Goal: Task Accomplishment & Management: Use online tool/utility

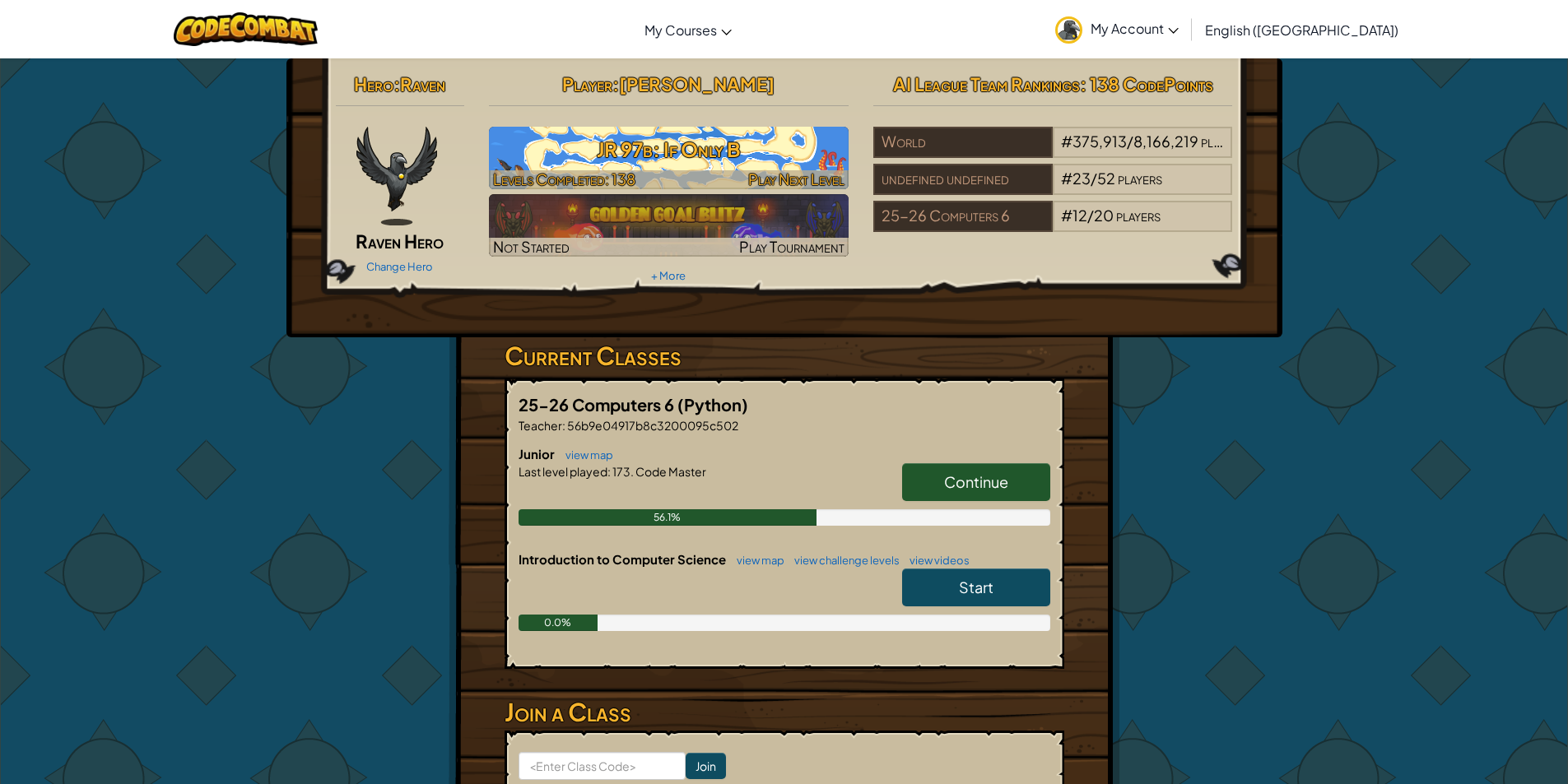
click at [796, 164] on h3 "JR 97b: If Only B" at bounding box center [669, 149] width 359 height 37
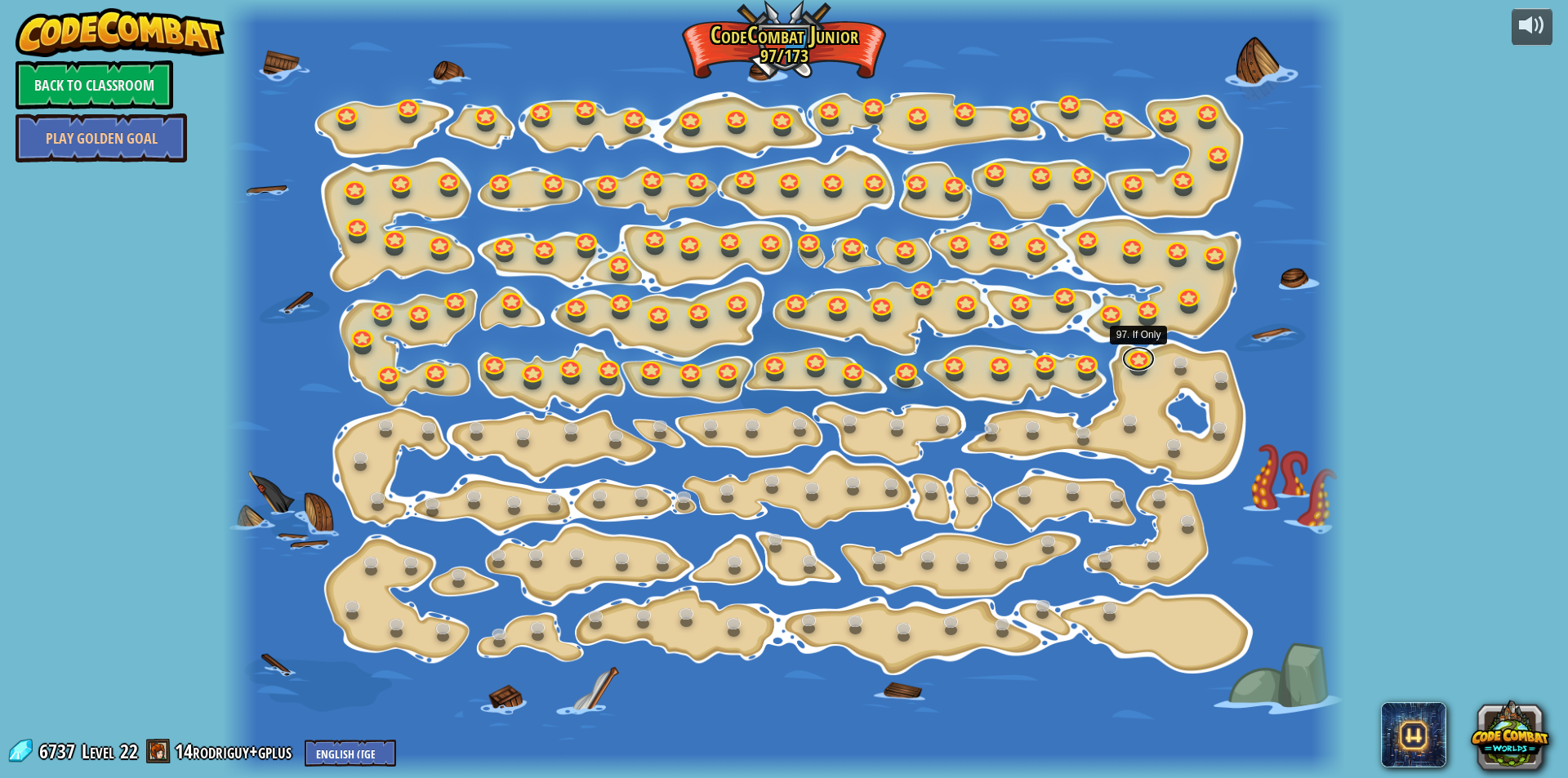
click at [1150, 358] on link at bounding box center [1138, 359] width 32 height 25
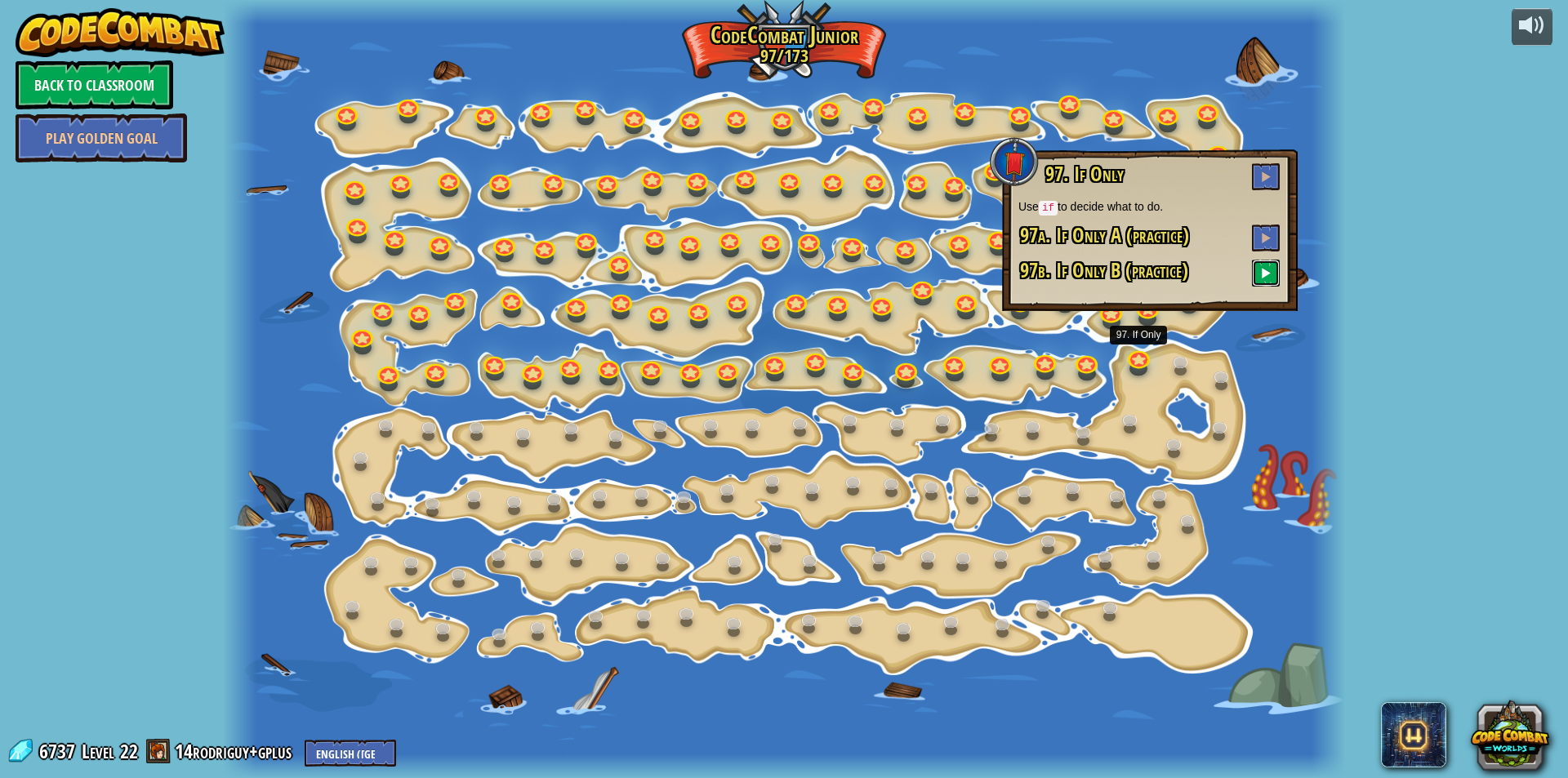
click at [1252, 271] on button at bounding box center [1265, 273] width 28 height 27
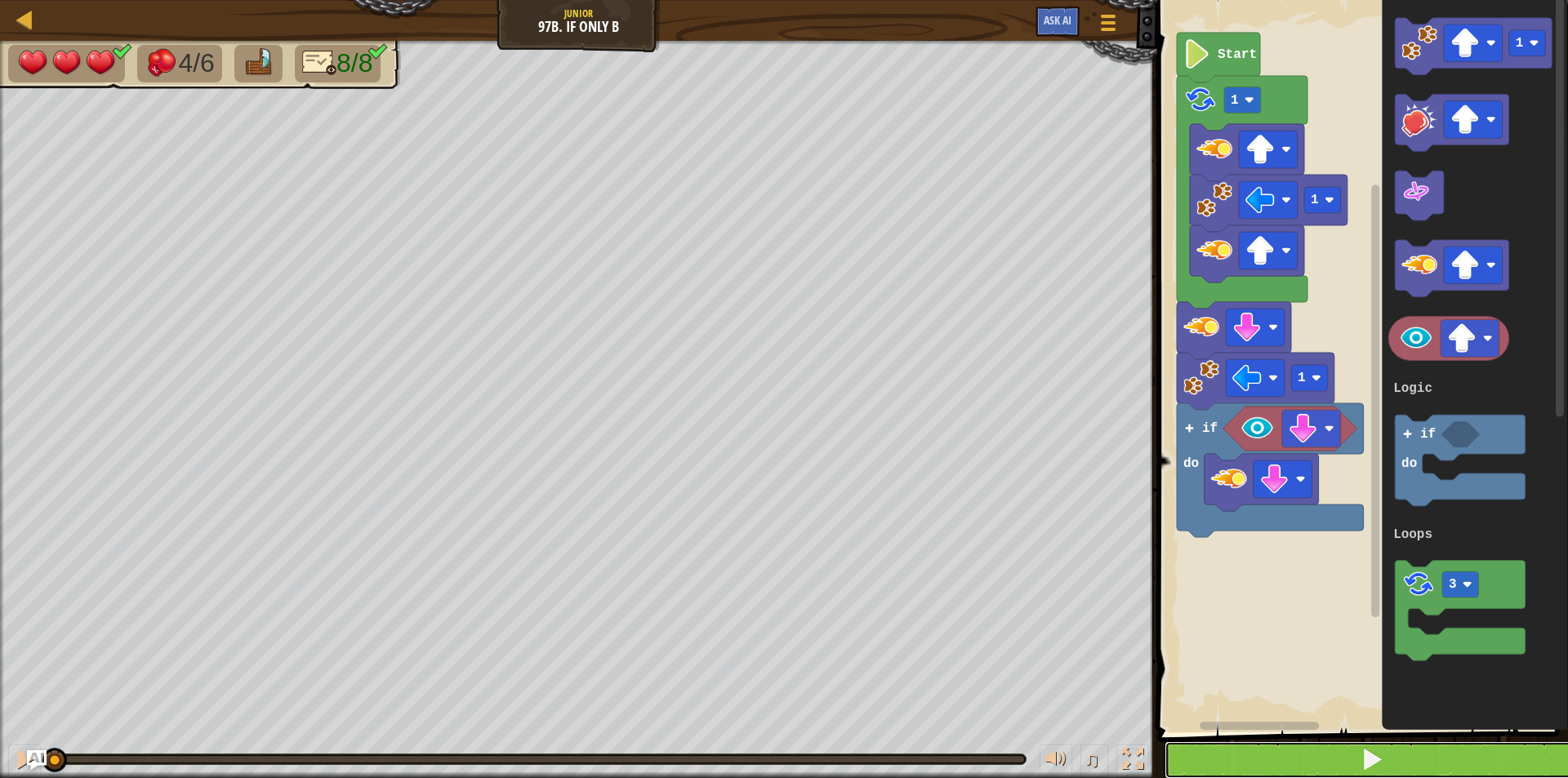
click at [1436, 744] on button at bounding box center [1373, 760] width 416 height 37
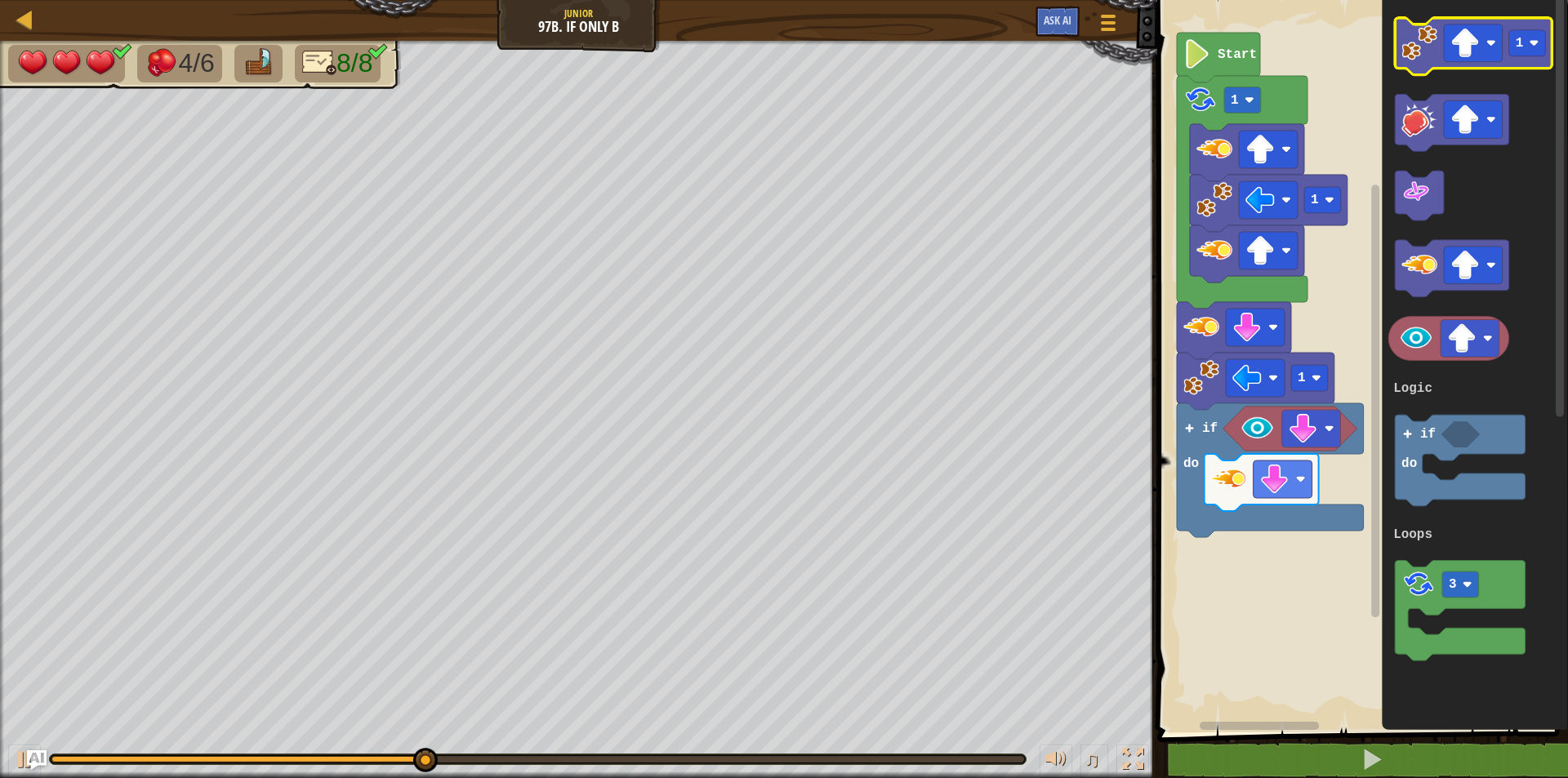
click at [1416, 55] on image "Blockly Workspace" at bounding box center [1419, 44] width 36 height 36
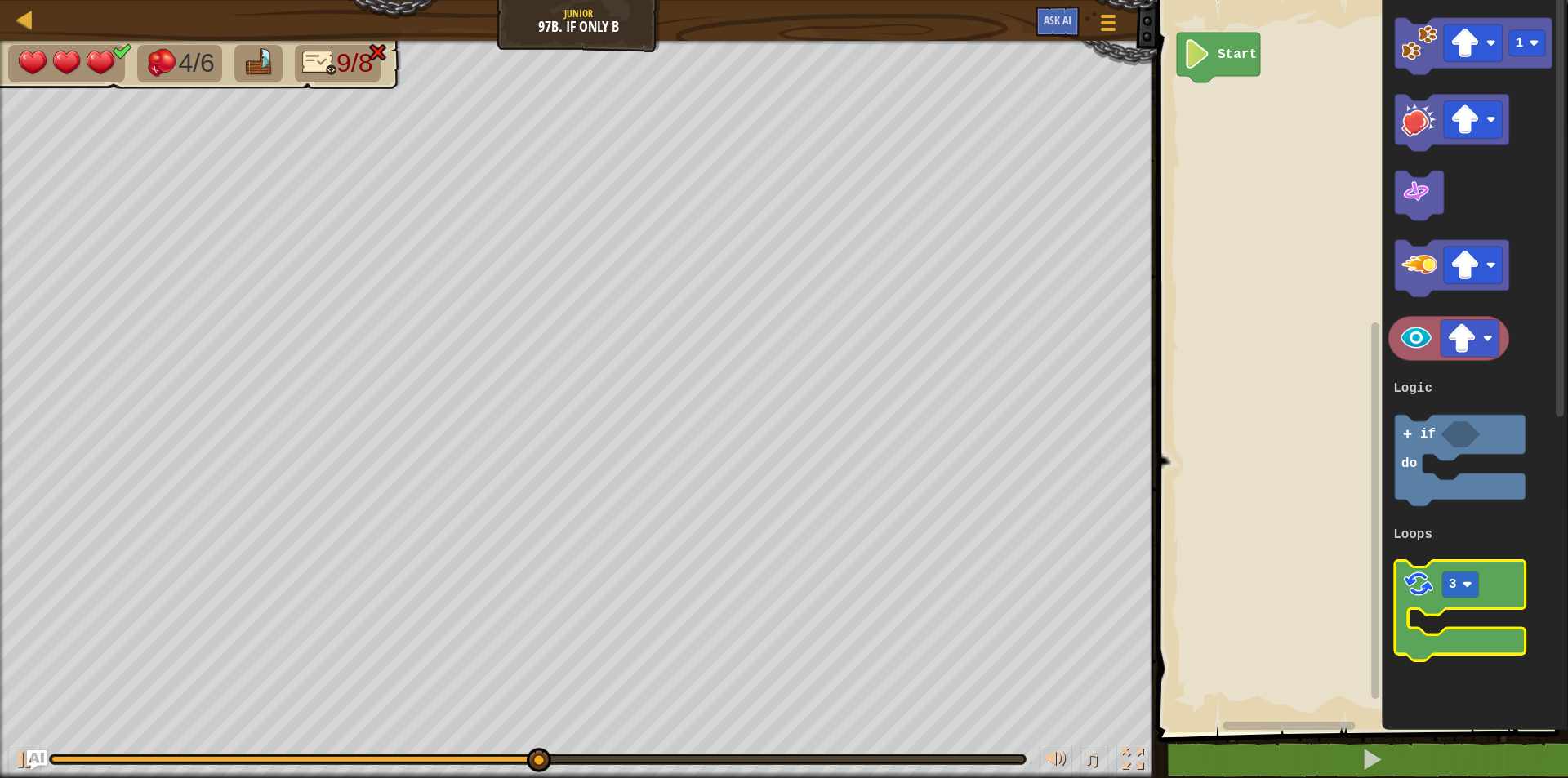
click at [1406, 573] on image "Blockly Workspace" at bounding box center [1418, 586] width 34 height 34
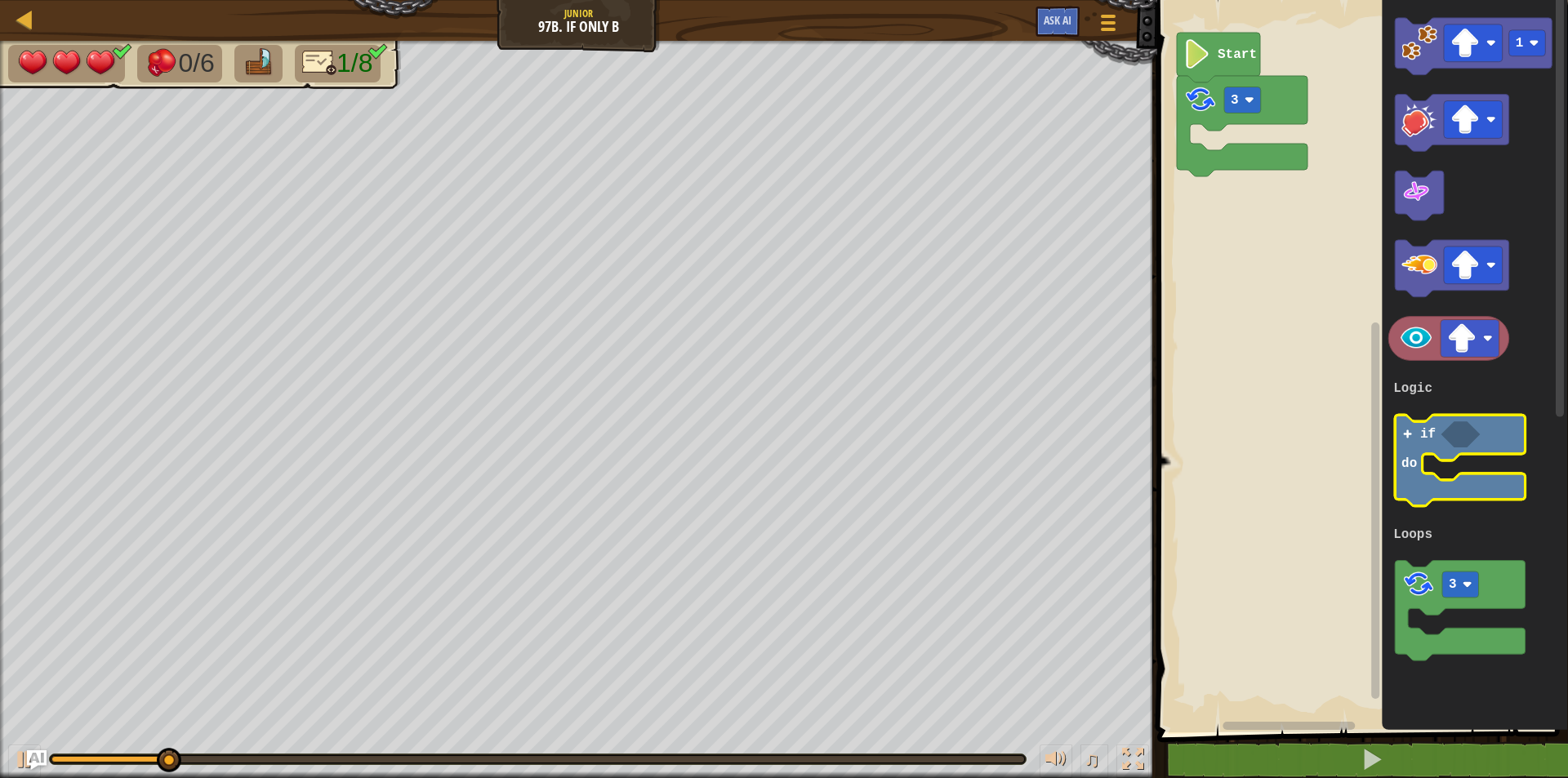
click at [1399, 454] on icon "Blockly Workspace" at bounding box center [1459, 462] width 131 height 92
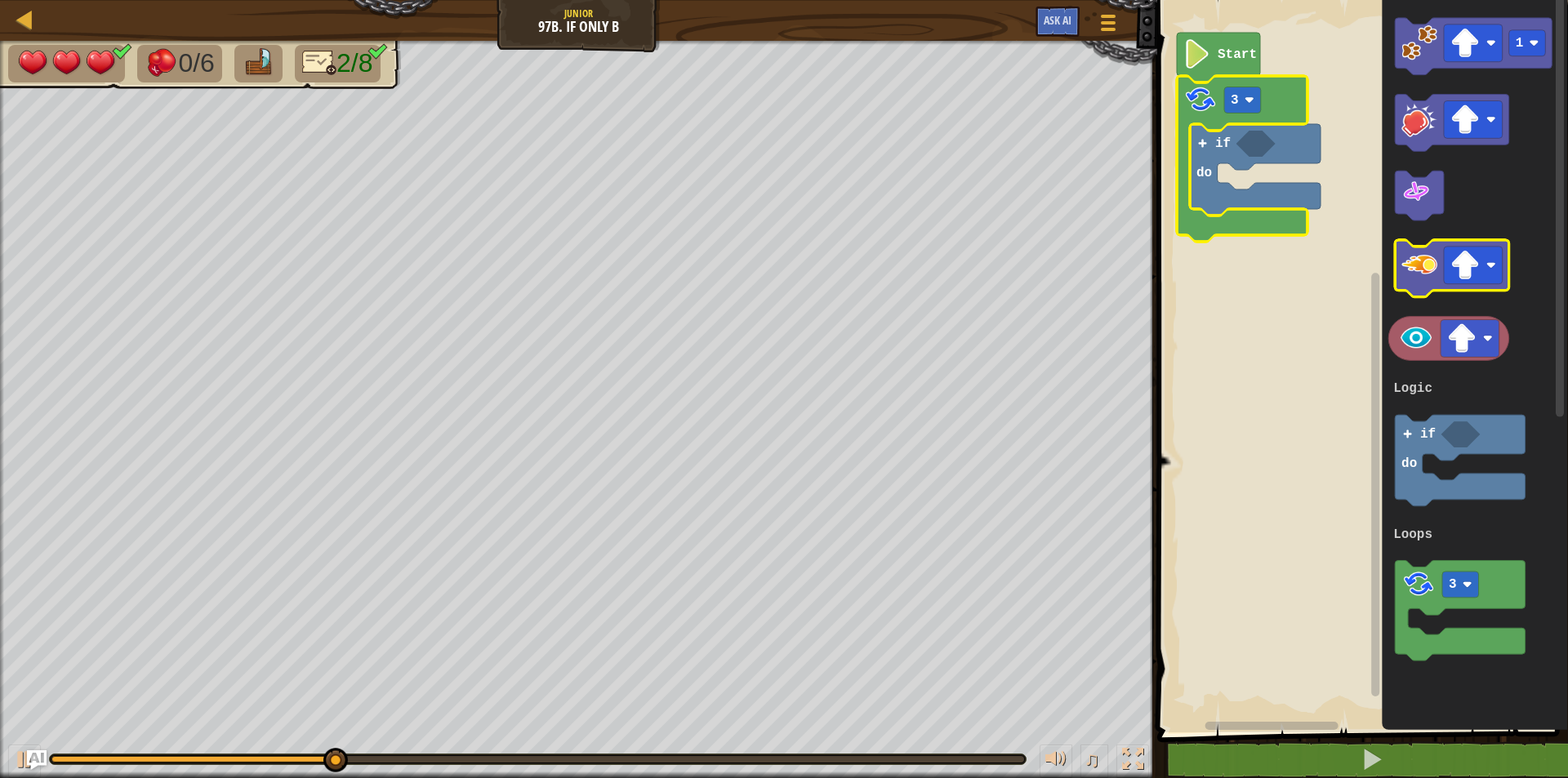
click at [1424, 289] on icon "Blockly Workspace" at bounding box center [1452, 270] width 114 height 57
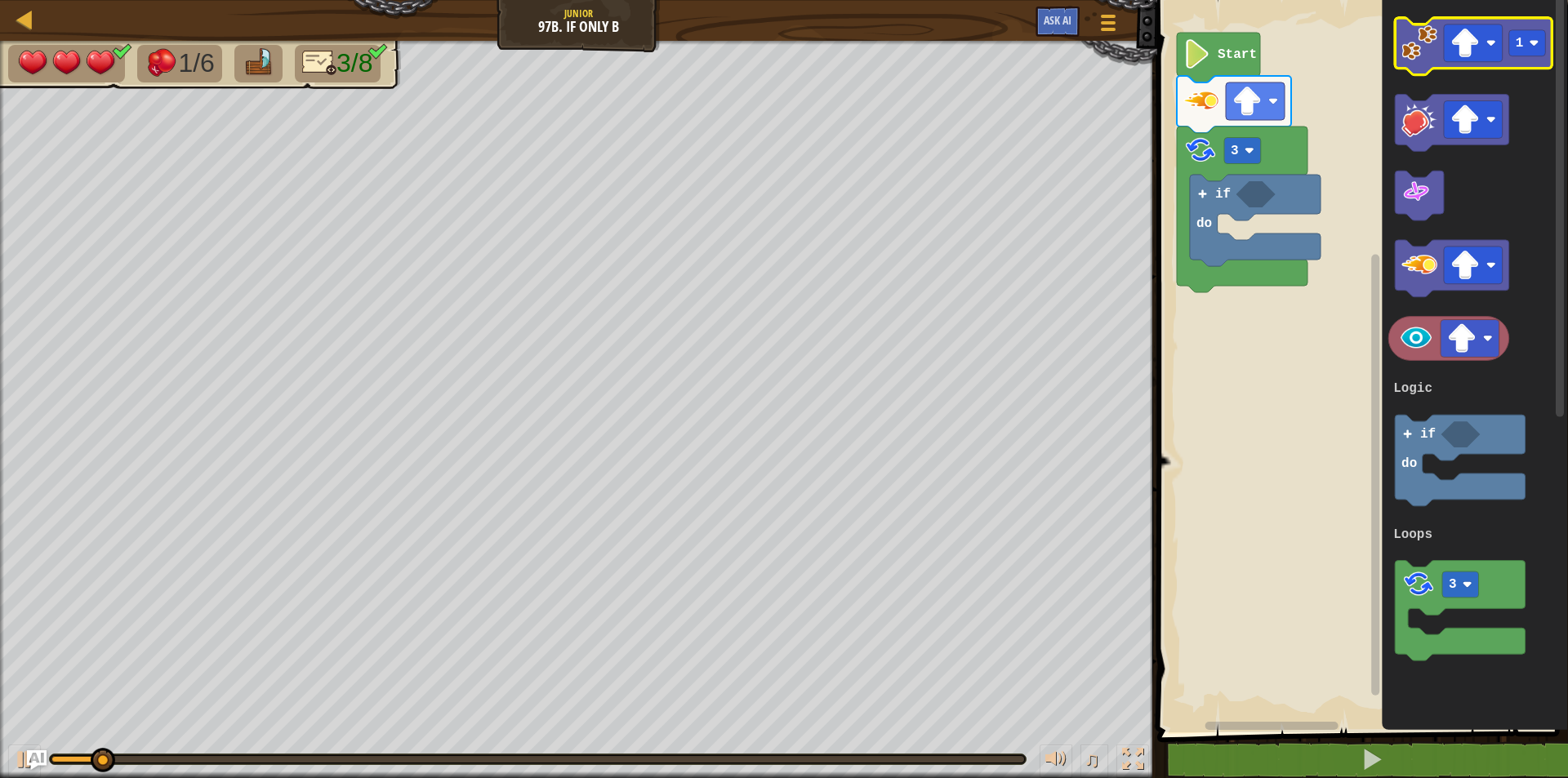
click at [1426, 66] on icon "Blockly Workspace" at bounding box center [1473, 47] width 157 height 57
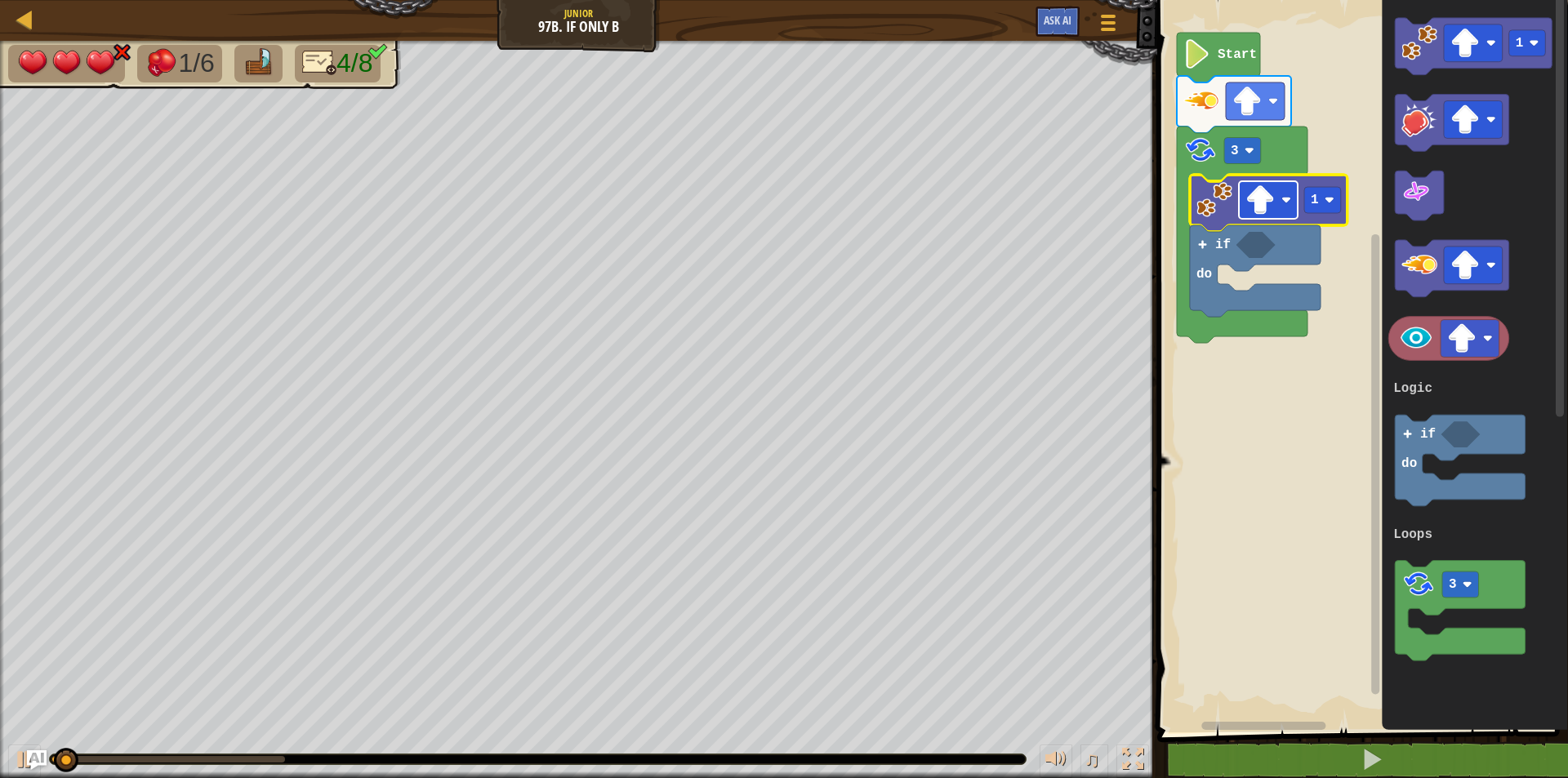
click at [1262, 204] on image "Blockly Workspace" at bounding box center [1260, 199] width 30 height 30
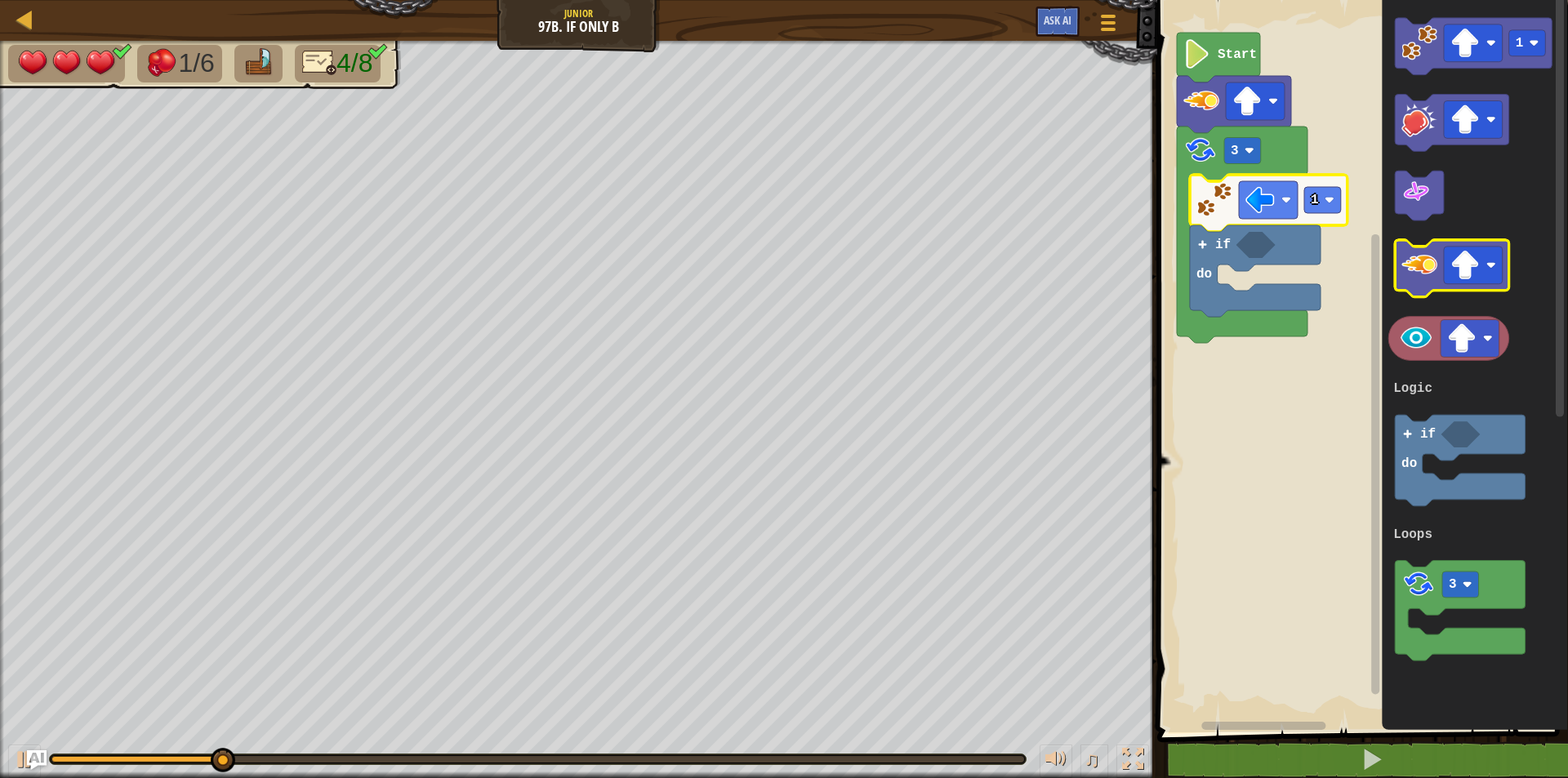
click at [1428, 270] on image "Blockly Workspace" at bounding box center [1419, 266] width 36 height 36
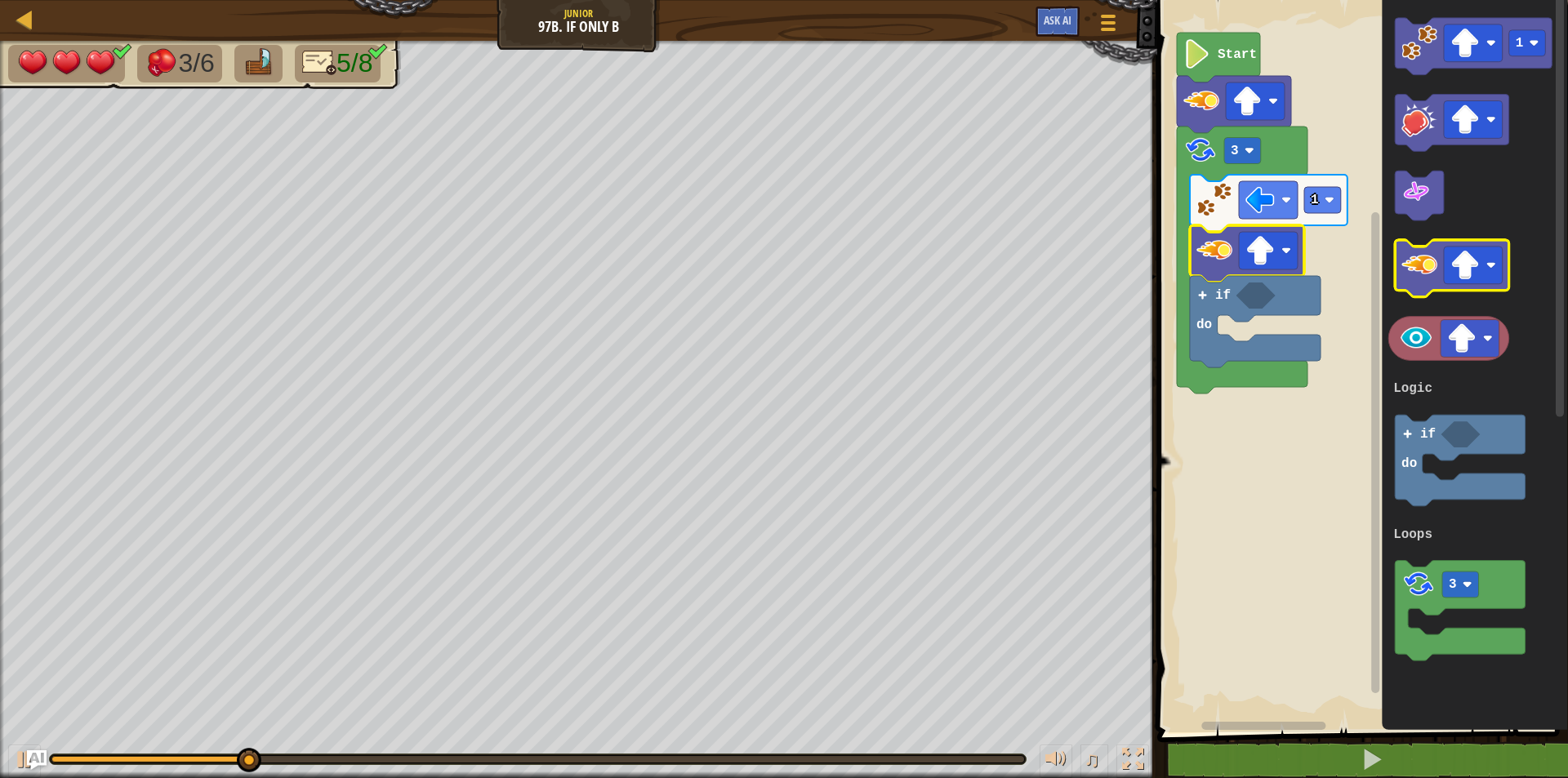
click at [1420, 277] on image "Blockly Workspace" at bounding box center [1419, 266] width 36 height 36
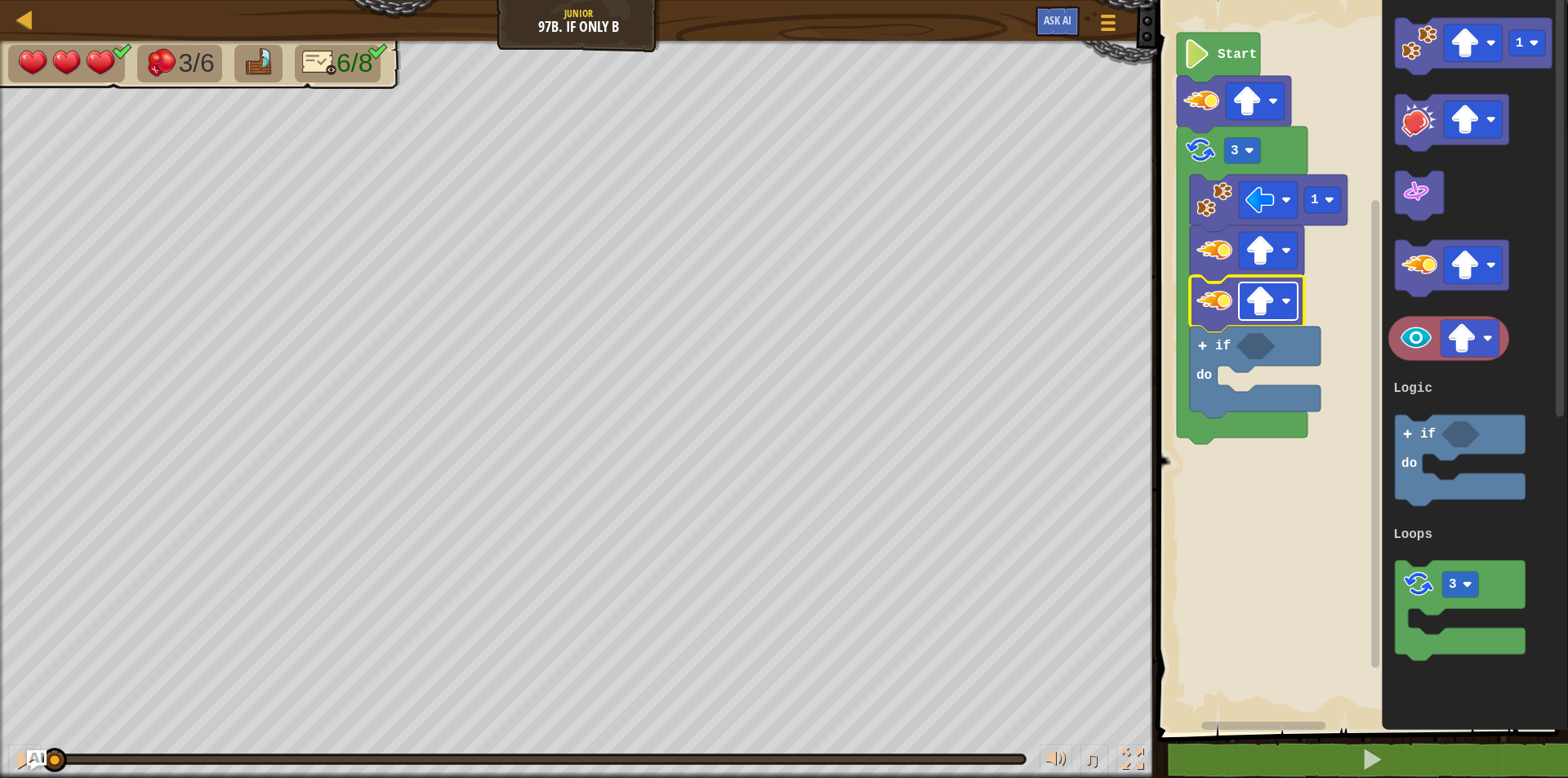
click at [1261, 299] on image "Blockly Workspace" at bounding box center [1260, 301] width 30 height 30
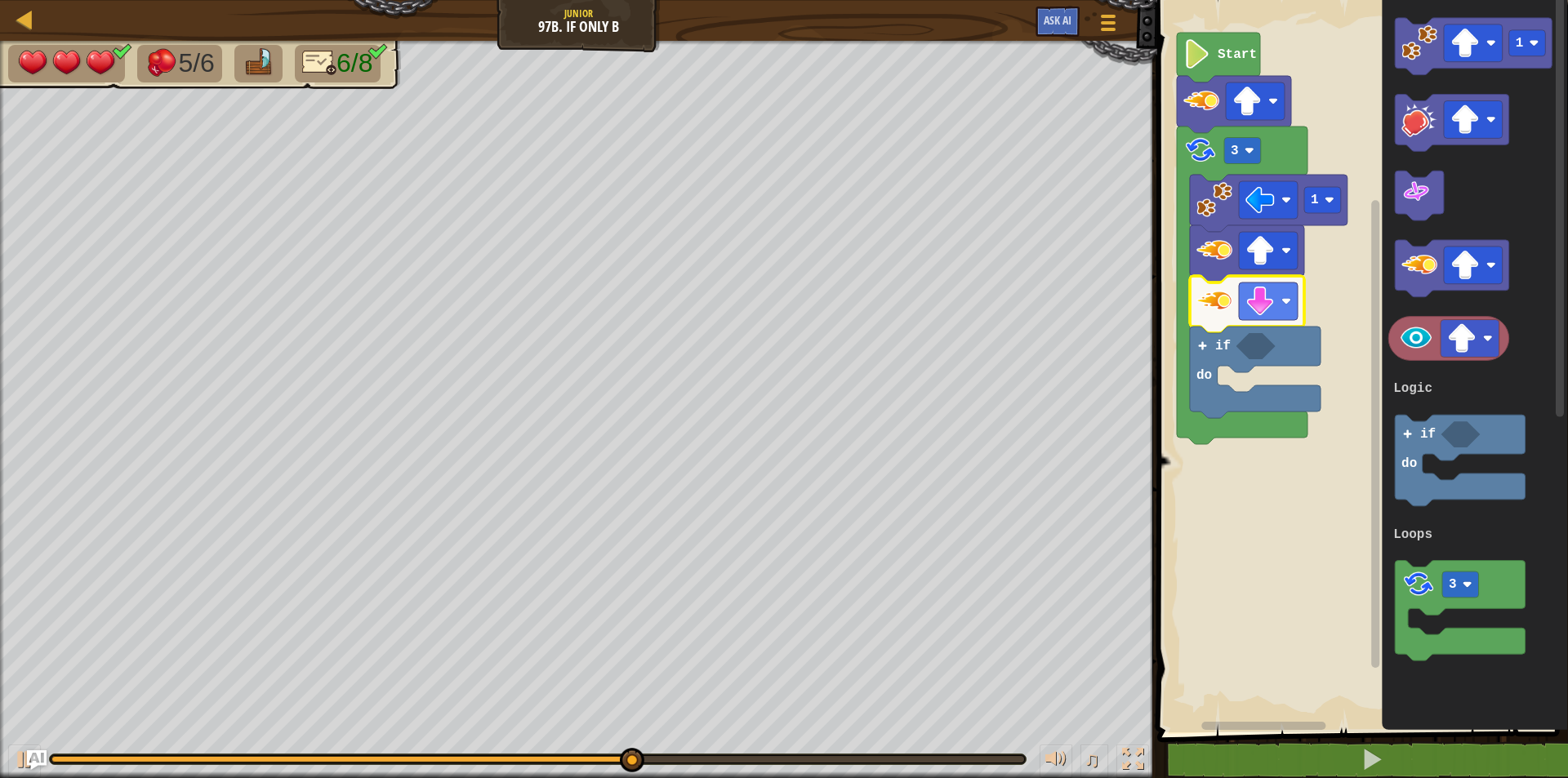
click at [1261, 155] on icon "Blockly Workspace" at bounding box center [1242, 285] width 131 height 317
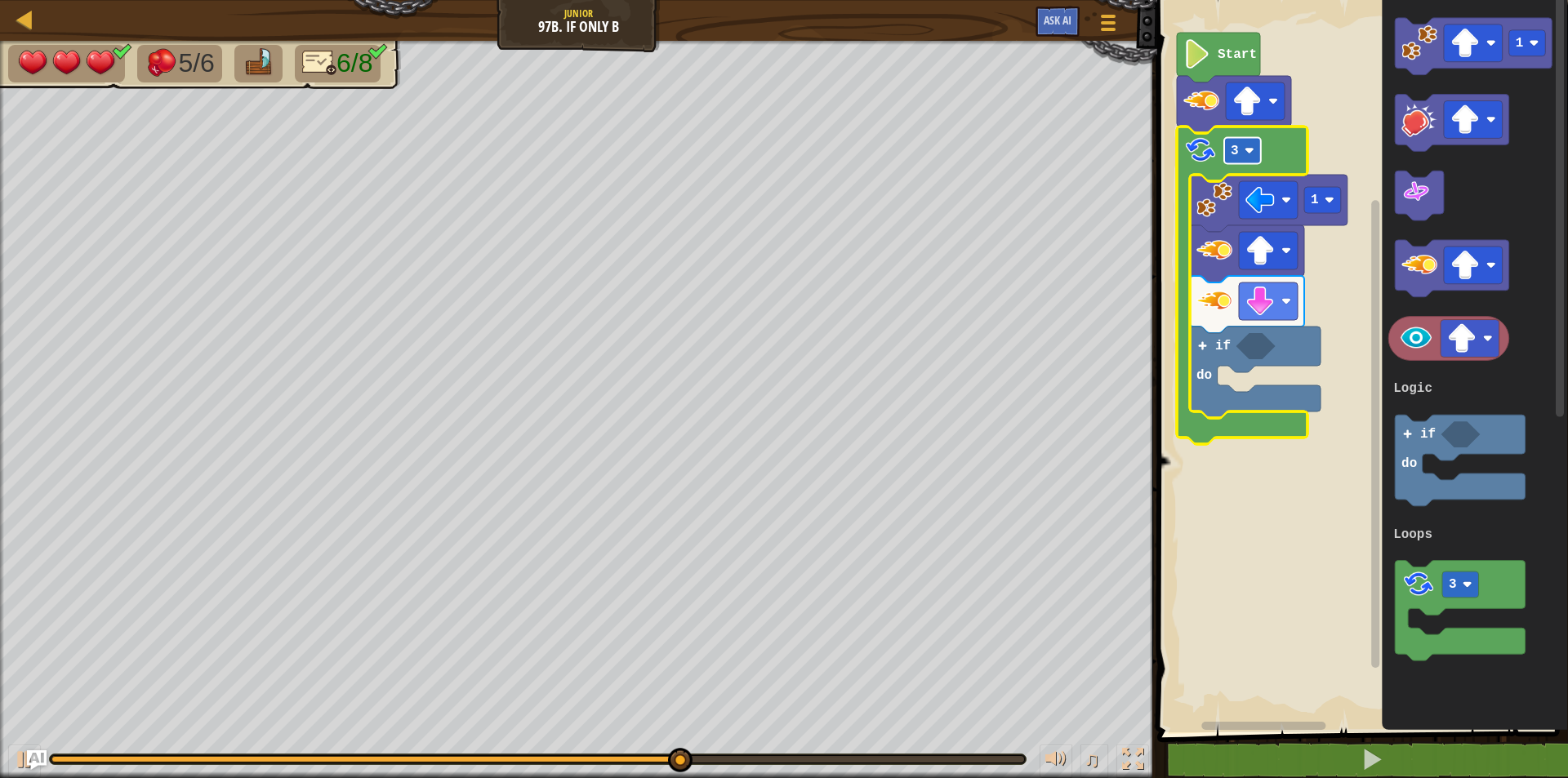
click at [1240, 152] on rect "Blockly Workspace" at bounding box center [1242, 151] width 37 height 26
click at [1257, 151] on rect "Blockly Workspace" at bounding box center [1242, 151] width 37 height 26
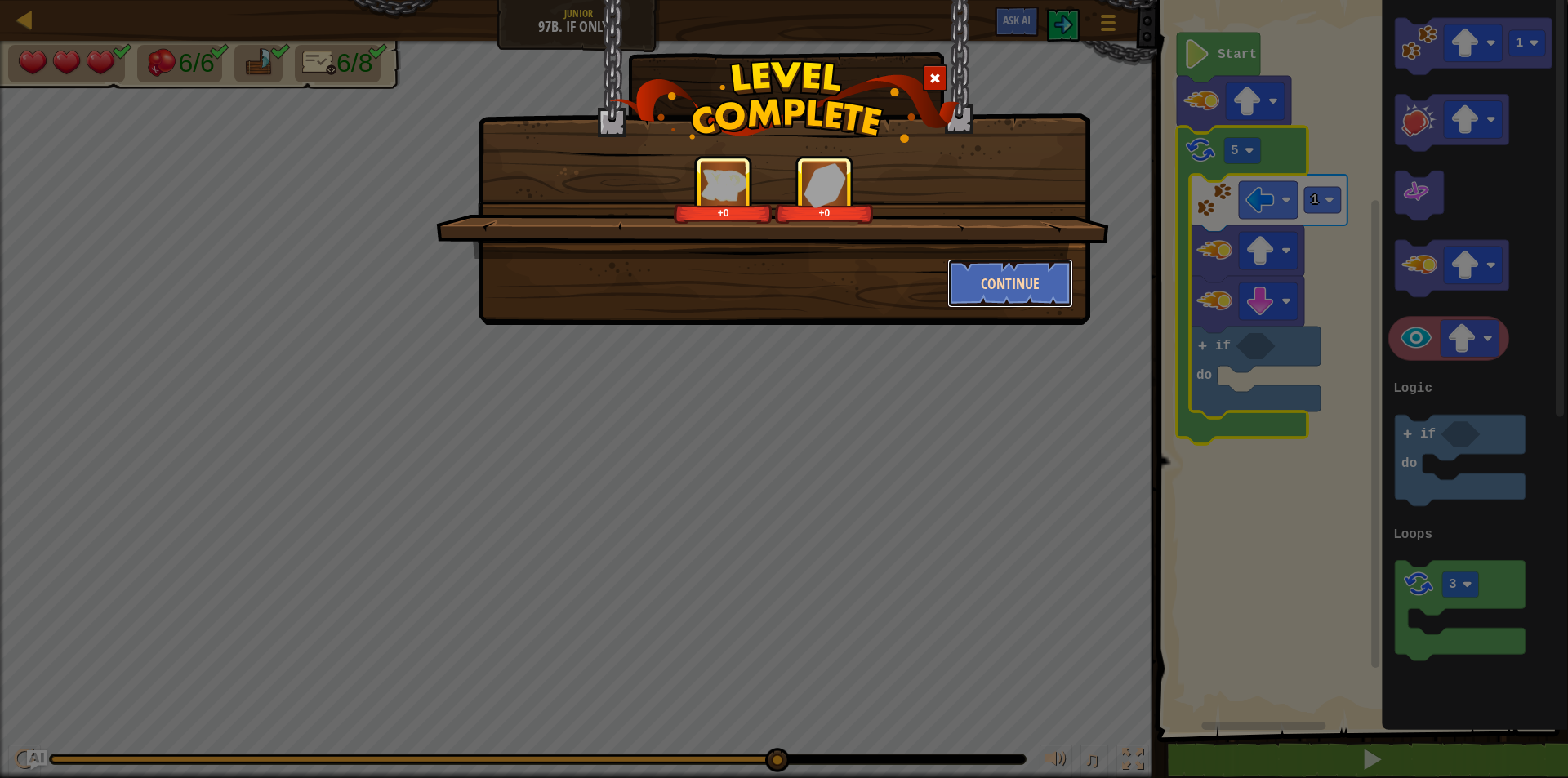
click at [1027, 279] on button "Continue" at bounding box center [1010, 283] width 127 height 49
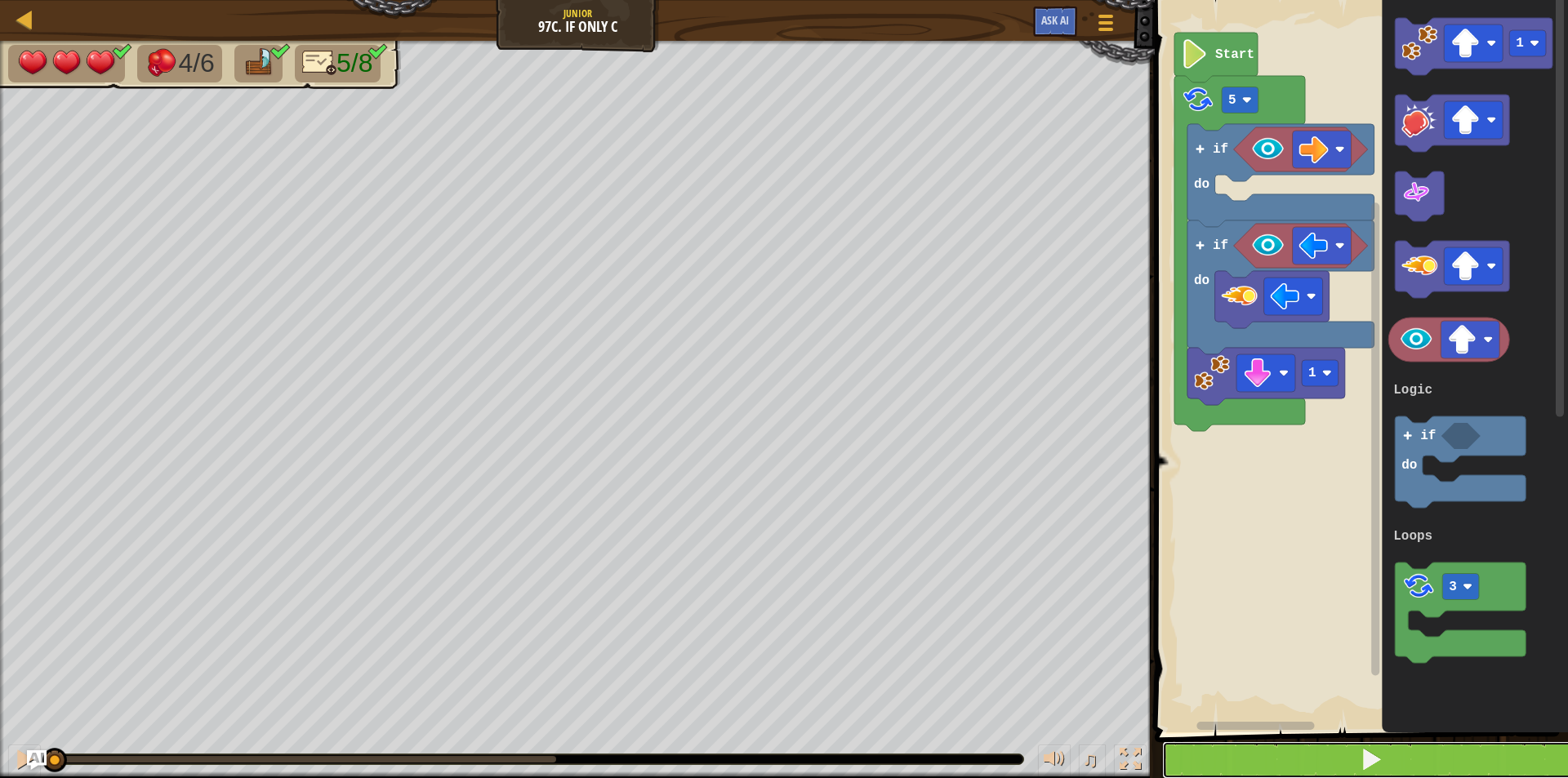
click at [1321, 755] on button at bounding box center [1371, 760] width 418 height 37
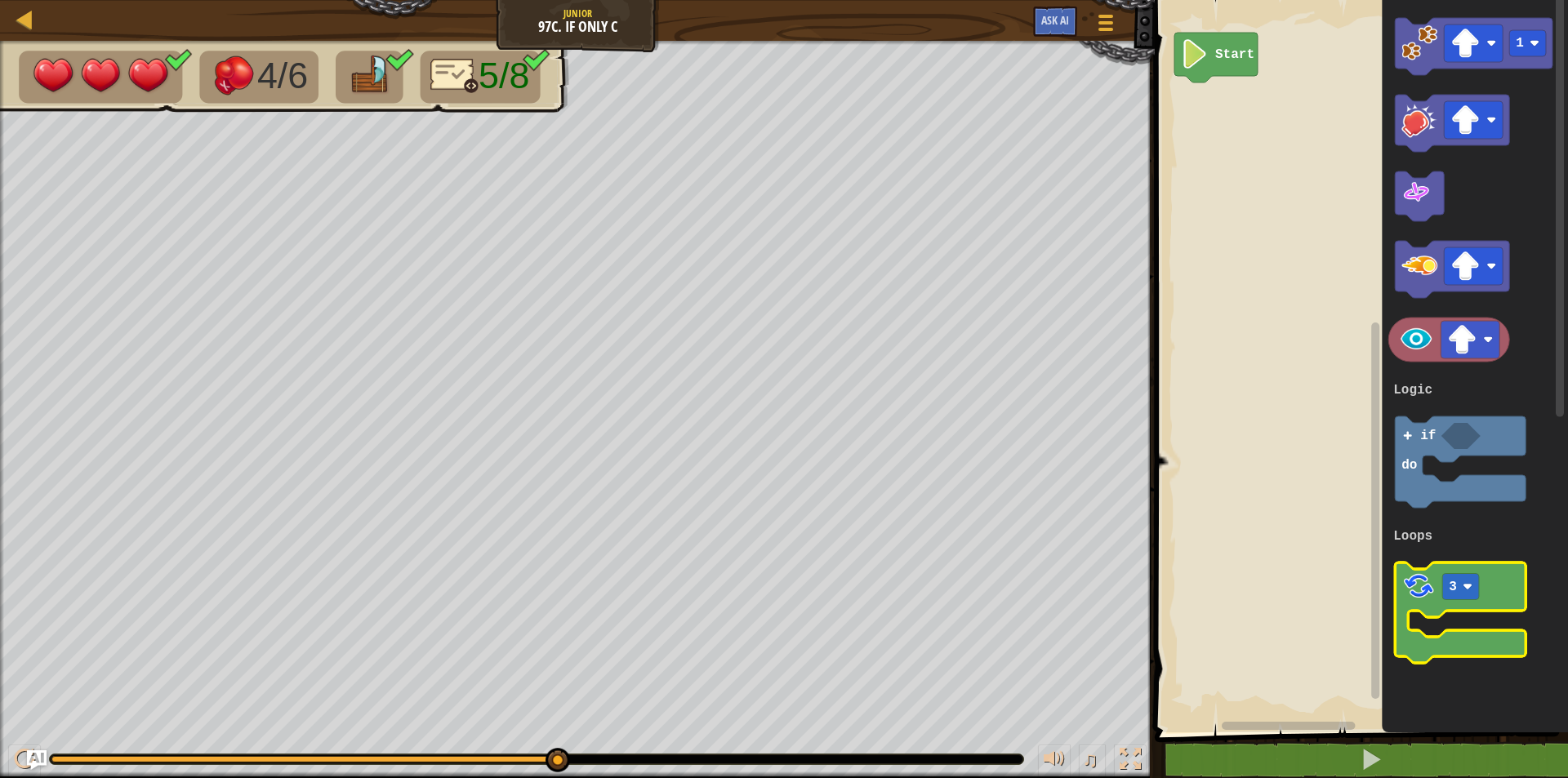
click at [1405, 606] on icon "Blockly Workspace" at bounding box center [1460, 612] width 131 height 100
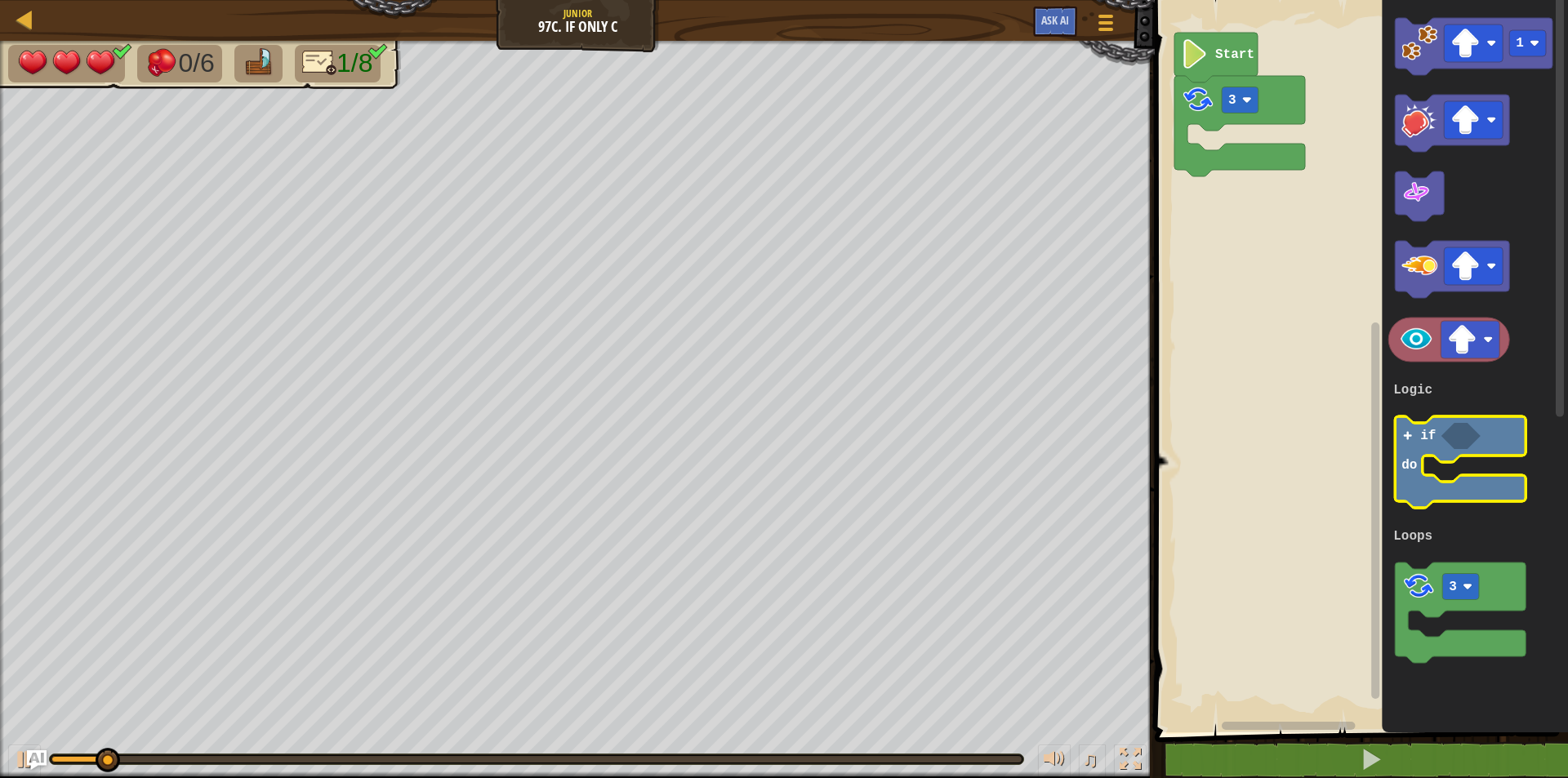
click at [1408, 434] on image "Blockly Workspace" at bounding box center [1408, 436] width 12 height 12
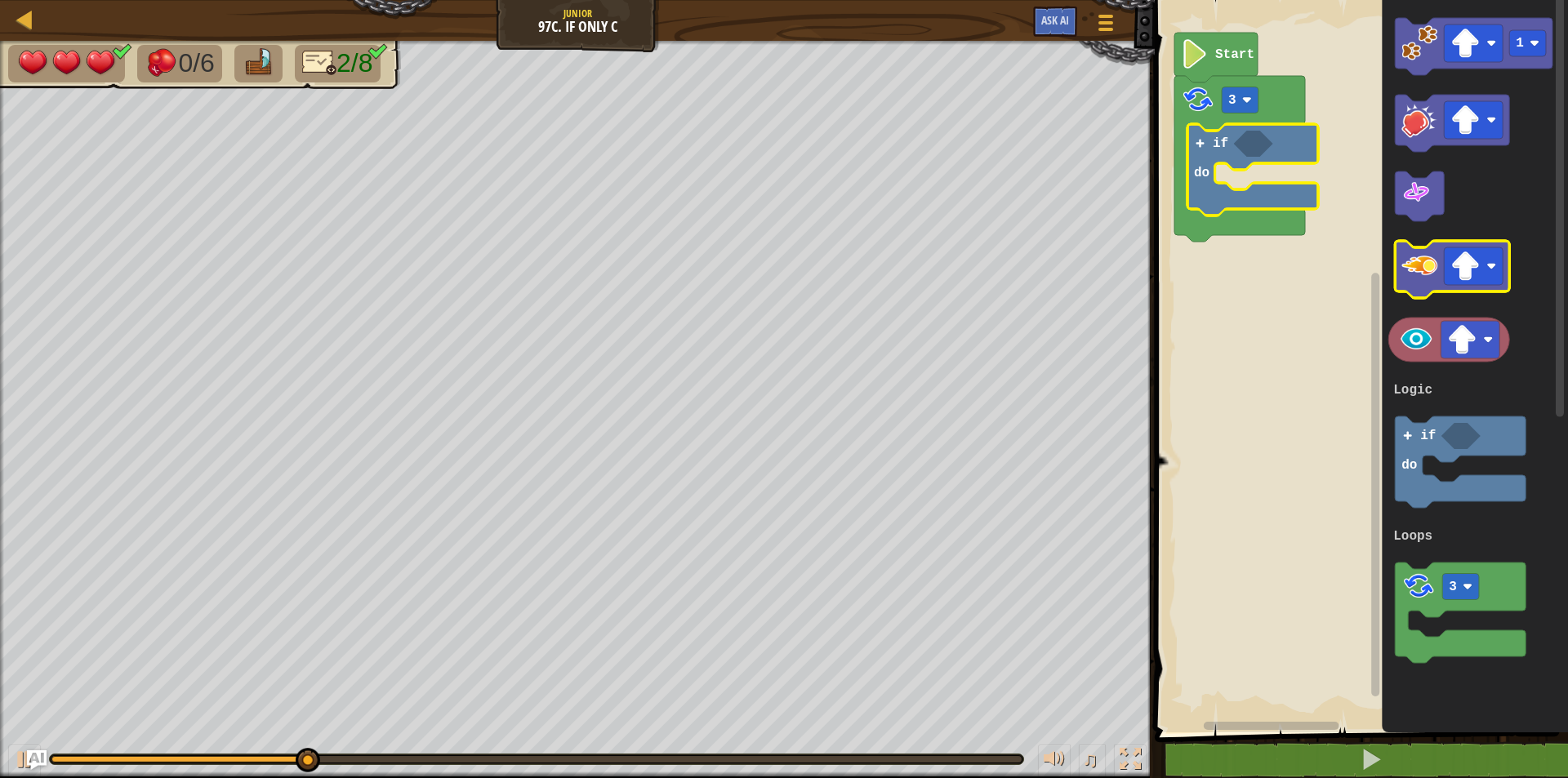
click at [1431, 262] on image "Blockly Workspace" at bounding box center [1420, 266] width 36 height 36
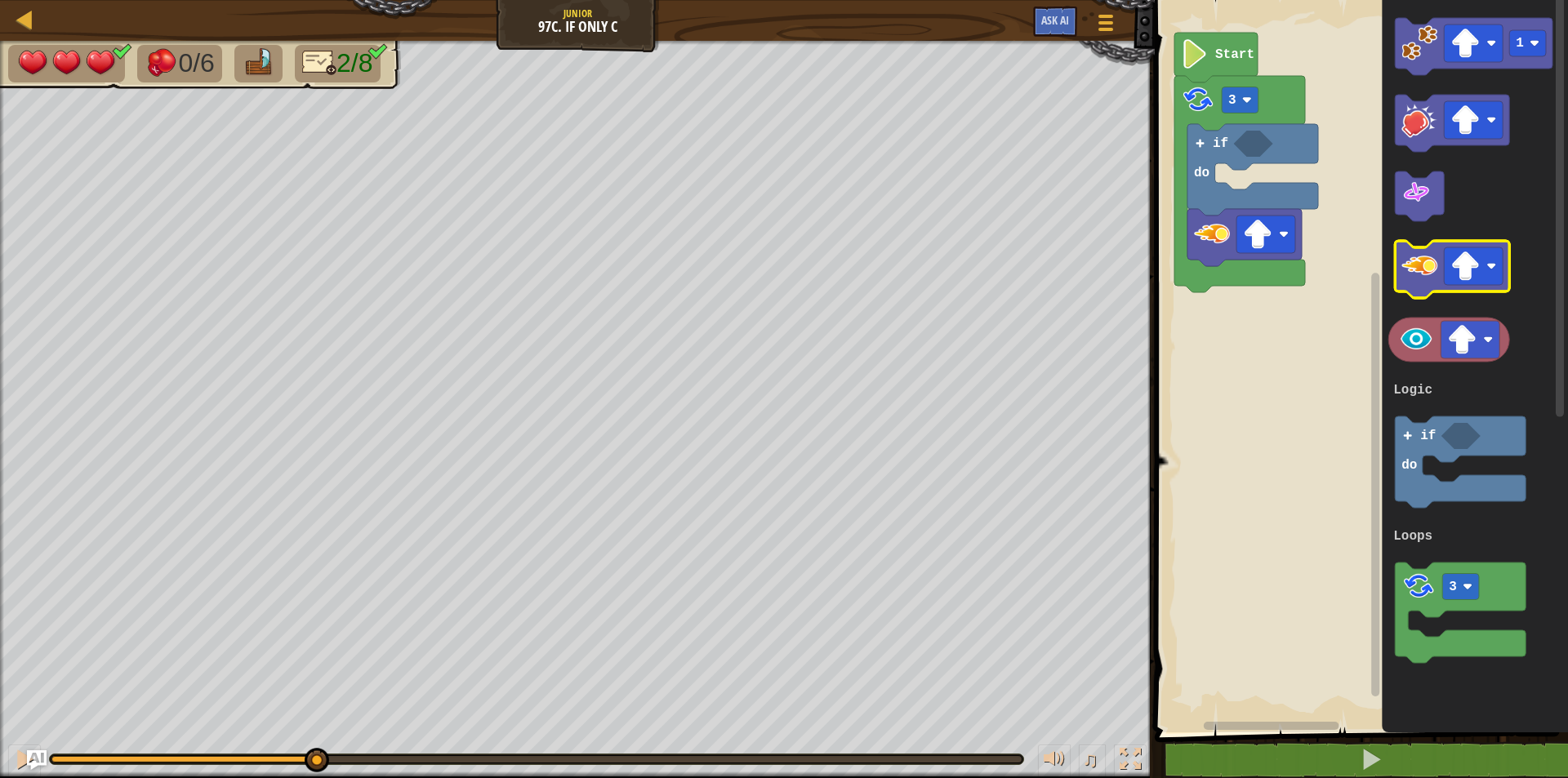
click at [1431, 262] on image "Blockly Workspace" at bounding box center [1420, 266] width 36 height 36
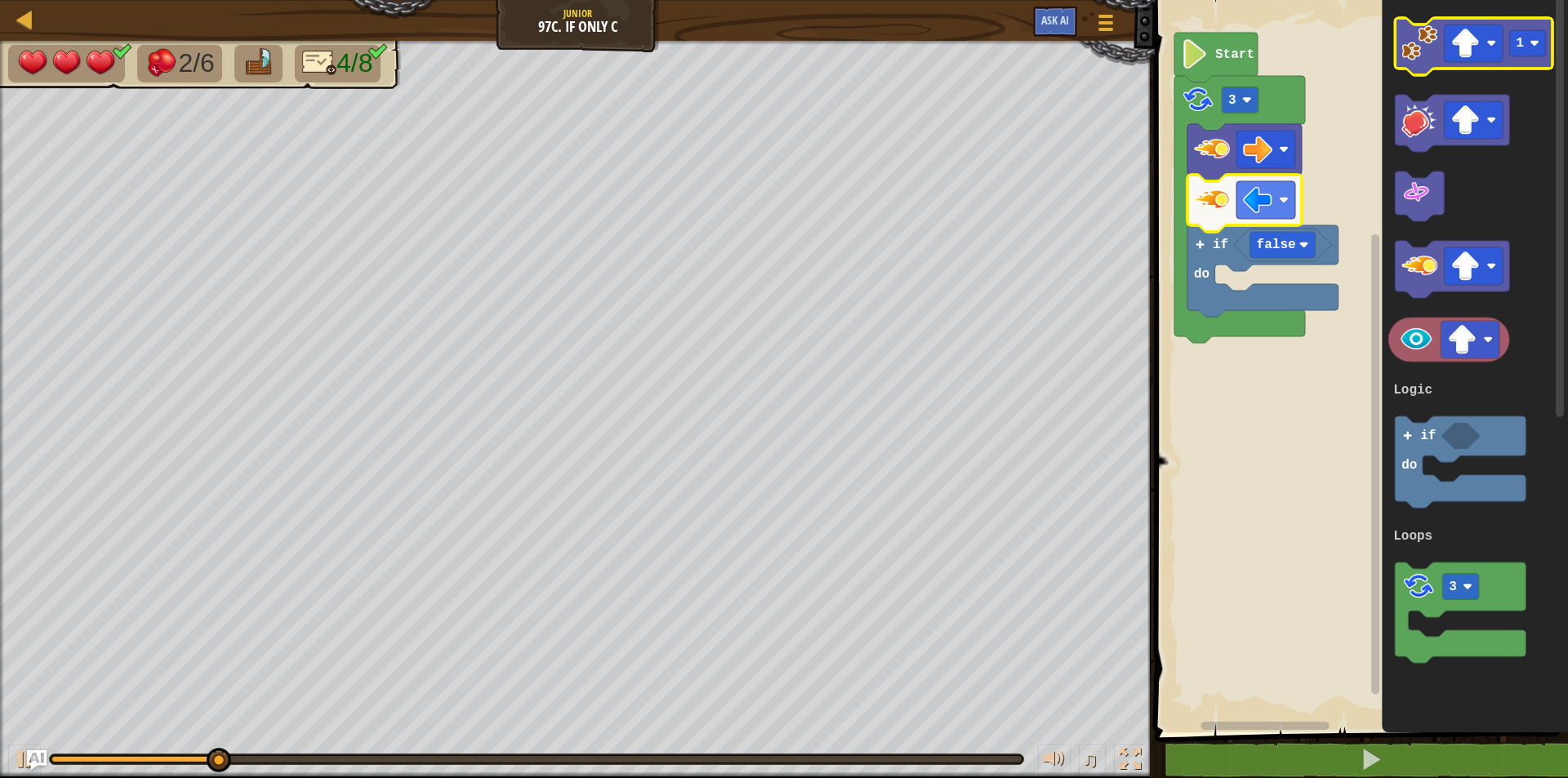
click at [1408, 36] on image "Blockly Workspace" at bounding box center [1420, 44] width 36 height 36
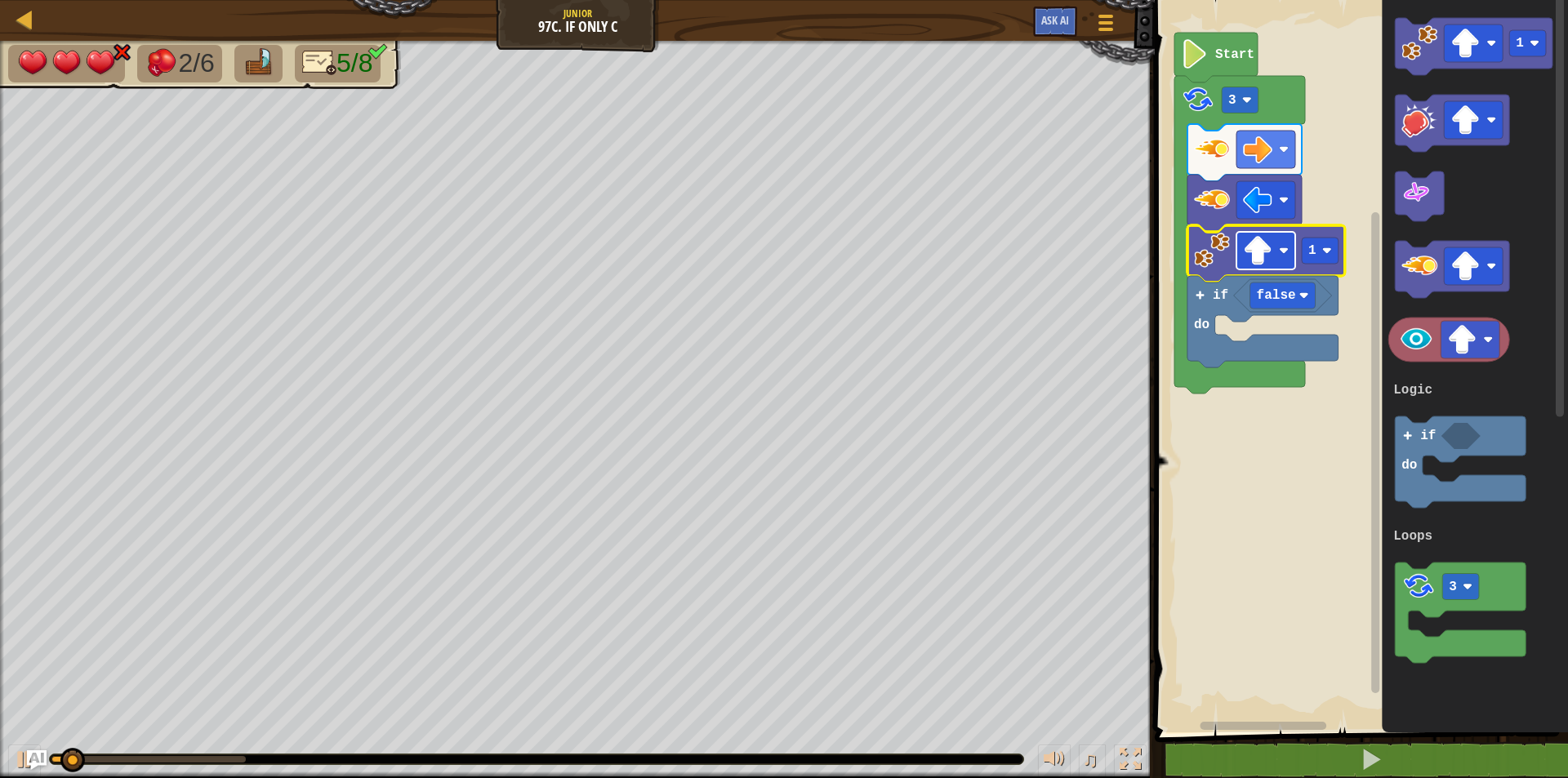
click at [1268, 261] on image "Blockly Workspace" at bounding box center [1257, 251] width 30 height 30
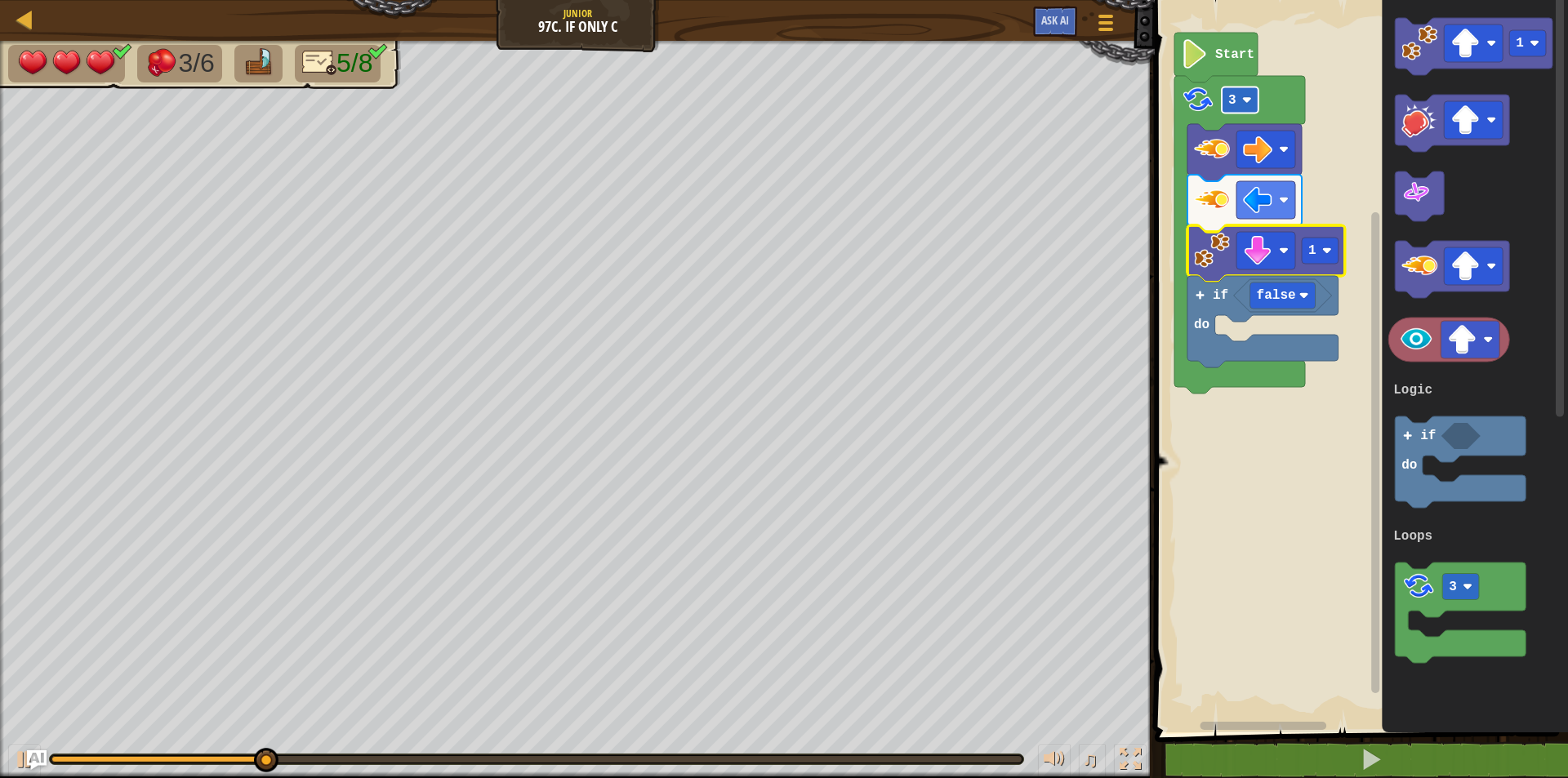
click at [1242, 100] on rect "Blockly Workspace" at bounding box center [1240, 100] width 37 height 26
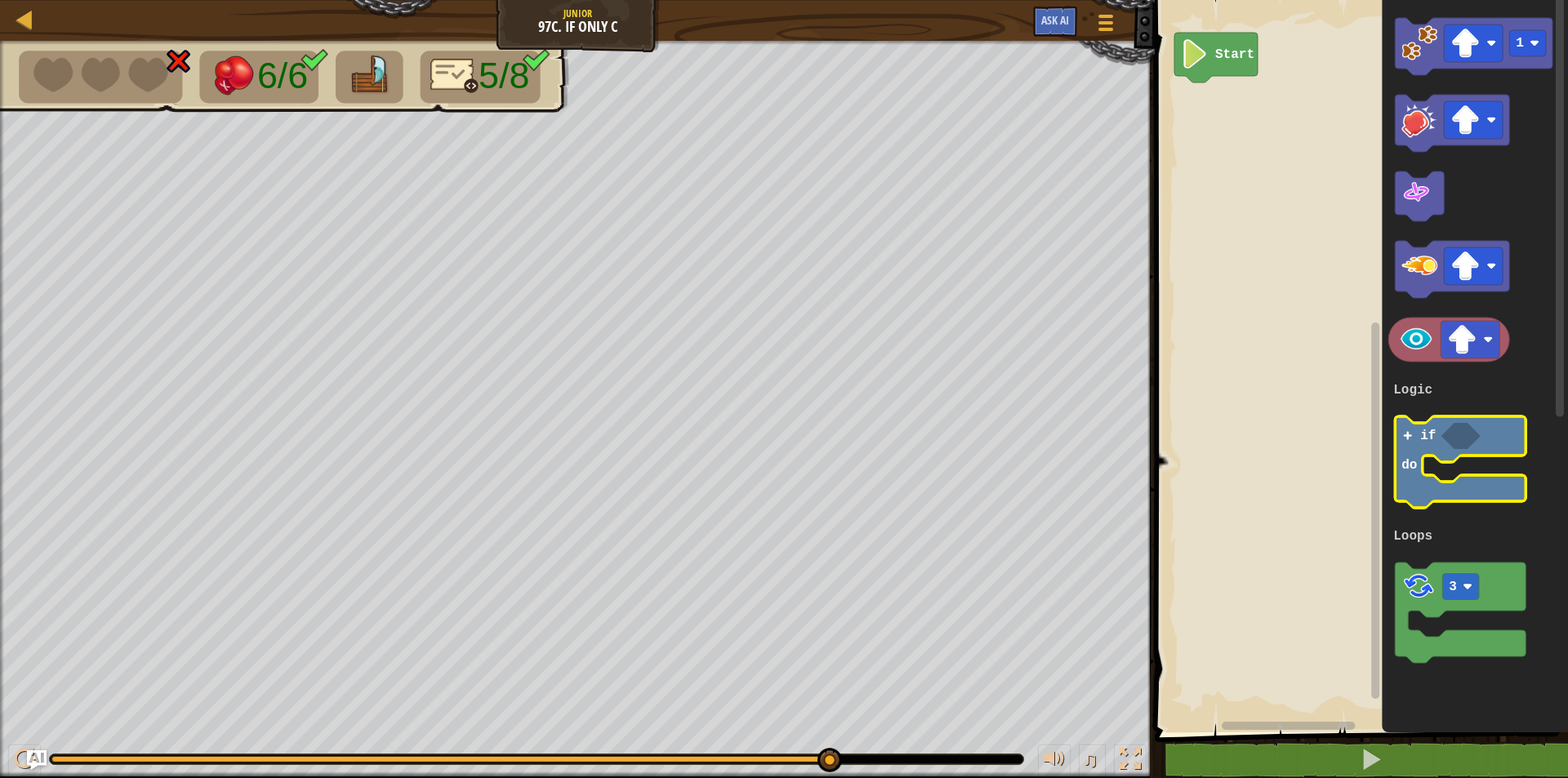
click at [1425, 454] on icon "Blockly Workspace" at bounding box center [1460, 462] width 131 height 92
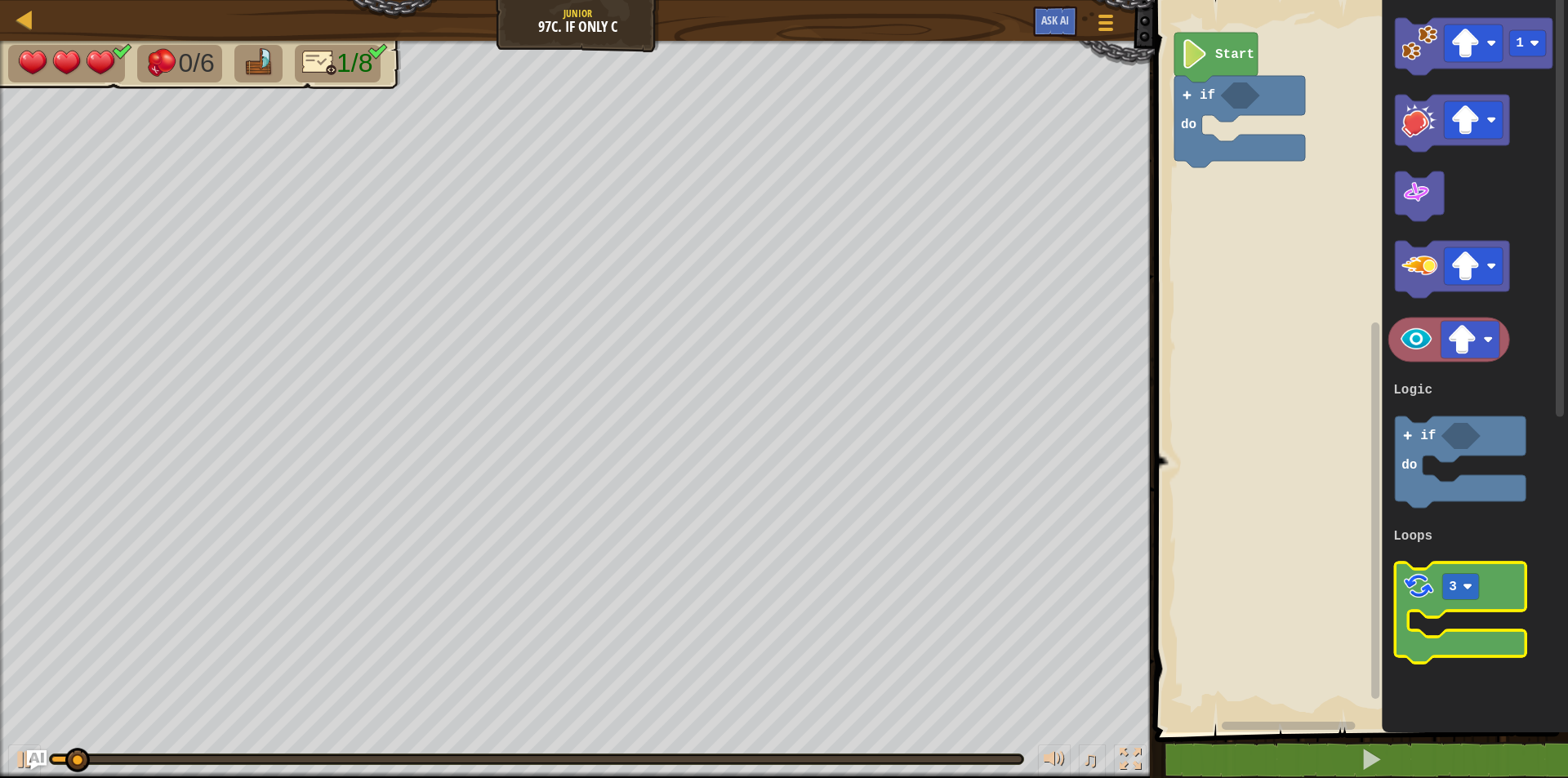
click at [1429, 604] on image "Blockly Workspace" at bounding box center [1419, 586] width 34 height 34
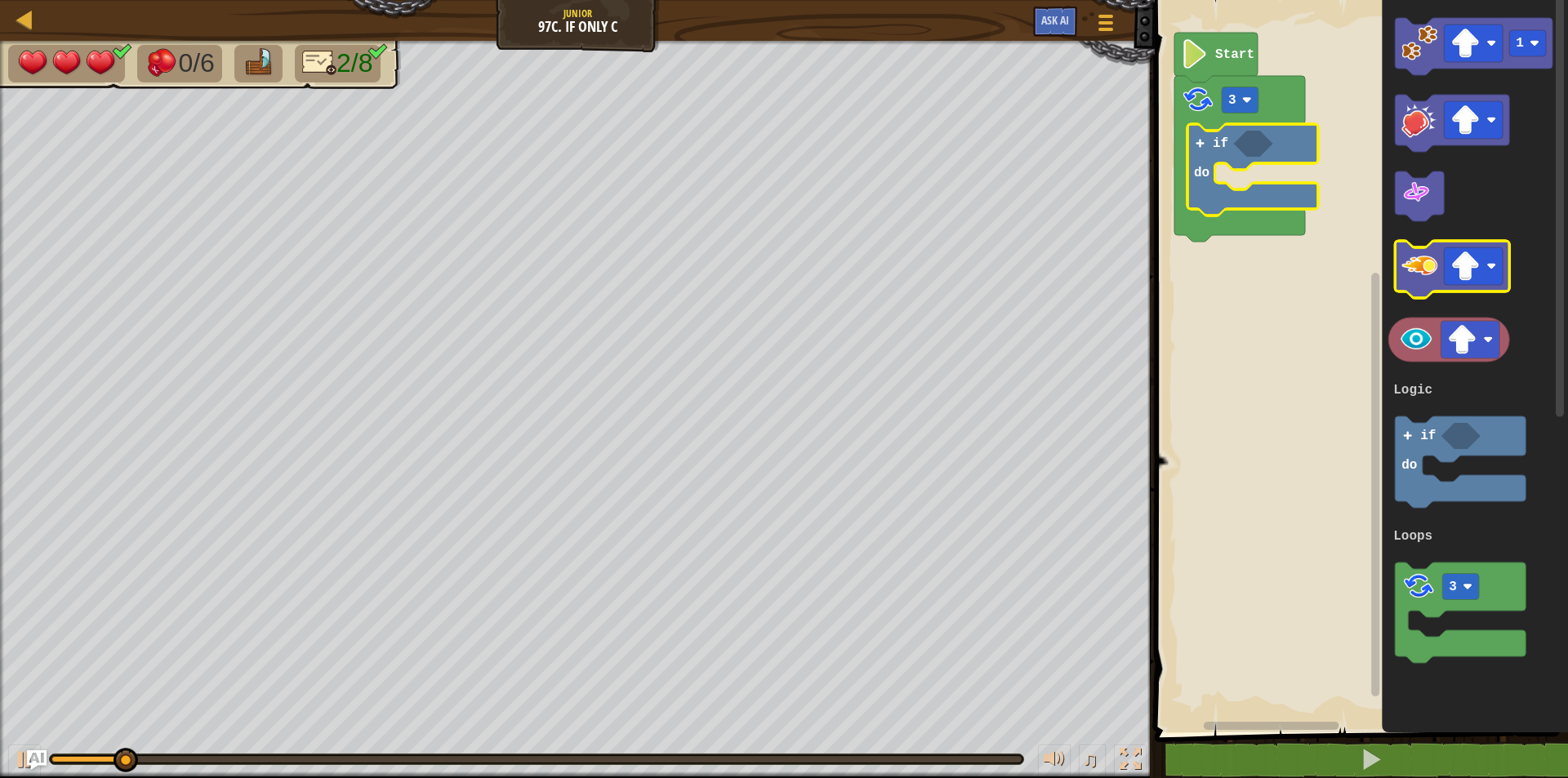
click at [1416, 276] on image "Blockly Workspace" at bounding box center [1420, 266] width 36 height 36
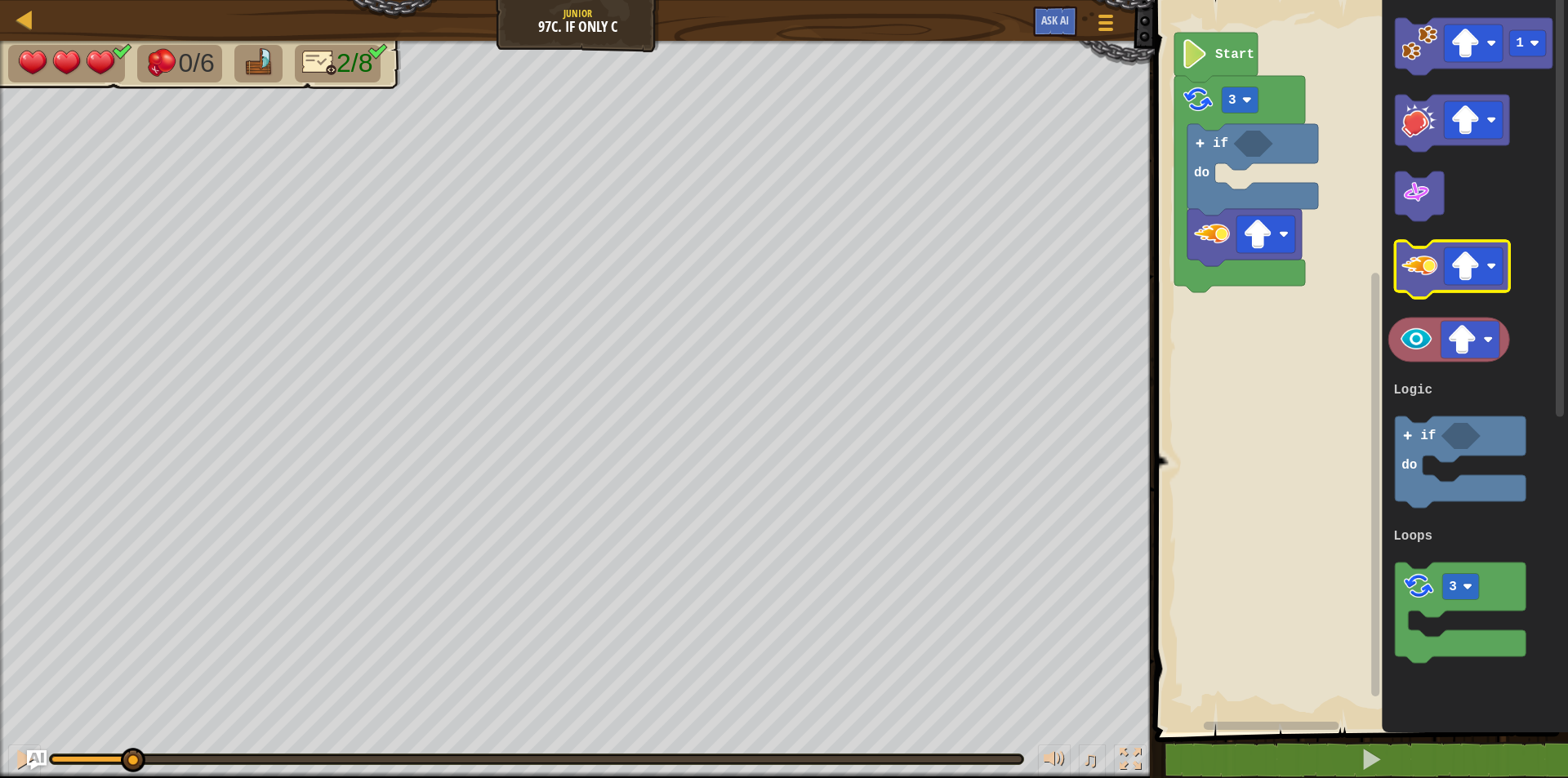
click at [1416, 276] on image "Blockly Workspace" at bounding box center [1420, 266] width 36 height 36
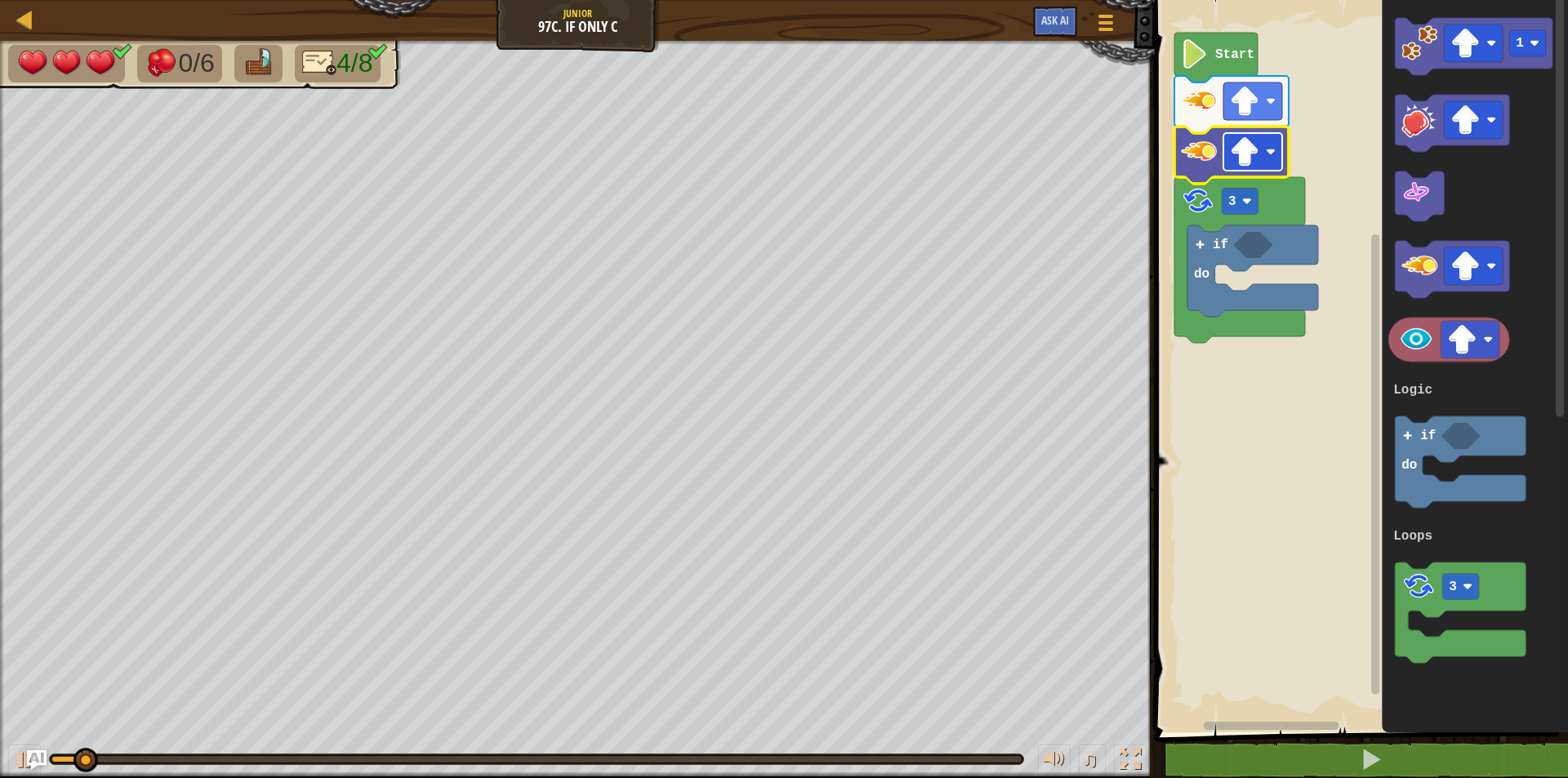
click at [1252, 141] on image "Blockly Workspace" at bounding box center [1244, 152] width 30 height 30
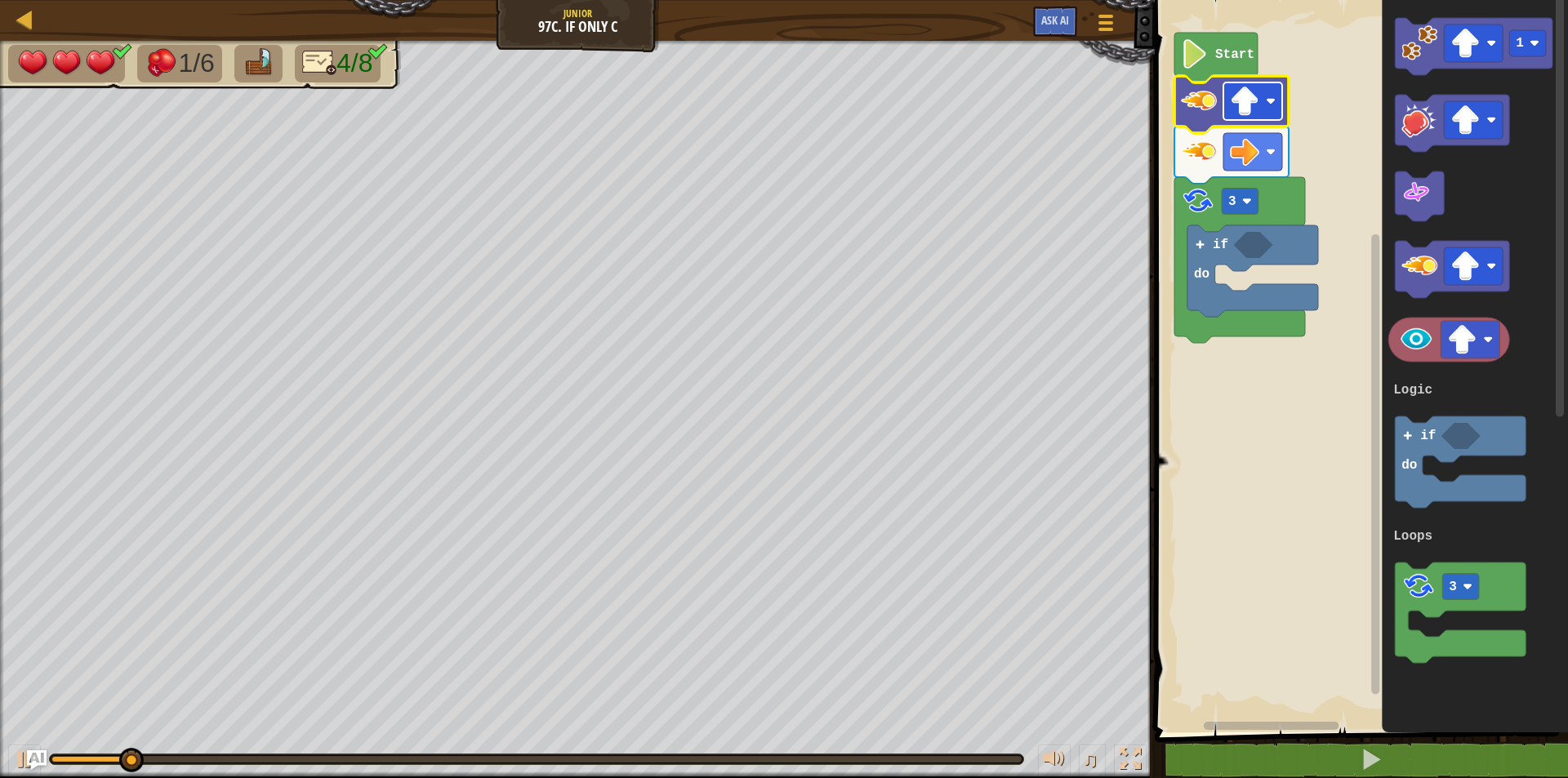
click at [1251, 113] on image "Blockly Workspace" at bounding box center [1244, 101] width 30 height 30
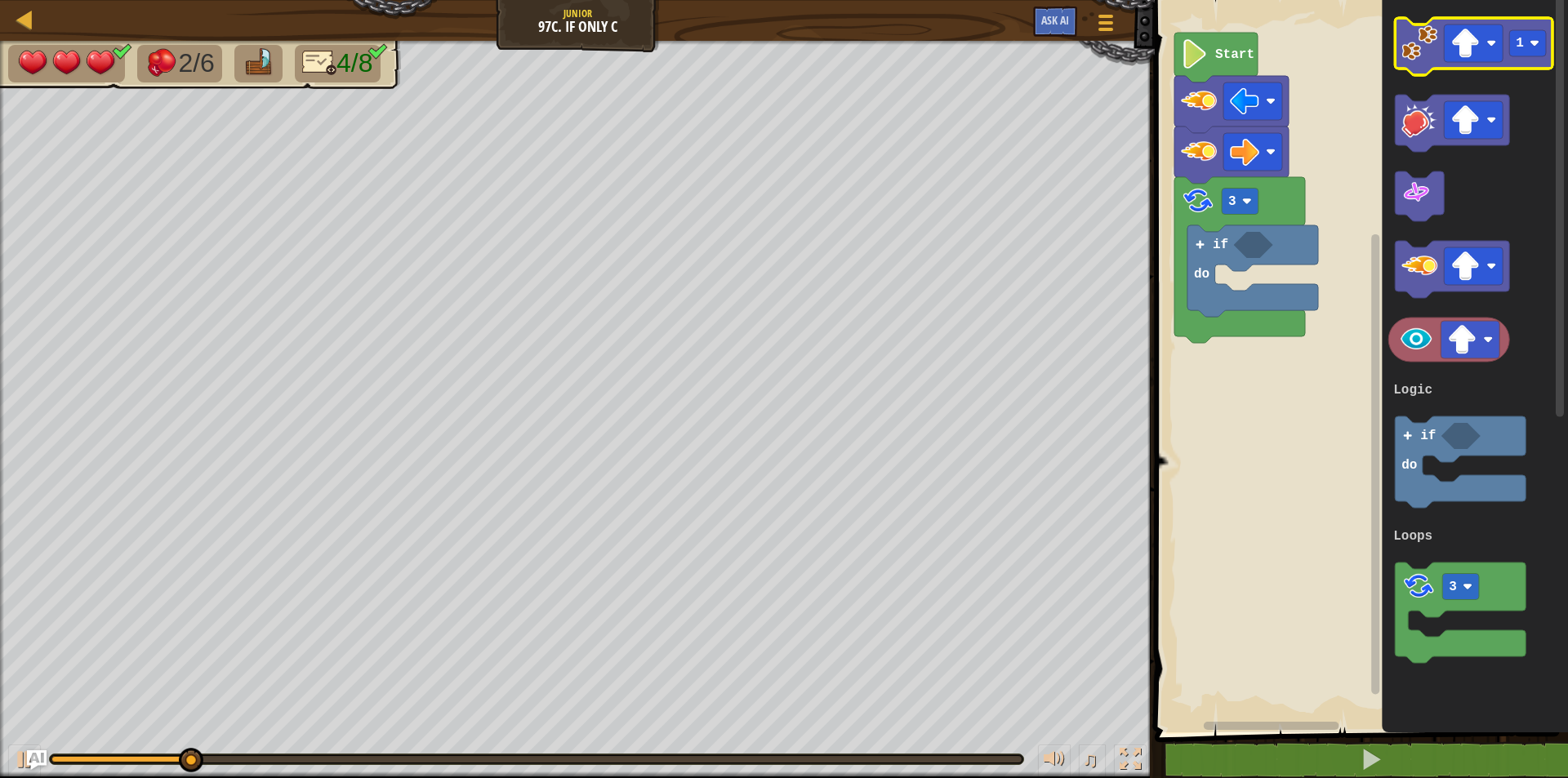
click at [1415, 50] on image "Blockly Workspace" at bounding box center [1420, 44] width 36 height 36
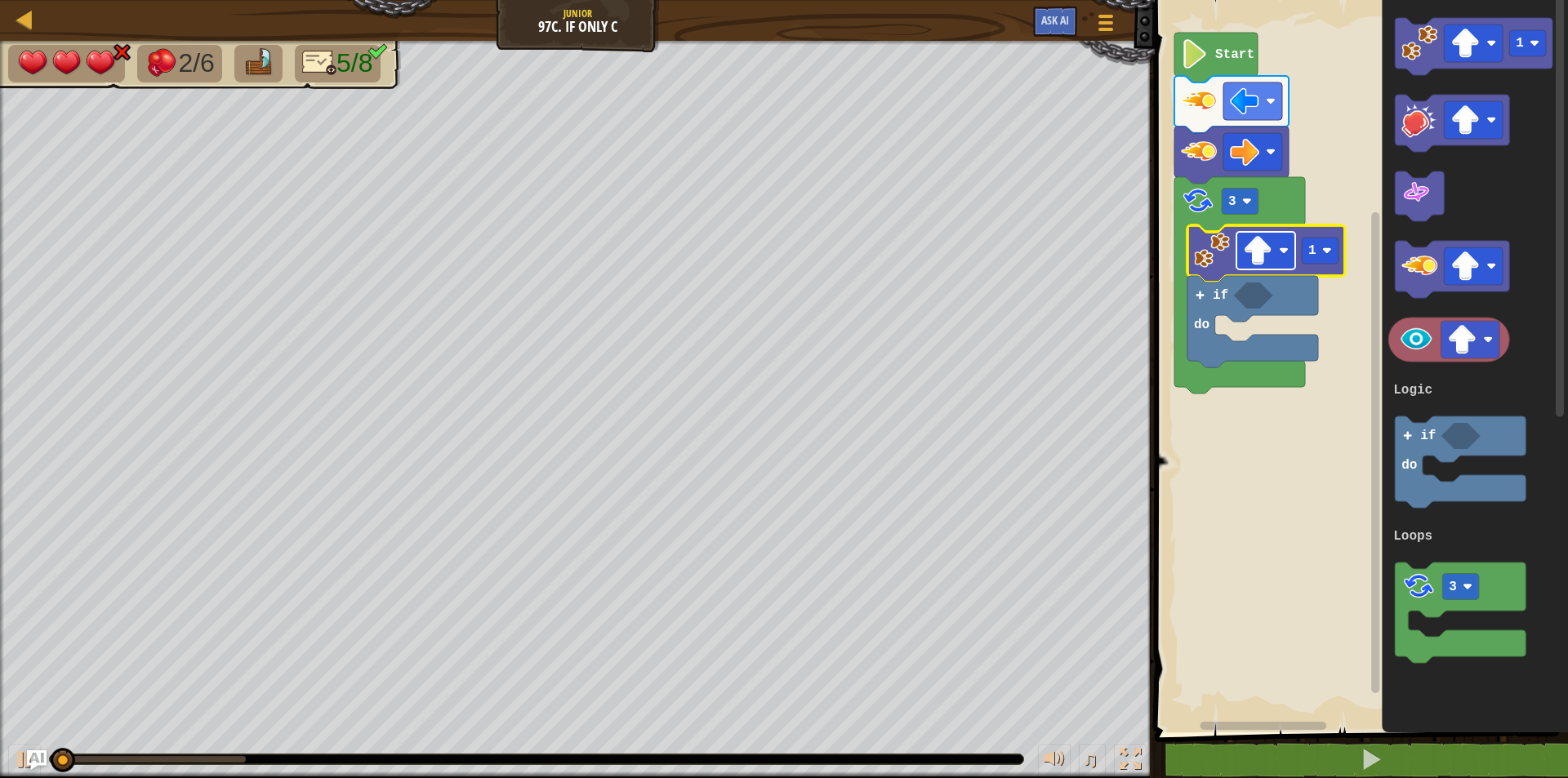
click at [1245, 242] on image "Blockly Workspace" at bounding box center [1257, 251] width 30 height 30
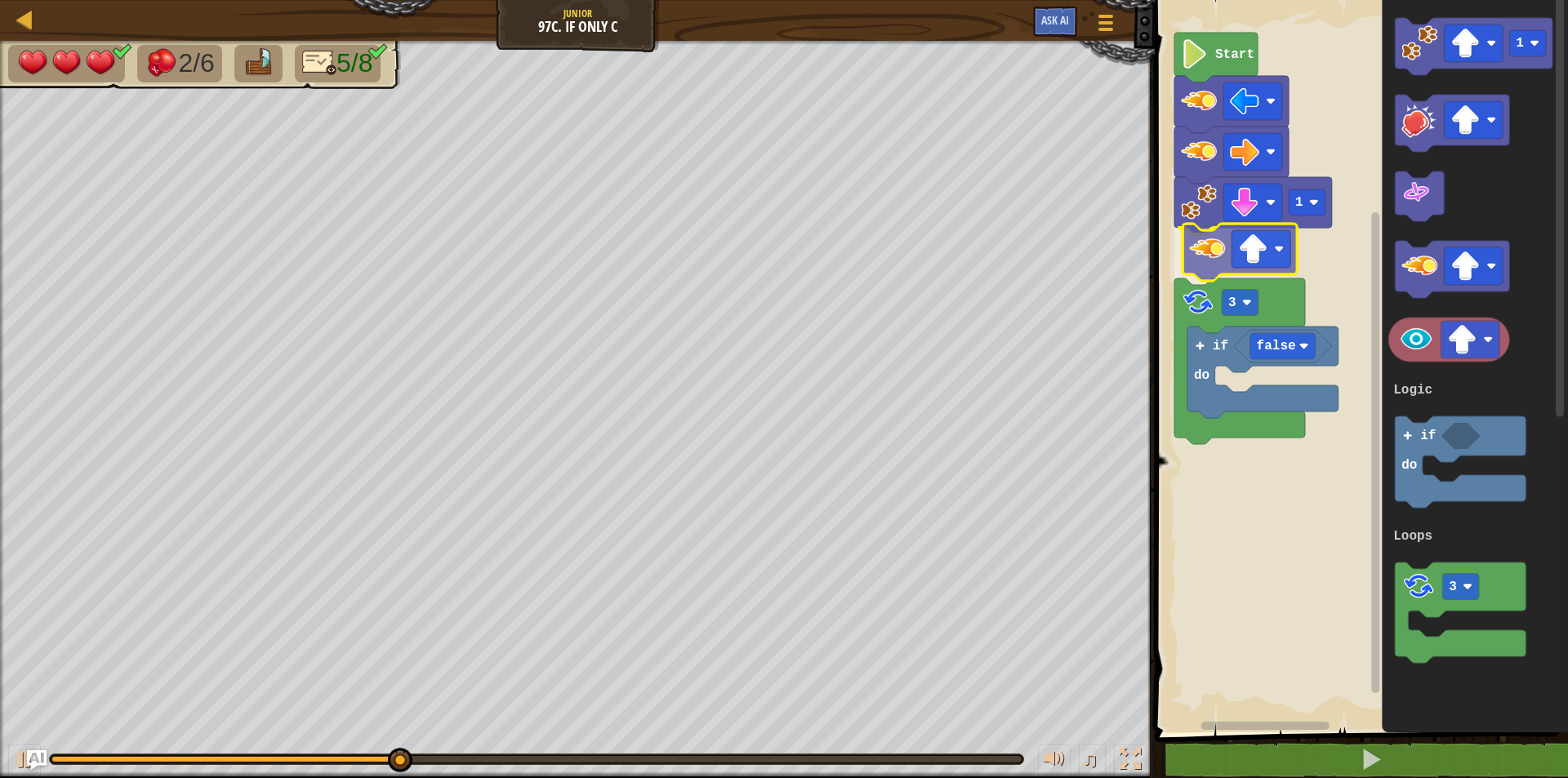
click at [1191, 254] on div "Logic Loops 1 3 false if do Start 1 3 if do Logic Loops" at bounding box center [1358, 361] width 418 height 741
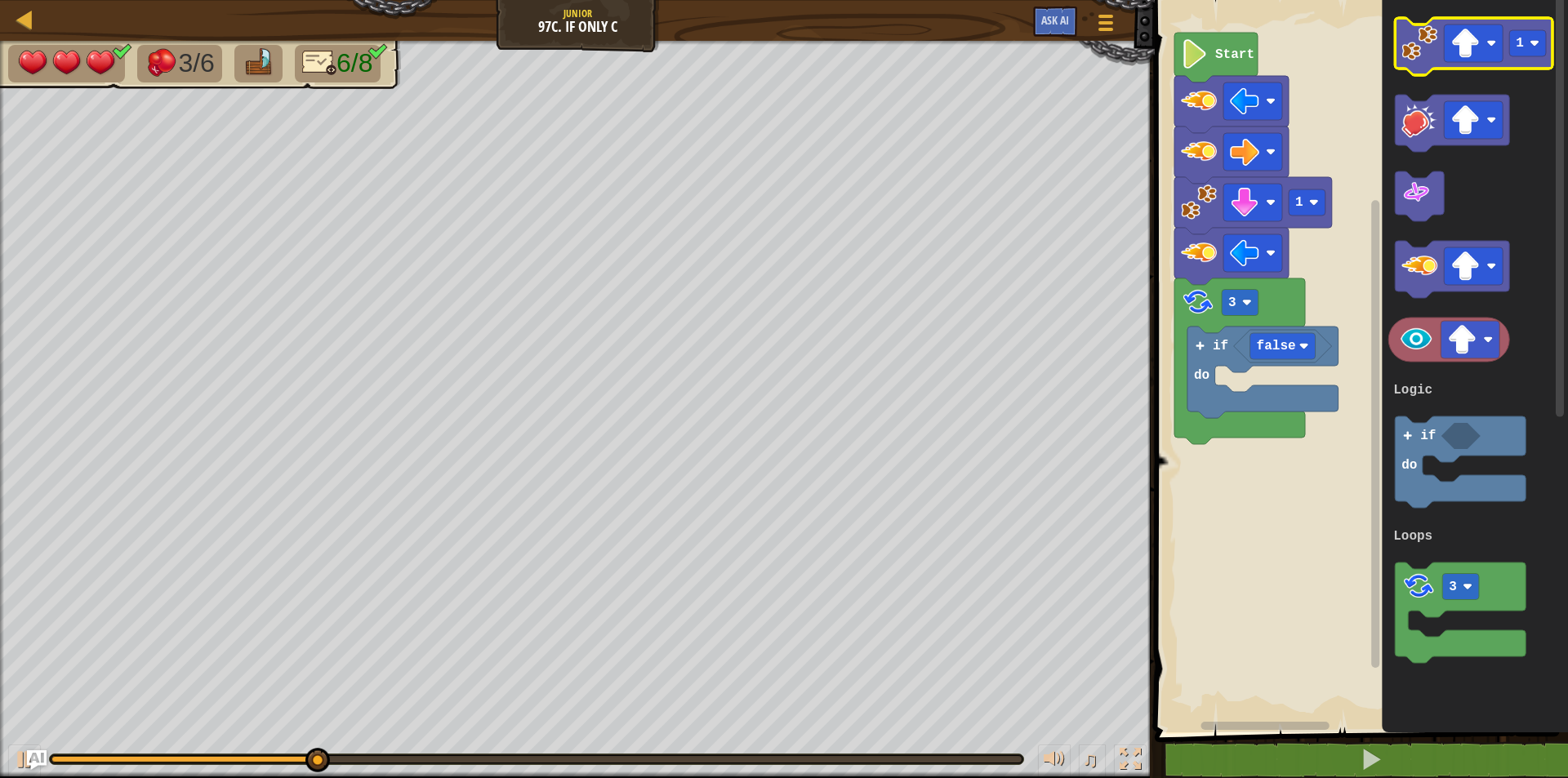
click at [1422, 59] on image "Blockly Workspace" at bounding box center [1420, 44] width 36 height 36
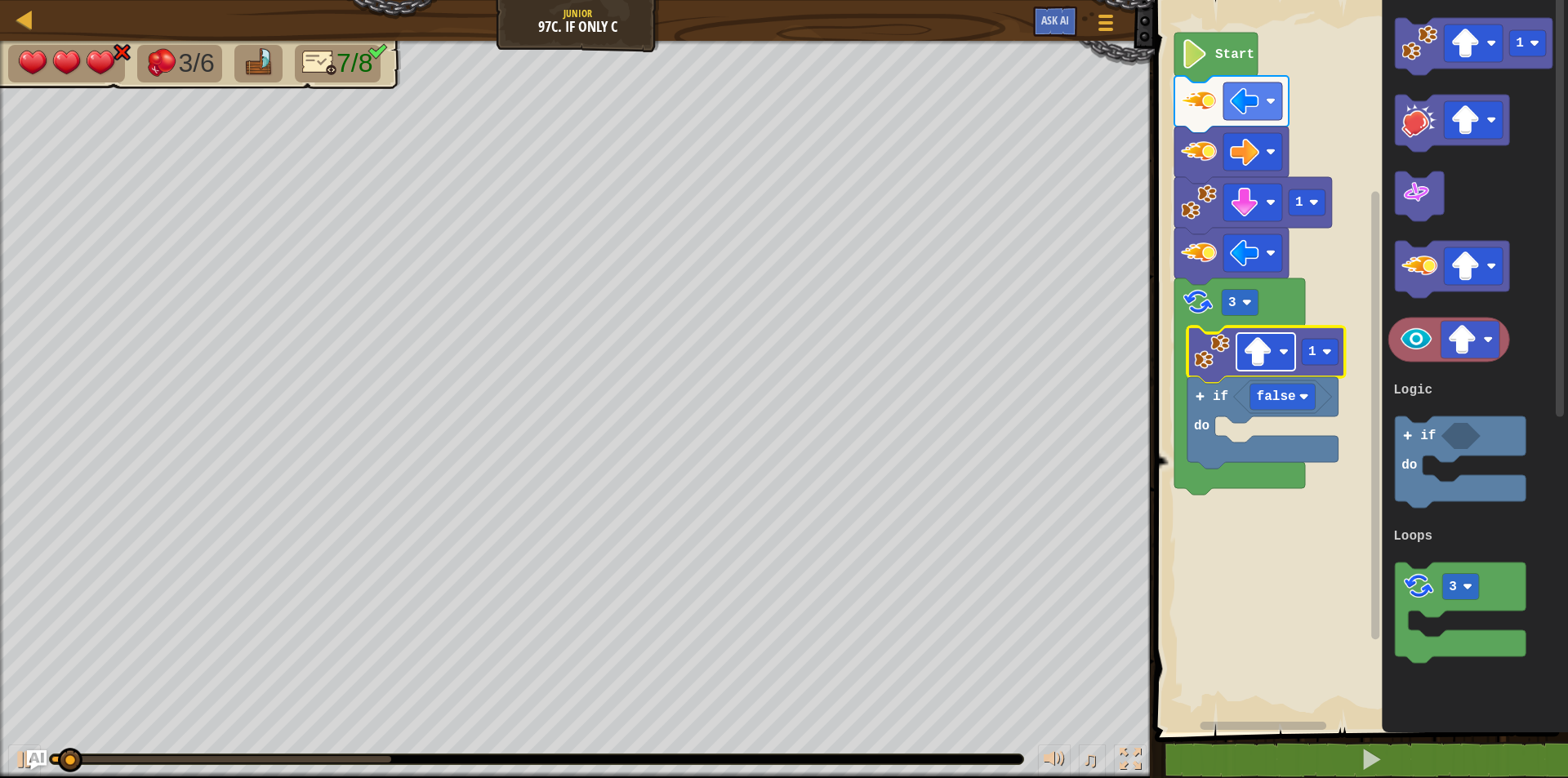
click at [1257, 343] on image "Blockly Workspace" at bounding box center [1257, 352] width 30 height 30
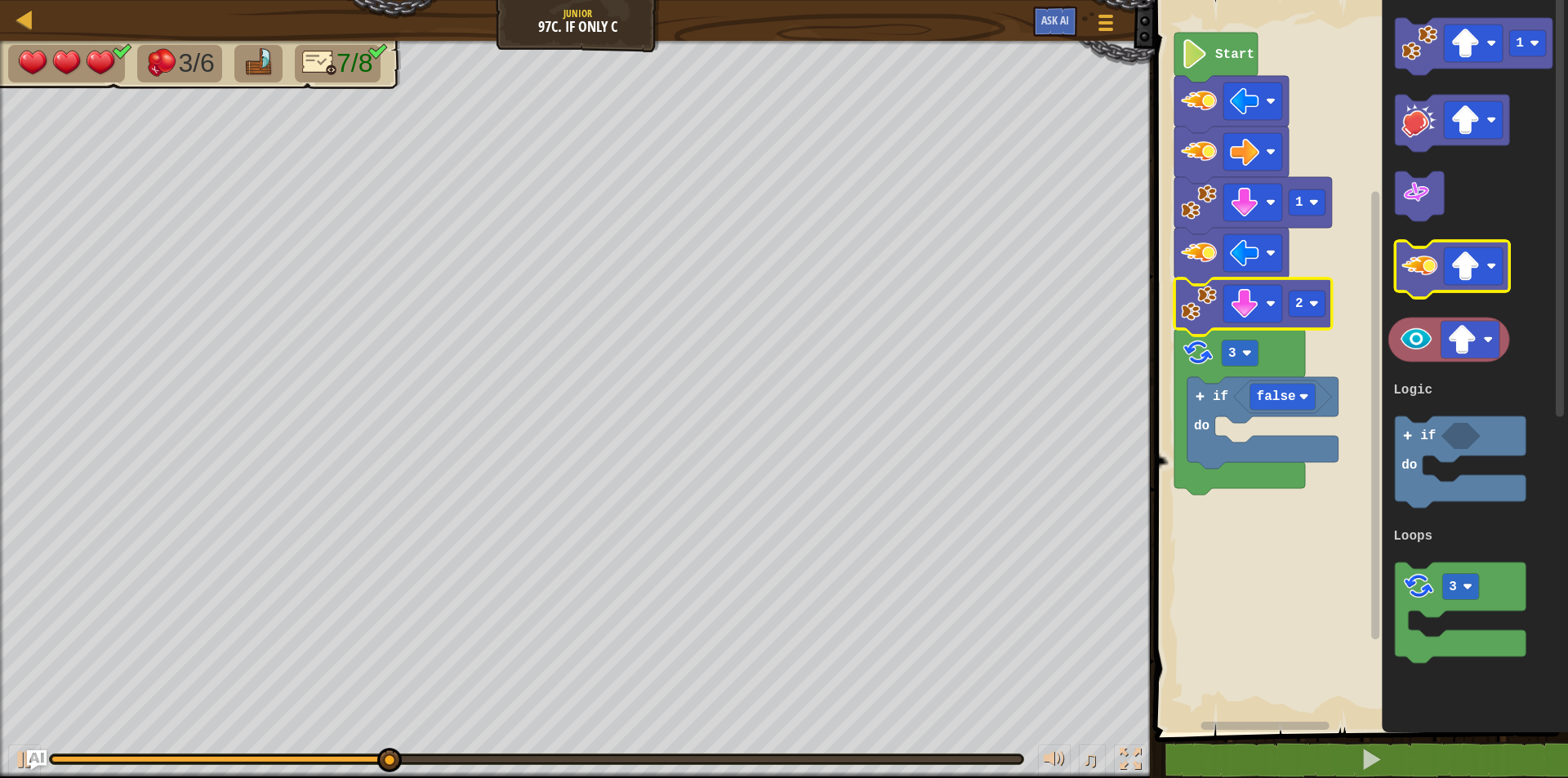
click at [1419, 274] on image "Blockly Workspace" at bounding box center [1420, 266] width 36 height 36
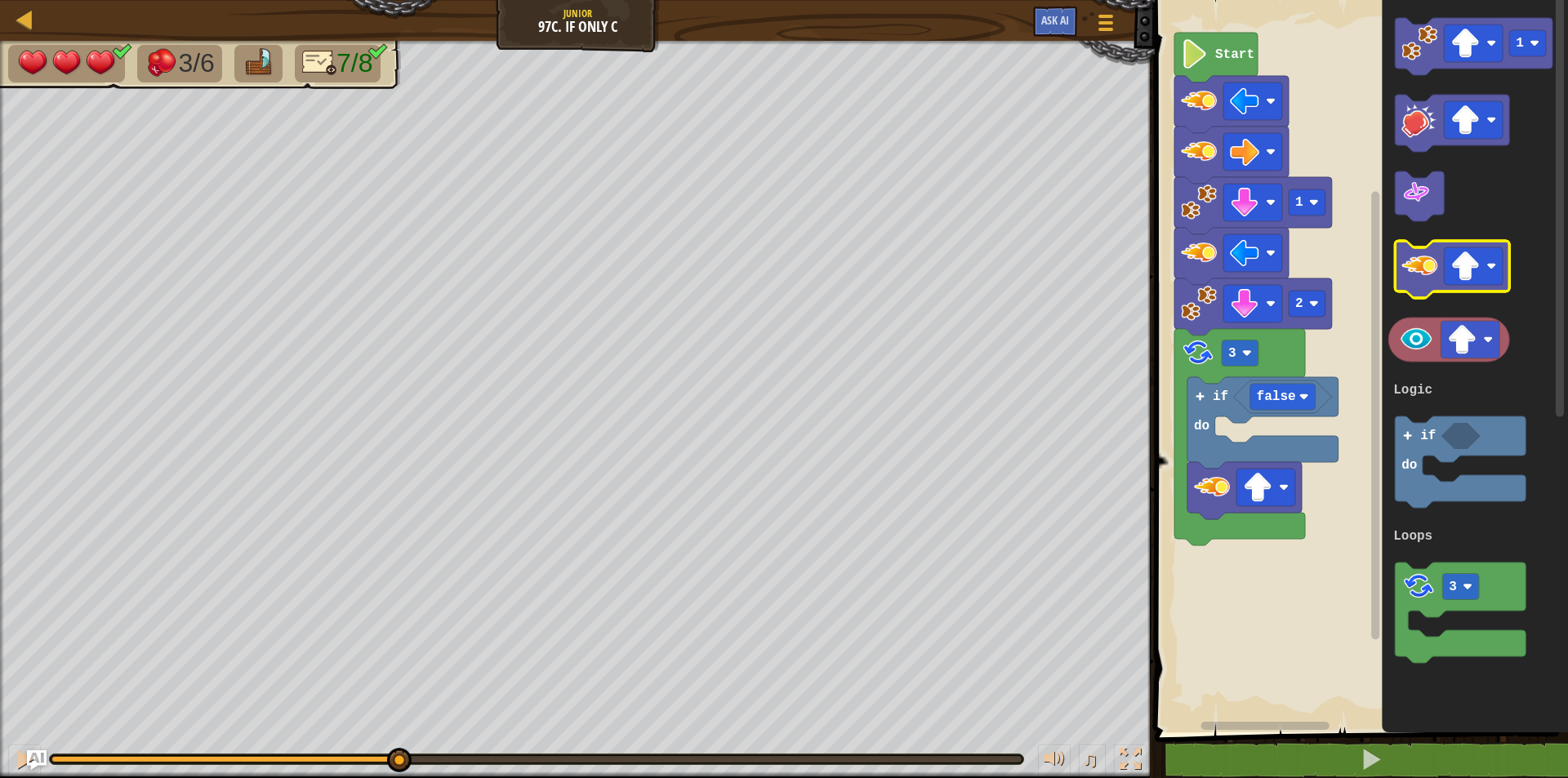
click at [1419, 274] on image "Blockly Workspace" at bounding box center [1420, 266] width 36 height 36
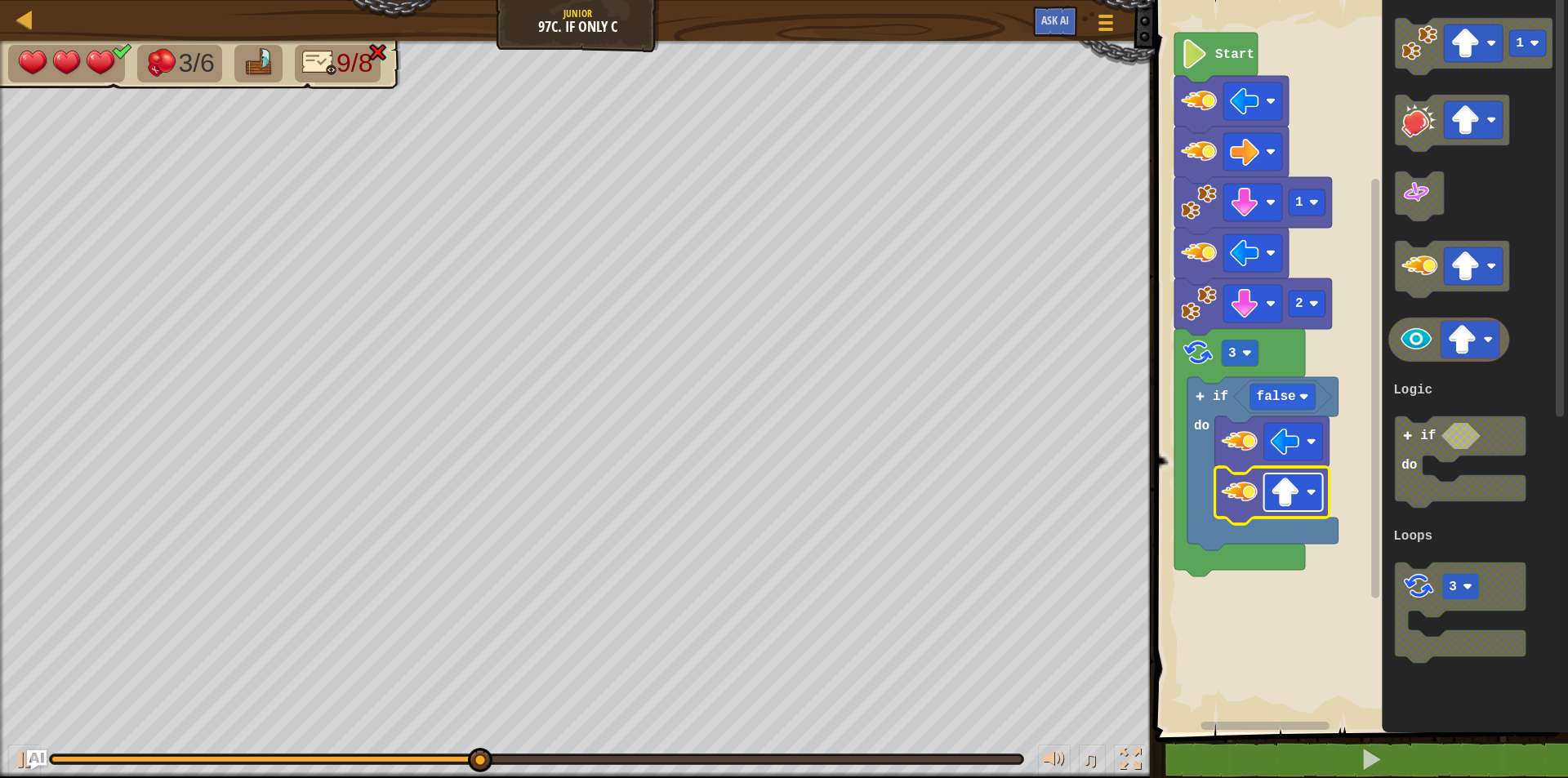
click at [1286, 502] on image "Blockly Workspace" at bounding box center [1285, 492] width 30 height 30
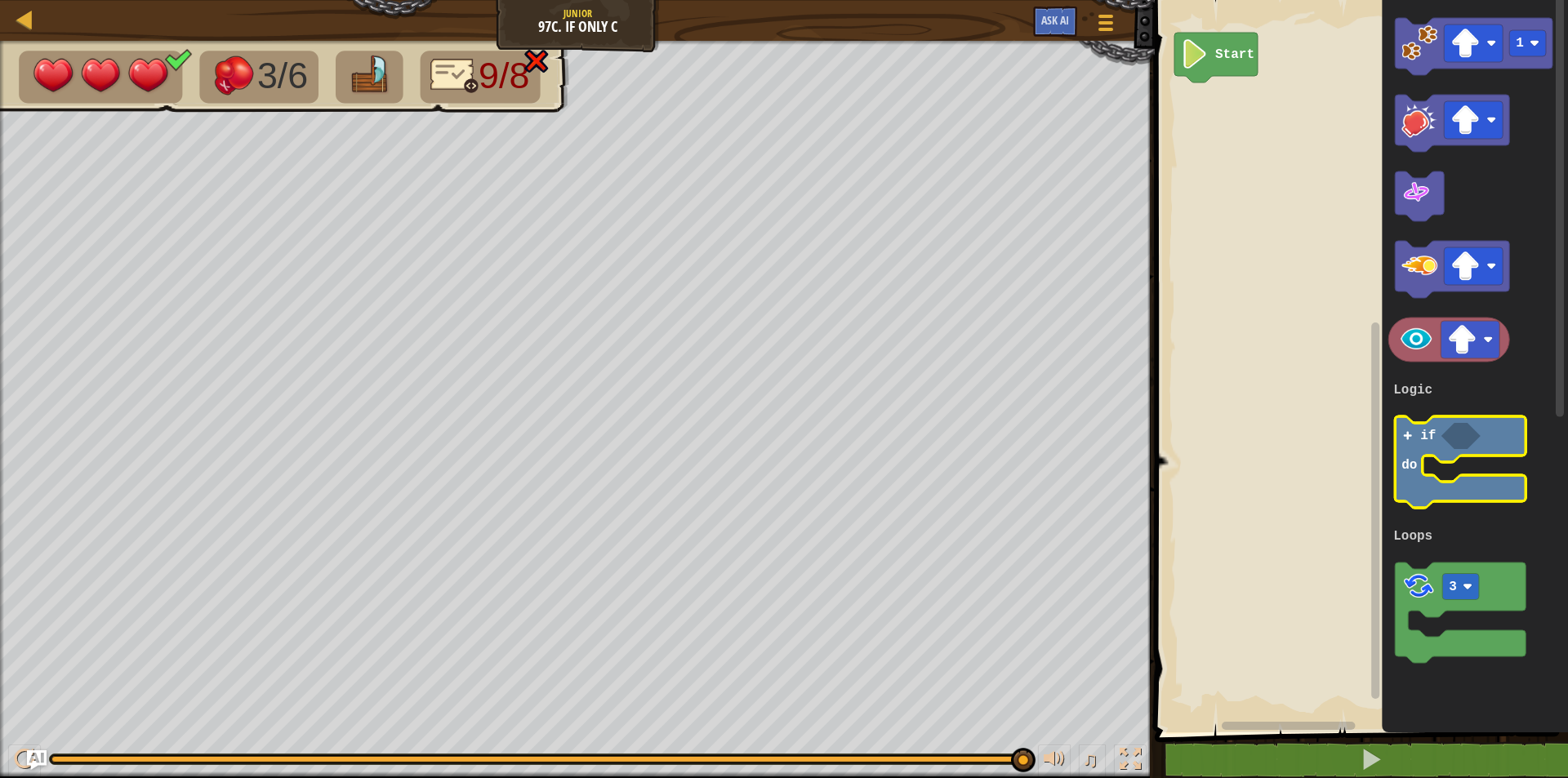
click at [1415, 418] on rect "Blockly Workspace" at bounding box center [1460, 462] width 131 height 92
click at [1424, 464] on rect "Blockly Workspace" at bounding box center [1460, 462] width 131 height 92
click at [1418, 439] on icon "Blockly Workspace" at bounding box center [1460, 462] width 131 height 92
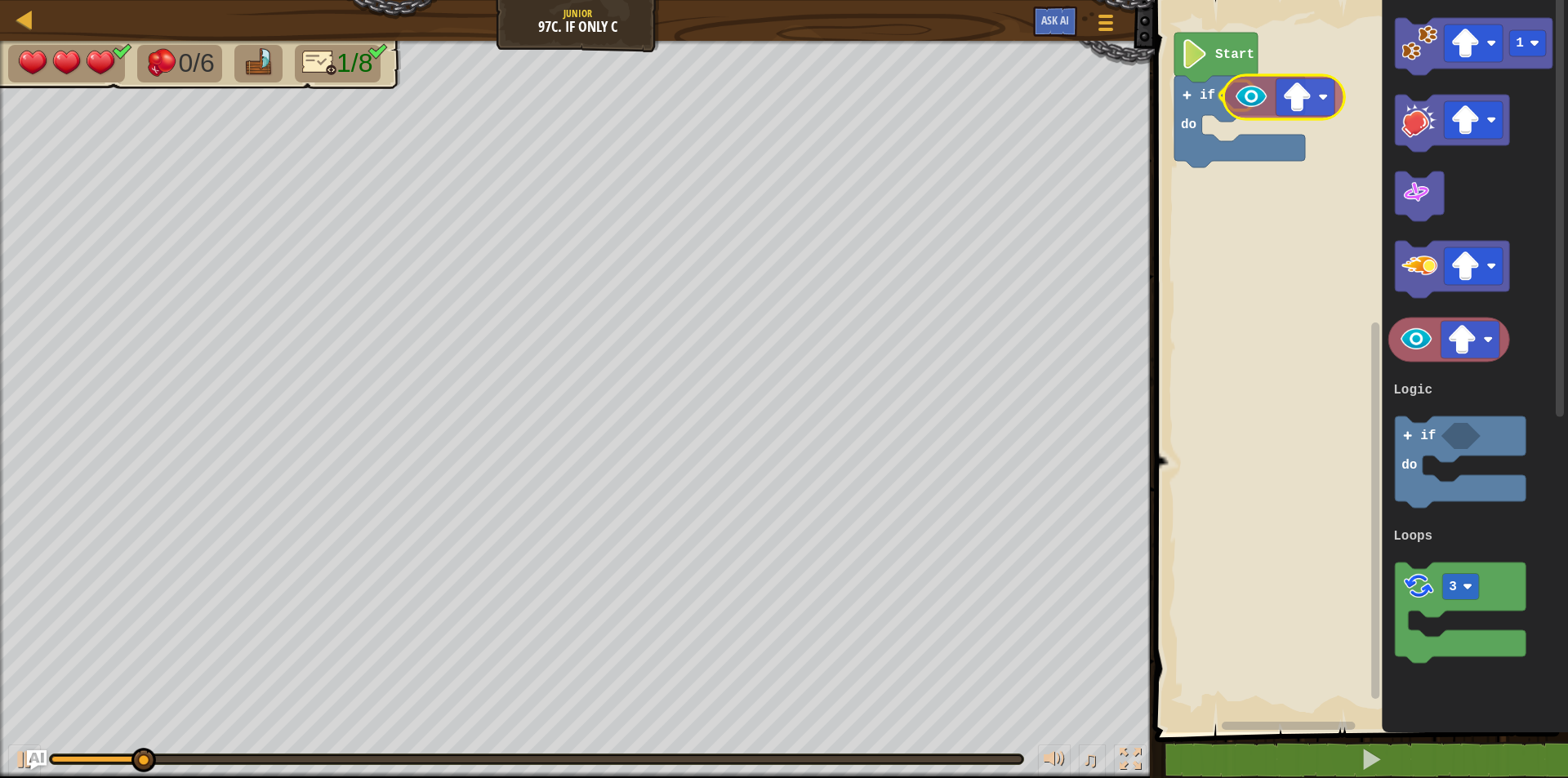
click at [1246, 115] on div "Logic Loops Start if do 1 3 if do Logic Loops" at bounding box center [1358, 361] width 418 height 741
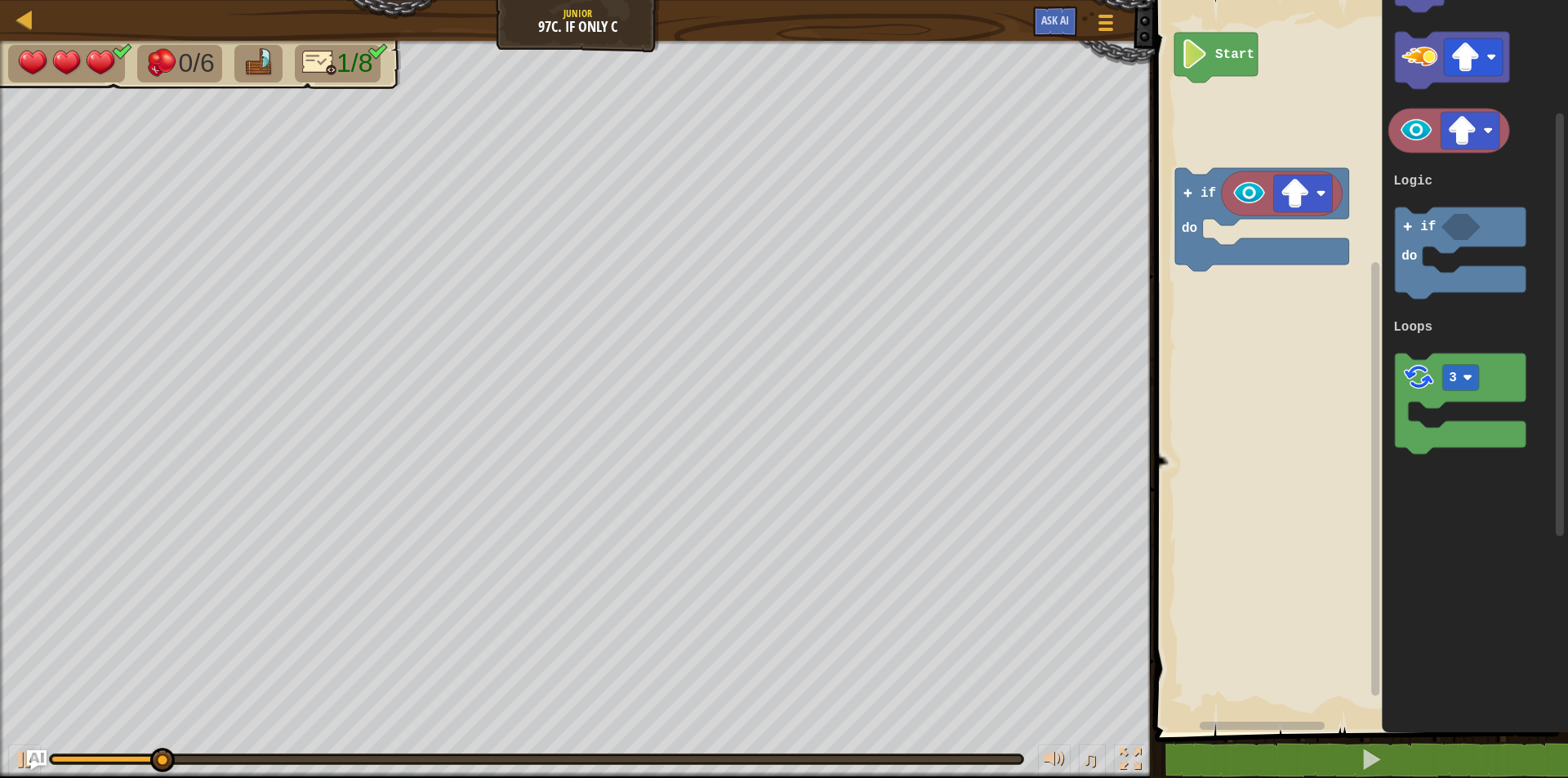
click at [1345, 394] on div "Logic Loops Start if do 1 3 if do Logic Loops" at bounding box center [1358, 361] width 418 height 741
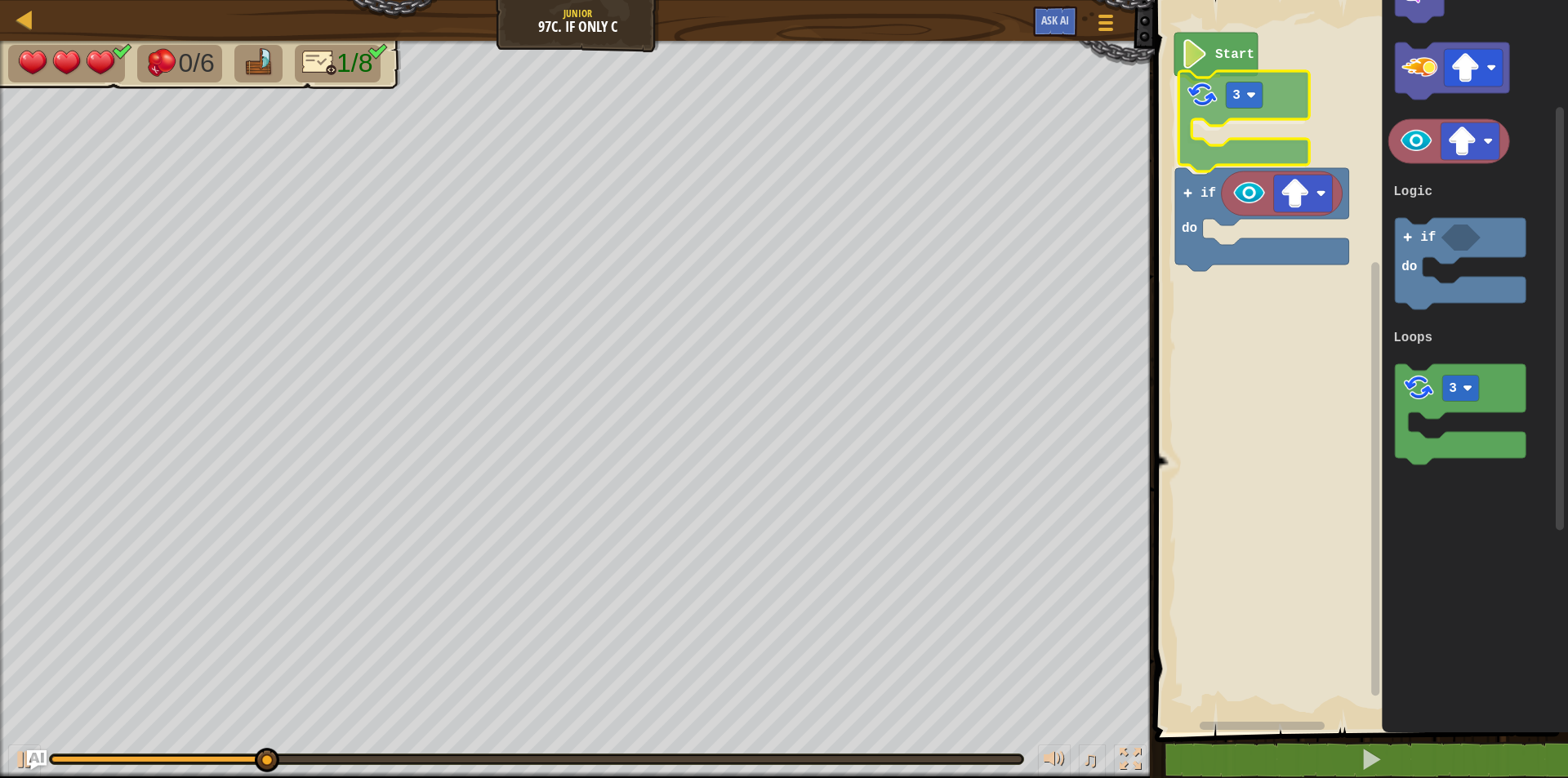
click at [1187, 102] on div "Logic Loops Start 3 if do 1 3 if do Logic Loops 3" at bounding box center [1358, 361] width 418 height 741
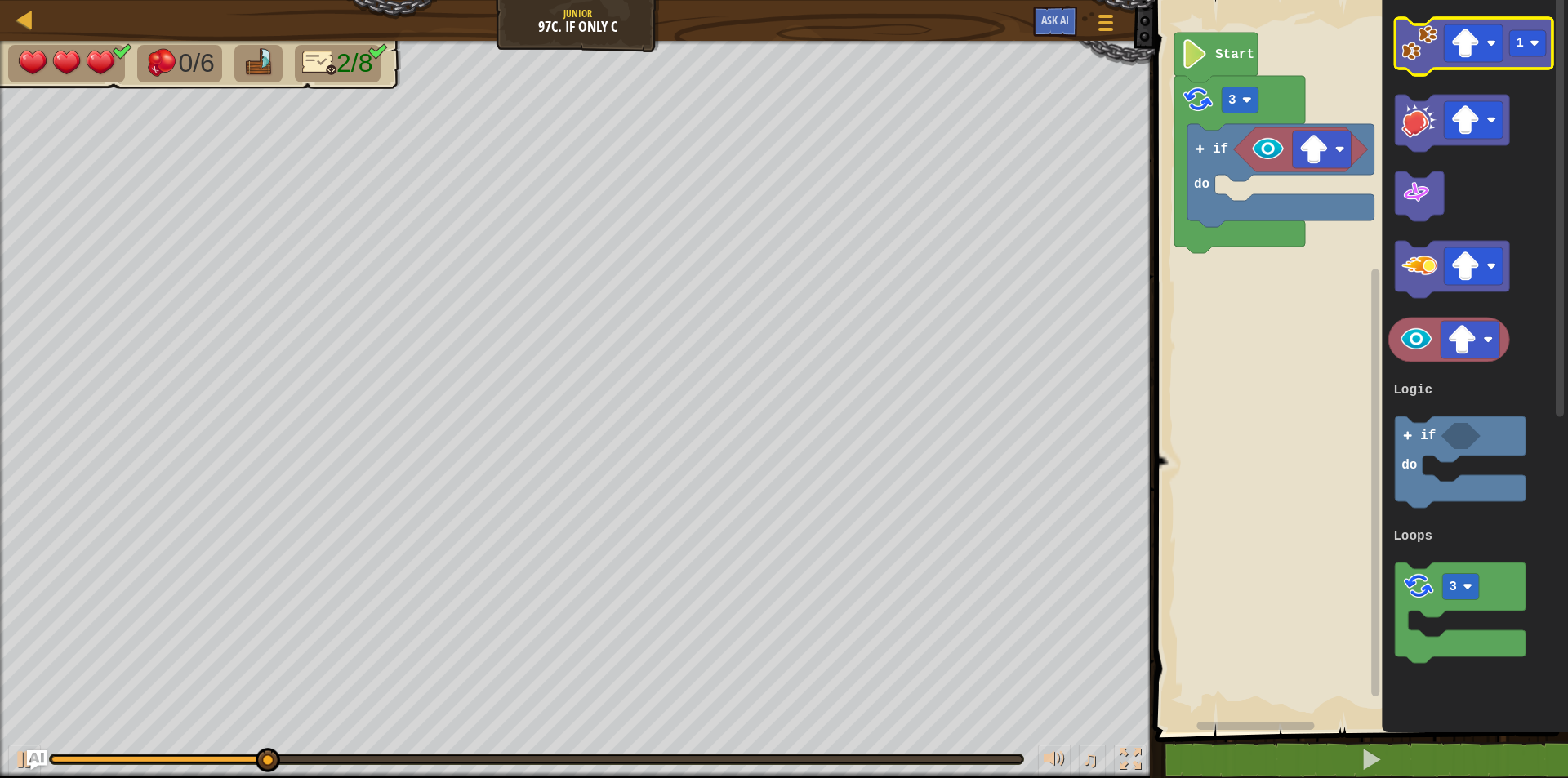
click at [1419, 46] on image "Blockly Workspace" at bounding box center [1420, 44] width 36 height 36
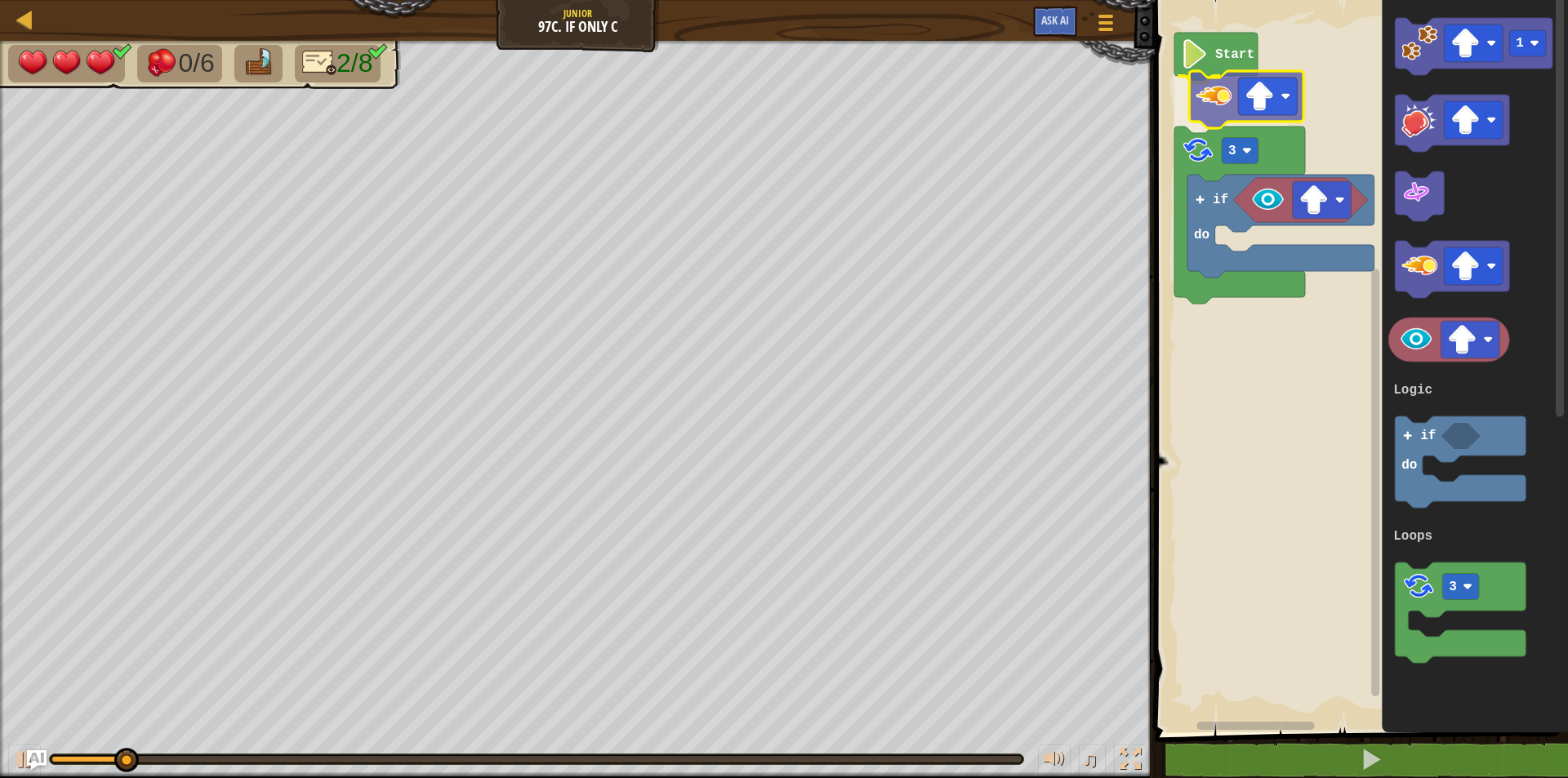
click at [1212, 99] on div "Logic Loops Start 3 if do 1 3 if do Logic Loops" at bounding box center [1358, 361] width 418 height 741
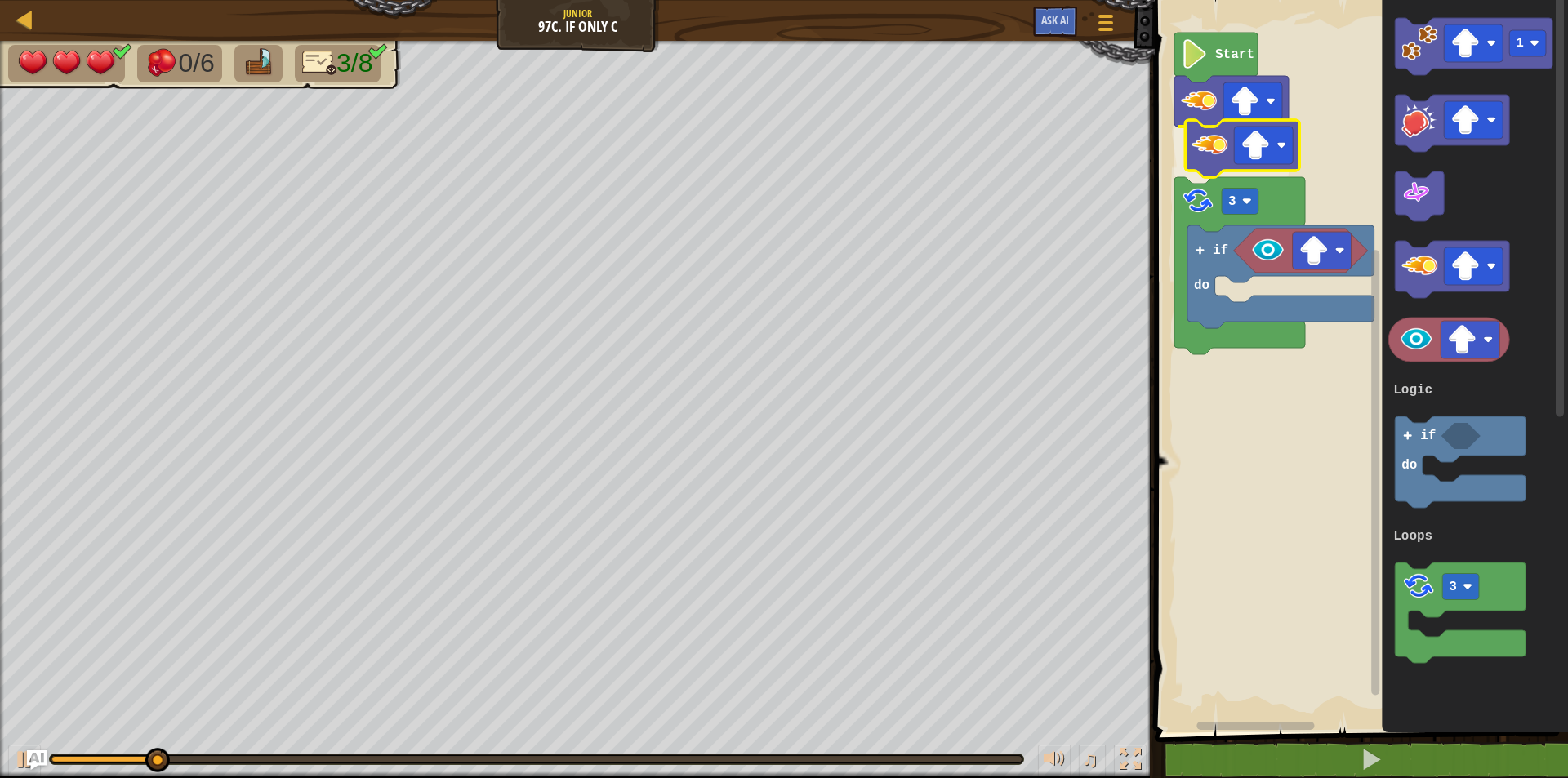
click at [1226, 146] on div "Logic Loops Start 3 if do 1 3 if do Logic Loops" at bounding box center [1358, 361] width 418 height 741
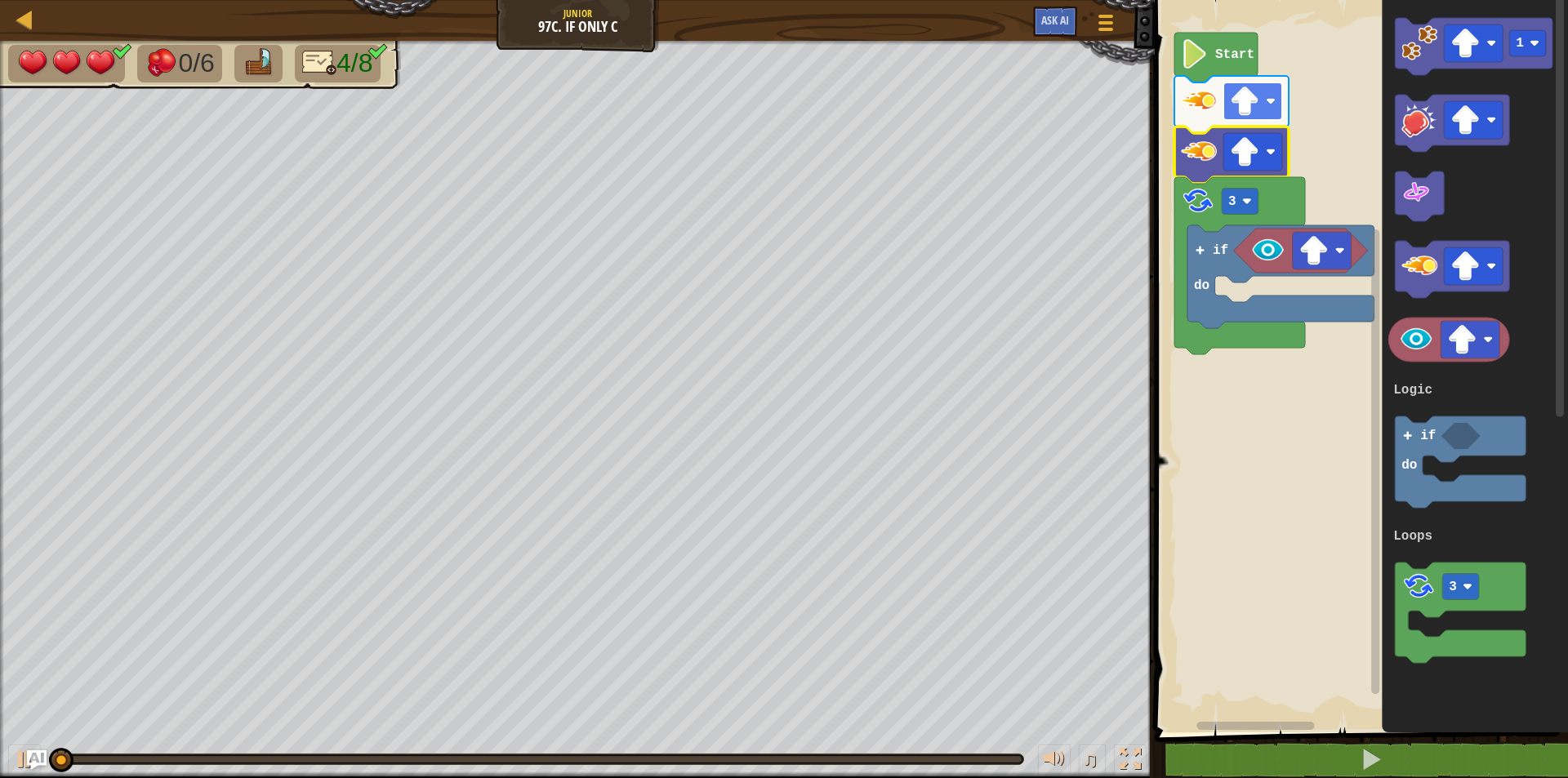
click at [1259, 106] on image "Blockly Workspace" at bounding box center [1244, 101] width 30 height 30
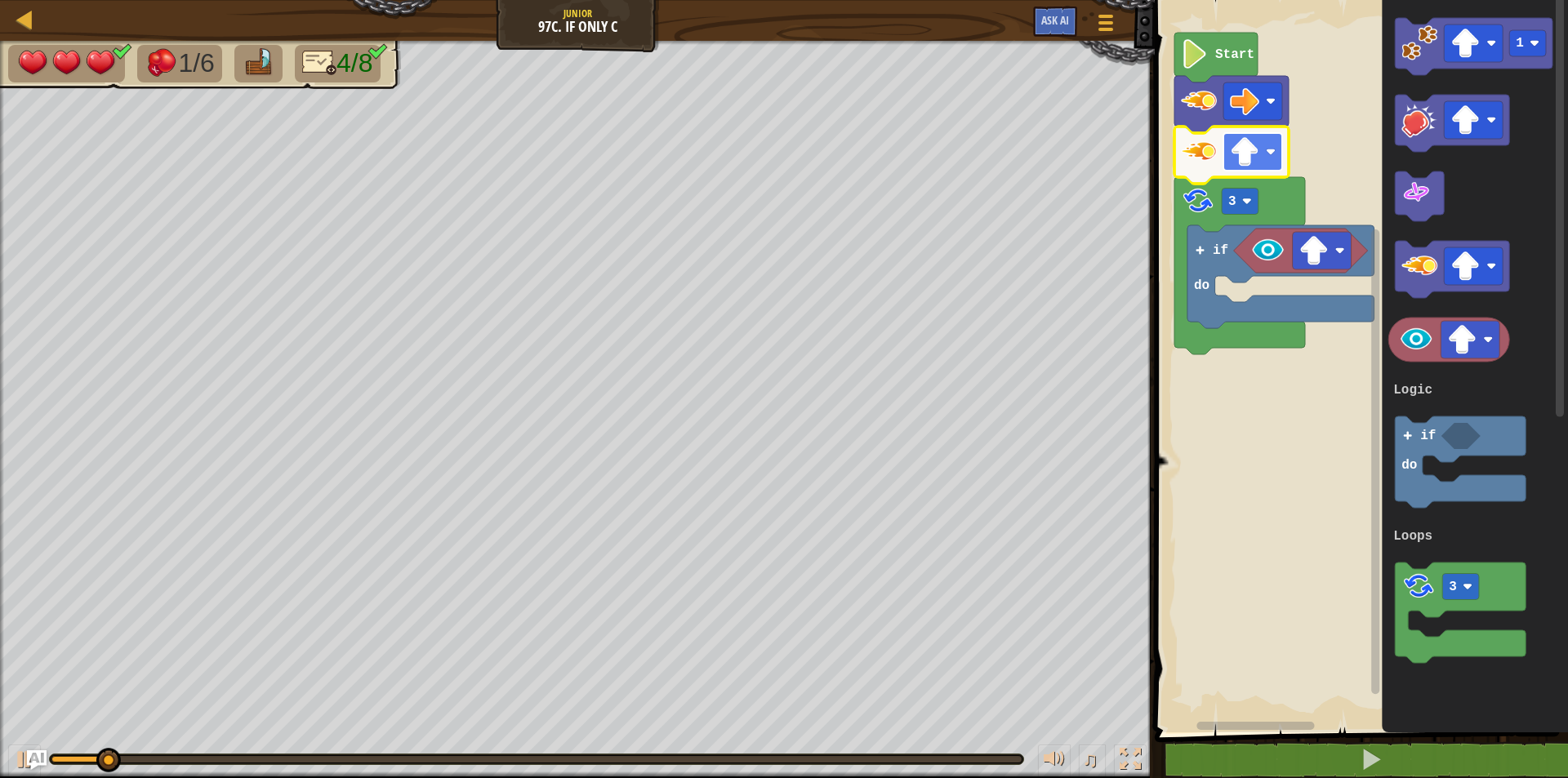
click at [1241, 145] on image "Blockly Workspace" at bounding box center [1244, 152] width 30 height 30
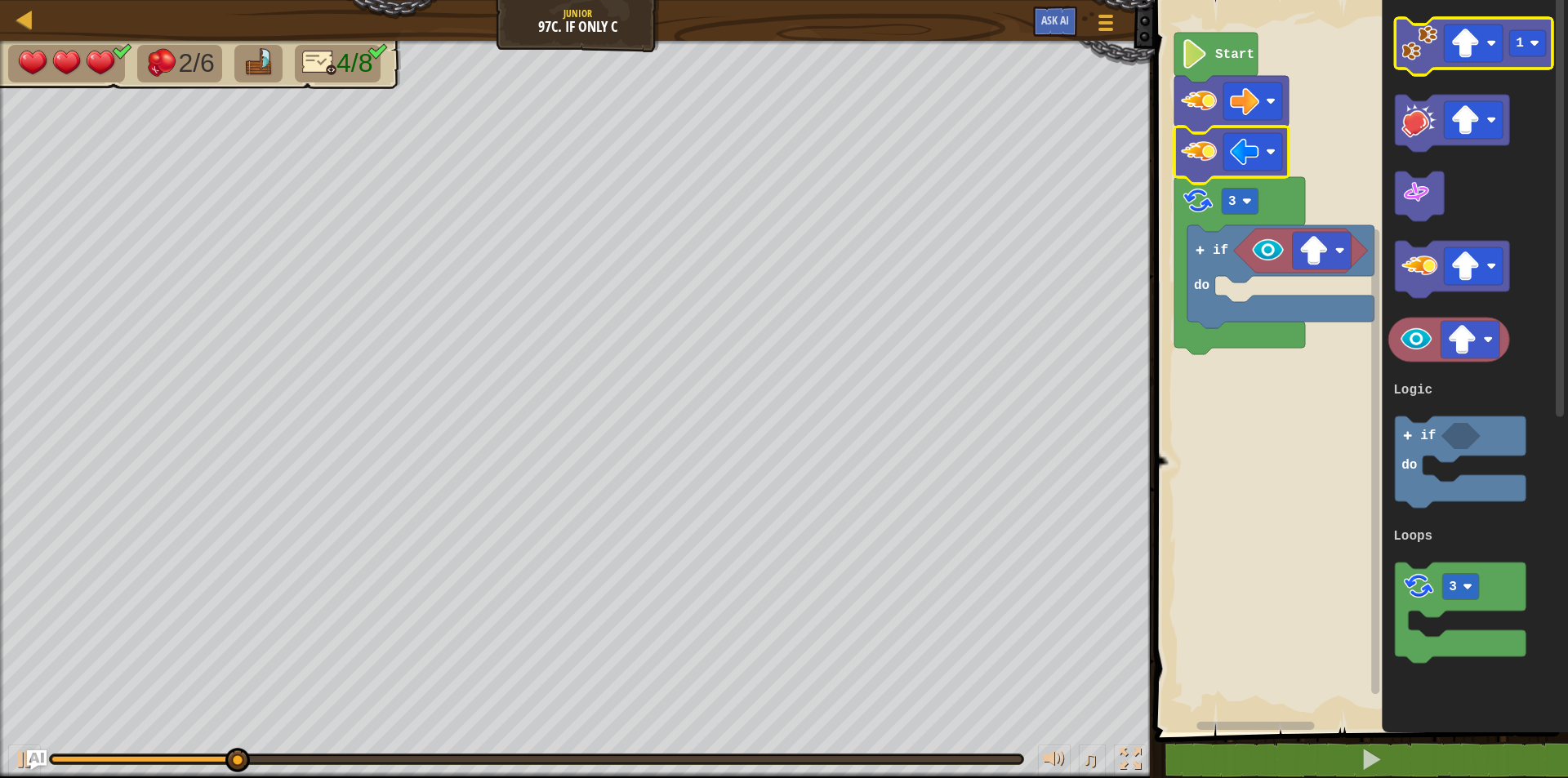
click at [1426, 47] on image "Blockly Workspace" at bounding box center [1420, 44] width 36 height 36
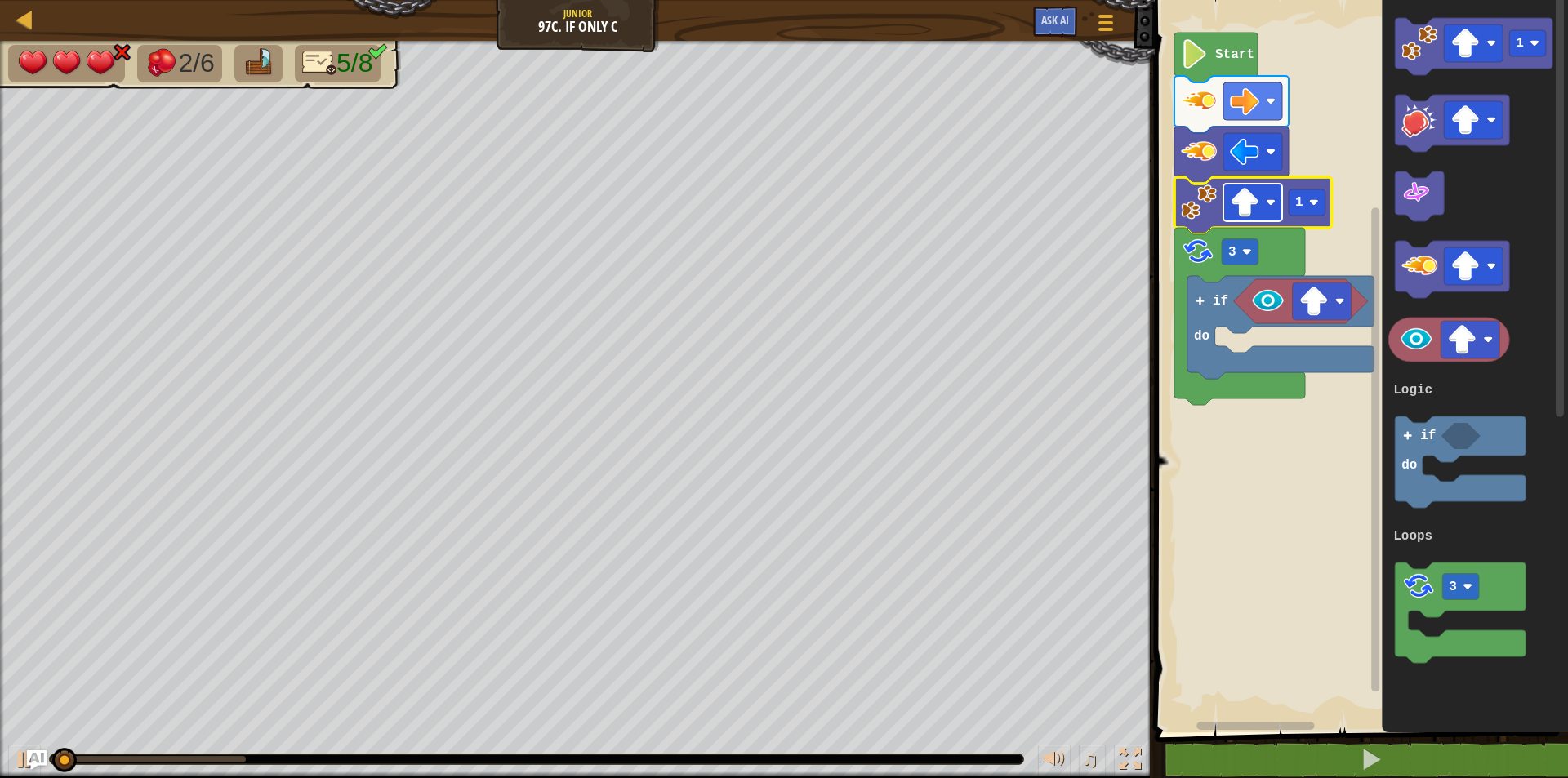
click at [1240, 208] on image "Blockly Workspace" at bounding box center [1244, 202] width 30 height 30
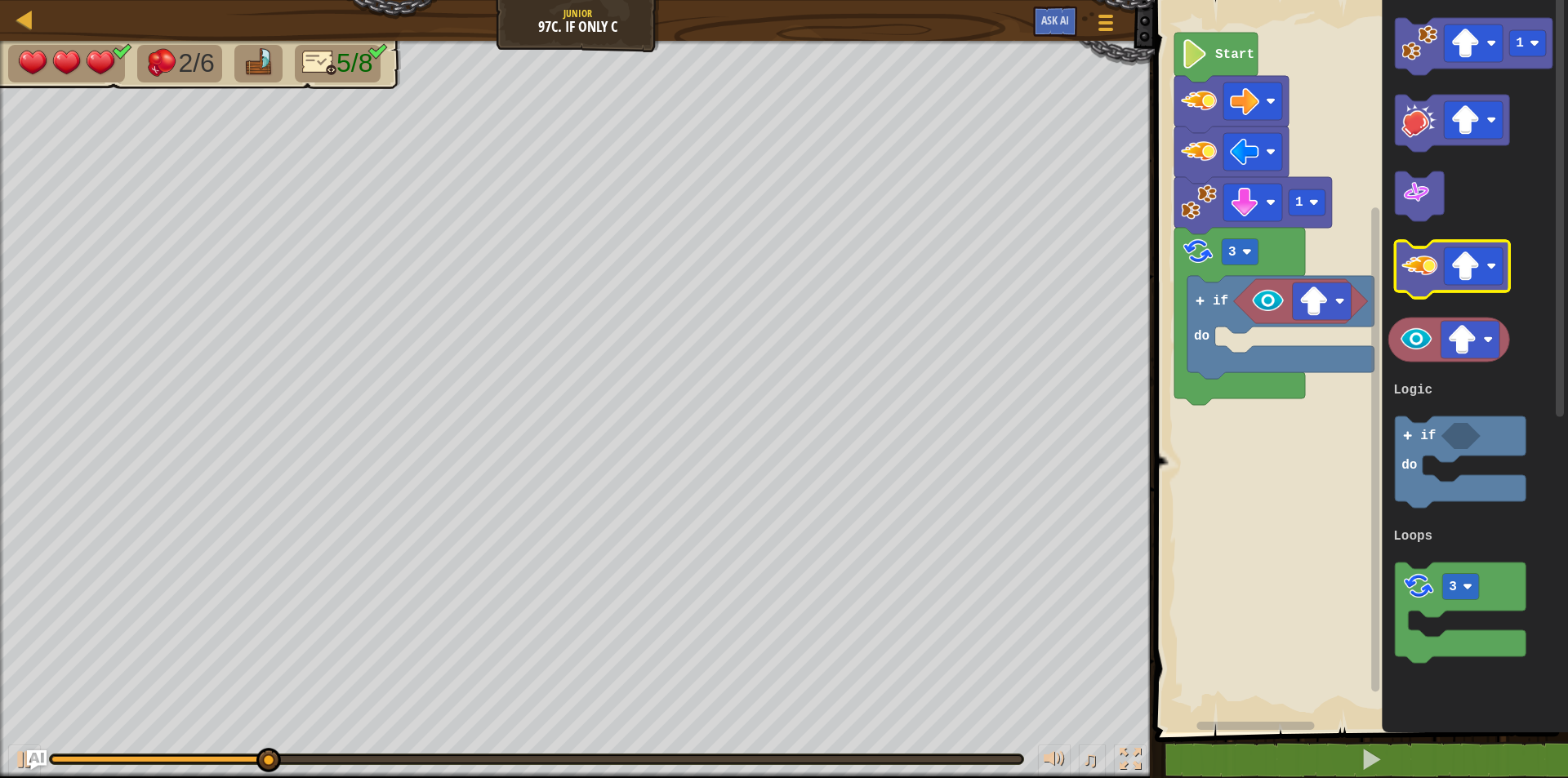
click at [1416, 266] on image "Blockly Workspace" at bounding box center [1420, 266] width 36 height 36
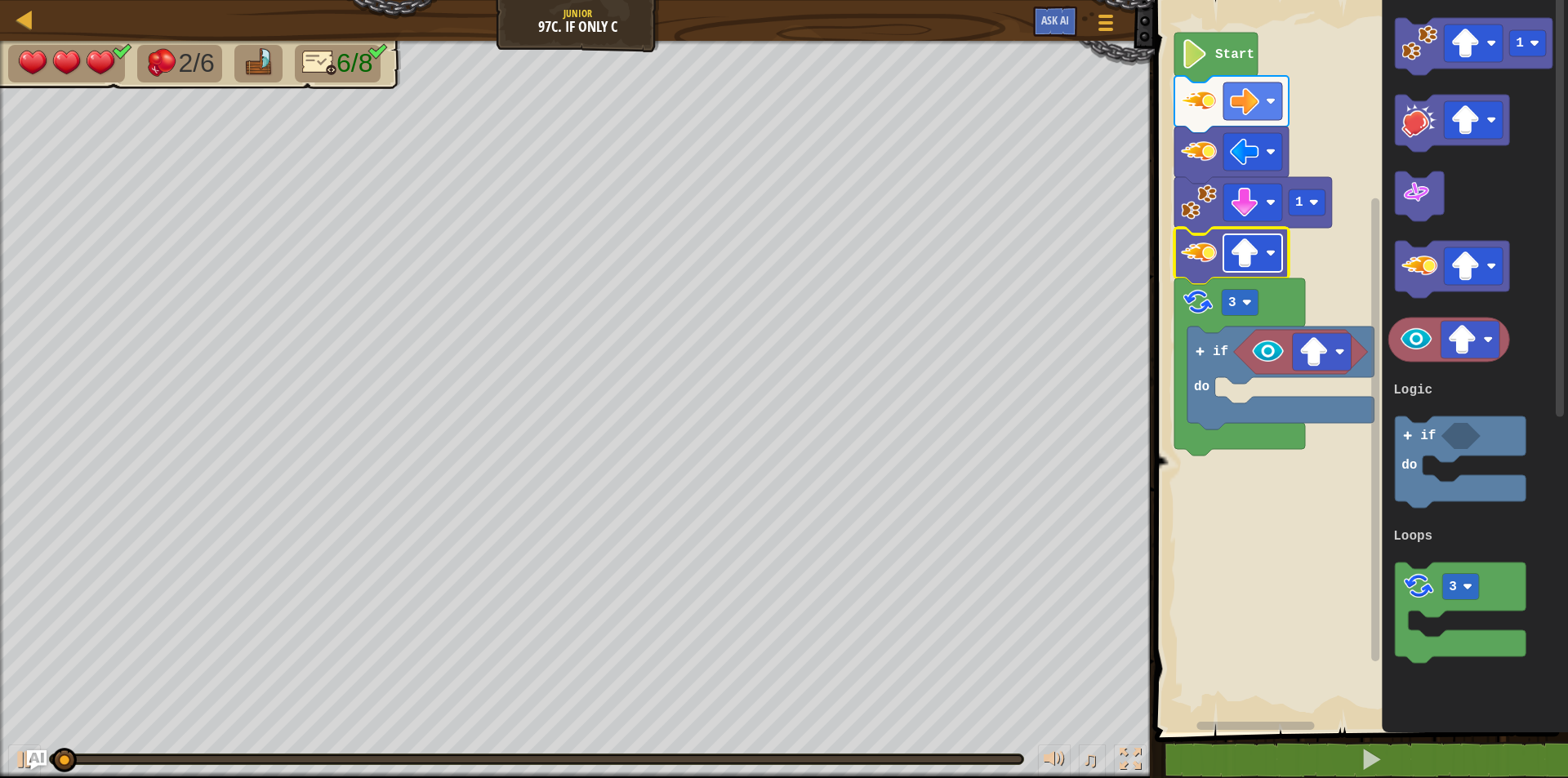
click at [1247, 262] on image "Blockly Workspace" at bounding box center [1244, 253] width 30 height 30
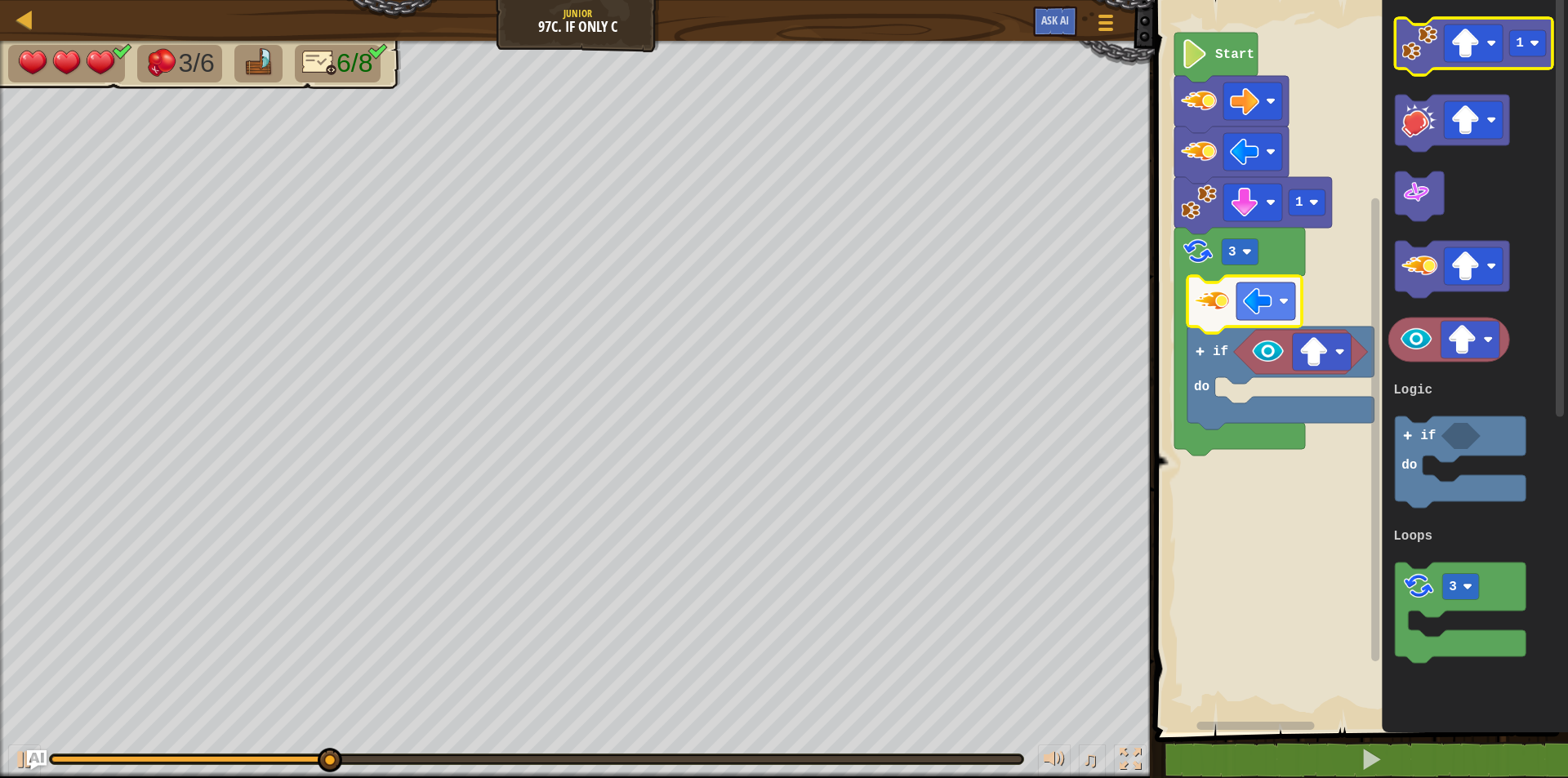
click at [1428, 56] on image "Blockly Workspace" at bounding box center [1420, 44] width 36 height 36
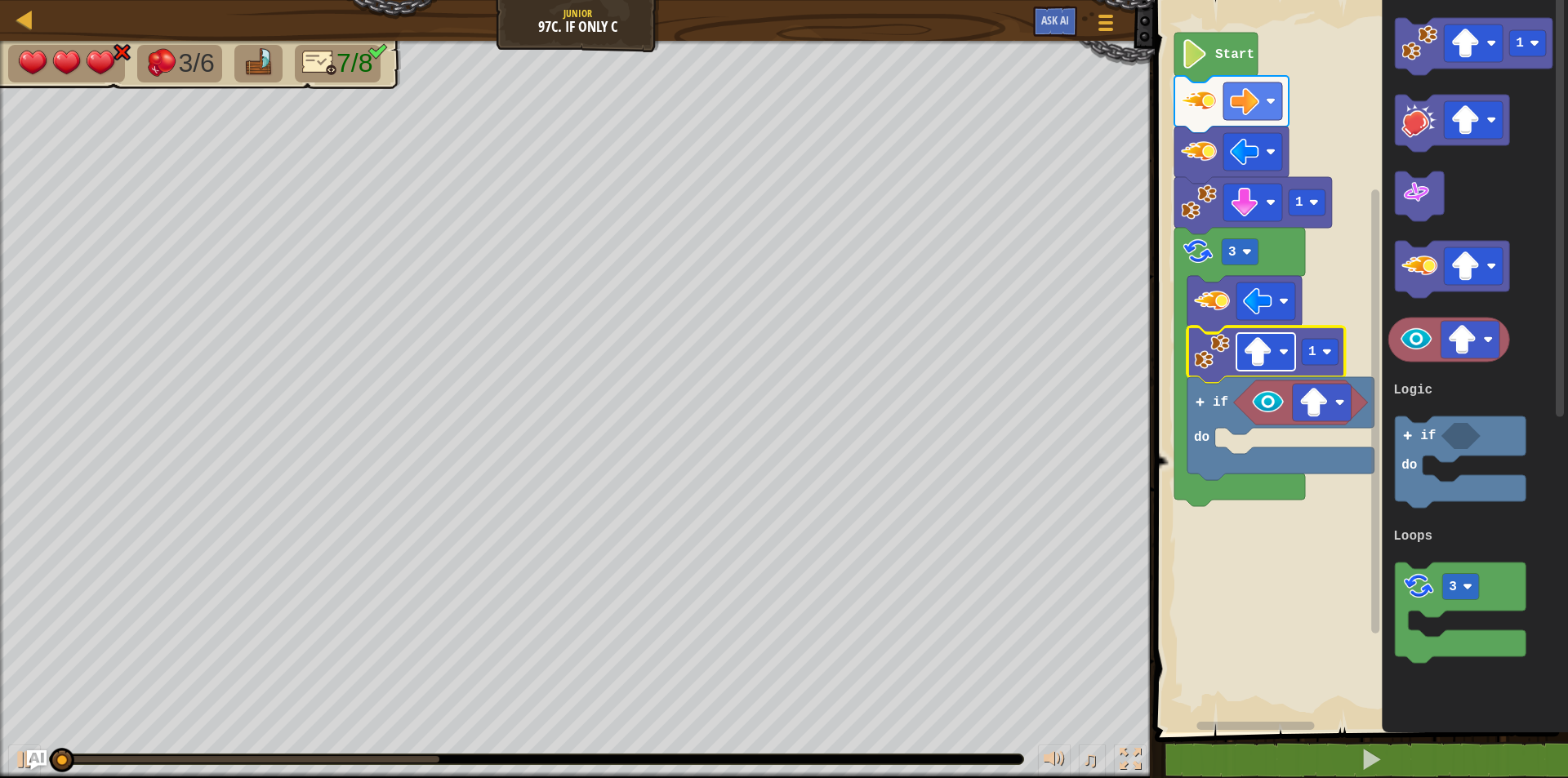
click at [1269, 361] on image "Blockly Workspace" at bounding box center [1257, 352] width 30 height 30
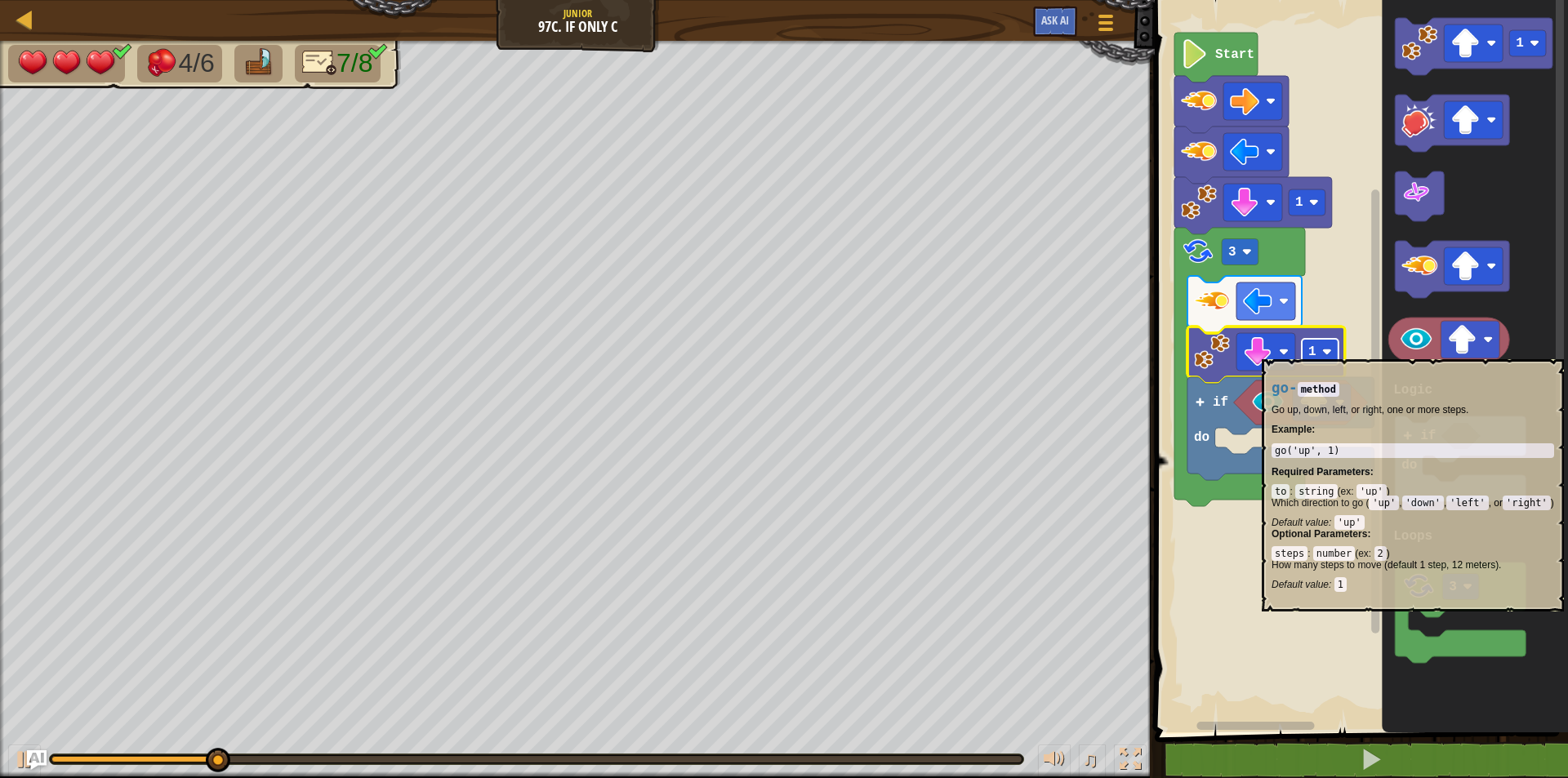
click at [1313, 351] on text "1" at bounding box center [1312, 352] width 9 height 14
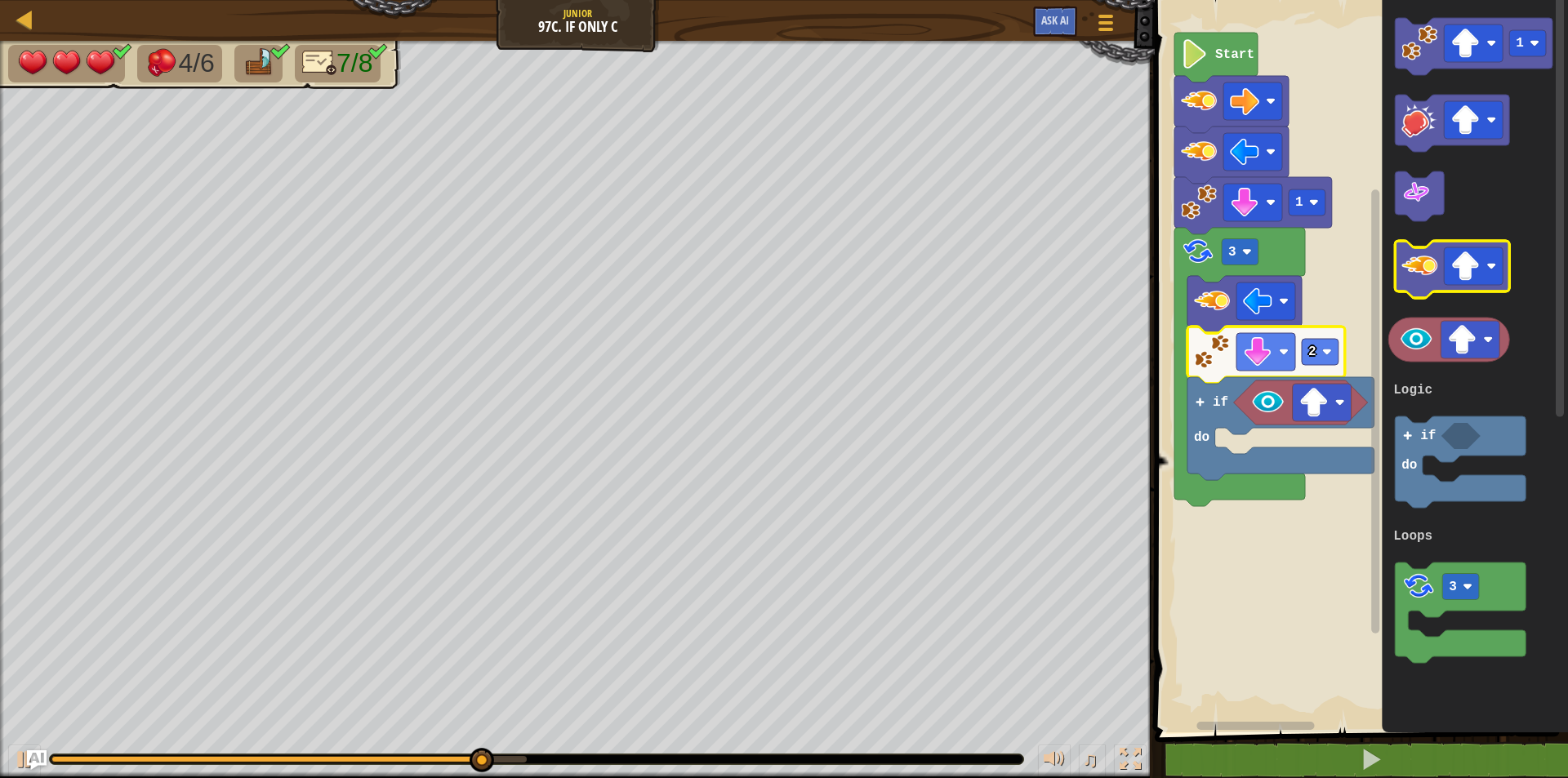
click at [1431, 271] on image "Blockly Workspace" at bounding box center [1420, 266] width 36 height 36
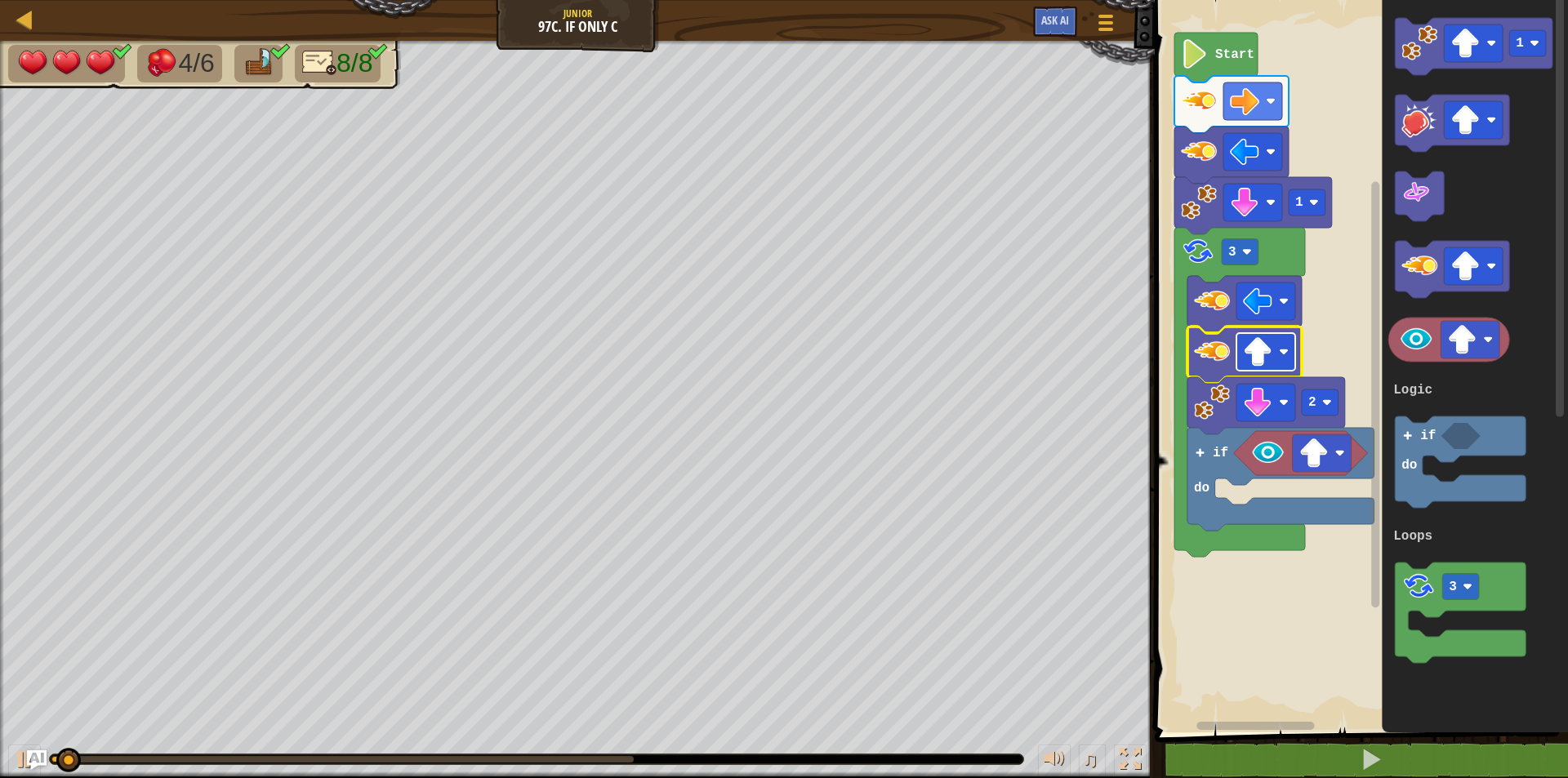
click at [1266, 357] on image "Blockly Workspace" at bounding box center [1257, 352] width 30 height 30
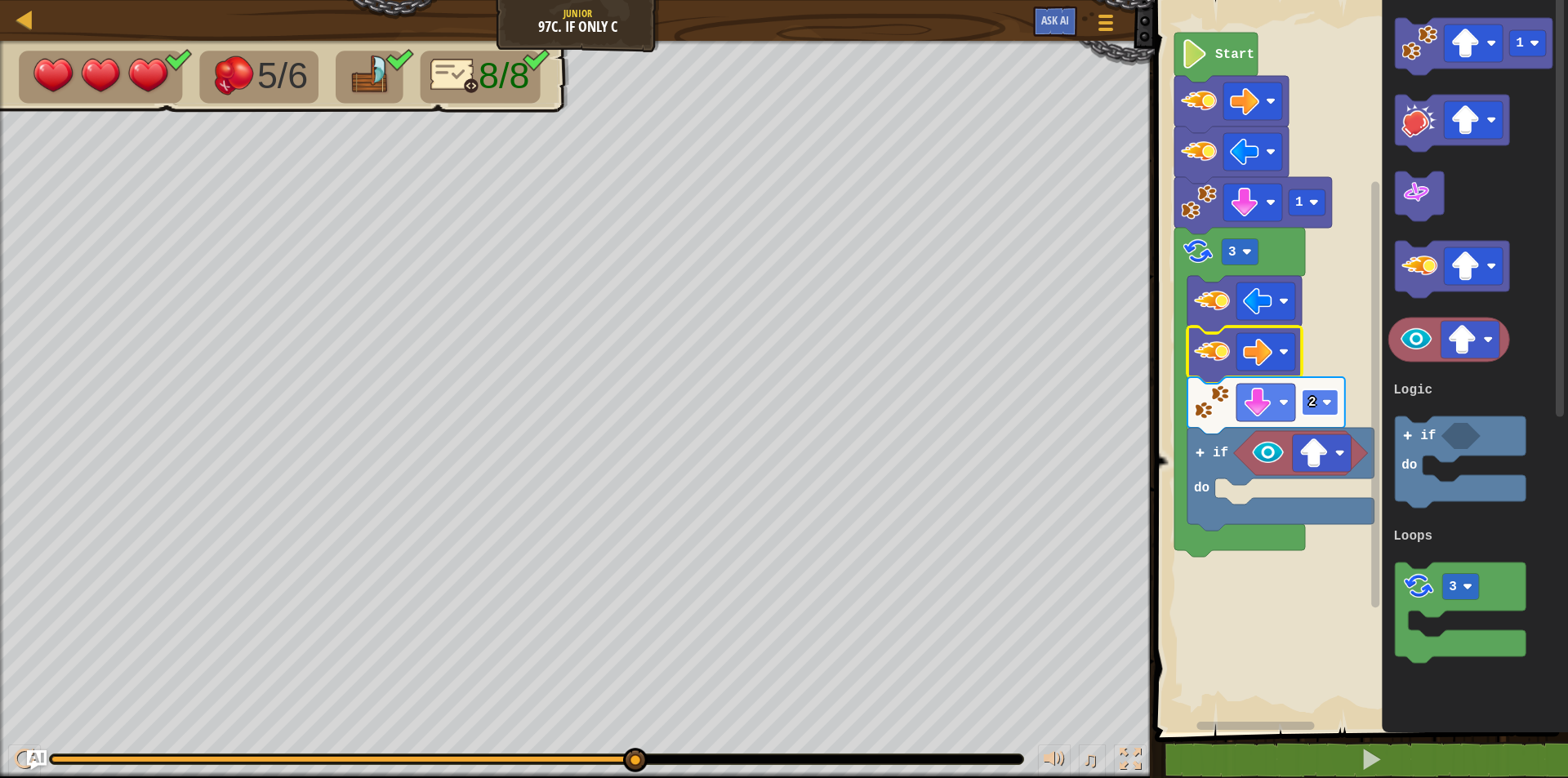
click at [1304, 399] on rect "Blockly Workspace" at bounding box center [1320, 402] width 37 height 26
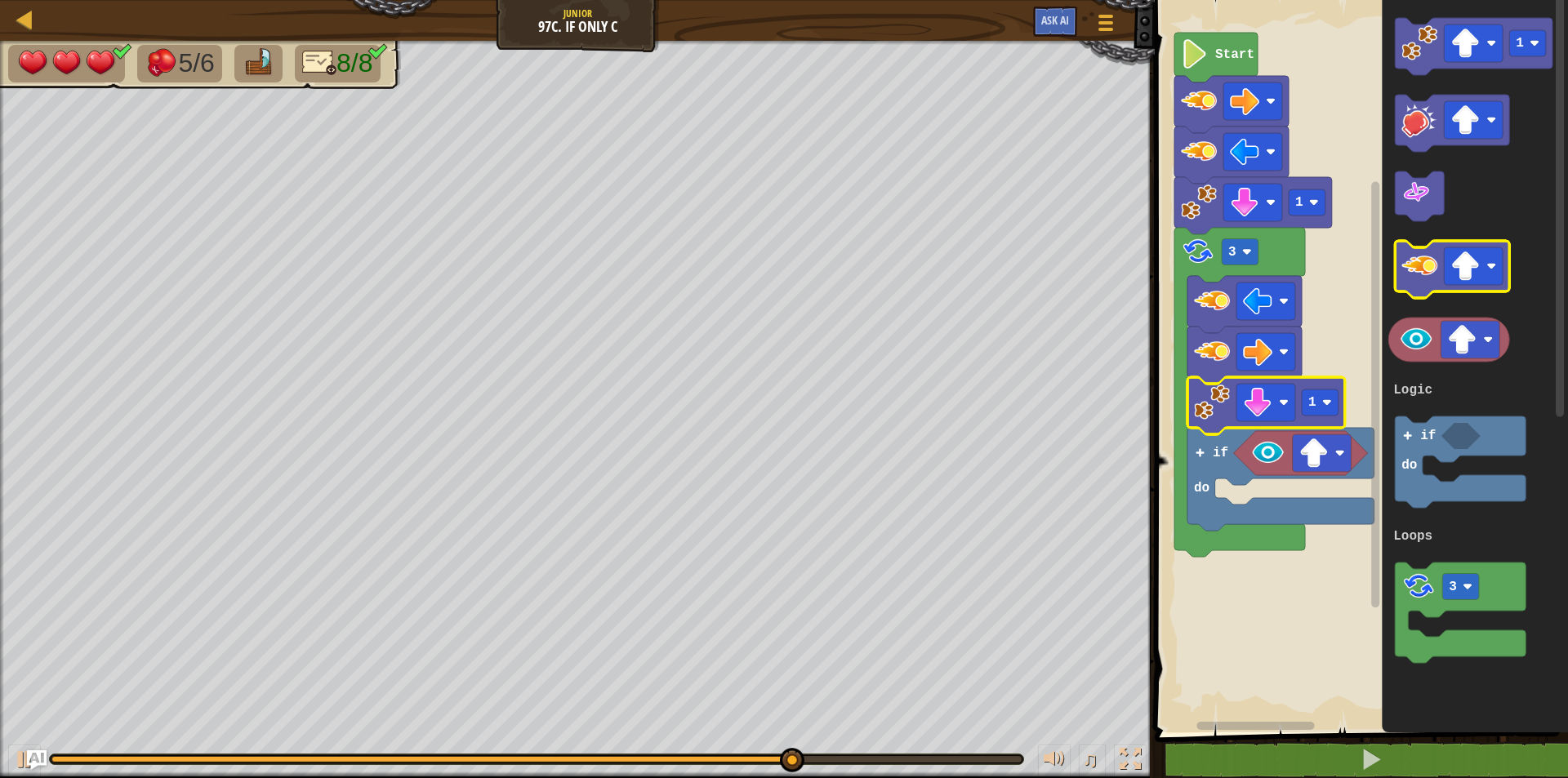
click at [1439, 272] on icon "Blockly Workspace" at bounding box center [1453, 270] width 114 height 57
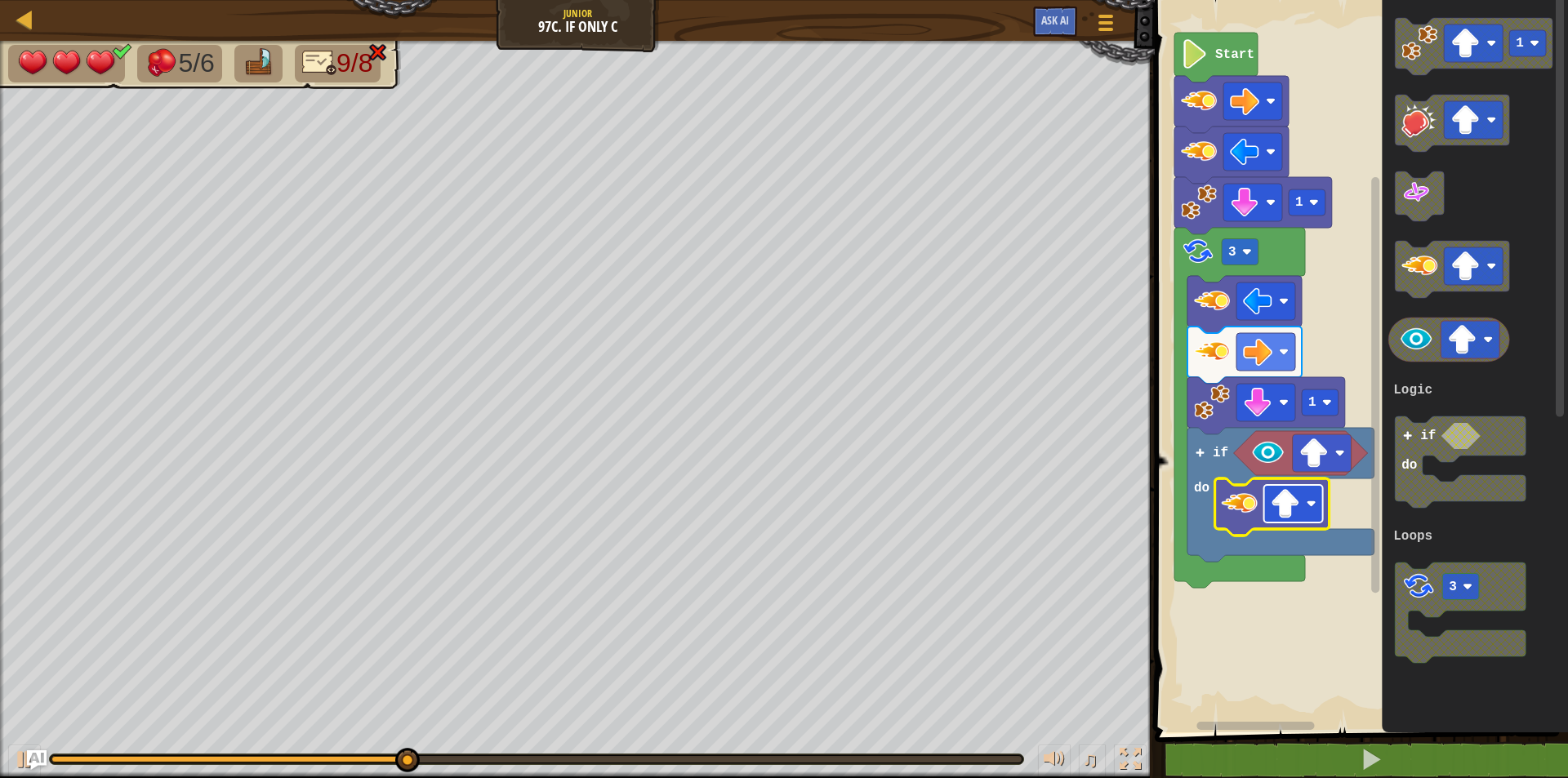
click at [1292, 496] on image "Blockly Workspace" at bounding box center [1285, 503] width 30 height 30
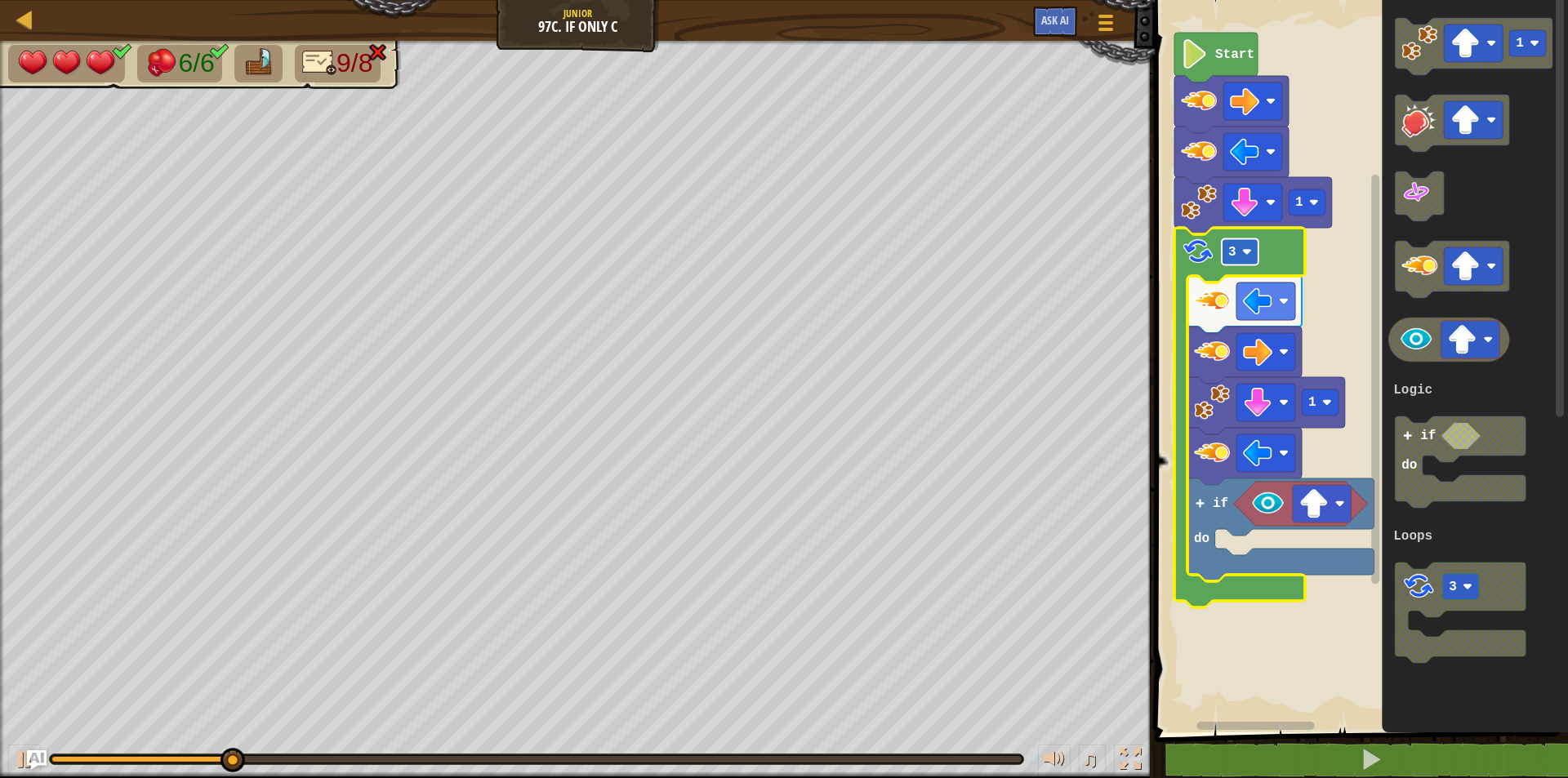
click at [1222, 258] on rect "Blockly Workspace" at bounding box center [1240, 252] width 37 height 26
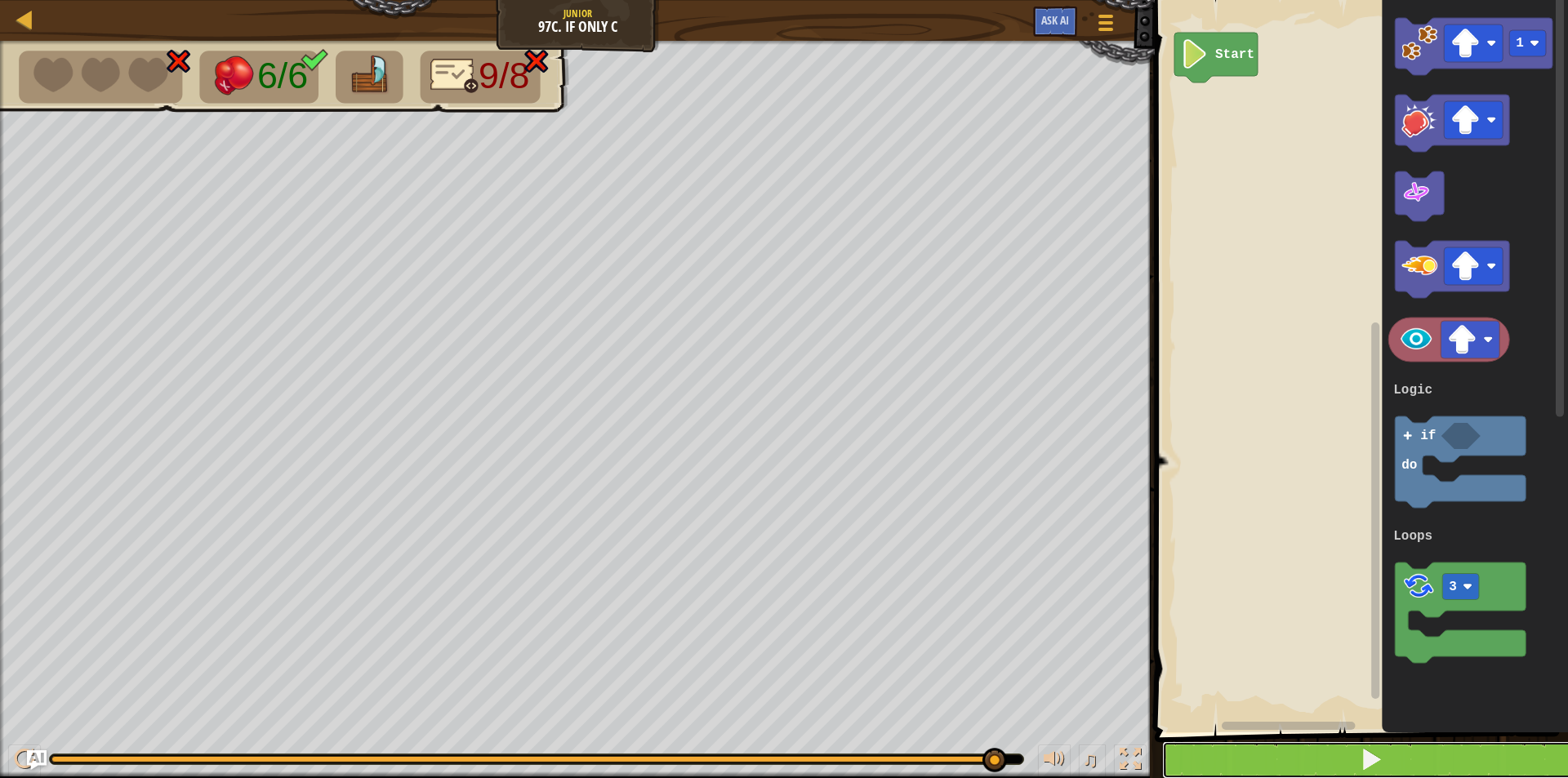
click at [1293, 755] on button at bounding box center [1371, 760] width 418 height 37
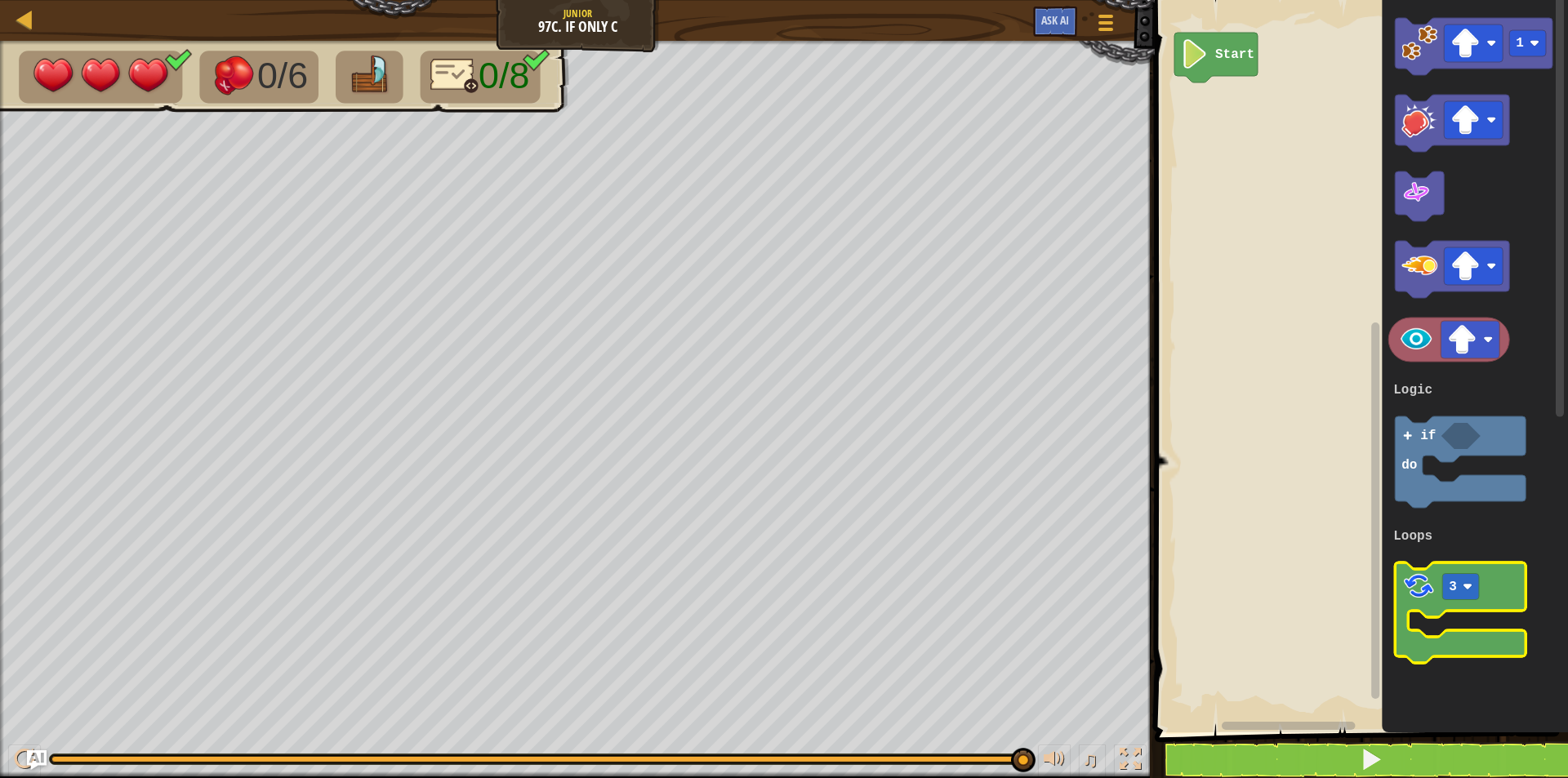
click at [1434, 584] on image "Blockly Workspace" at bounding box center [1419, 586] width 34 height 34
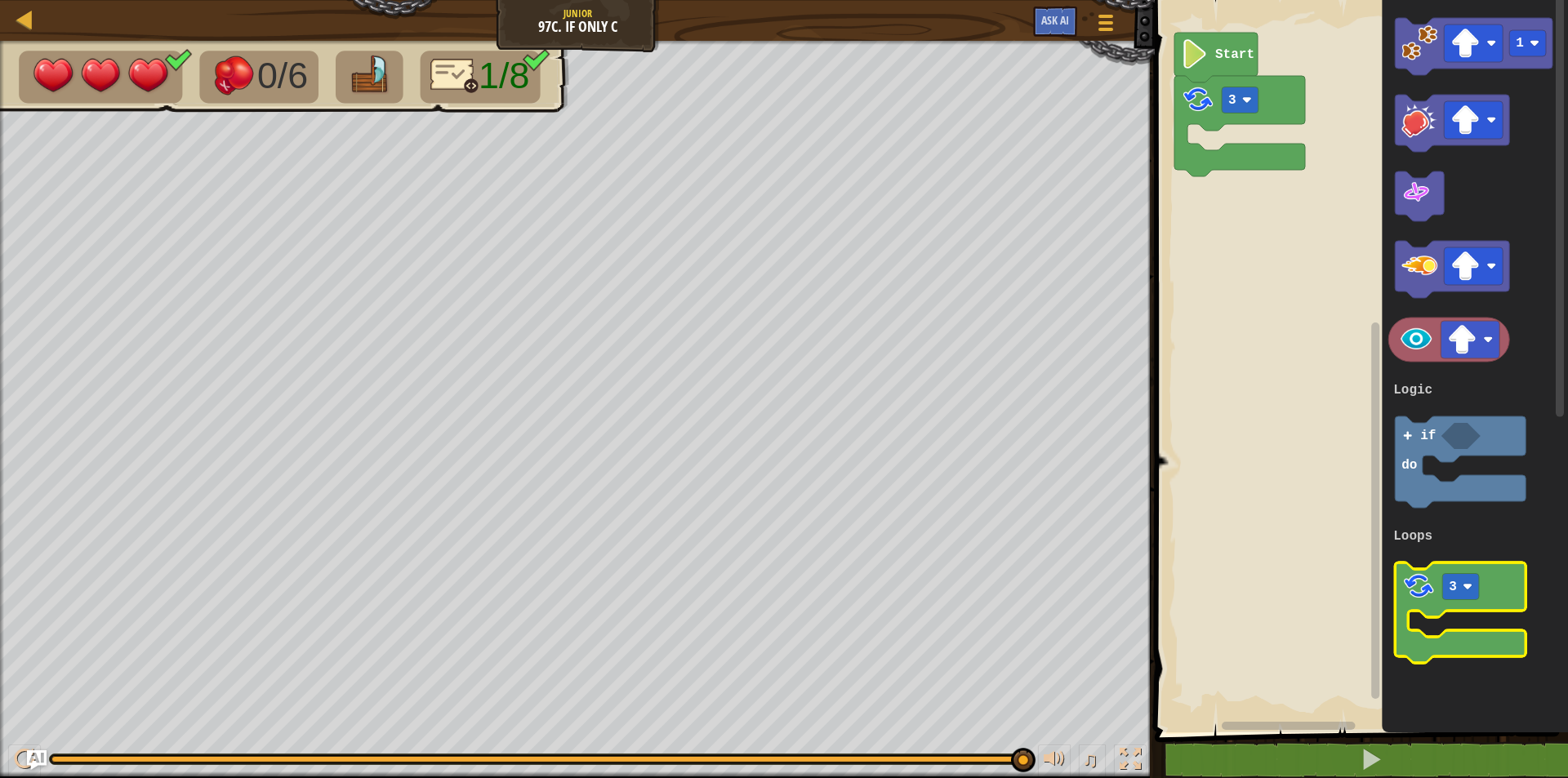
click at [1434, 584] on image "Blockly Workspace" at bounding box center [1419, 586] width 34 height 34
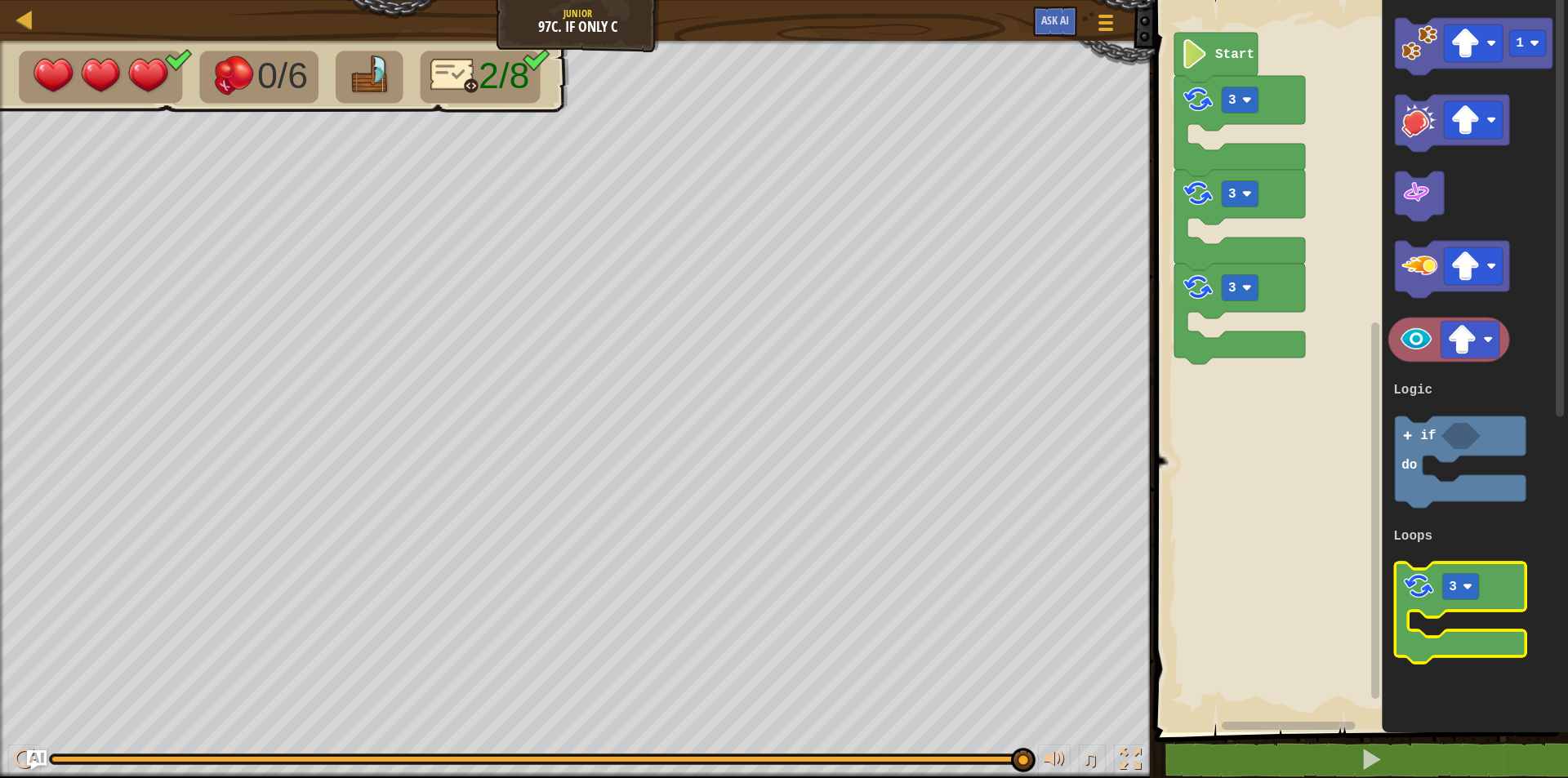
click at [1434, 584] on image "Blockly Workspace" at bounding box center [1419, 586] width 34 height 34
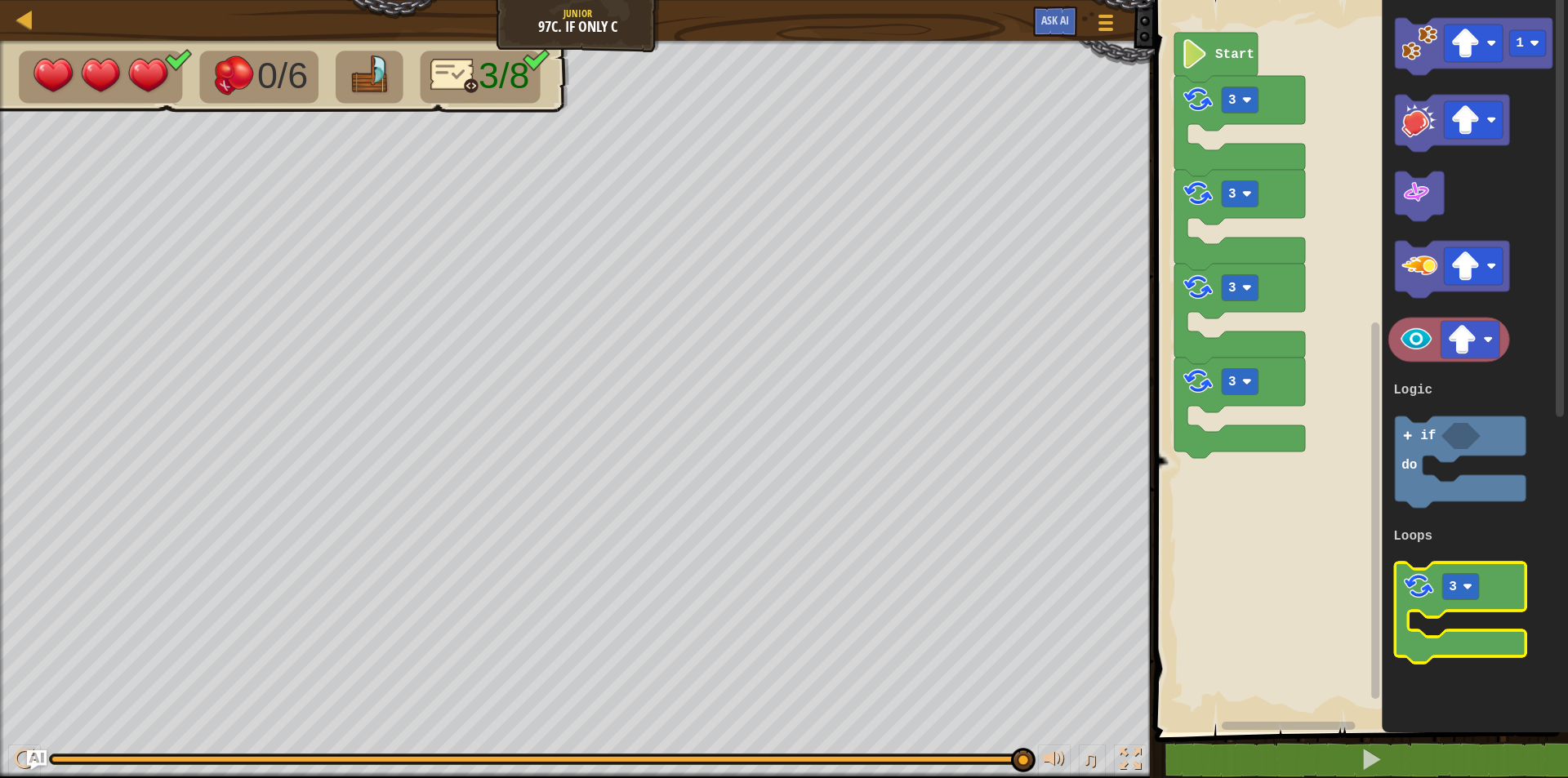
click at [1434, 584] on image "Blockly Workspace" at bounding box center [1419, 586] width 34 height 34
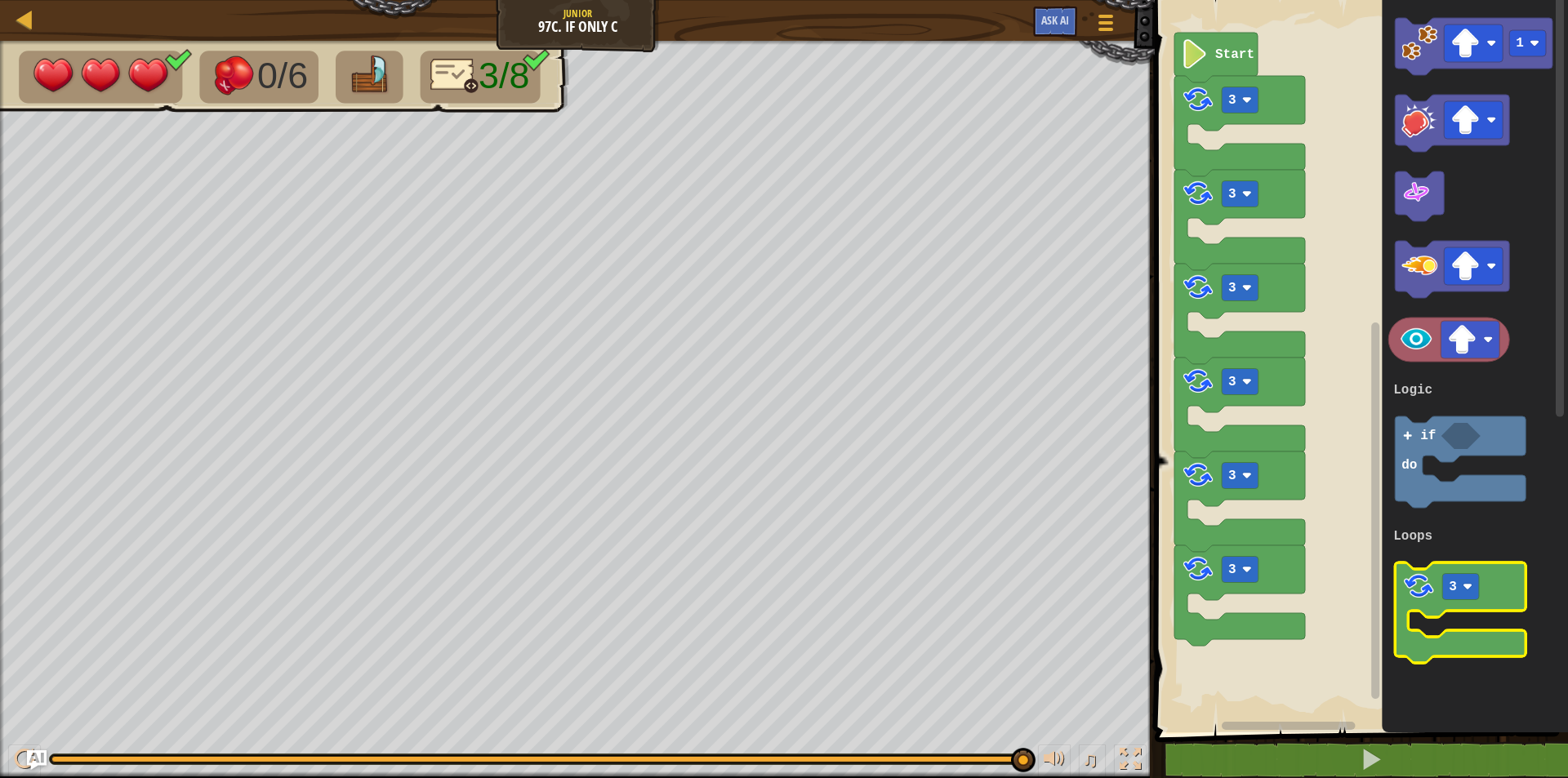
click at [1434, 584] on image "Blockly Workspace" at bounding box center [1419, 586] width 34 height 34
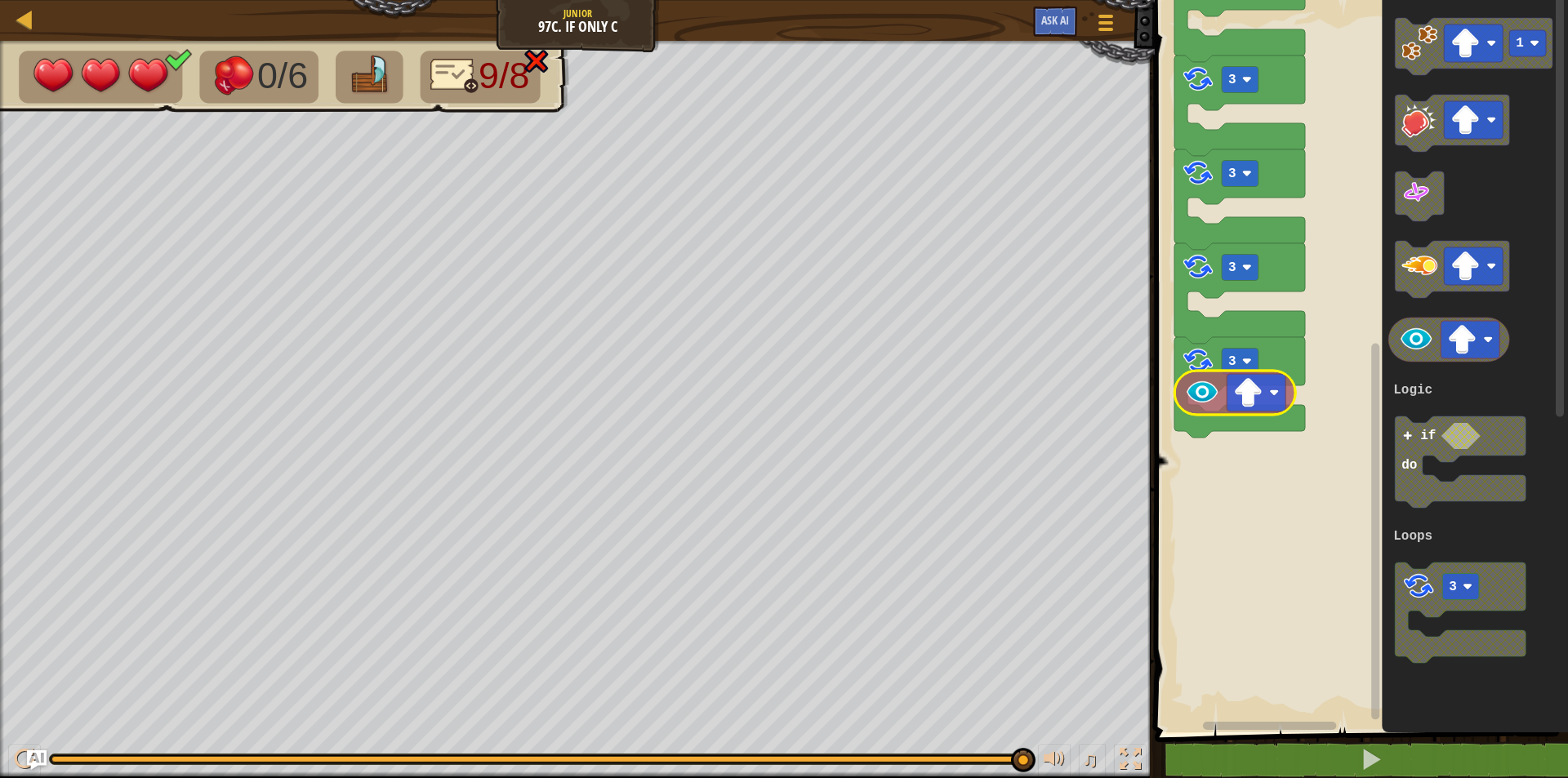
click at [1191, 394] on div "Logic Loops Start 3 3 3 3 3 3 3 3 3 1 3 if do Logic Loops" at bounding box center [1358, 361] width 418 height 741
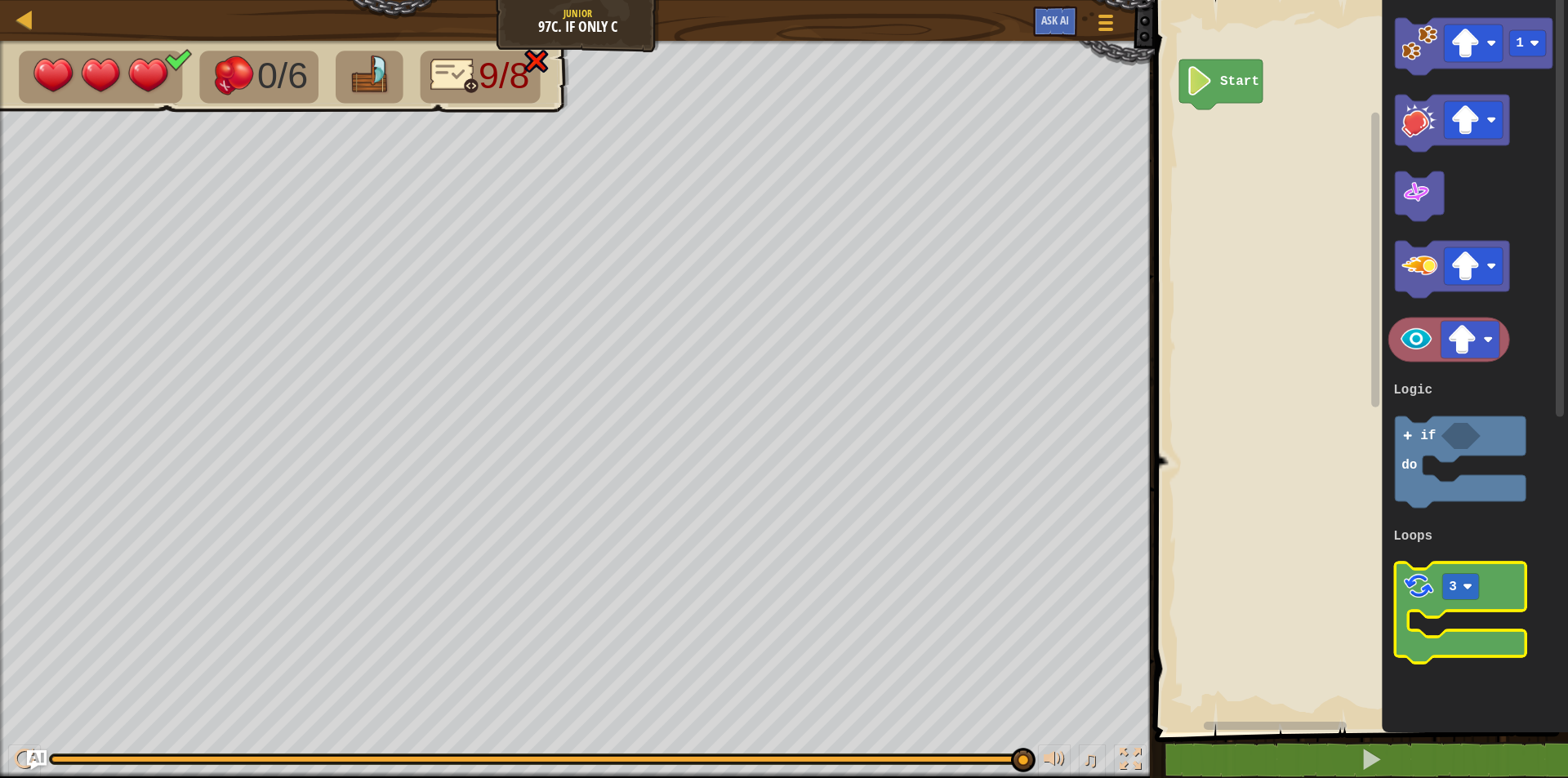
click at [1414, 571] on image "Blockly Workspace" at bounding box center [1419, 586] width 34 height 34
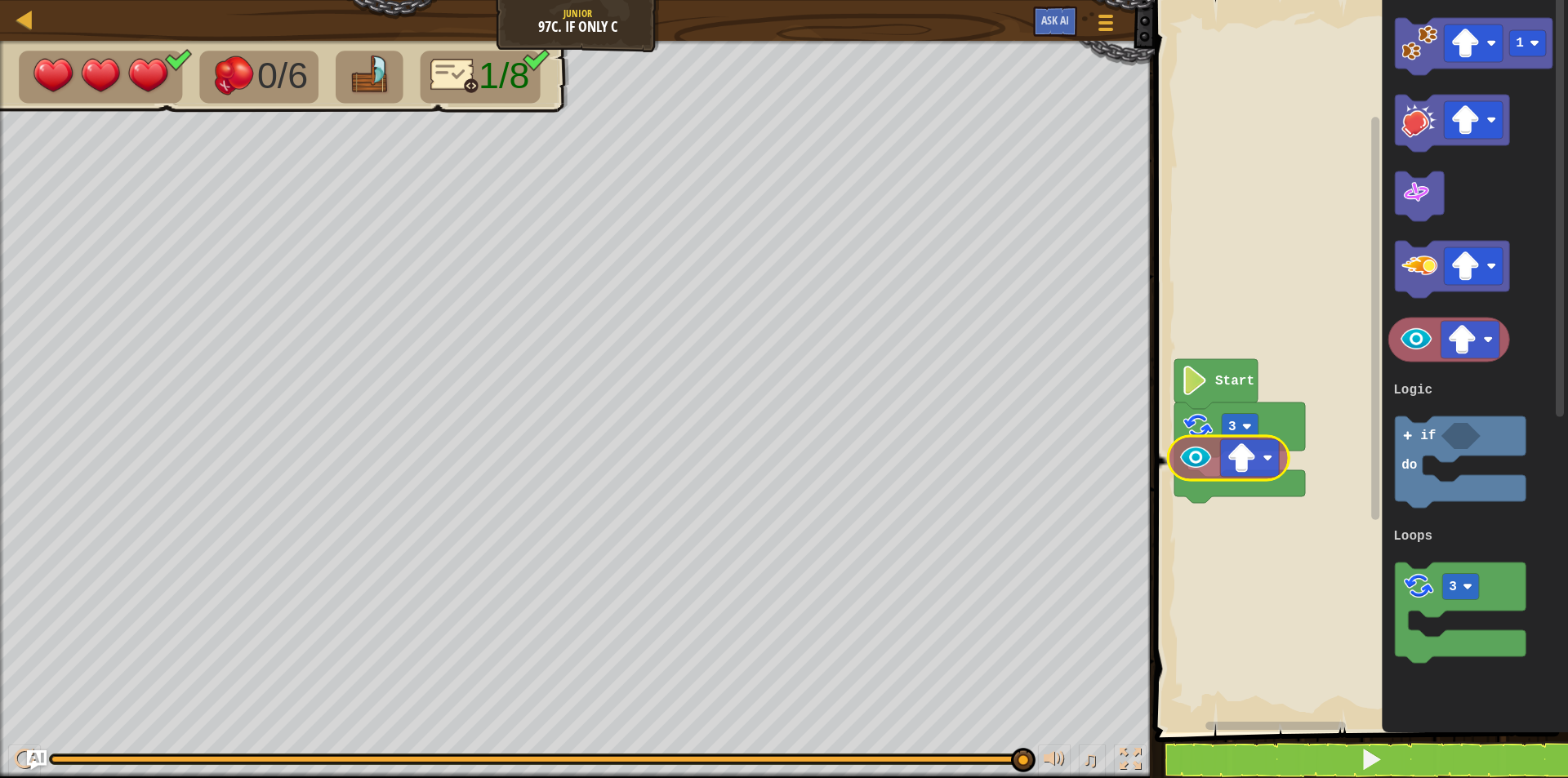
click at [1194, 443] on div "Logic Loops 3 Start 1 3 if do Logic Loops" at bounding box center [1358, 361] width 418 height 741
click at [1200, 449] on div "Logic Loops 3 Start 1 3 if do Logic Loops" at bounding box center [1358, 361] width 418 height 741
click at [1270, 479] on div "Logic Loops 3 Start 1 3 if do Logic Loops" at bounding box center [1358, 361] width 418 height 741
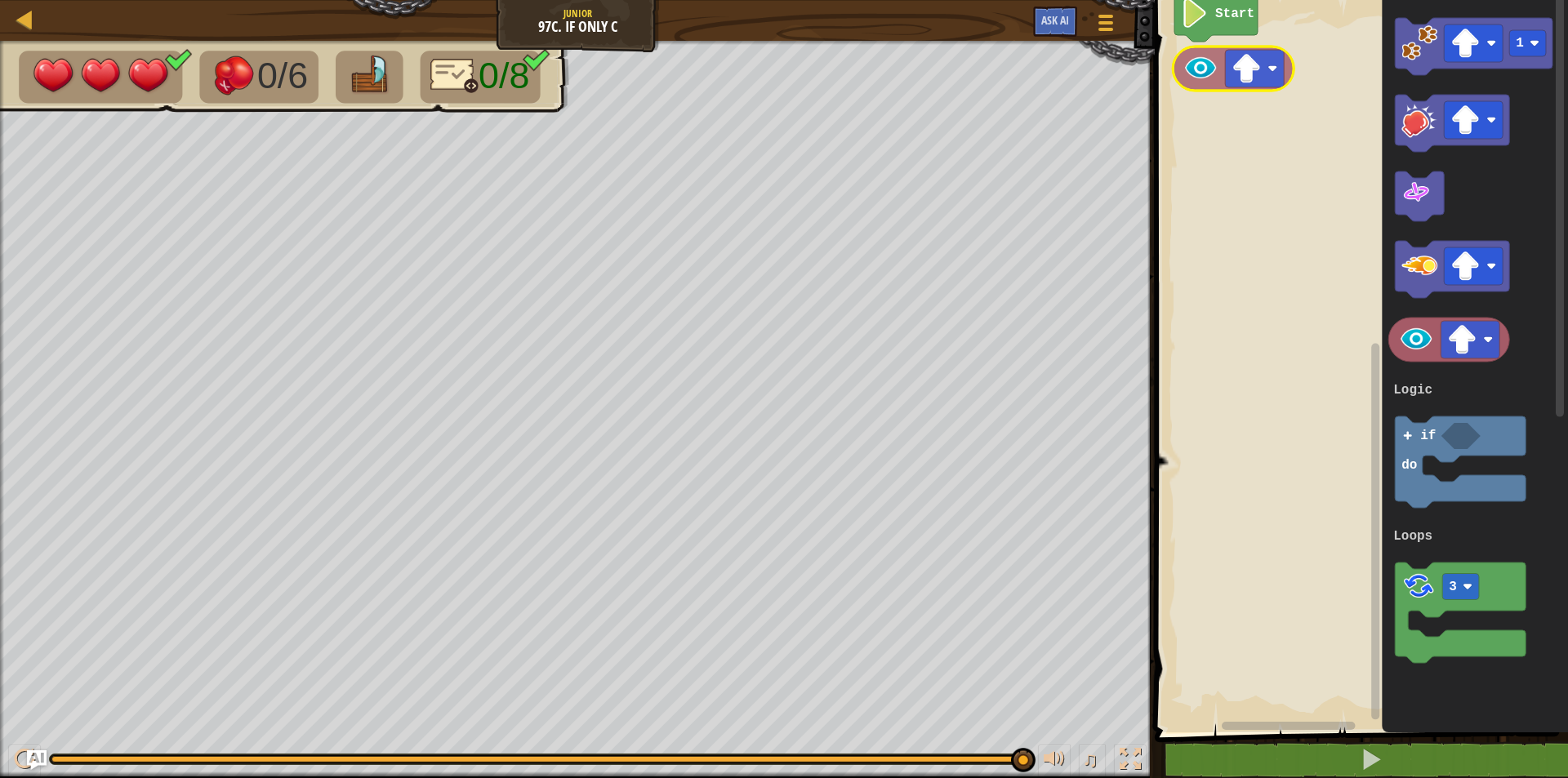
click at [1212, 75] on div "Logic Loops Start 1 3 if do Logic Loops" at bounding box center [1358, 361] width 418 height 741
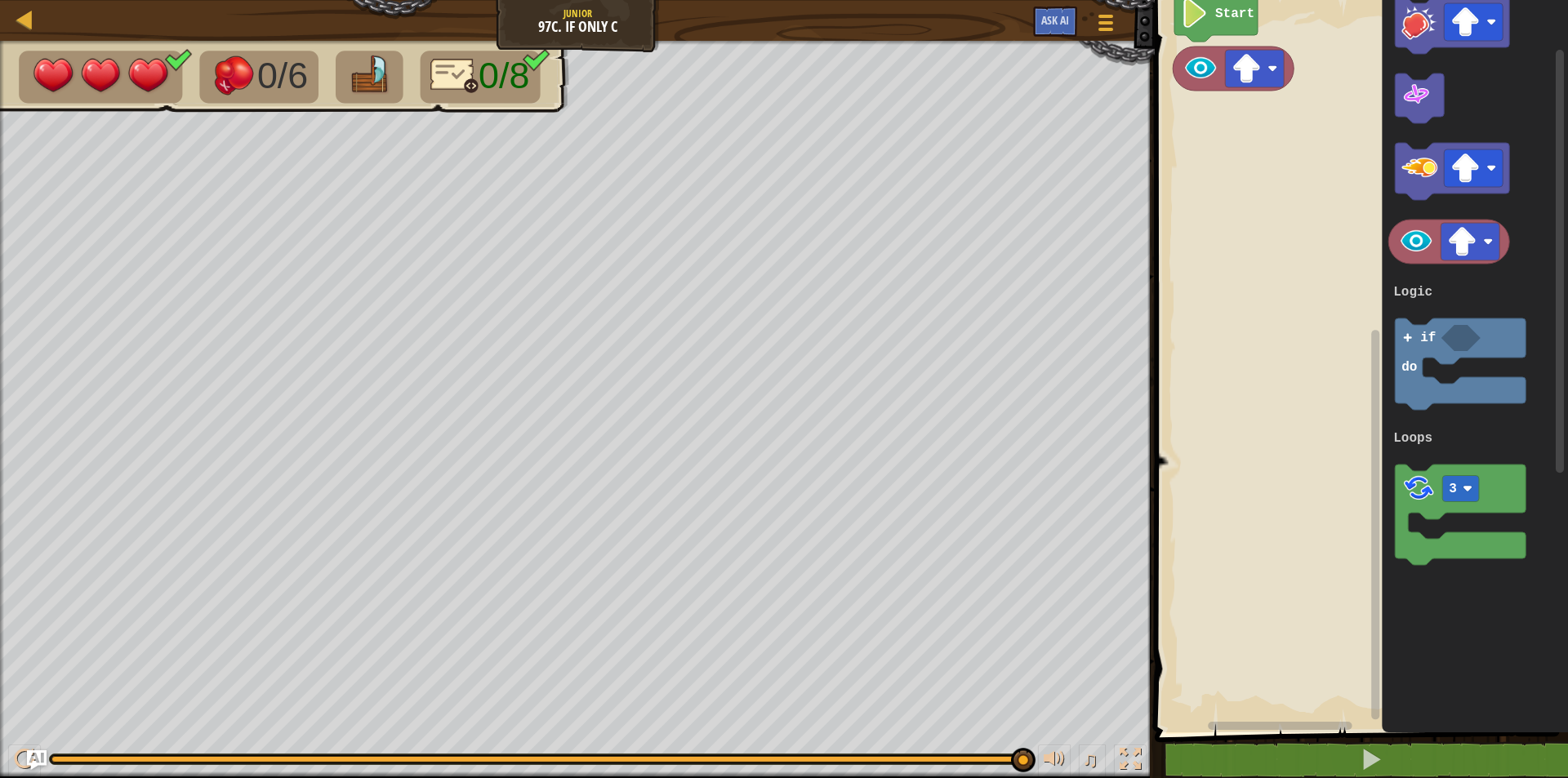
click at [1402, 240] on image "Blockly Workspace" at bounding box center [1417, 242] width 36 height 36
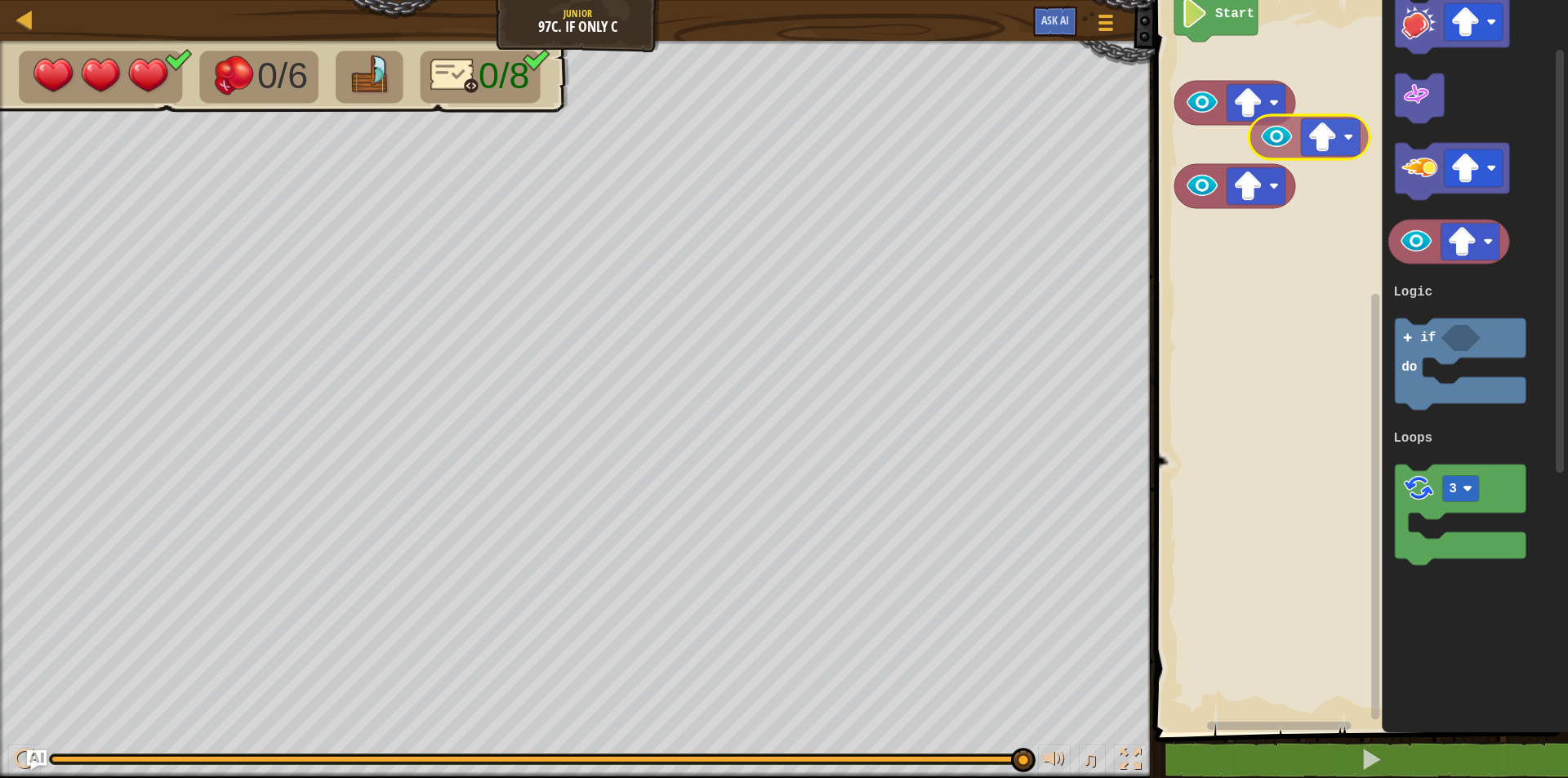
click at [1267, 131] on div "Logic Loops Start 1 3 if do Logic Loops" at bounding box center [1358, 361] width 418 height 741
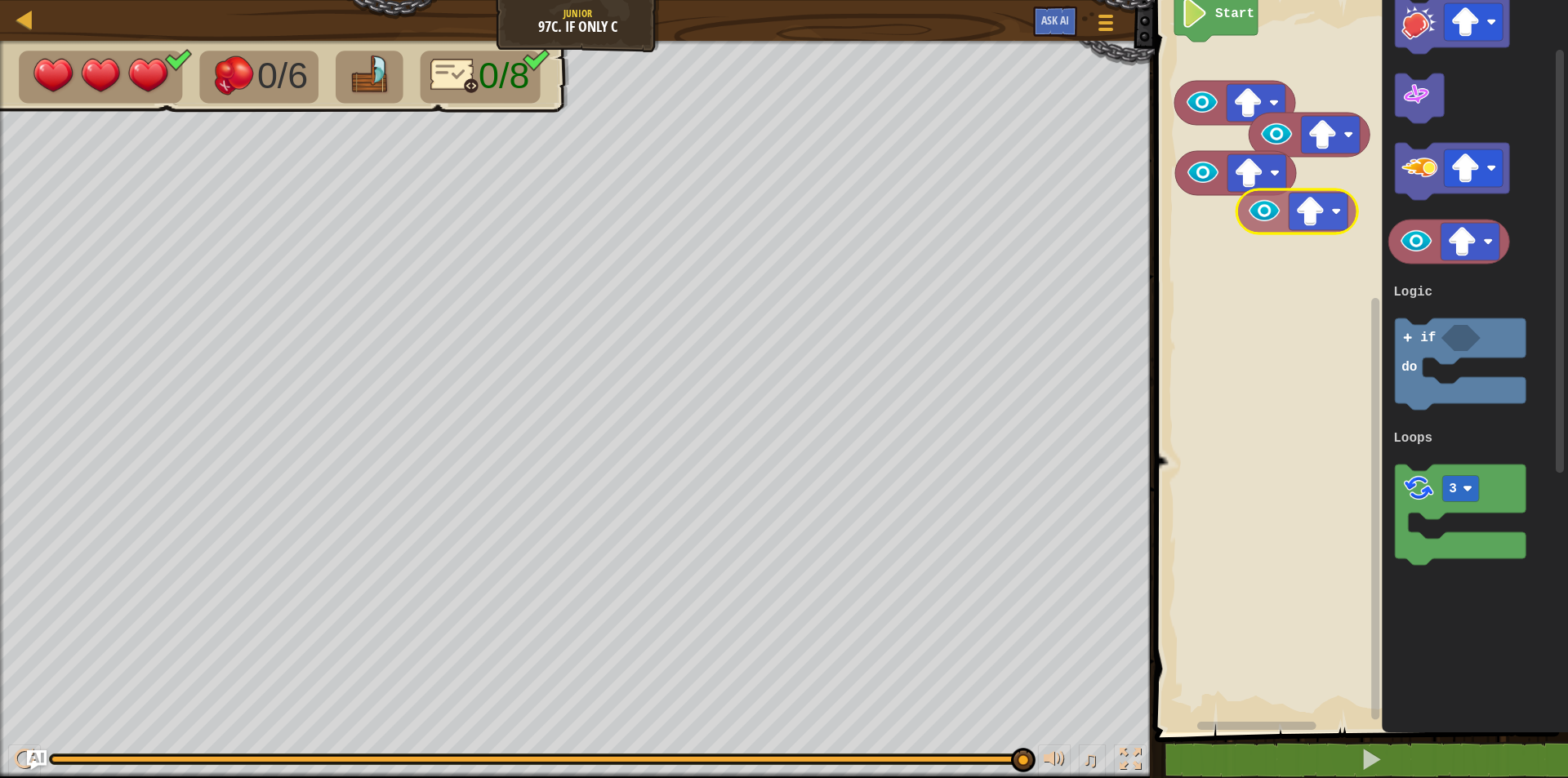
click at [1278, 203] on div "Logic Loops Start 1 3 if do Logic Loops" at bounding box center [1358, 361] width 418 height 741
click at [1219, 248] on div "Logic Loops Start 1 3 if do Logic Loops" at bounding box center [1358, 361] width 418 height 741
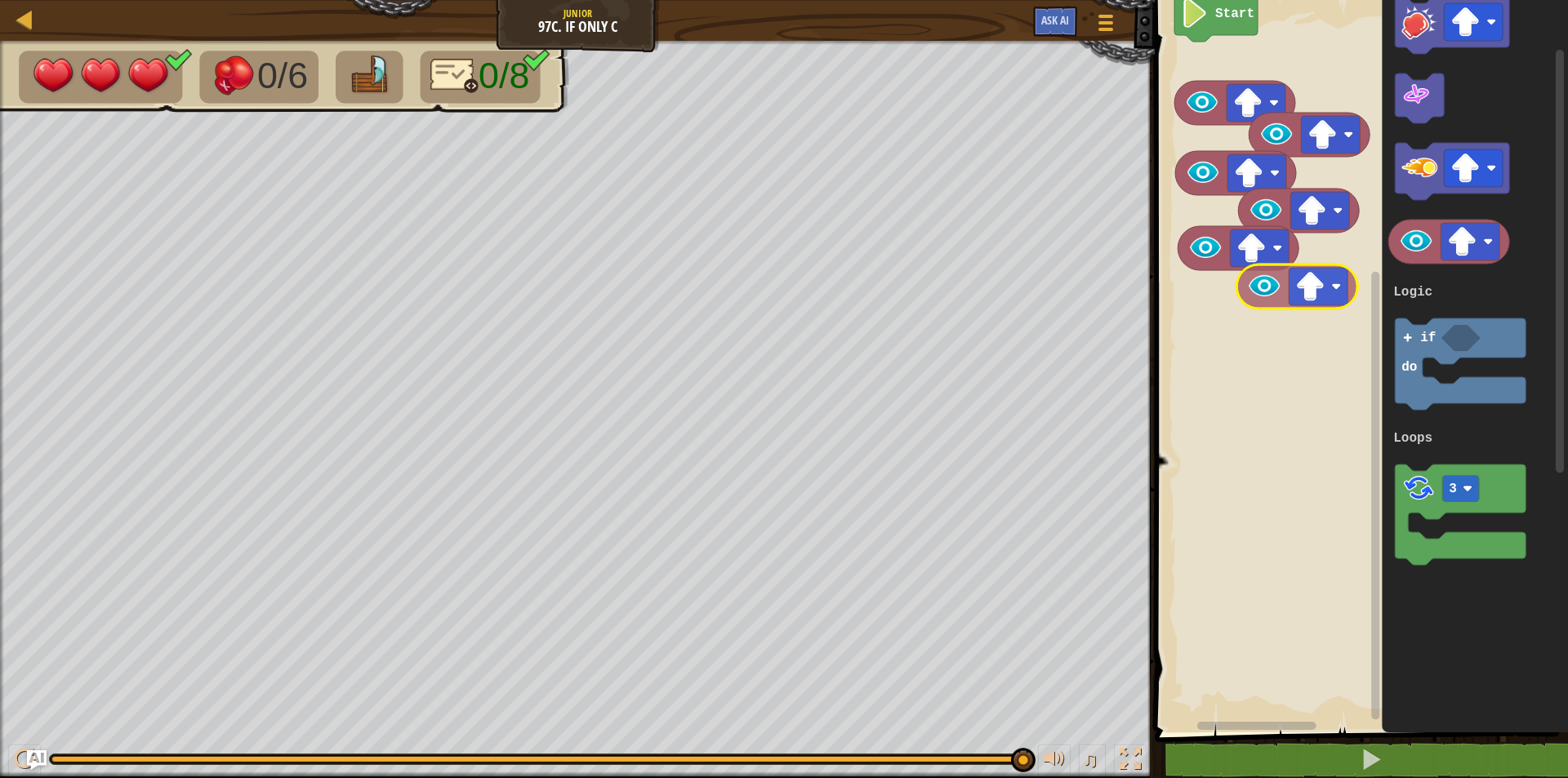
click at [1269, 297] on div "Logic Loops Start 1 3 if do Logic Loops" at bounding box center [1358, 361] width 418 height 741
click at [1198, 334] on div "Logic Loops Start 1 3 if do Logic Loops" at bounding box center [1358, 361] width 418 height 741
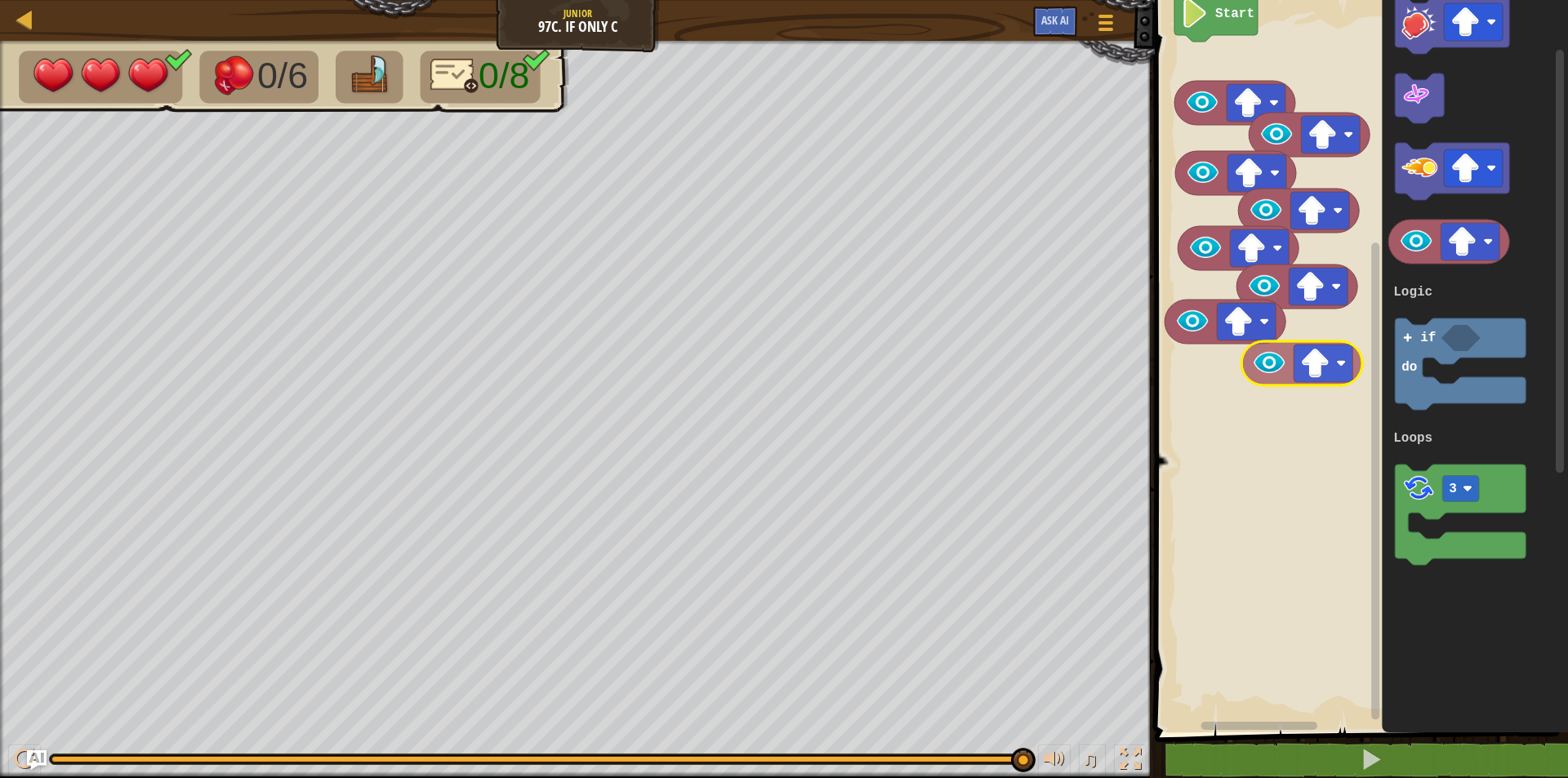
click at [1287, 369] on div "Logic Loops Start 1 3 if do Logic Loops" at bounding box center [1358, 361] width 418 height 741
click at [1194, 408] on div "Logic Loops Start 1 3 if do Logic Loops" at bounding box center [1358, 361] width 418 height 741
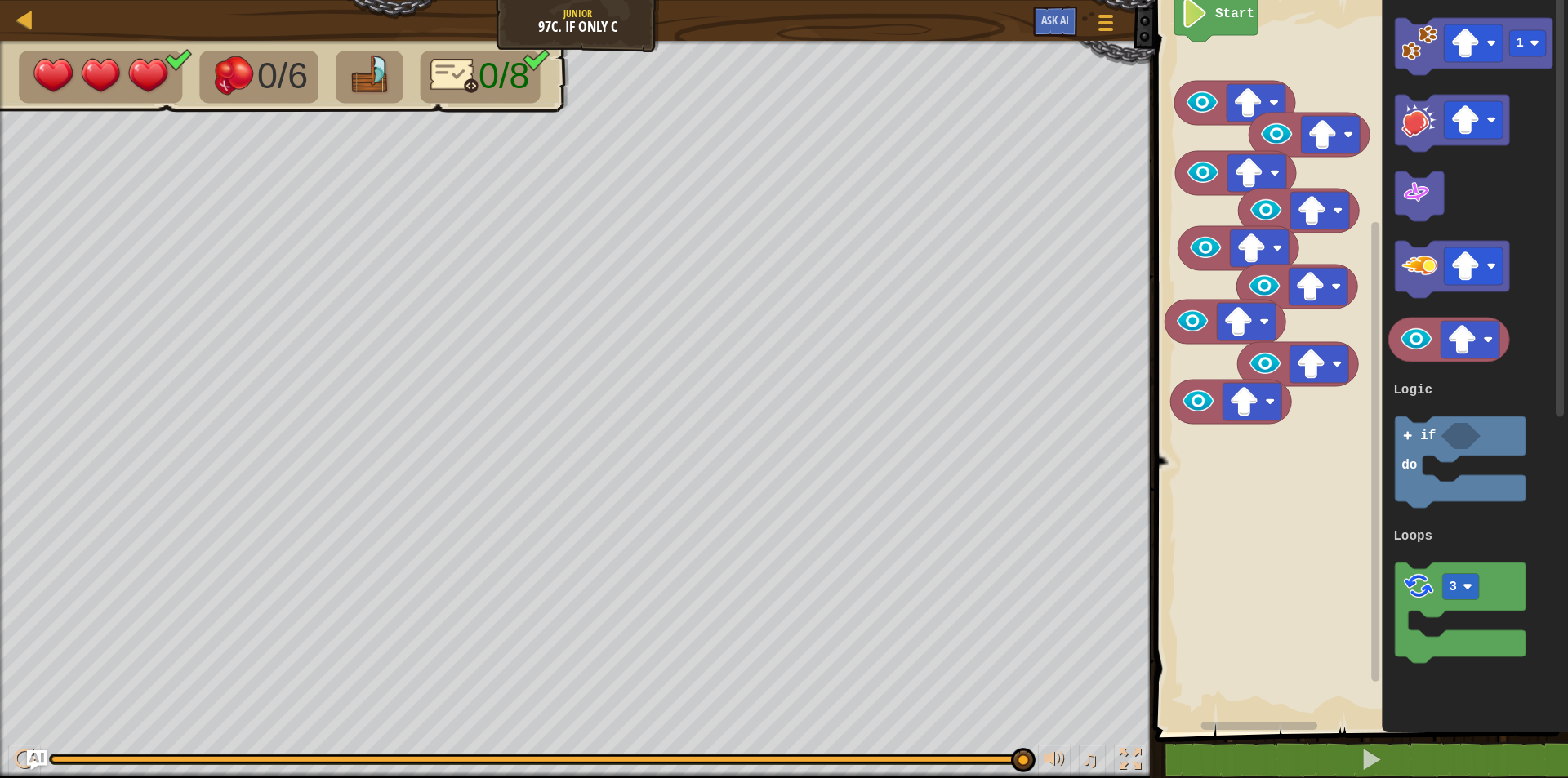
click at [1271, 394] on div "Logic Loops Start 1 3 if do Logic Loops" at bounding box center [1358, 361] width 418 height 741
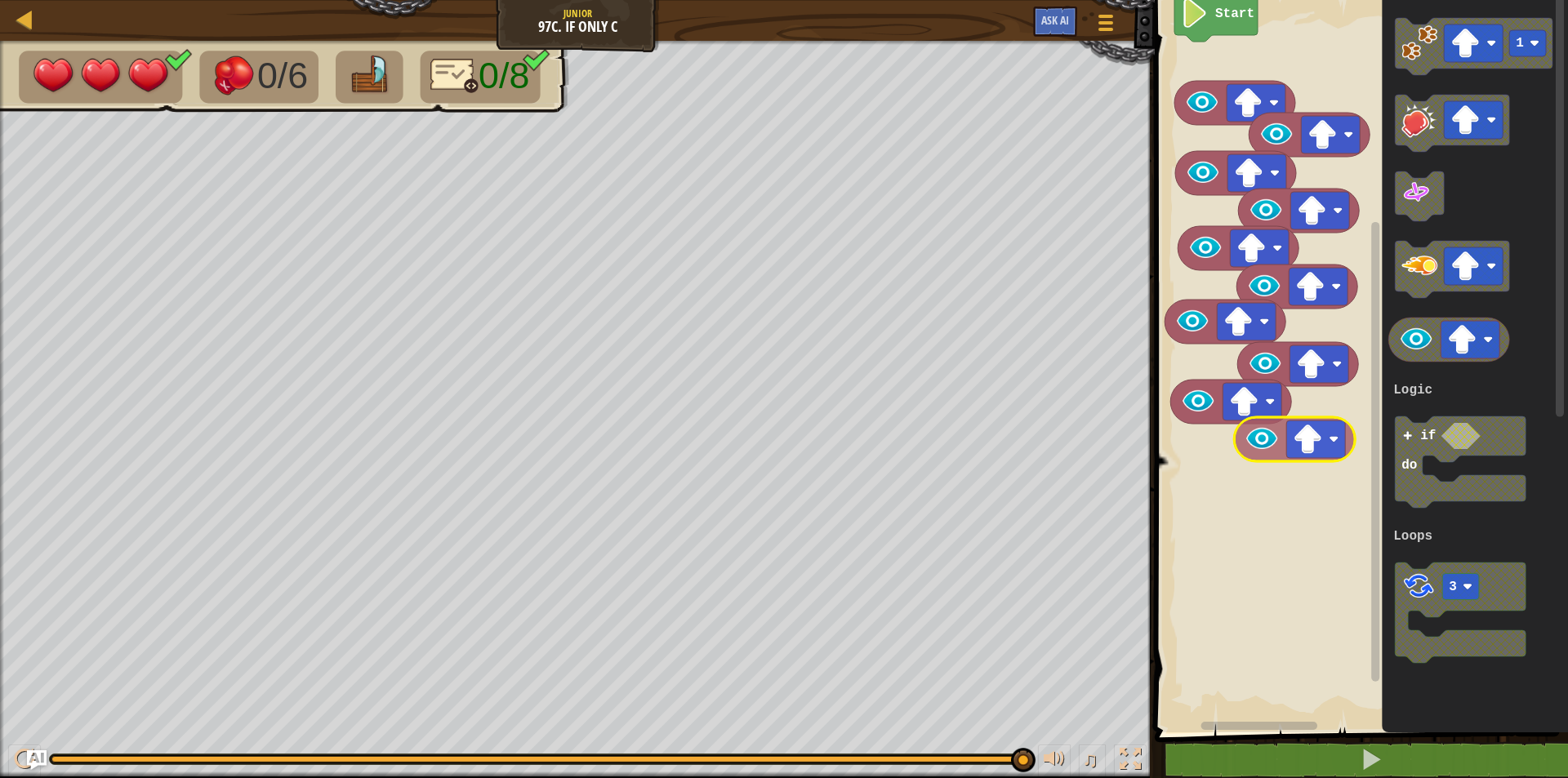
click at [1265, 455] on div "Logic Loops Start 1 3 if do Logic Loops" at bounding box center [1358, 361] width 418 height 741
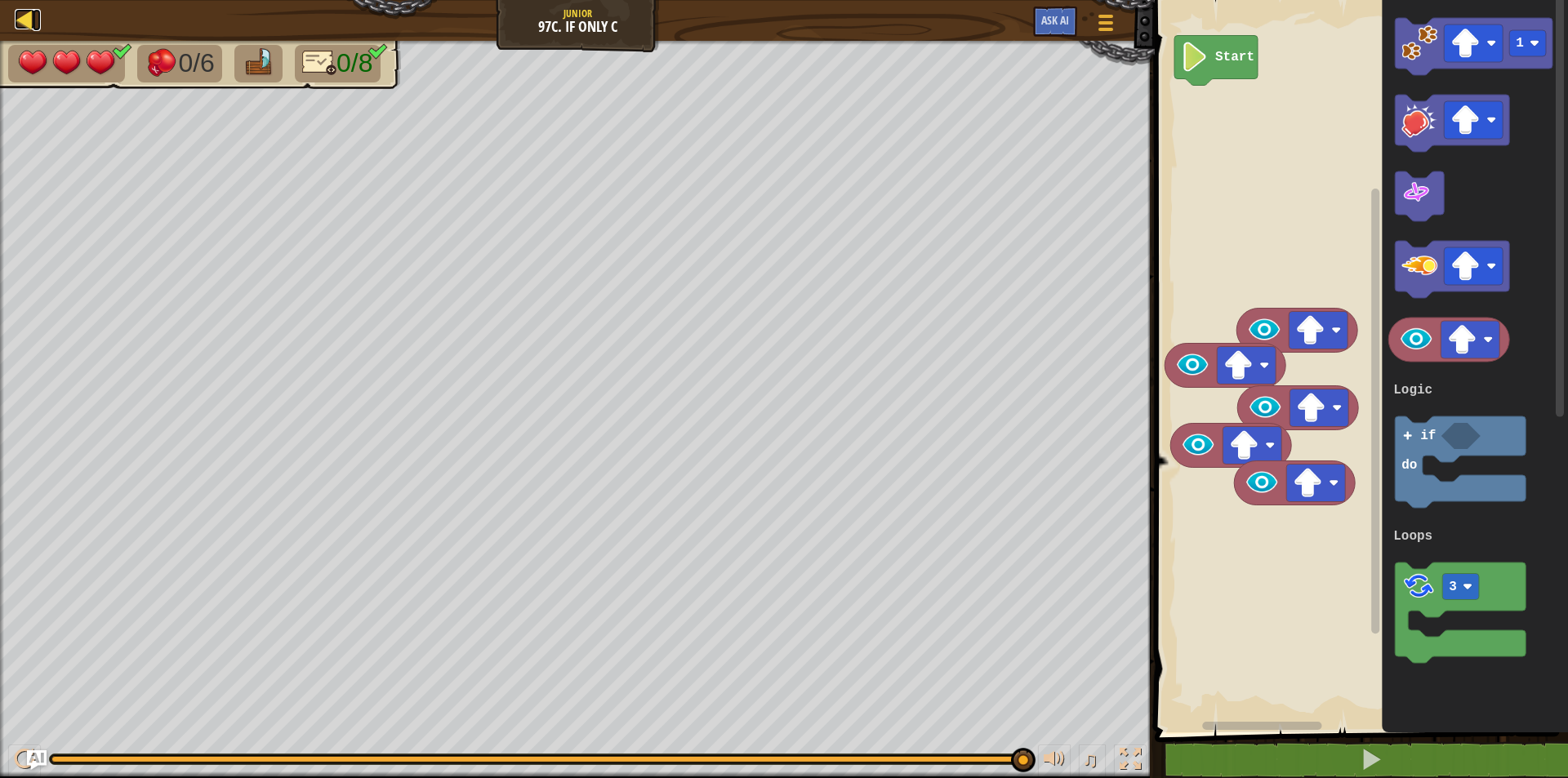
click at [30, 18] on div at bounding box center [24, 18] width 20 height 20
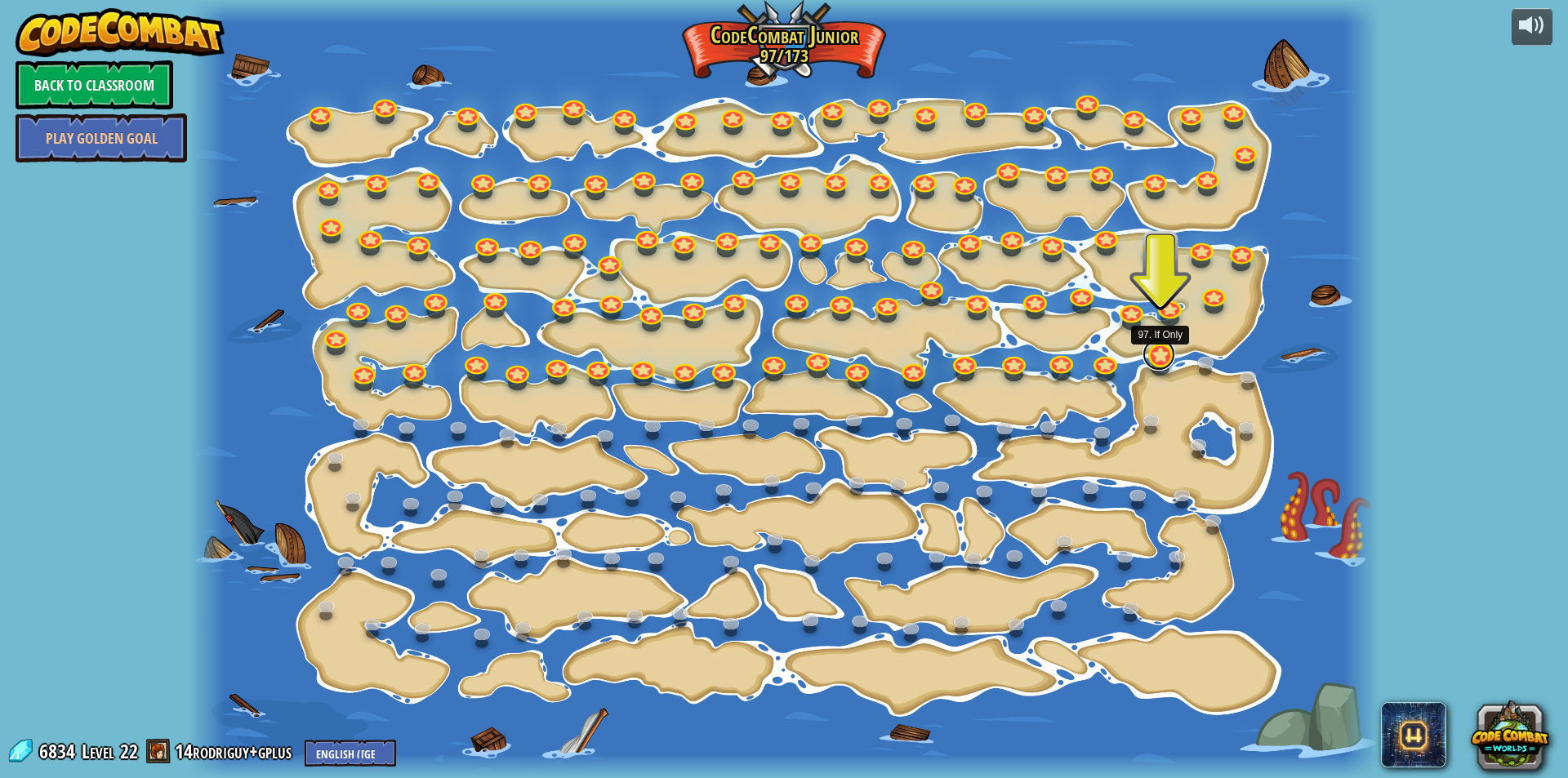
click at [1154, 350] on link at bounding box center [1159, 355] width 32 height 32
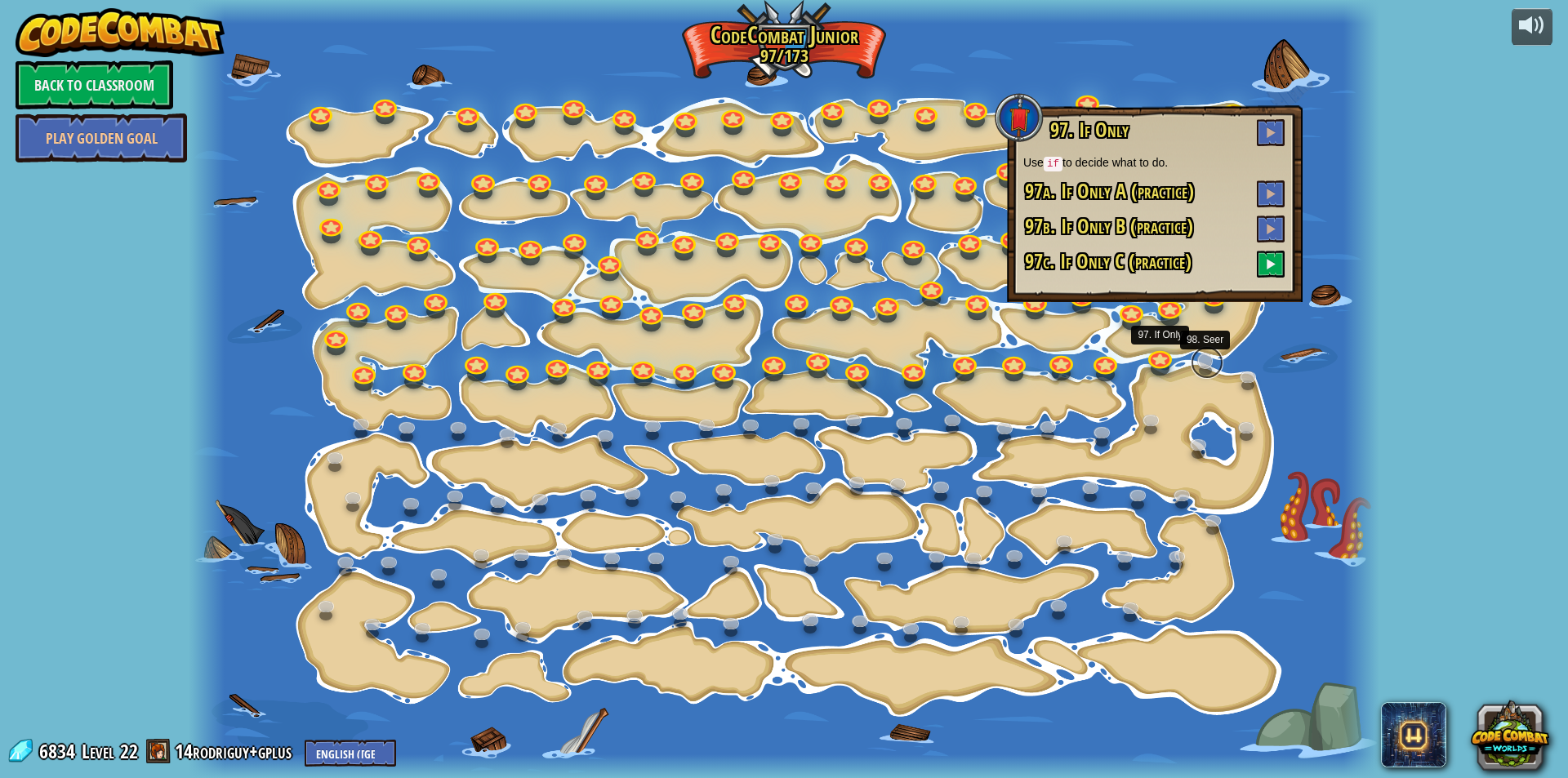
click at [1191, 361] on link at bounding box center [1207, 362] width 32 height 32
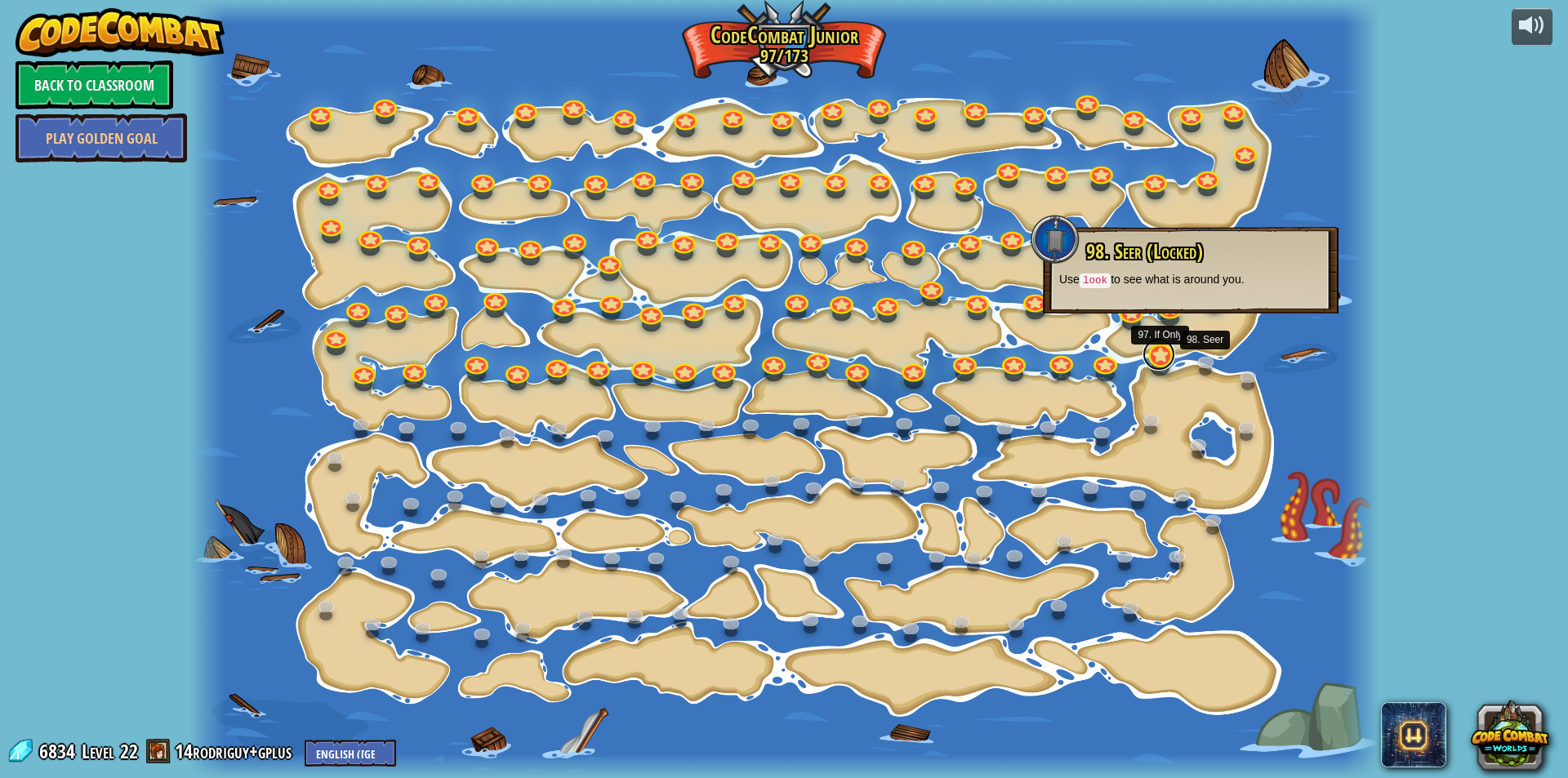
click at [1157, 351] on link at bounding box center [1159, 355] width 32 height 32
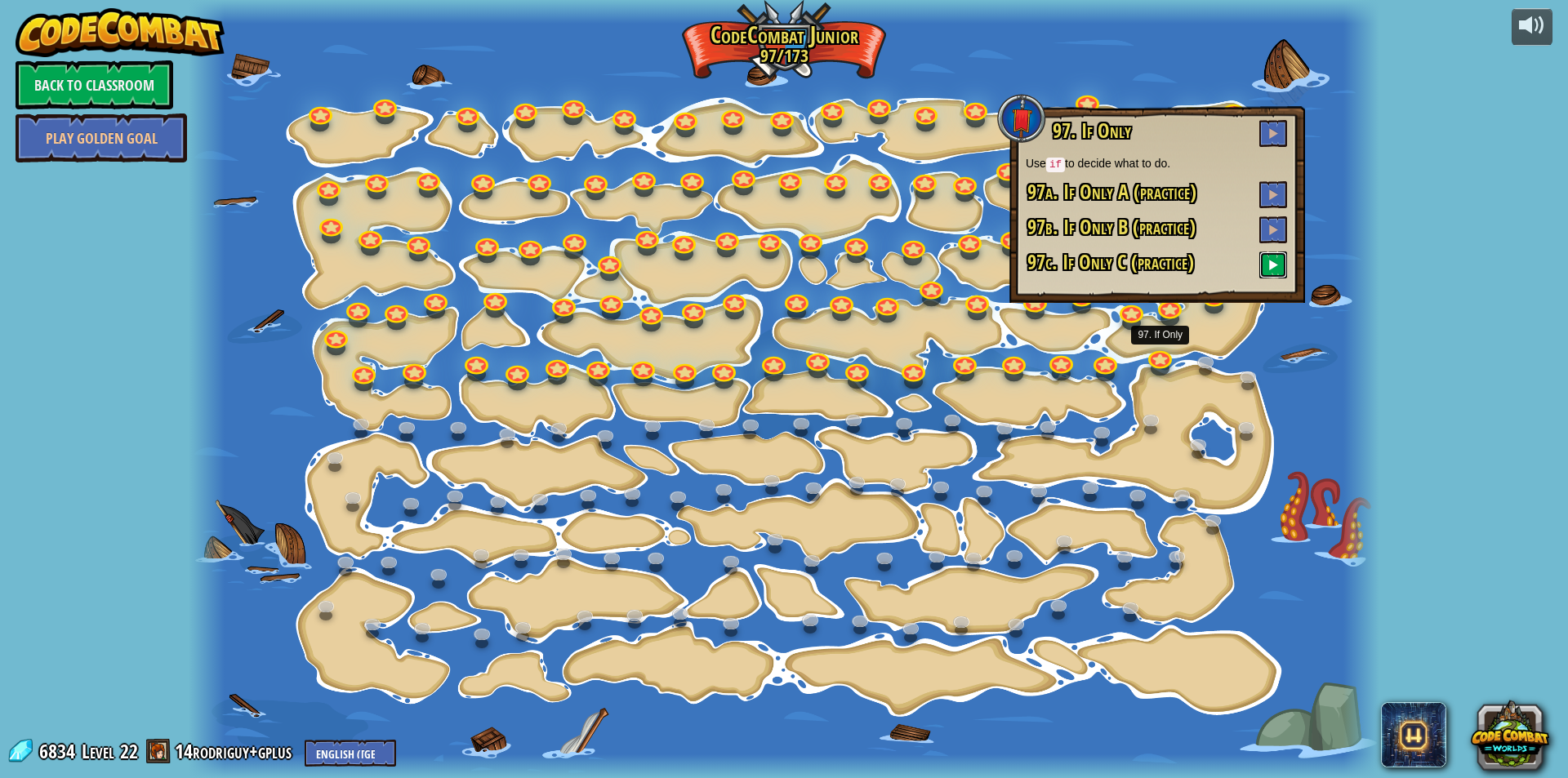
click at [1274, 263] on span at bounding box center [1273, 265] width 11 height 11
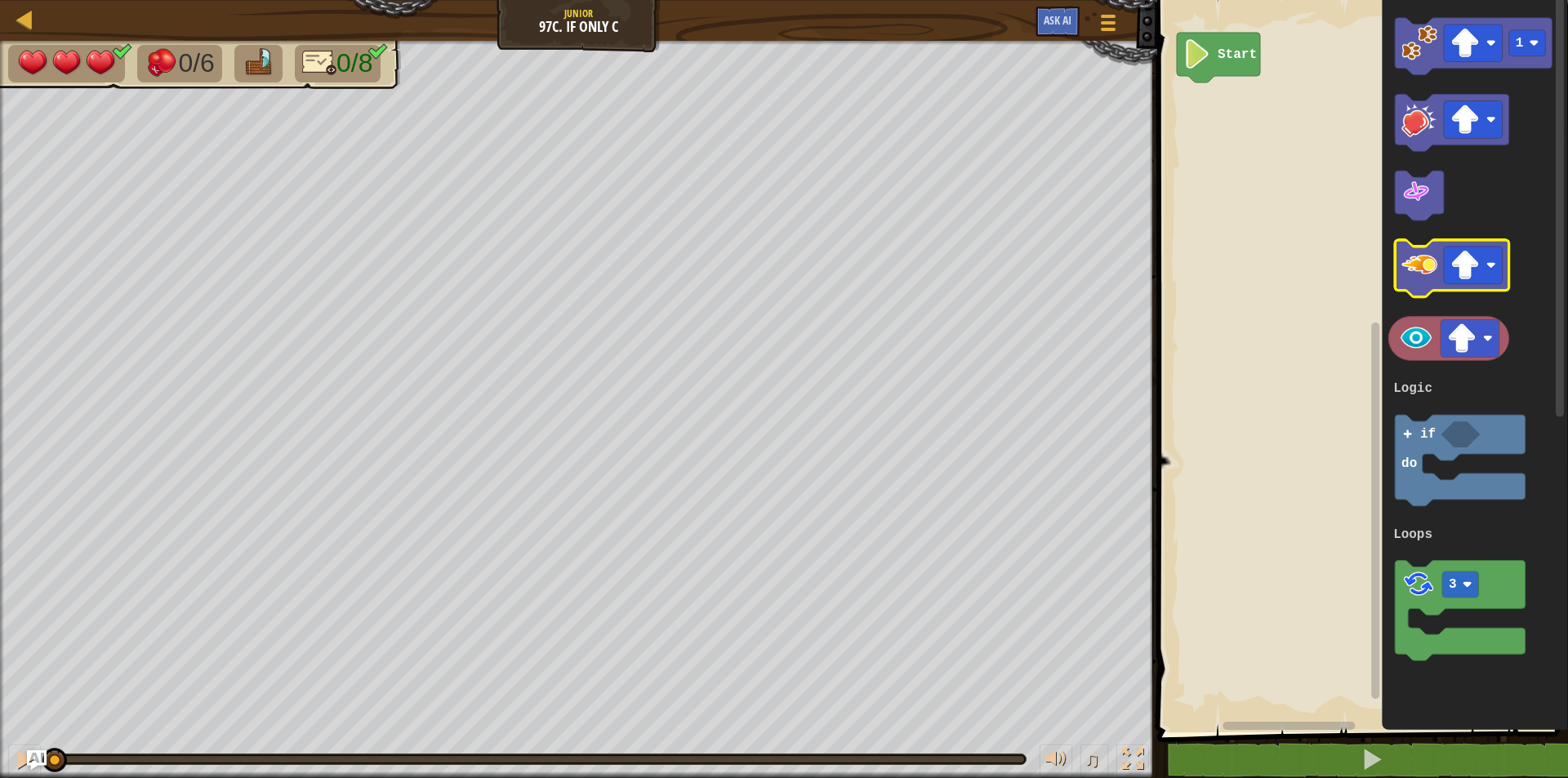
click at [1409, 261] on image "Blockly Workspace" at bounding box center [1419, 266] width 36 height 36
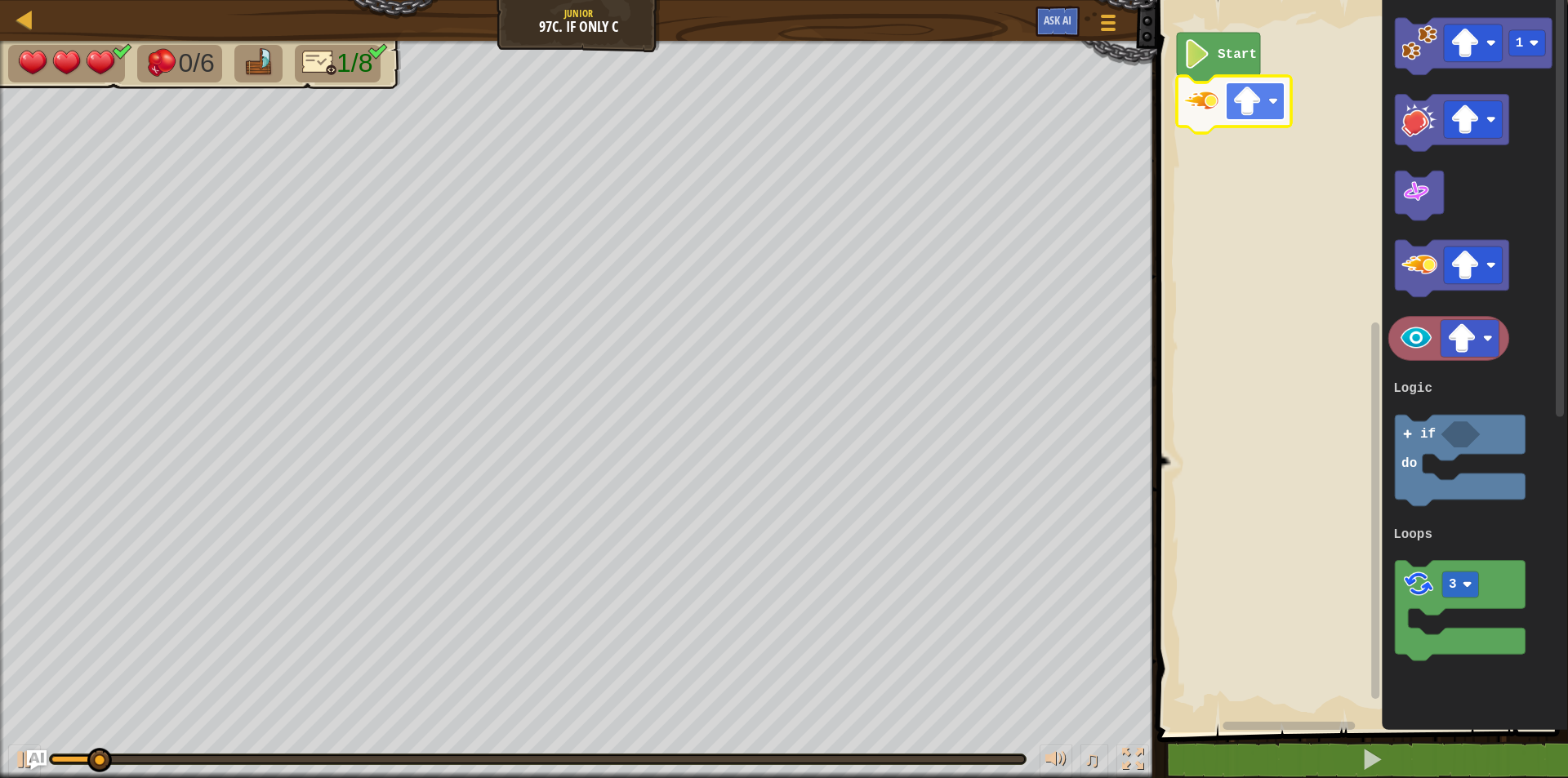
click at [1256, 117] on rect "Blockly Workspace" at bounding box center [1255, 101] width 59 height 37
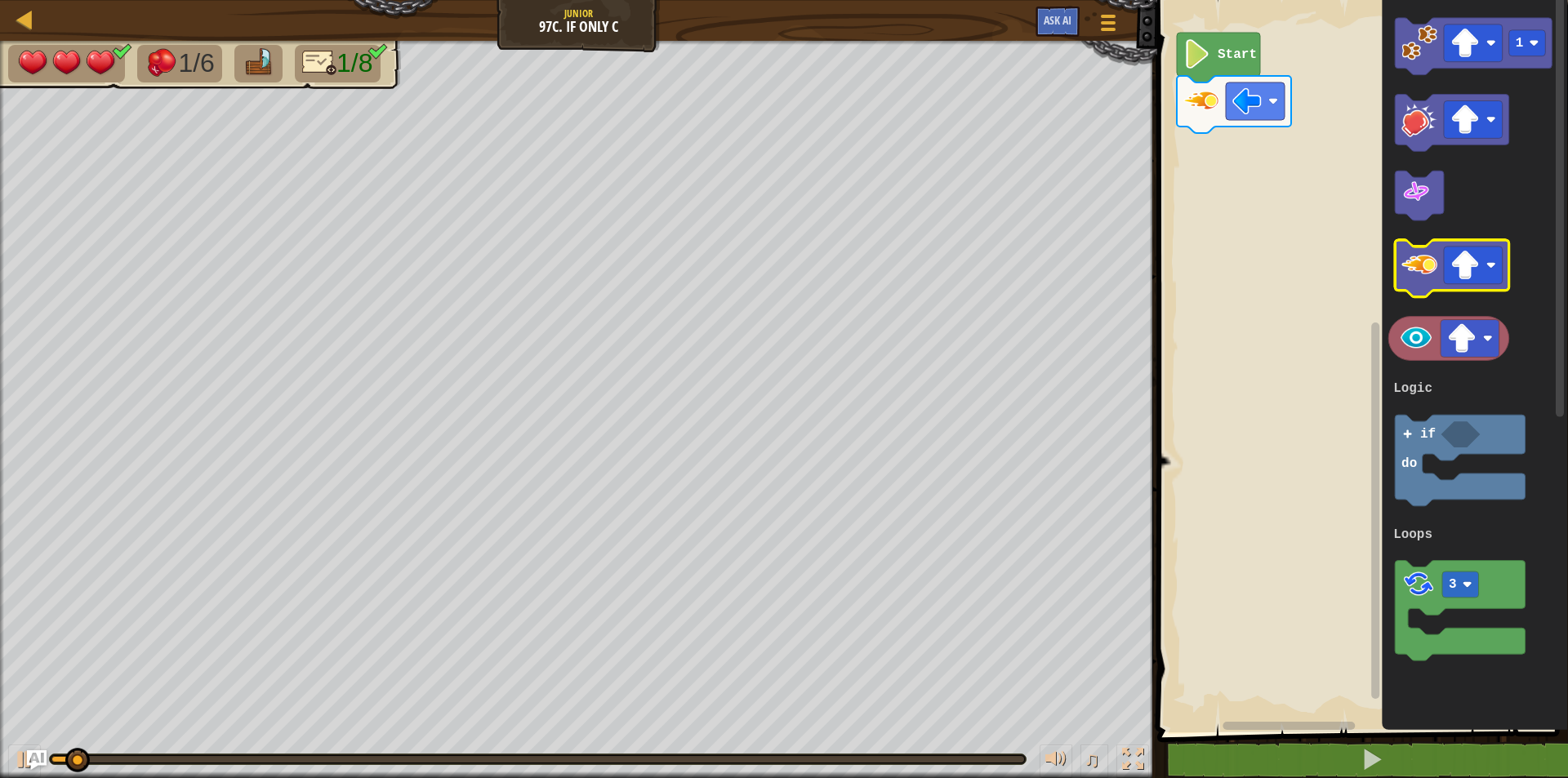
click at [1419, 268] on image "Blockly Workspace" at bounding box center [1419, 266] width 36 height 36
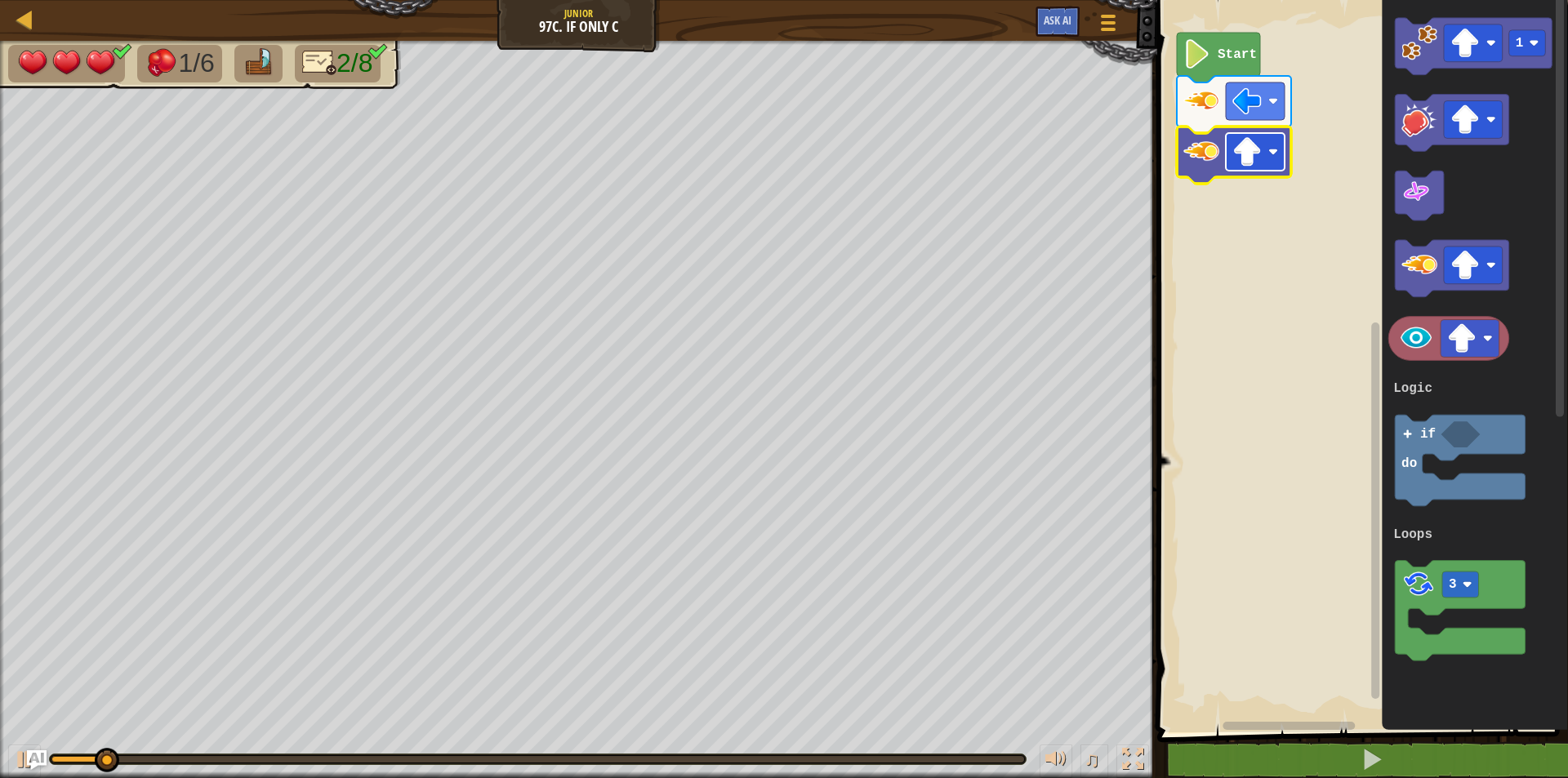
click at [1275, 168] on rect "Blockly Workspace" at bounding box center [1255, 152] width 59 height 37
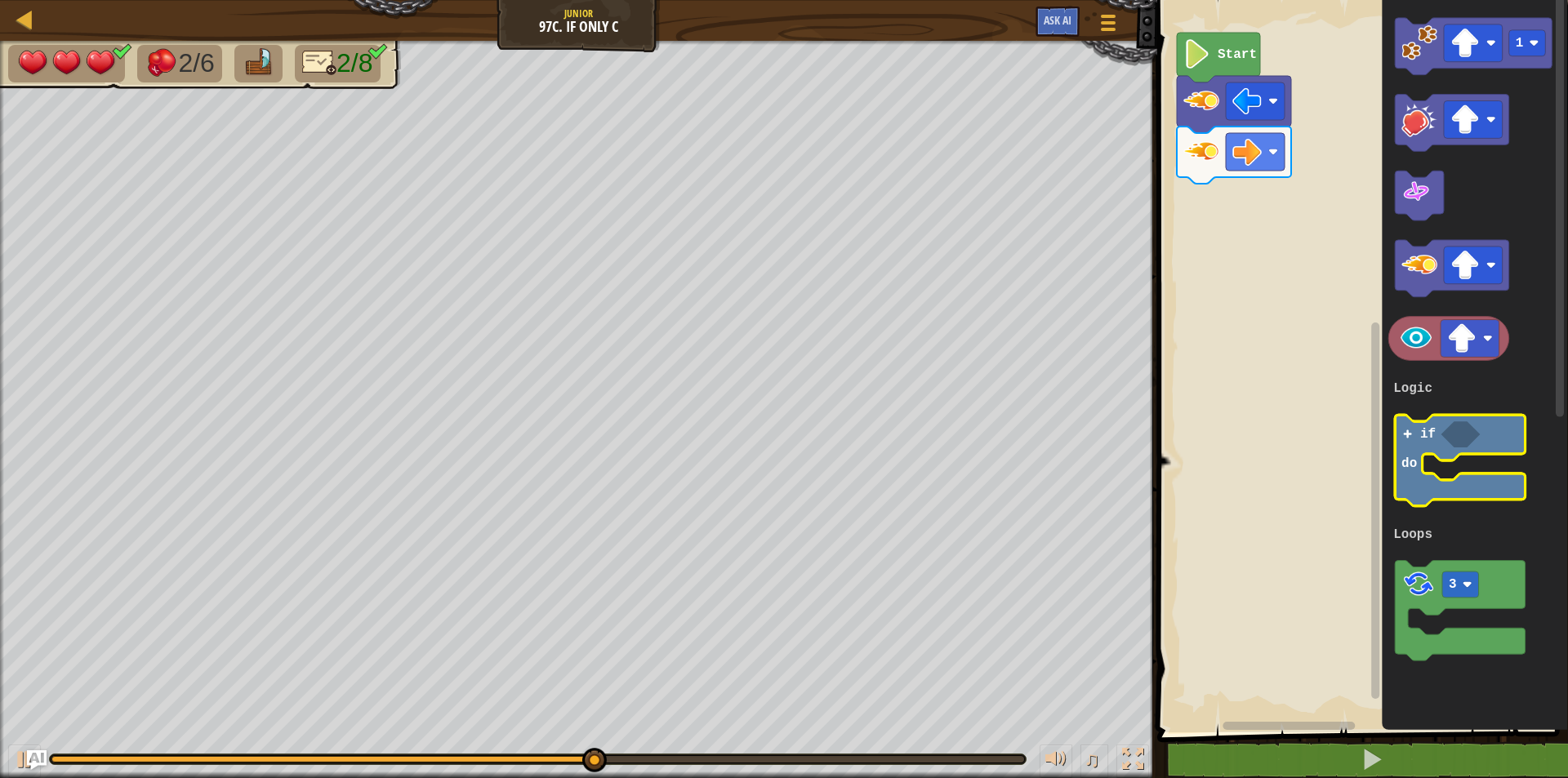
click at [1428, 423] on icon "Blockly Workspace" at bounding box center [1459, 462] width 131 height 92
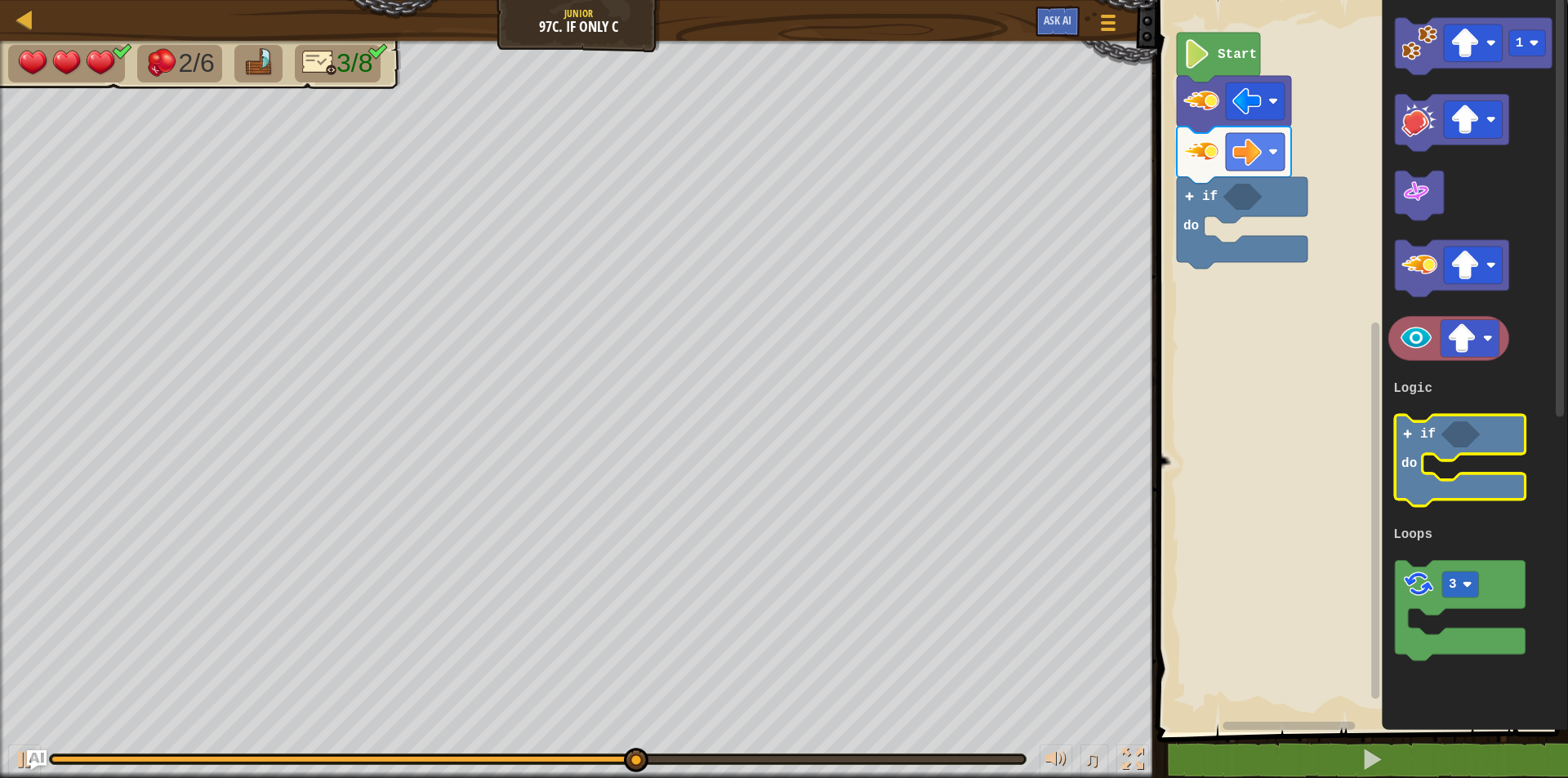
click at [1427, 425] on icon "Blockly Workspace" at bounding box center [1459, 462] width 131 height 92
click at [1431, 441] on text "if" at bounding box center [1428, 436] width 15 height 14
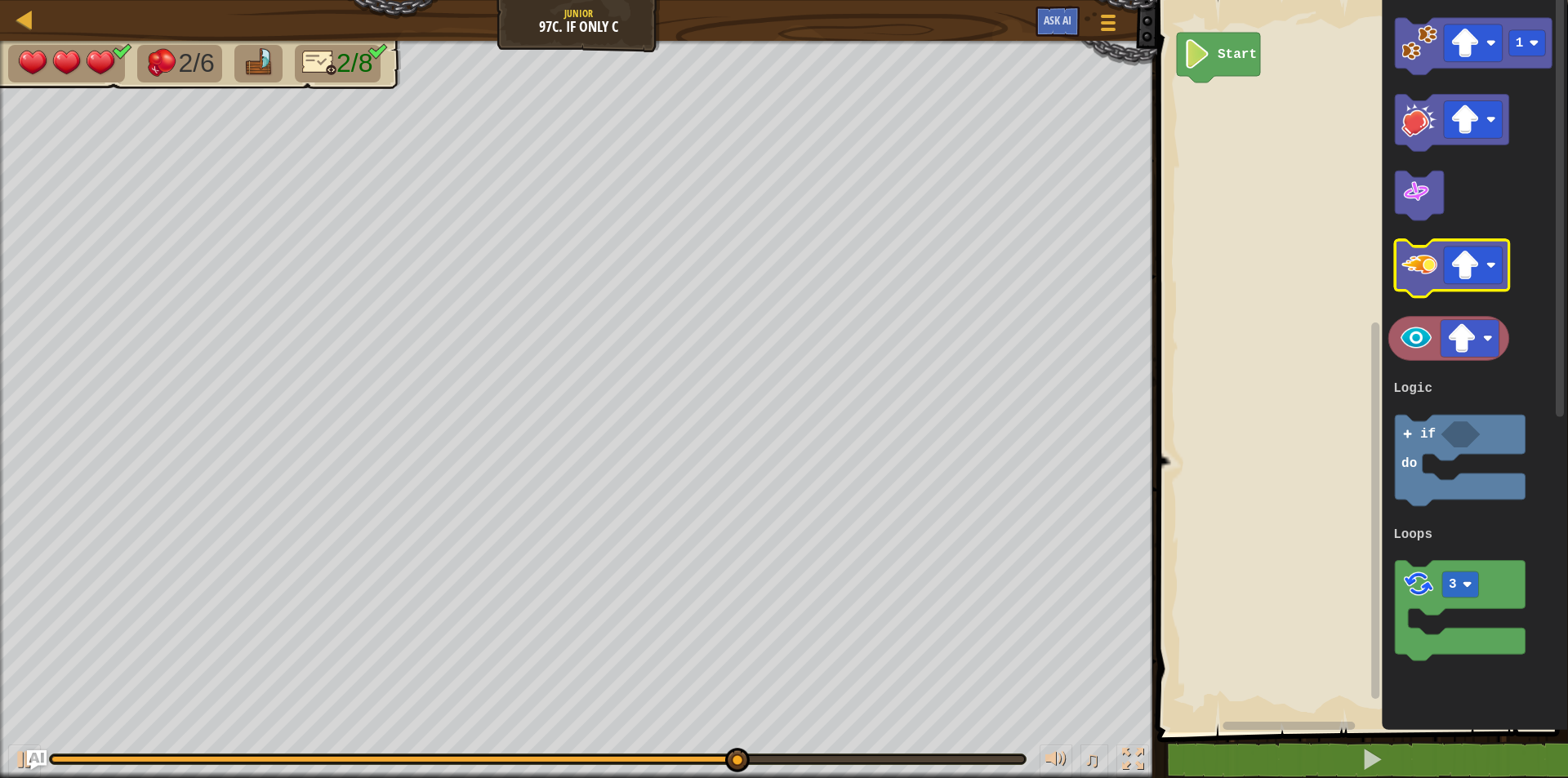
click at [1428, 294] on icon "Blockly Workspace" at bounding box center [1452, 270] width 114 height 57
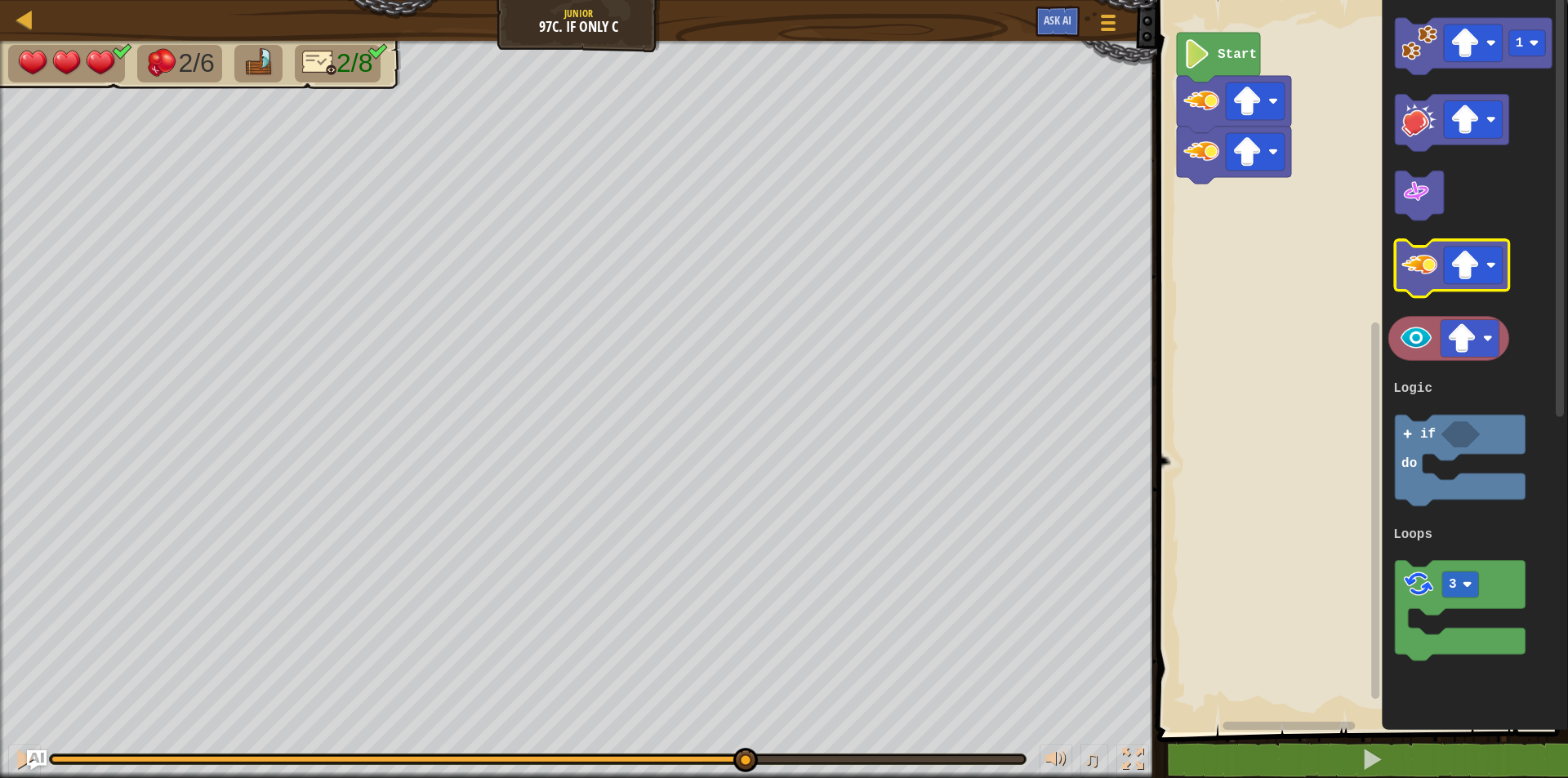
click at [1428, 294] on icon "Blockly Workspace" at bounding box center [1452, 270] width 114 height 57
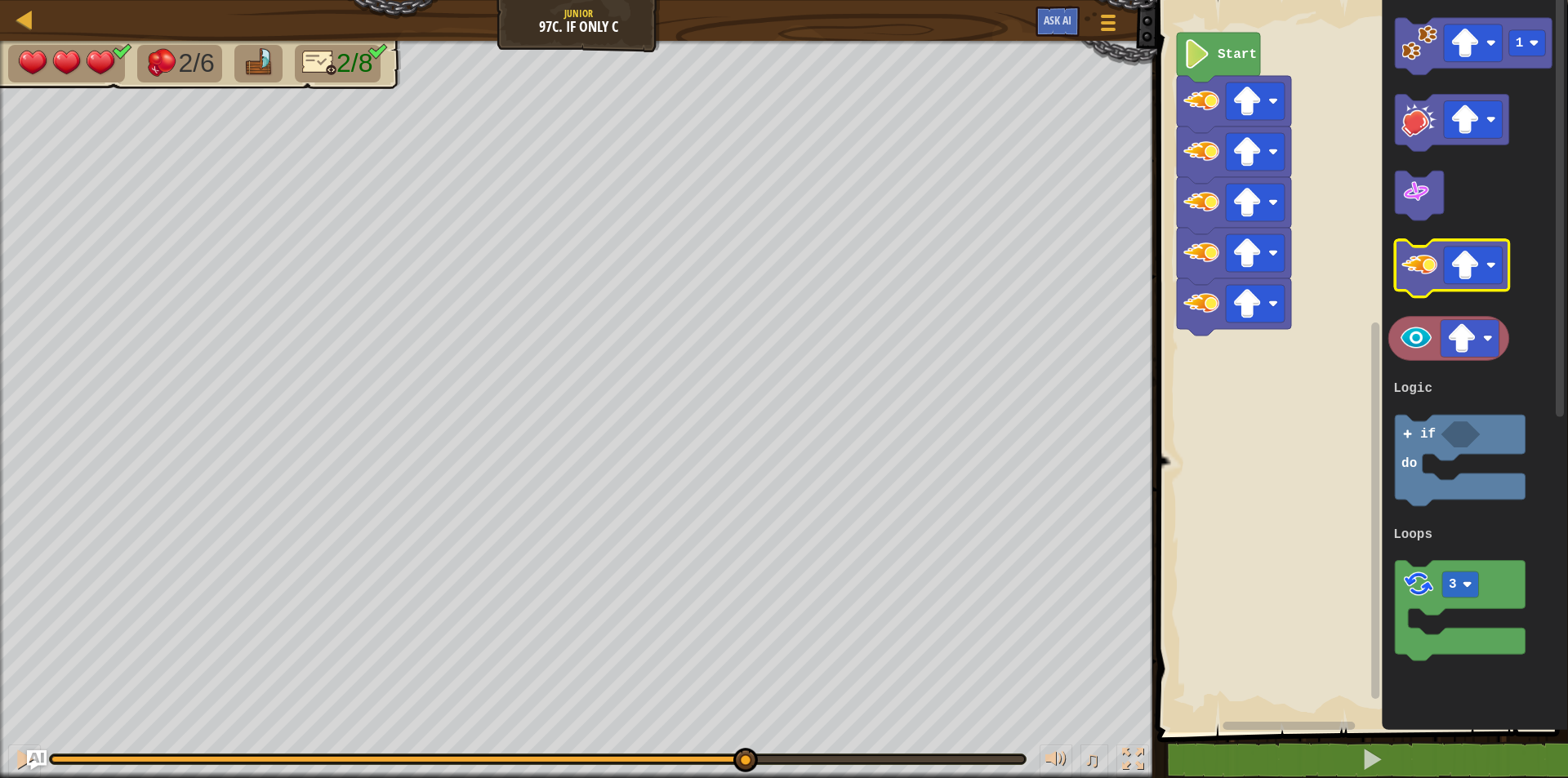
click at [1428, 294] on icon "Blockly Workspace" at bounding box center [1452, 270] width 114 height 57
click at [1555, 332] on icon "1 3 if do Logic Loops" at bounding box center [1475, 361] width 186 height 741
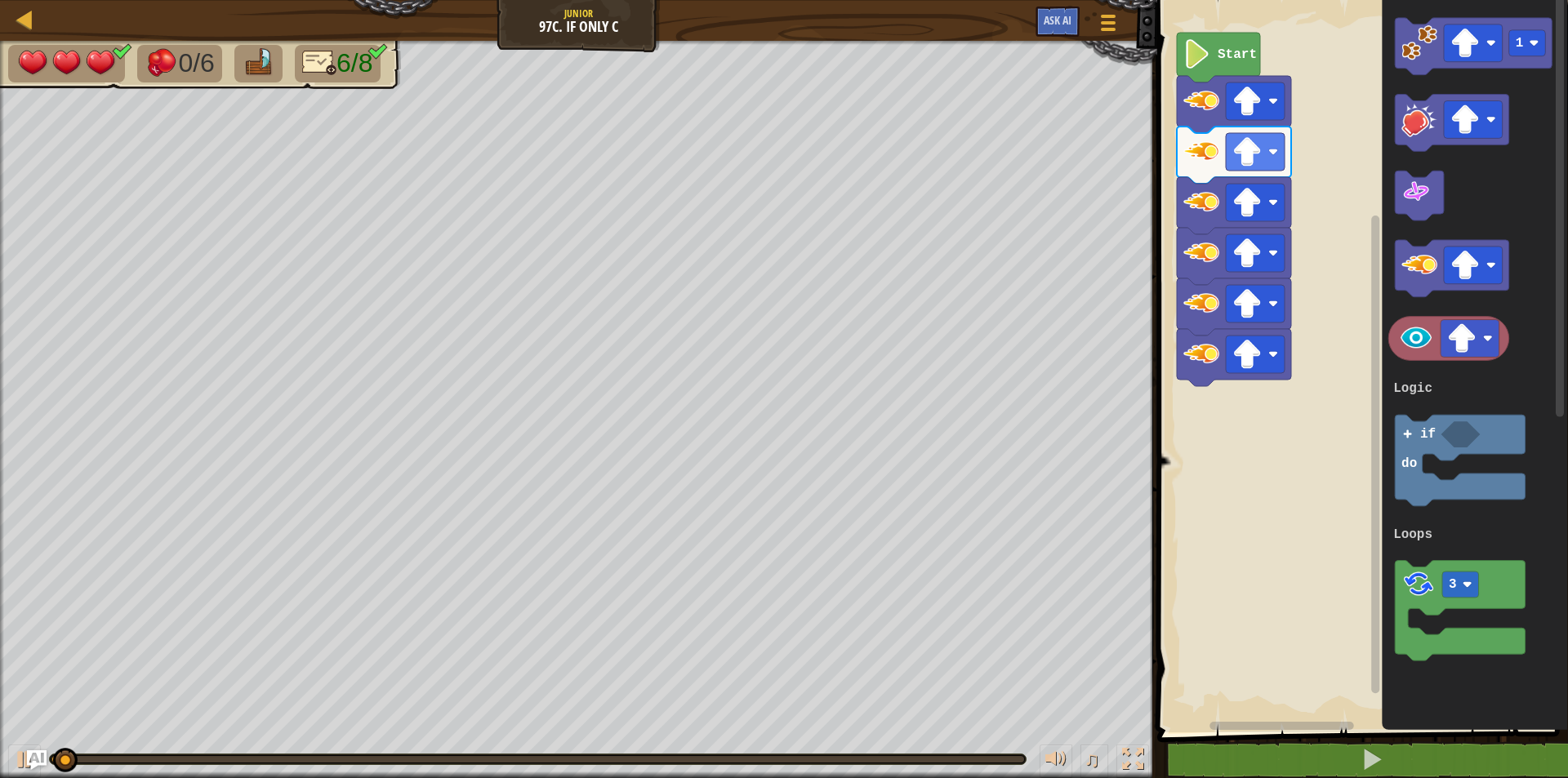
click at [1555, 371] on icon "Blockly Workspace" at bounding box center [1475, 361] width 186 height 741
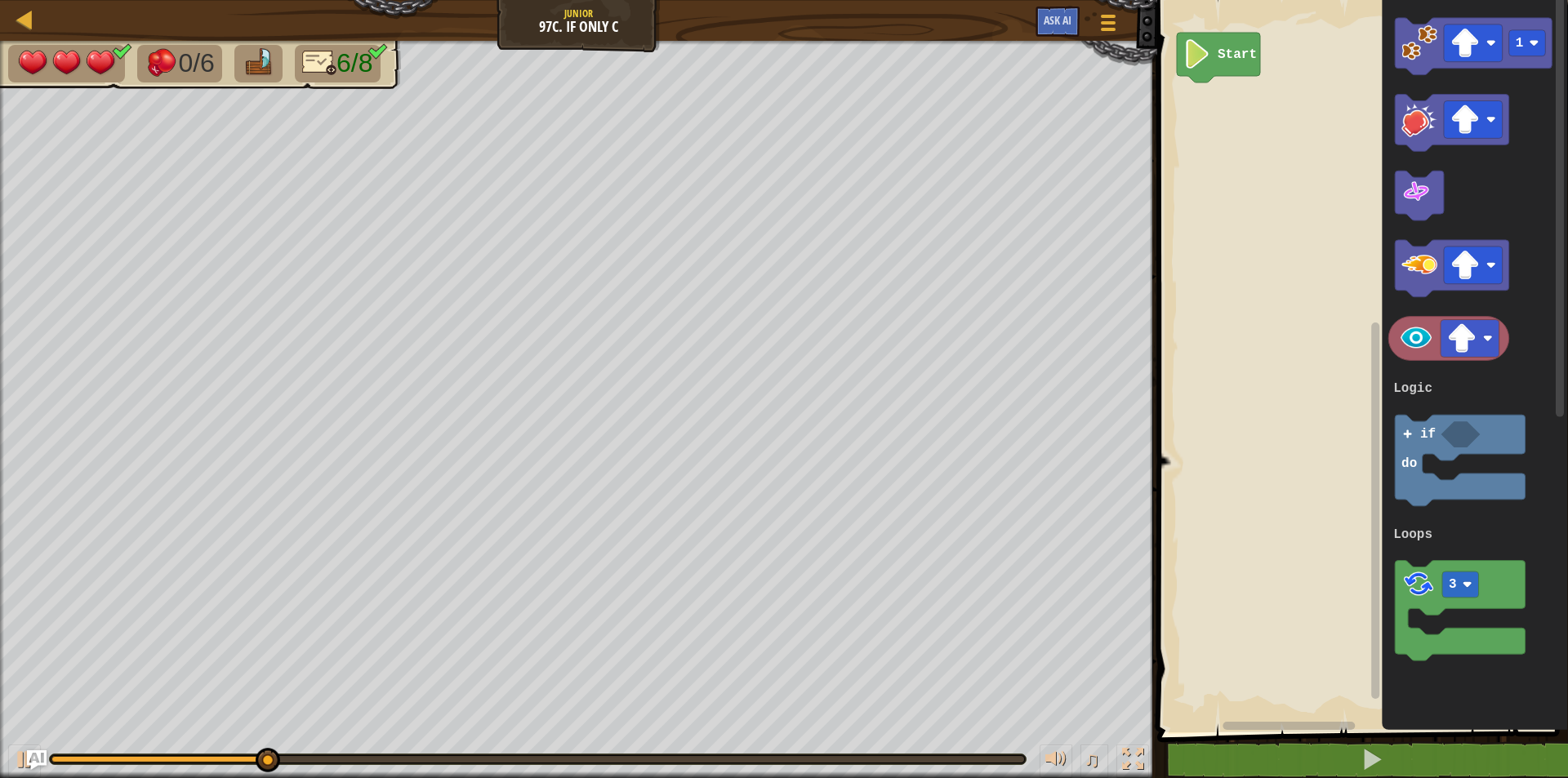
click at [20, 5] on div "Map Junior 97c. If Only C Game Menu Ask AI" at bounding box center [579, 20] width 1157 height 41
click at [23, 20] on div at bounding box center [24, 18] width 20 height 20
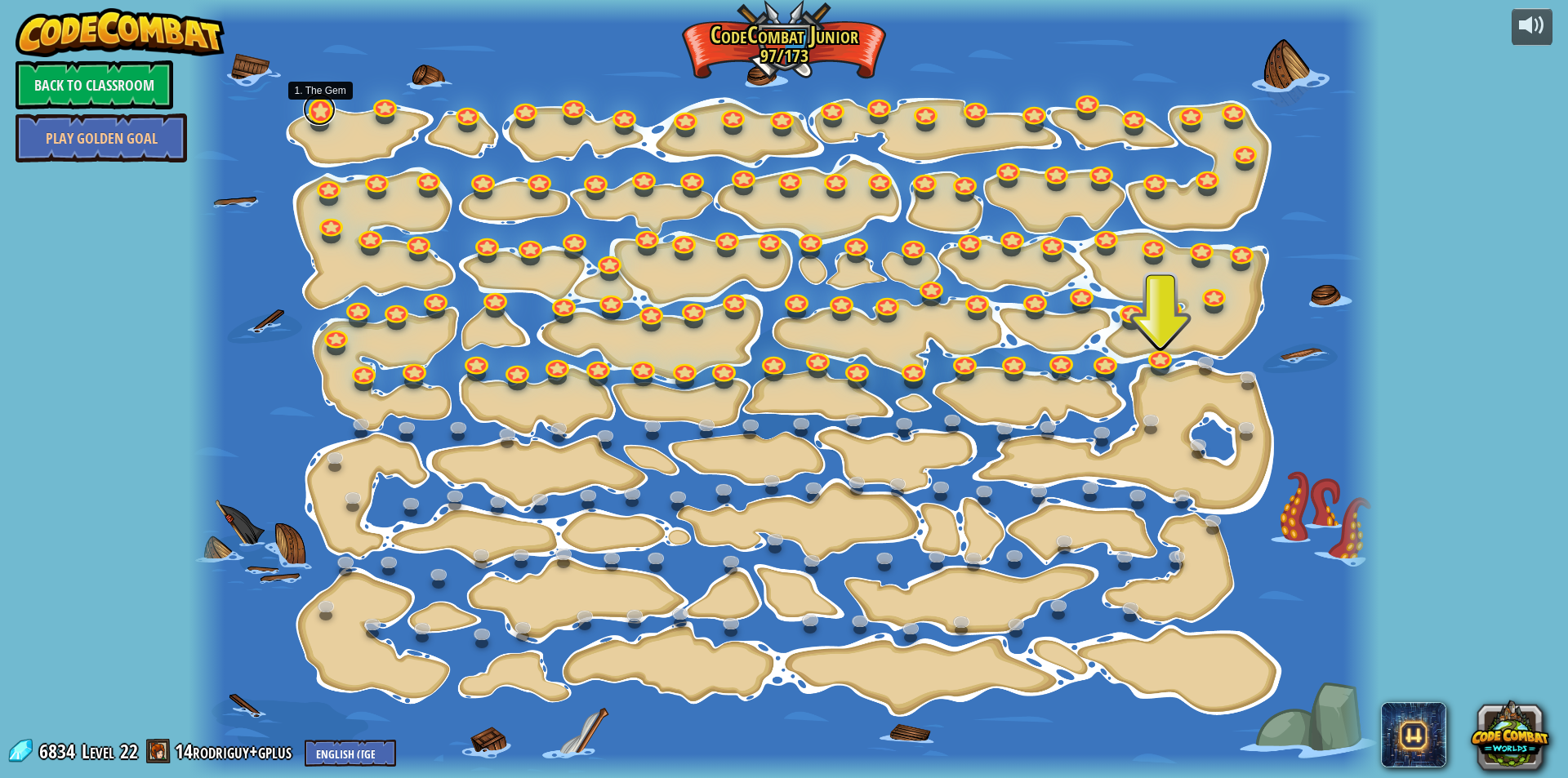
click at [314, 104] on link at bounding box center [319, 110] width 32 height 32
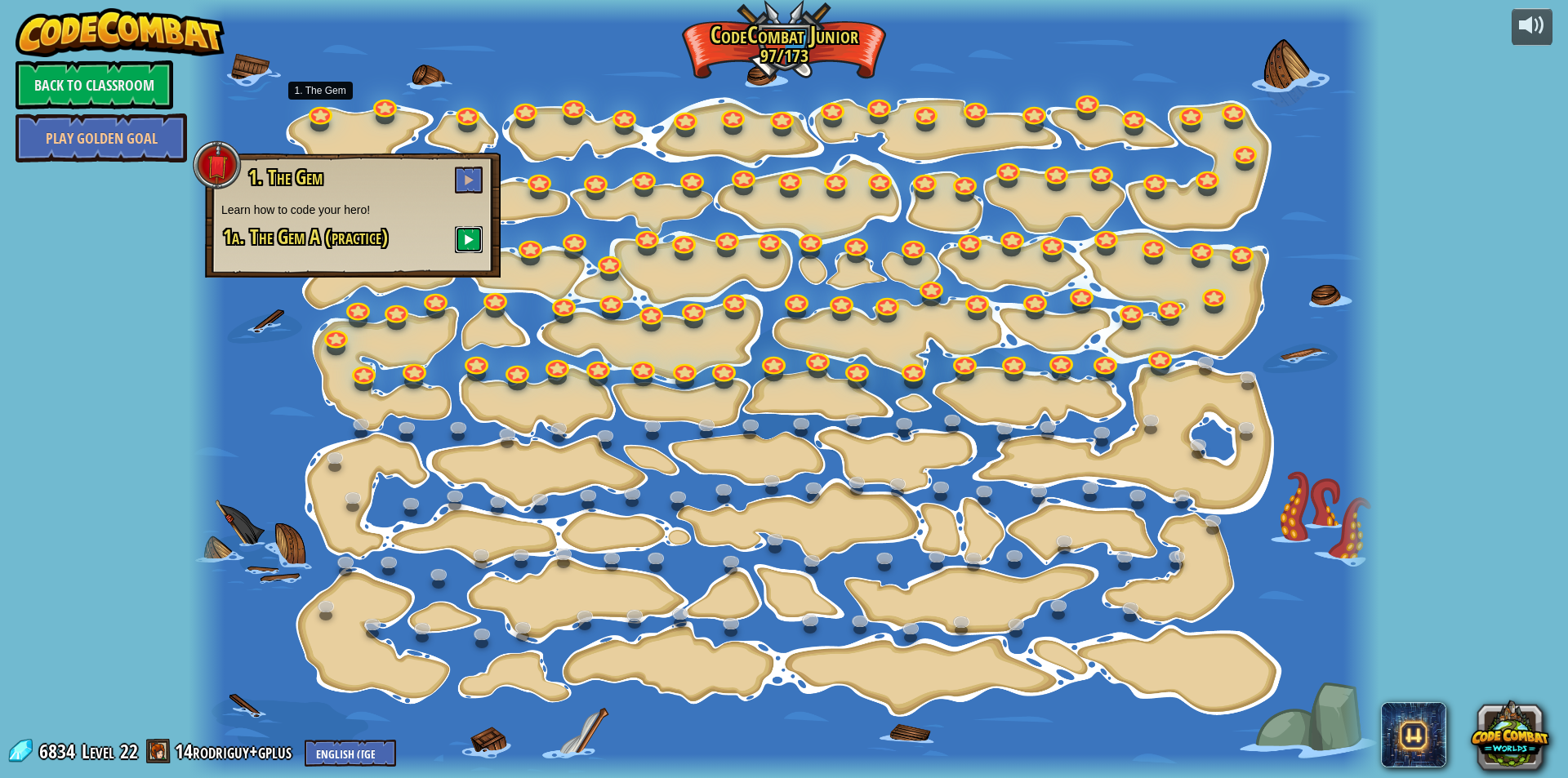
click at [468, 229] on button at bounding box center [468, 239] width 28 height 27
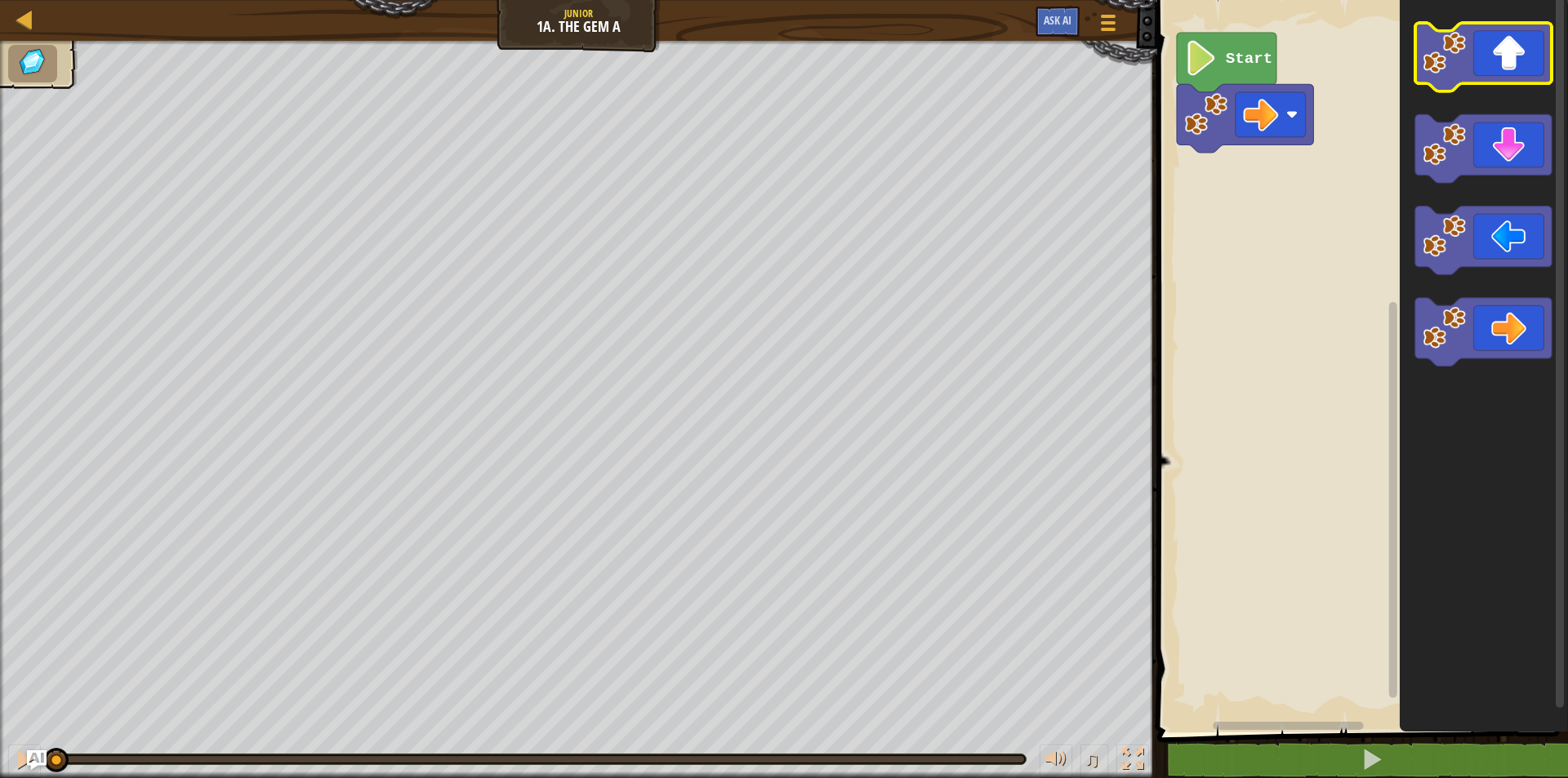
click at [1462, 72] on image "Blockly Workspace" at bounding box center [1443, 52] width 43 height 43
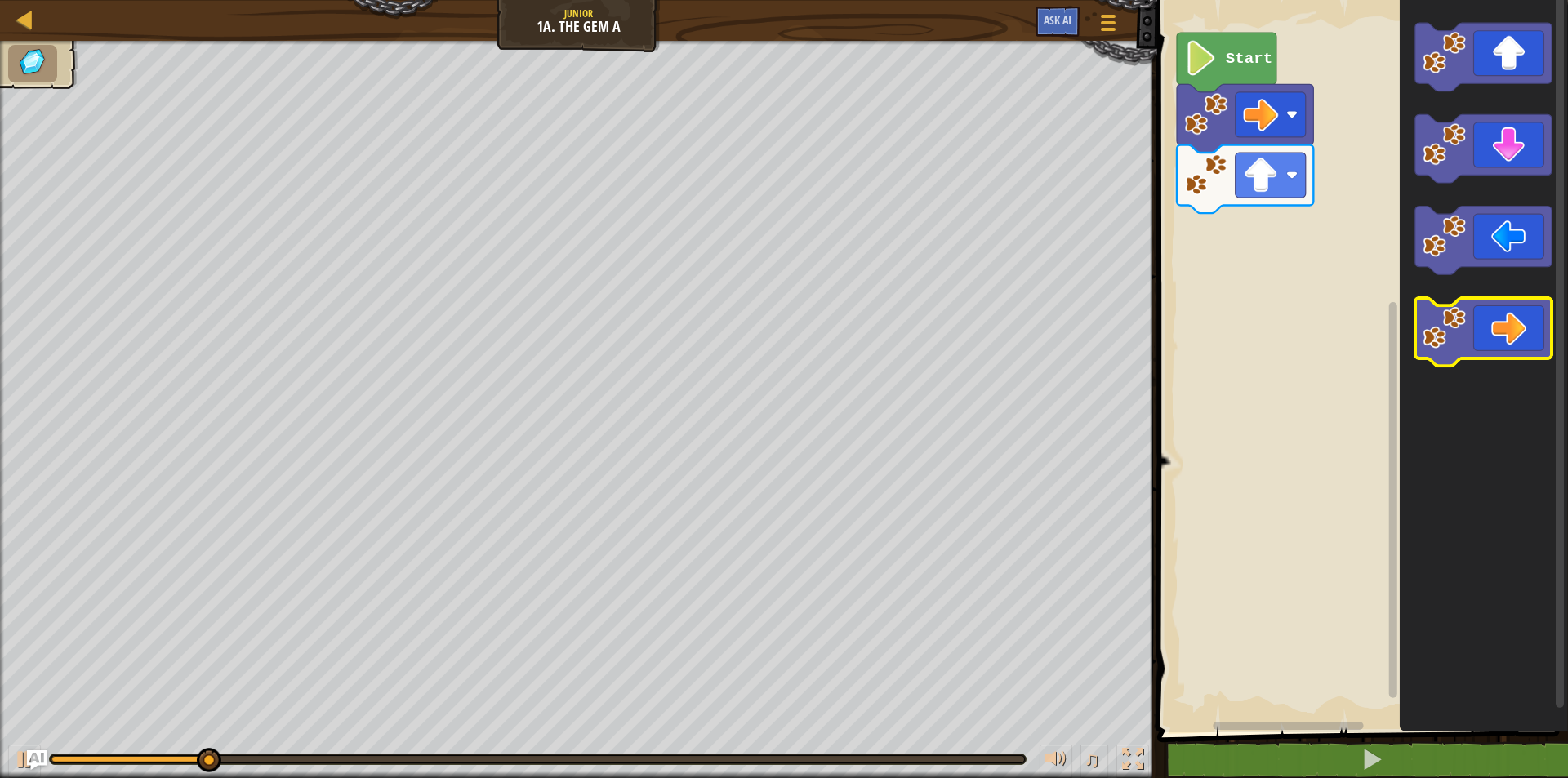
click at [1440, 338] on image "Blockly Workspace" at bounding box center [1443, 327] width 43 height 43
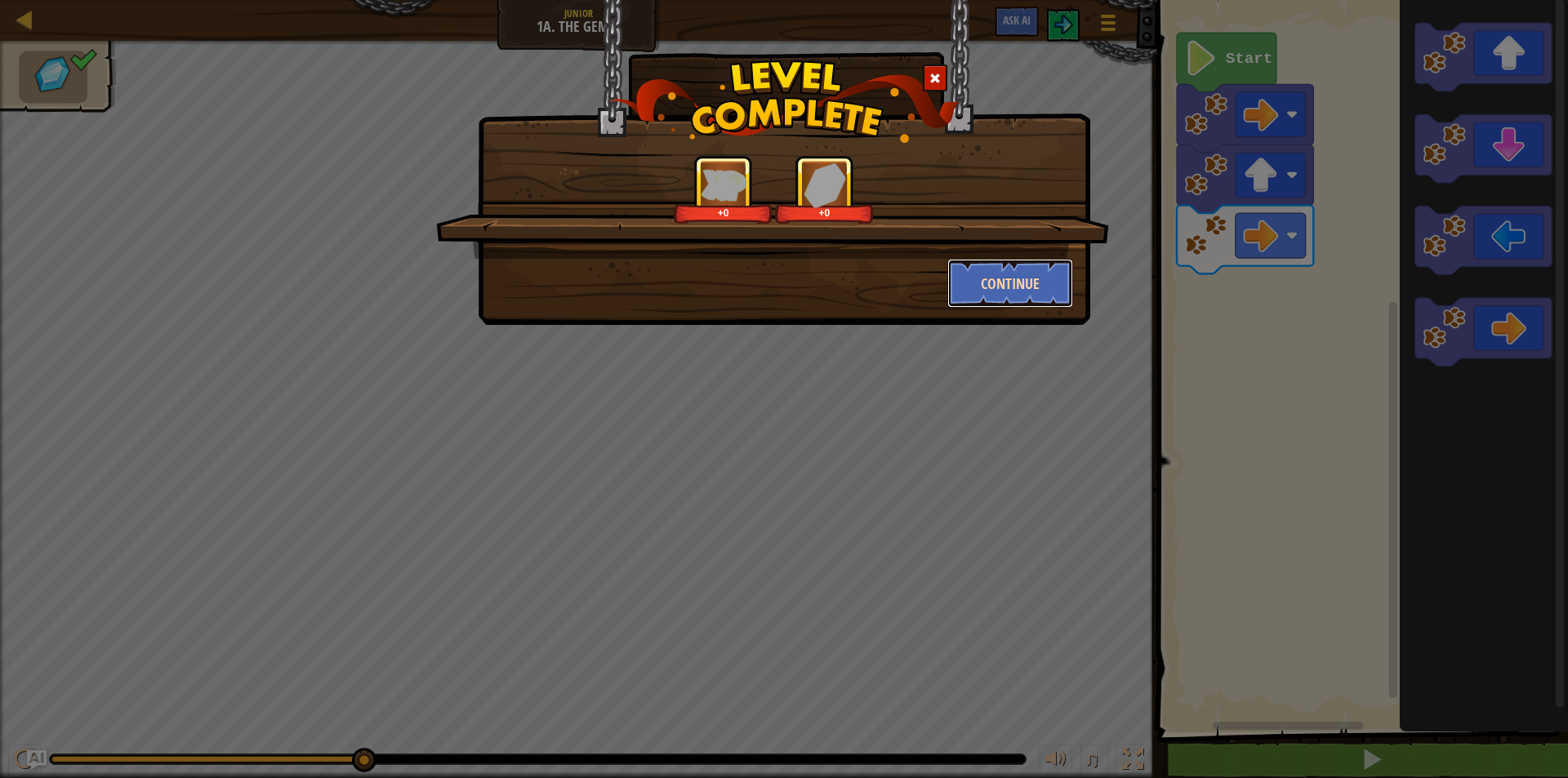
click at [1001, 290] on button "Continue" at bounding box center [1010, 283] width 127 height 49
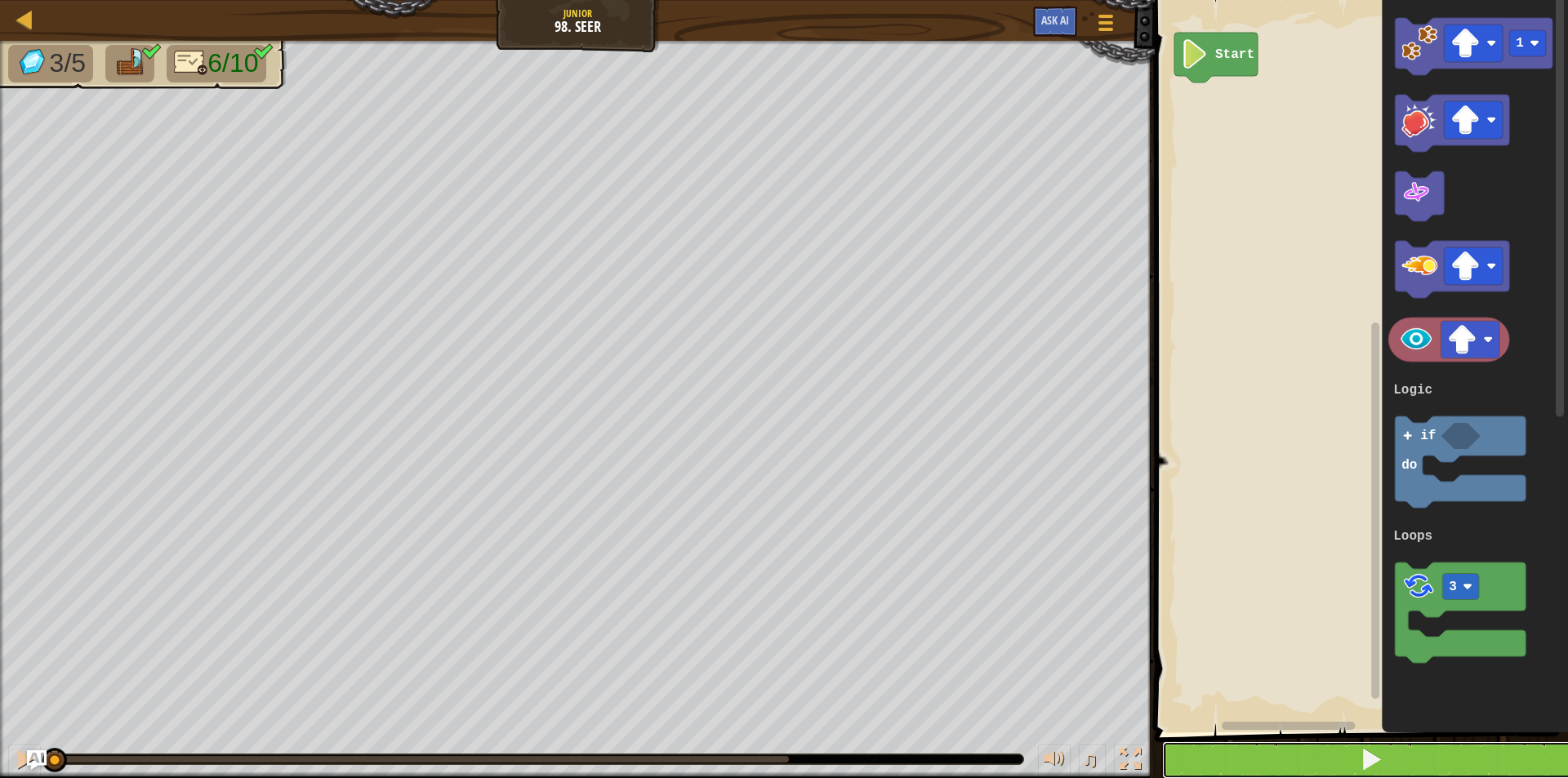
click at [1245, 752] on button at bounding box center [1371, 760] width 418 height 37
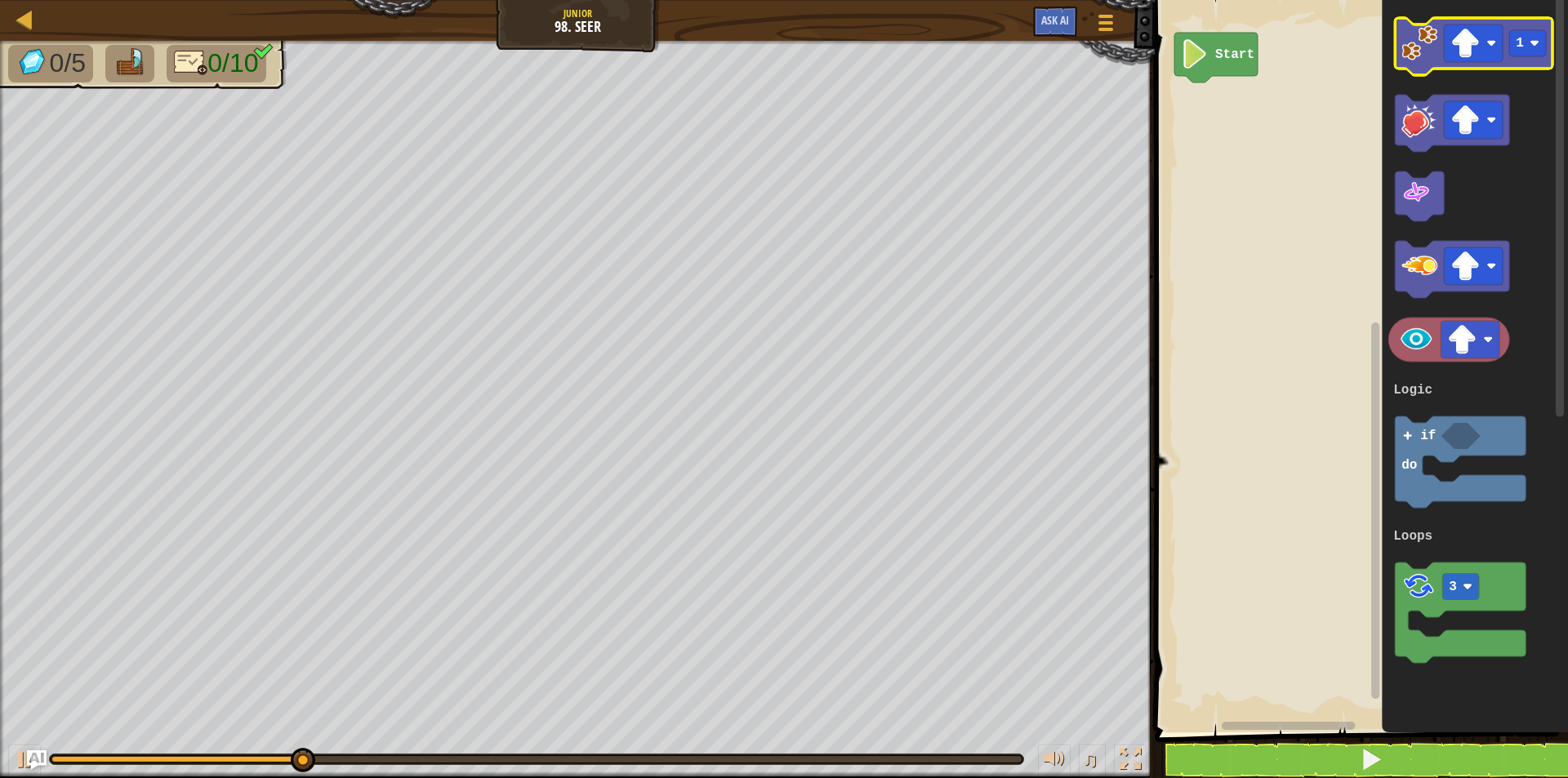
click at [1415, 51] on image "Blockly Workspace" at bounding box center [1420, 44] width 36 height 36
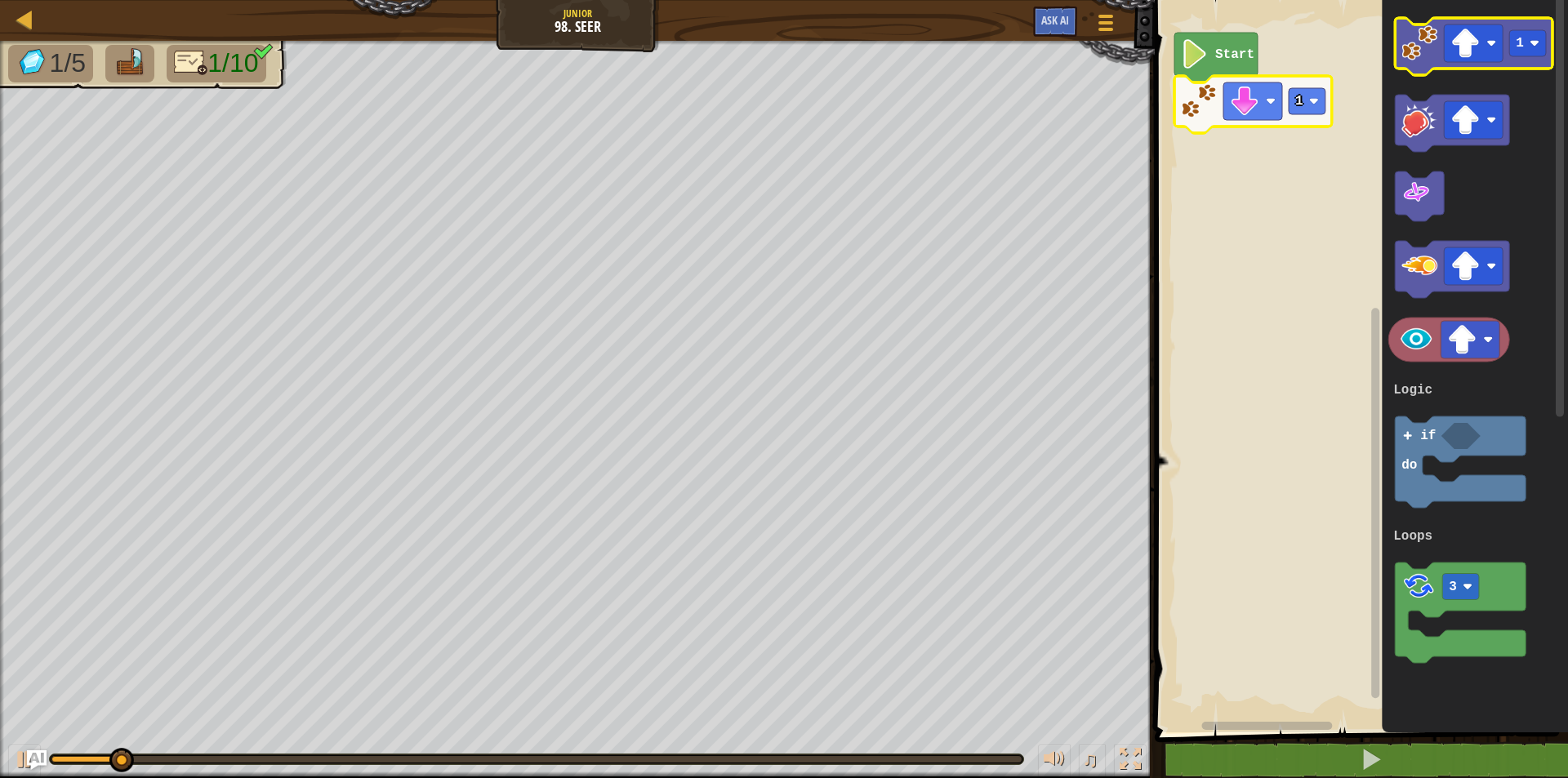
click at [1434, 30] on image "Blockly Workspace" at bounding box center [1420, 44] width 36 height 36
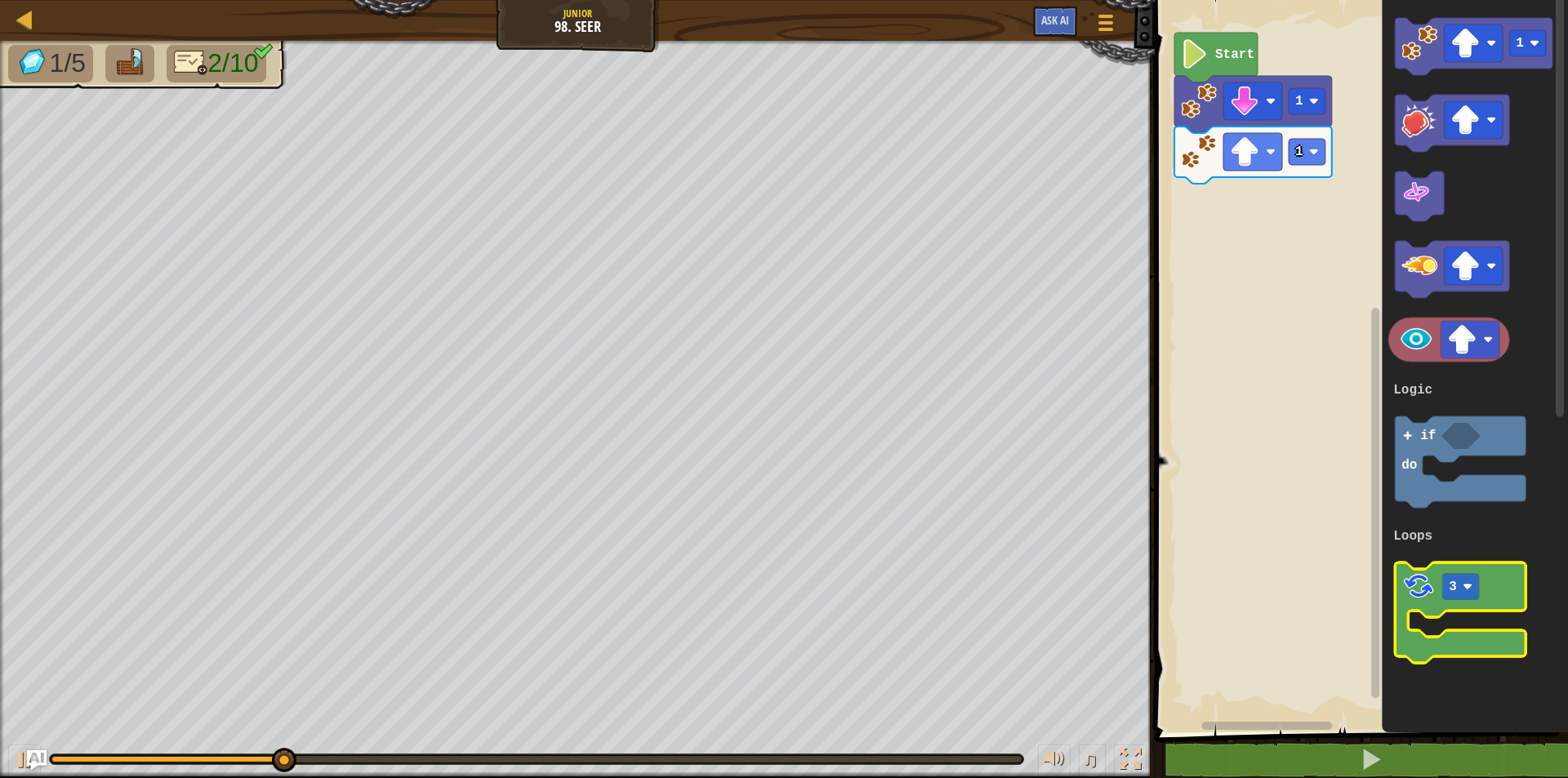
click at [1411, 603] on g "3" at bounding box center [1460, 612] width 131 height 100
click at [1452, 611] on icon "Blockly Workspace" at bounding box center [1460, 612] width 131 height 100
click at [1412, 596] on image "Blockly Workspace" at bounding box center [1419, 586] width 34 height 34
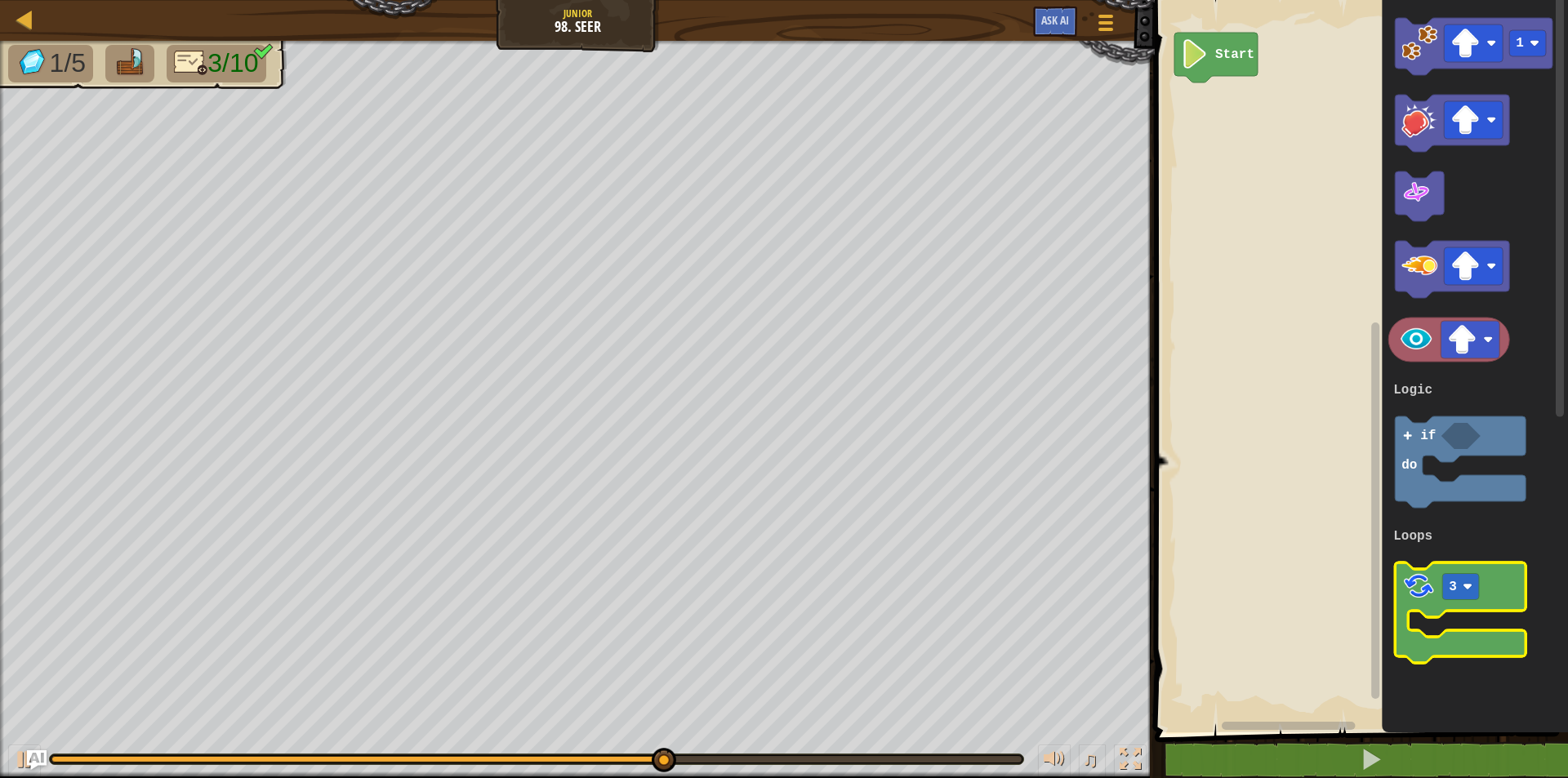
click at [1422, 585] on image "Blockly Workspace" at bounding box center [1419, 586] width 34 height 34
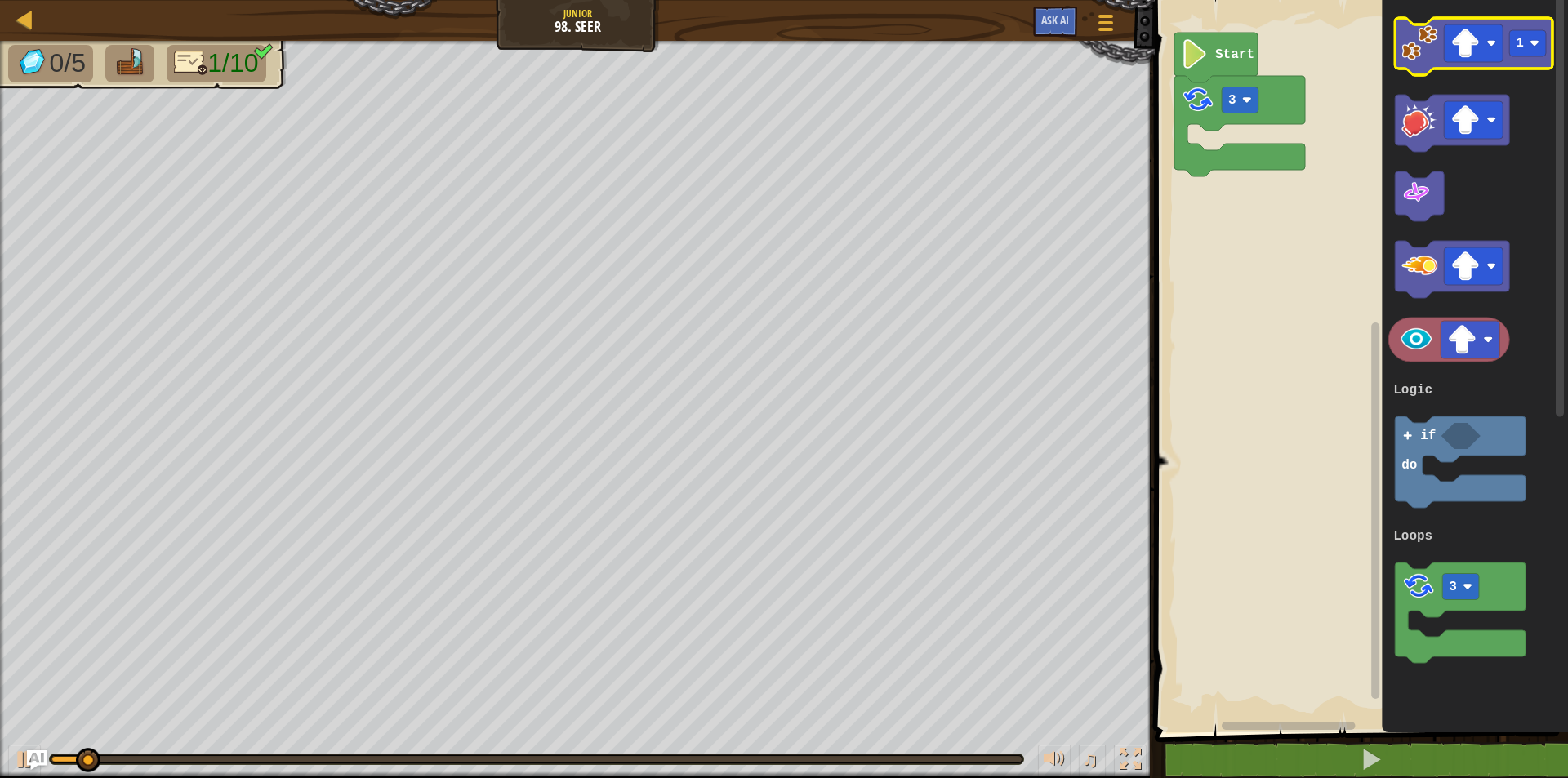
click at [1401, 36] on icon "Blockly Workspace" at bounding box center [1474, 47] width 157 height 57
click at [1405, 37] on image "Blockly Workspace" at bounding box center [1420, 44] width 36 height 36
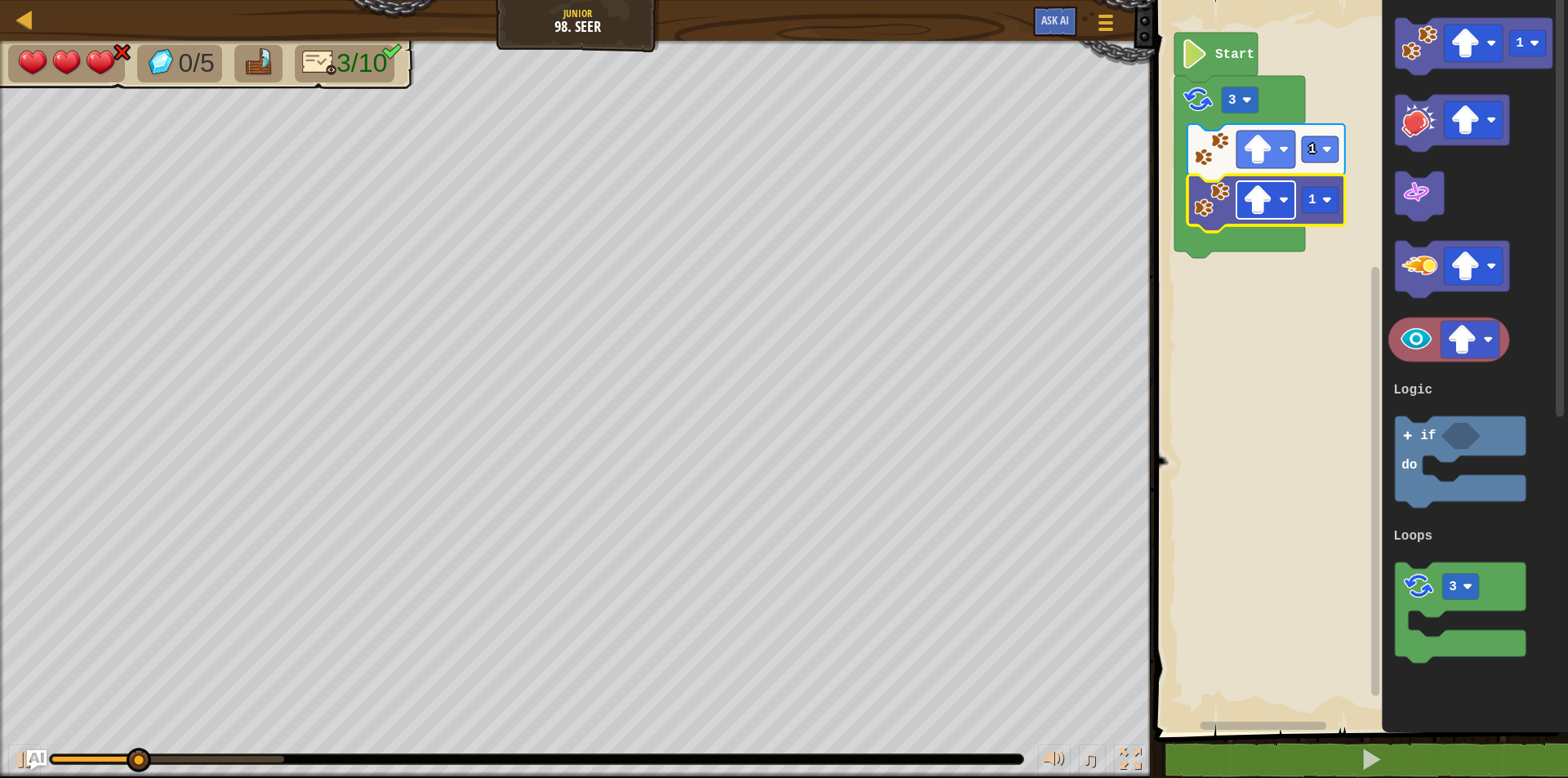
click at [1257, 202] on image "Blockly Workspace" at bounding box center [1257, 199] width 30 height 30
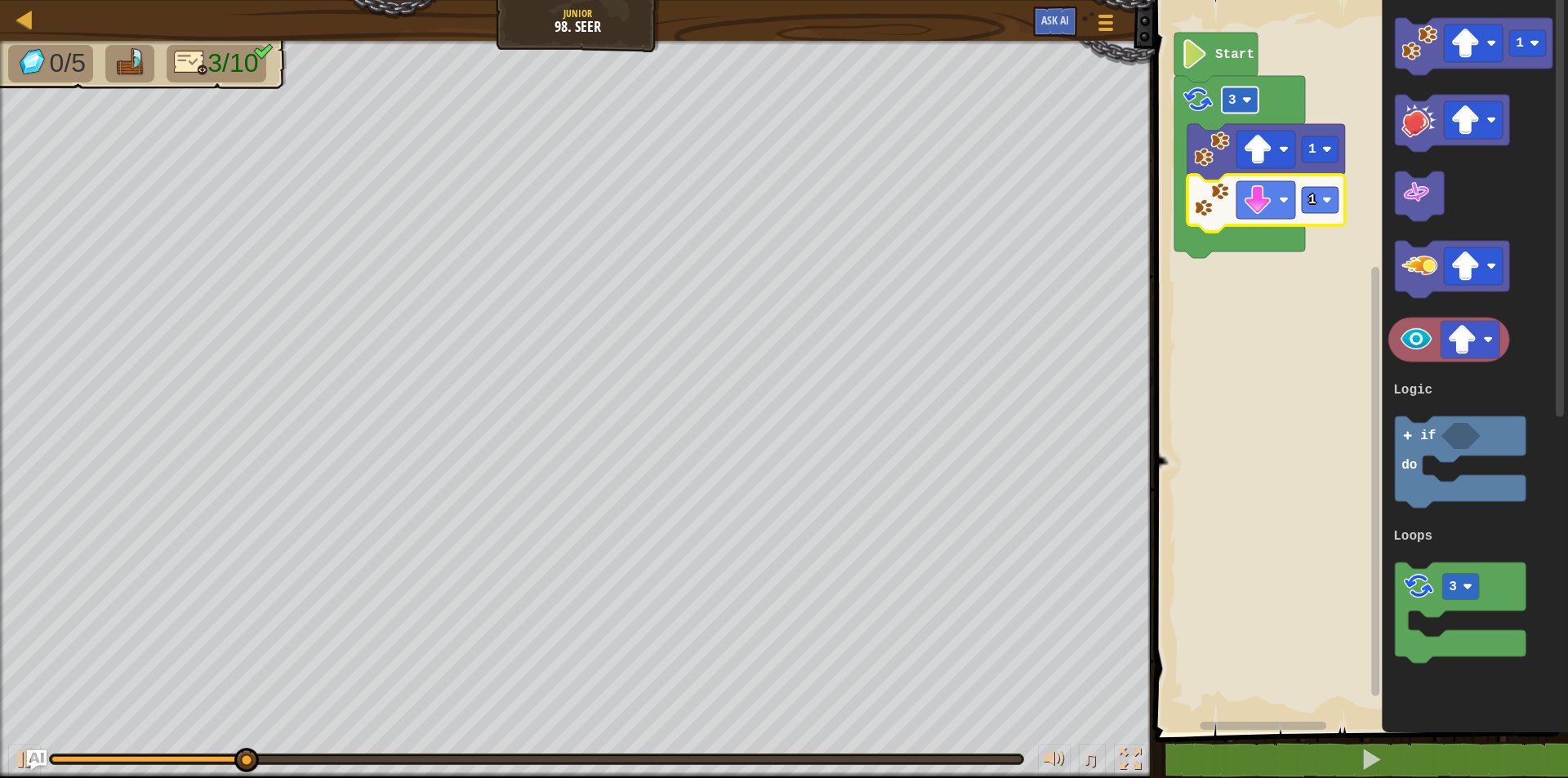
click at [1240, 94] on rect "Blockly Workspace" at bounding box center [1240, 100] width 37 height 26
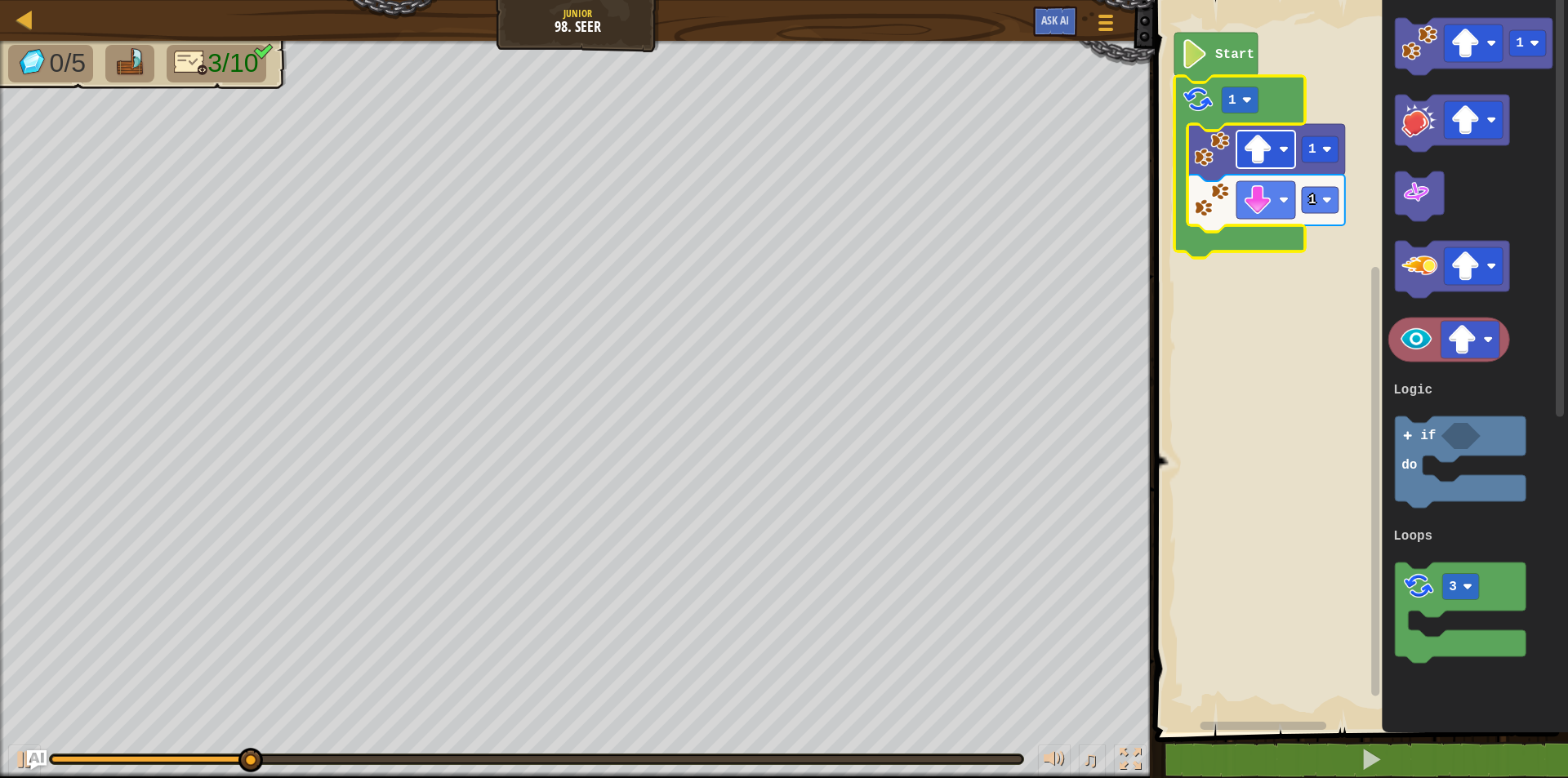
click at [1255, 151] on image "Blockly Workspace" at bounding box center [1257, 149] width 30 height 30
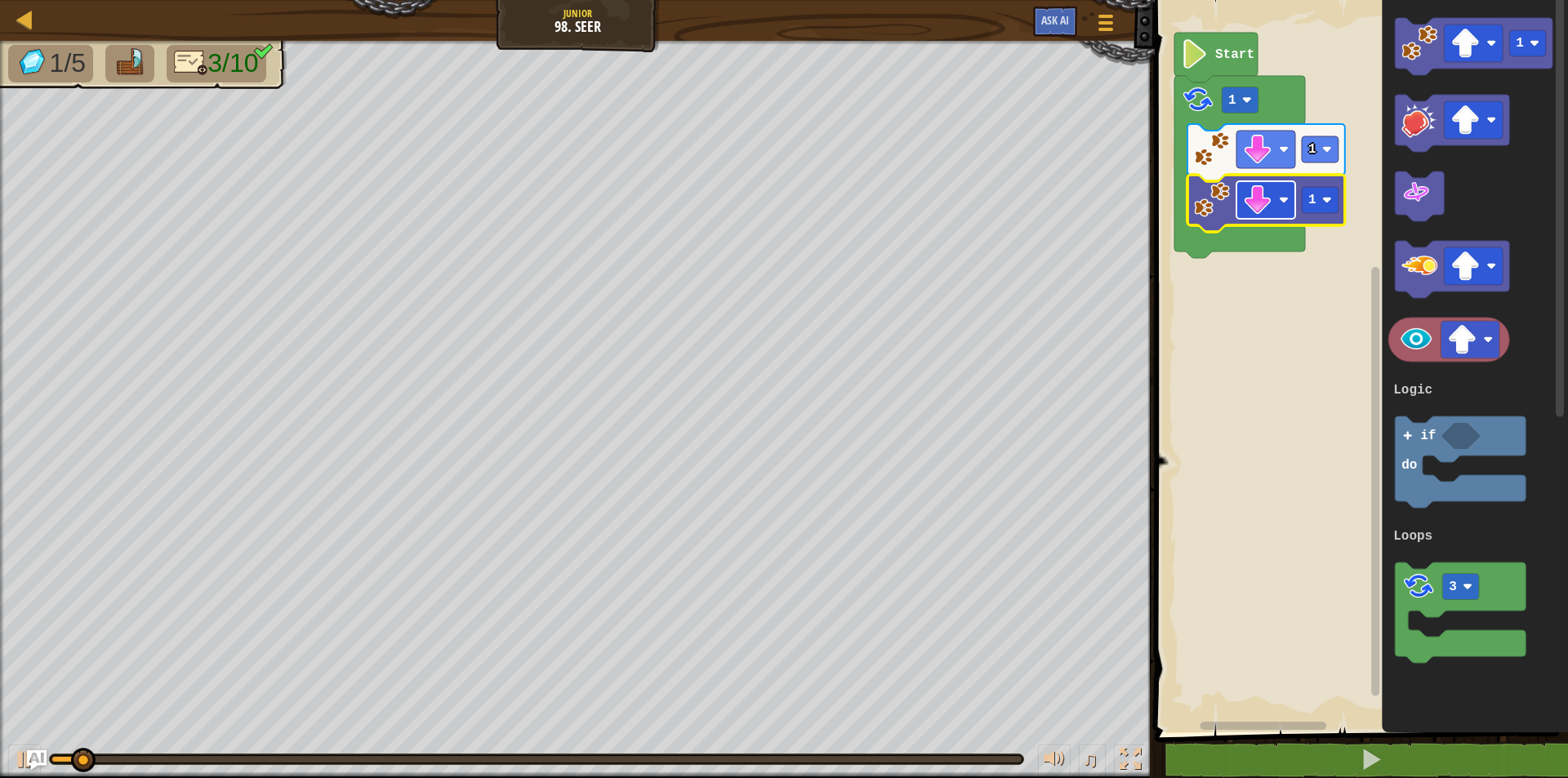
click at [1246, 196] on image "Blockly Workspace" at bounding box center [1257, 199] width 30 height 30
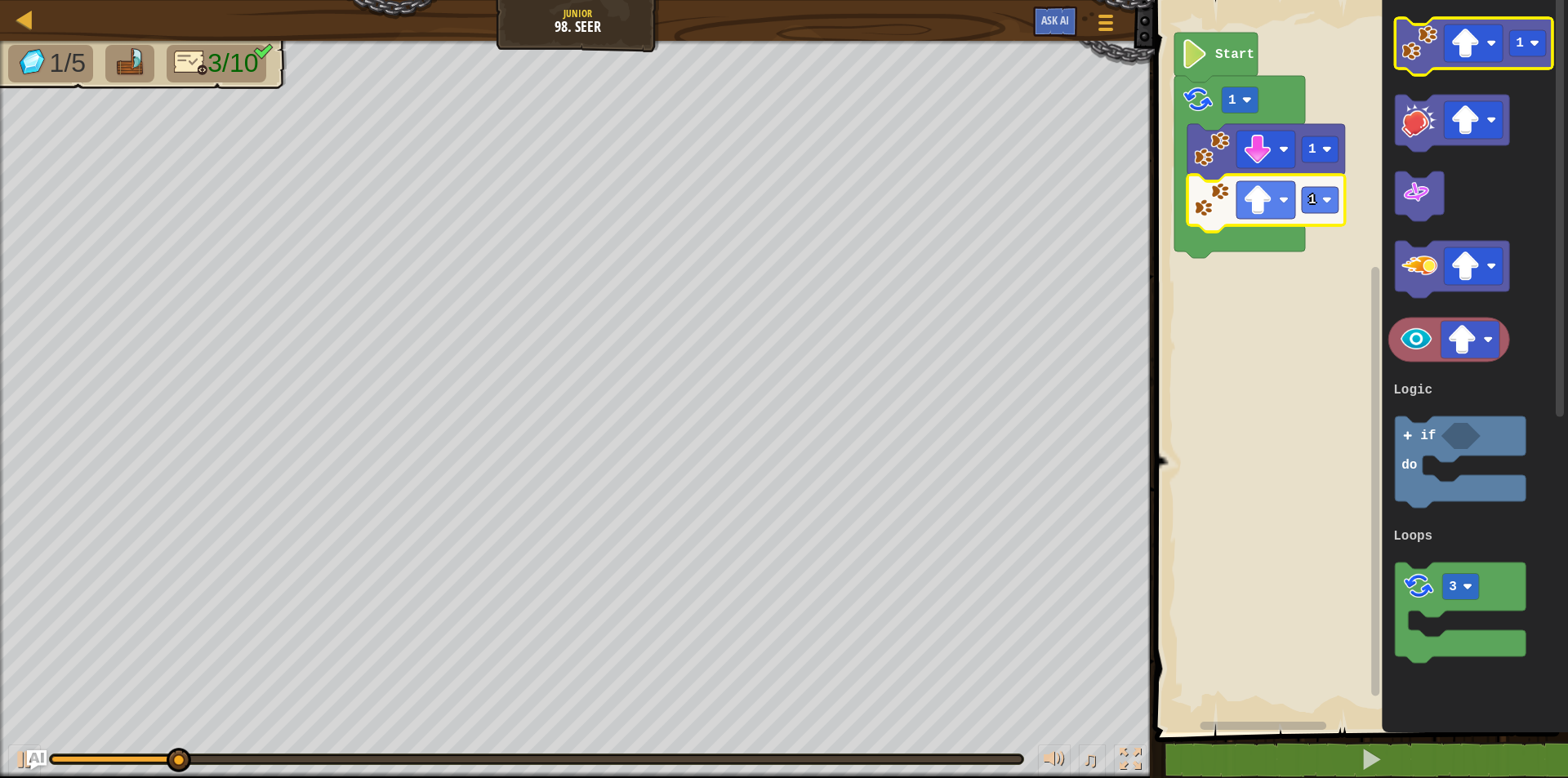
click at [1428, 59] on image "Blockly Workspace" at bounding box center [1420, 44] width 36 height 36
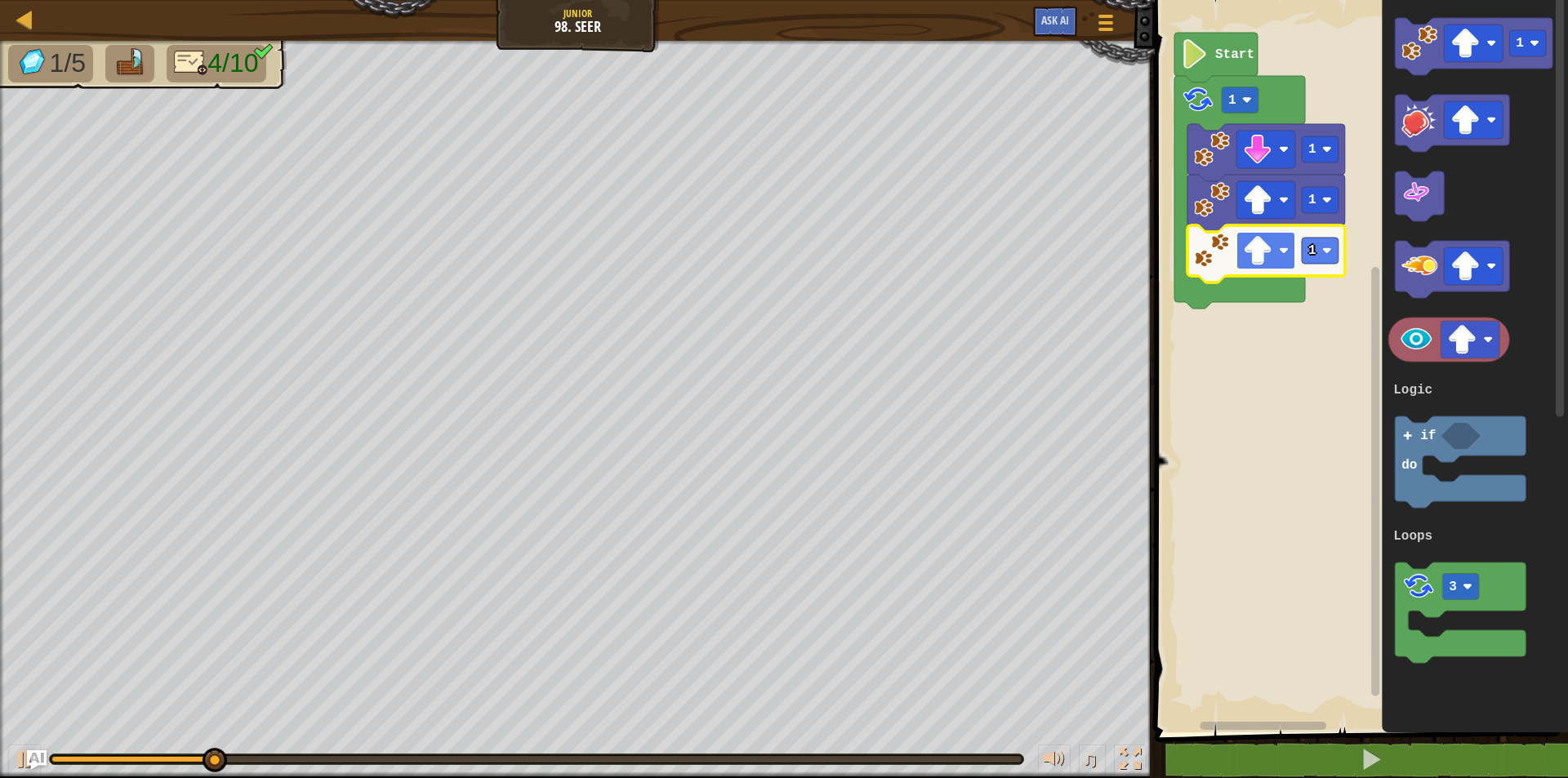
click at [1251, 252] on image "Blockly Workspace" at bounding box center [1257, 251] width 30 height 30
click at [1325, 254] on image "Blockly Workspace" at bounding box center [1327, 251] width 10 height 10
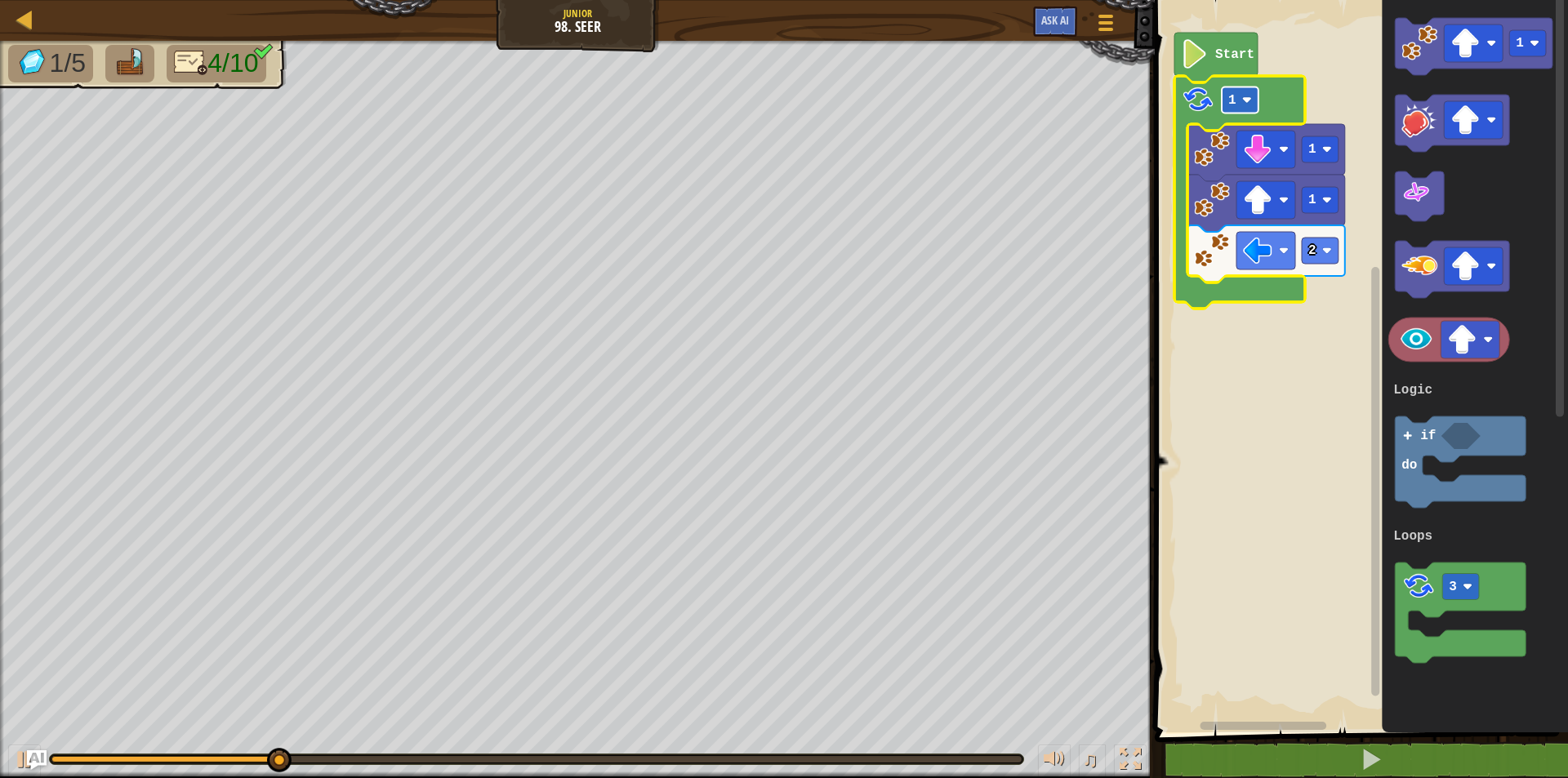
click at [1240, 98] on rect "Blockly Workspace" at bounding box center [1240, 100] width 37 height 26
click at [1247, 98] on image "Blockly Workspace" at bounding box center [1247, 100] width 10 height 10
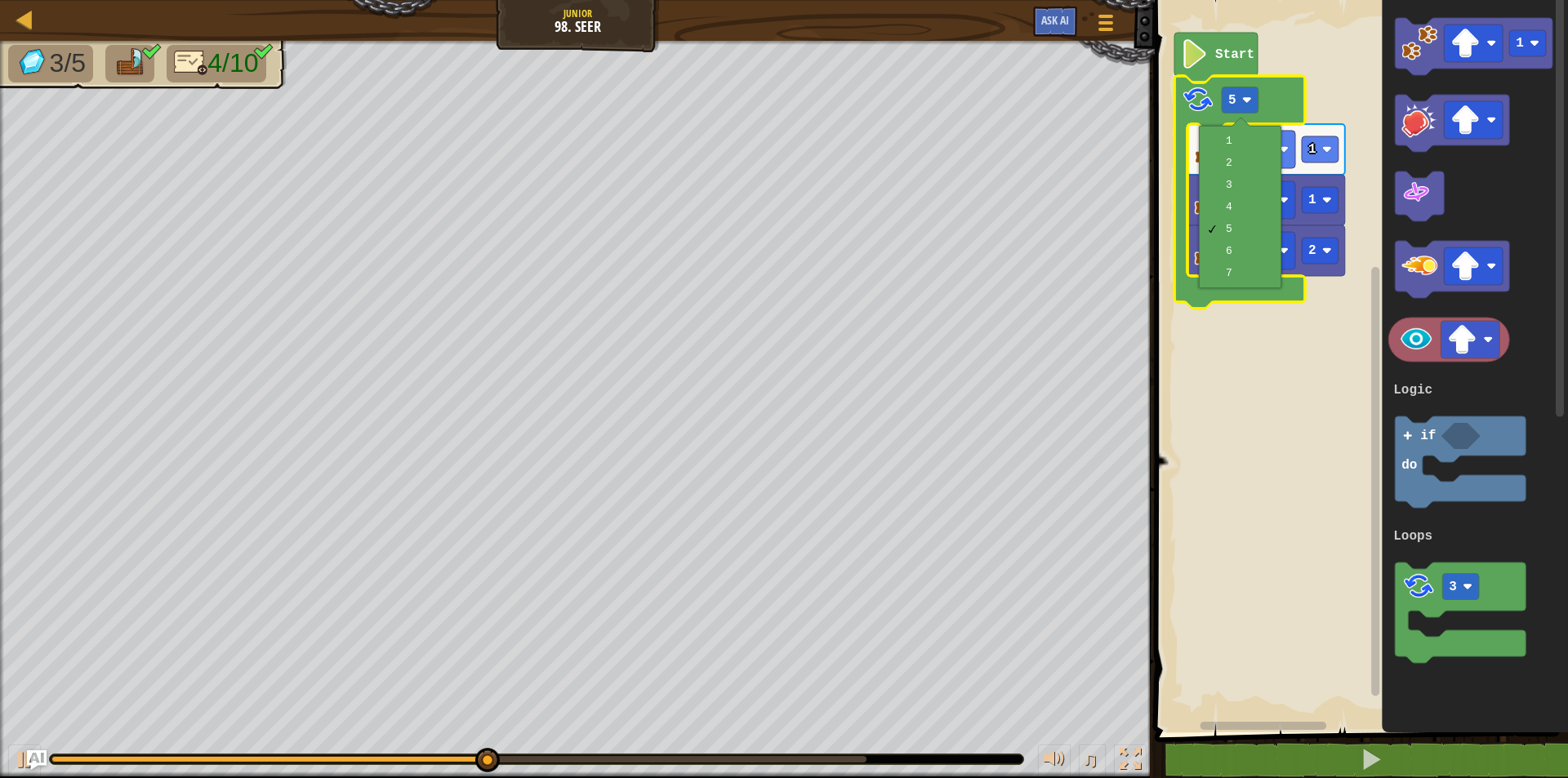
click at [1234, 383] on rect "Blockly Workspace" at bounding box center [1358, 361] width 418 height 741
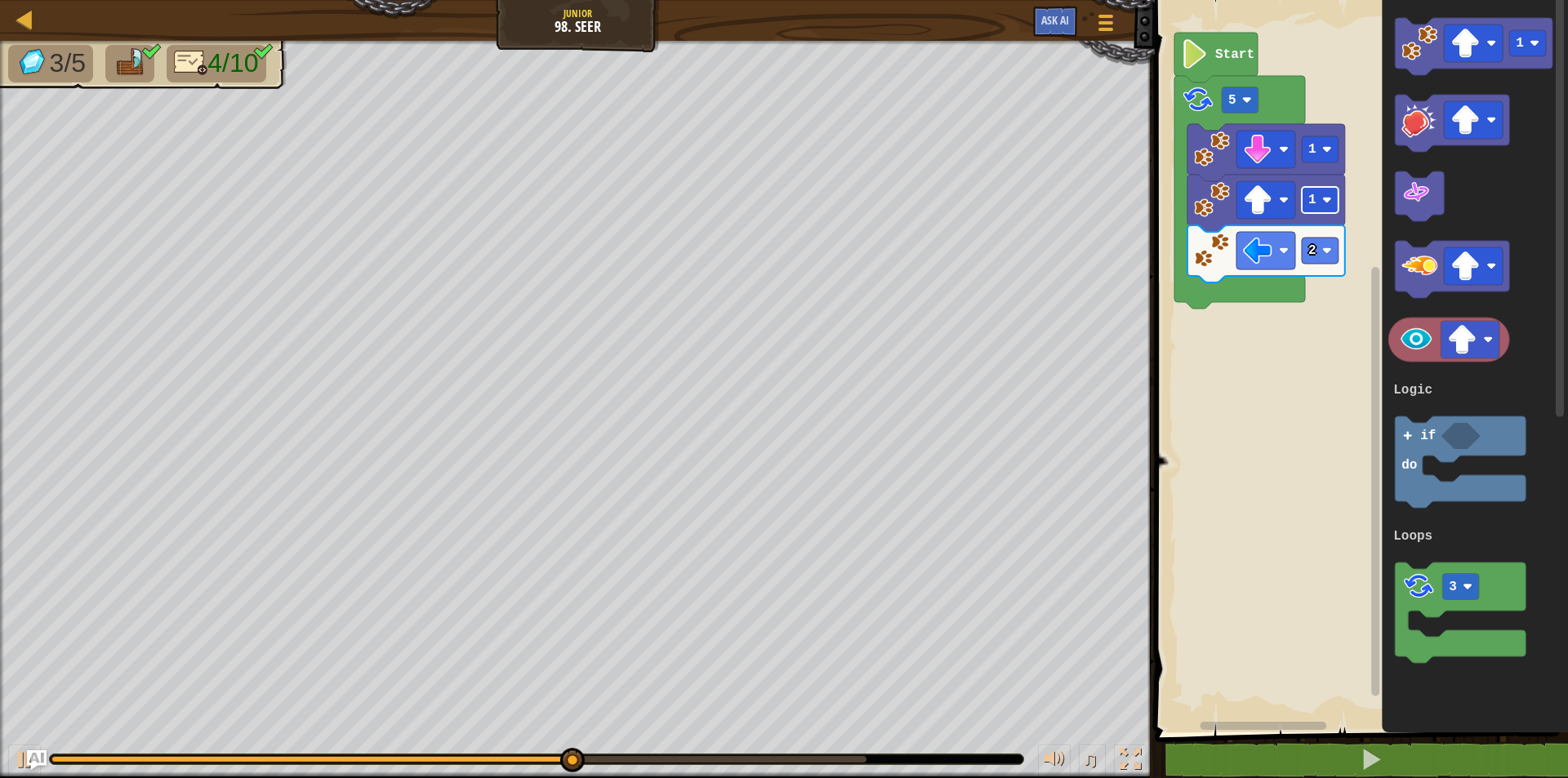
click at [1313, 204] on text "1" at bounding box center [1312, 199] width 9 height 14
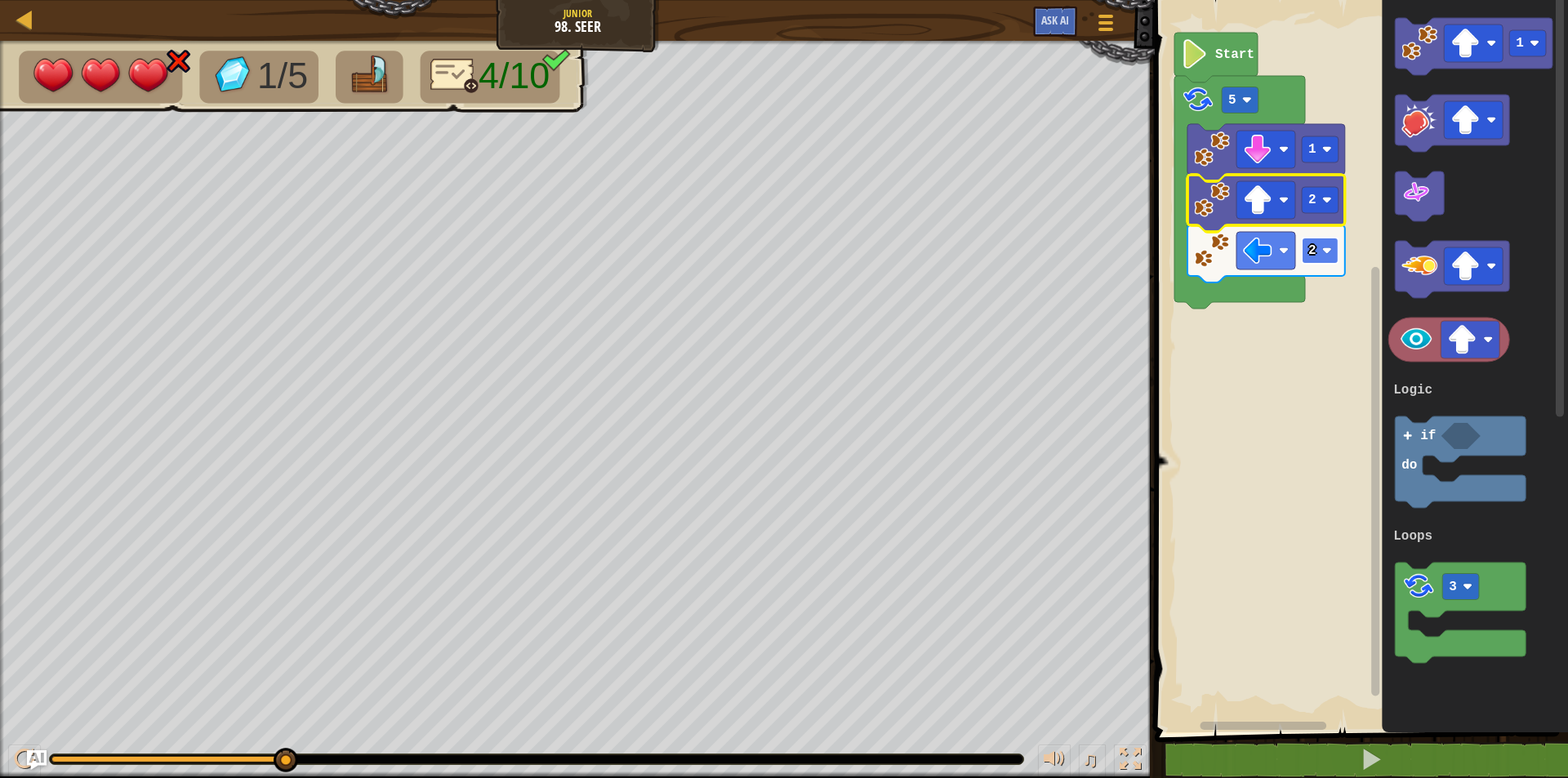
click at [1313, 259] on rect "Blockly Workspace" at bounding box center [1320, 250] width 37 height 26
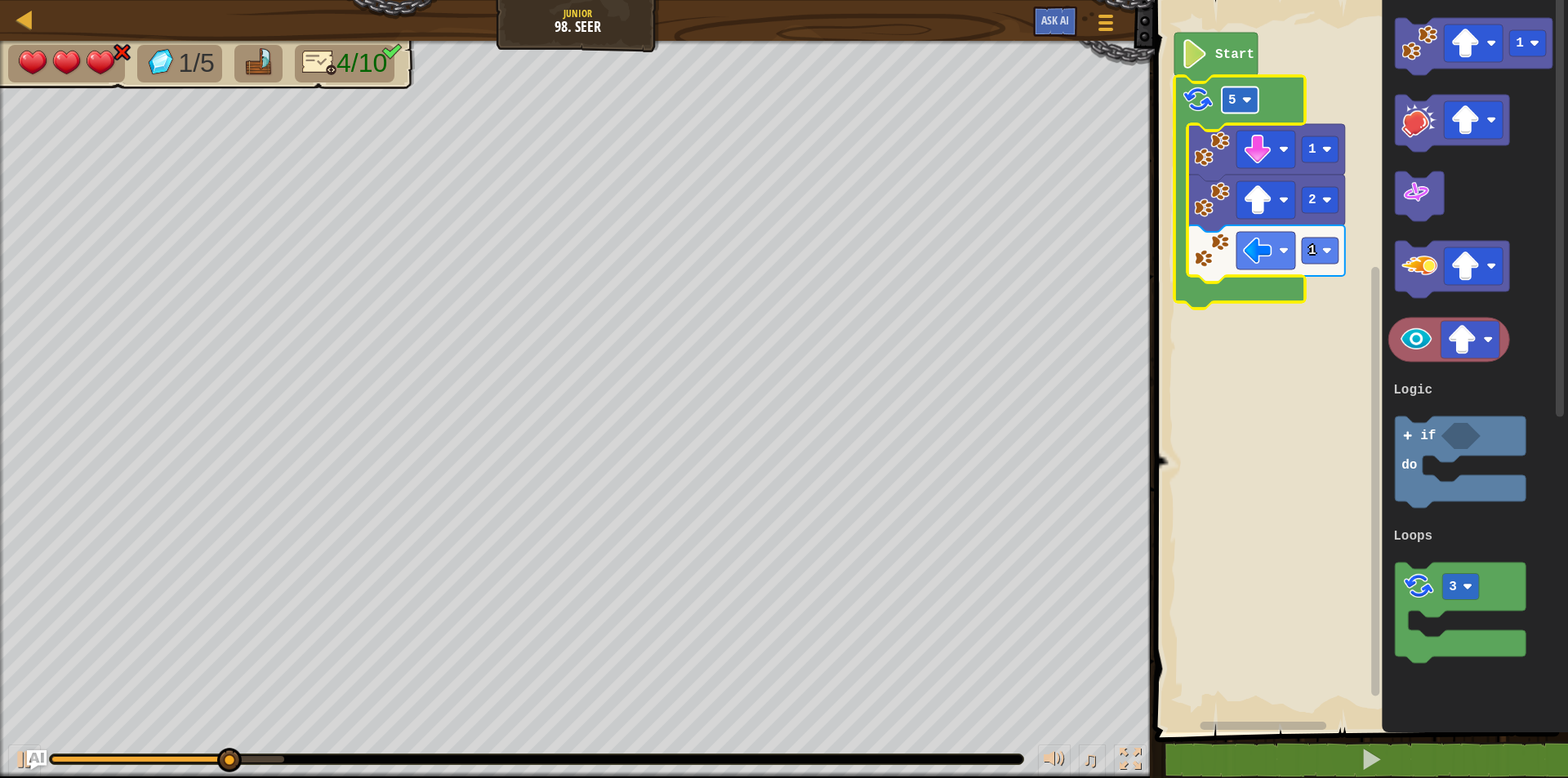
click at [1234, 96] on text "5" at bounding box center [1232, 100] width 9 height 14
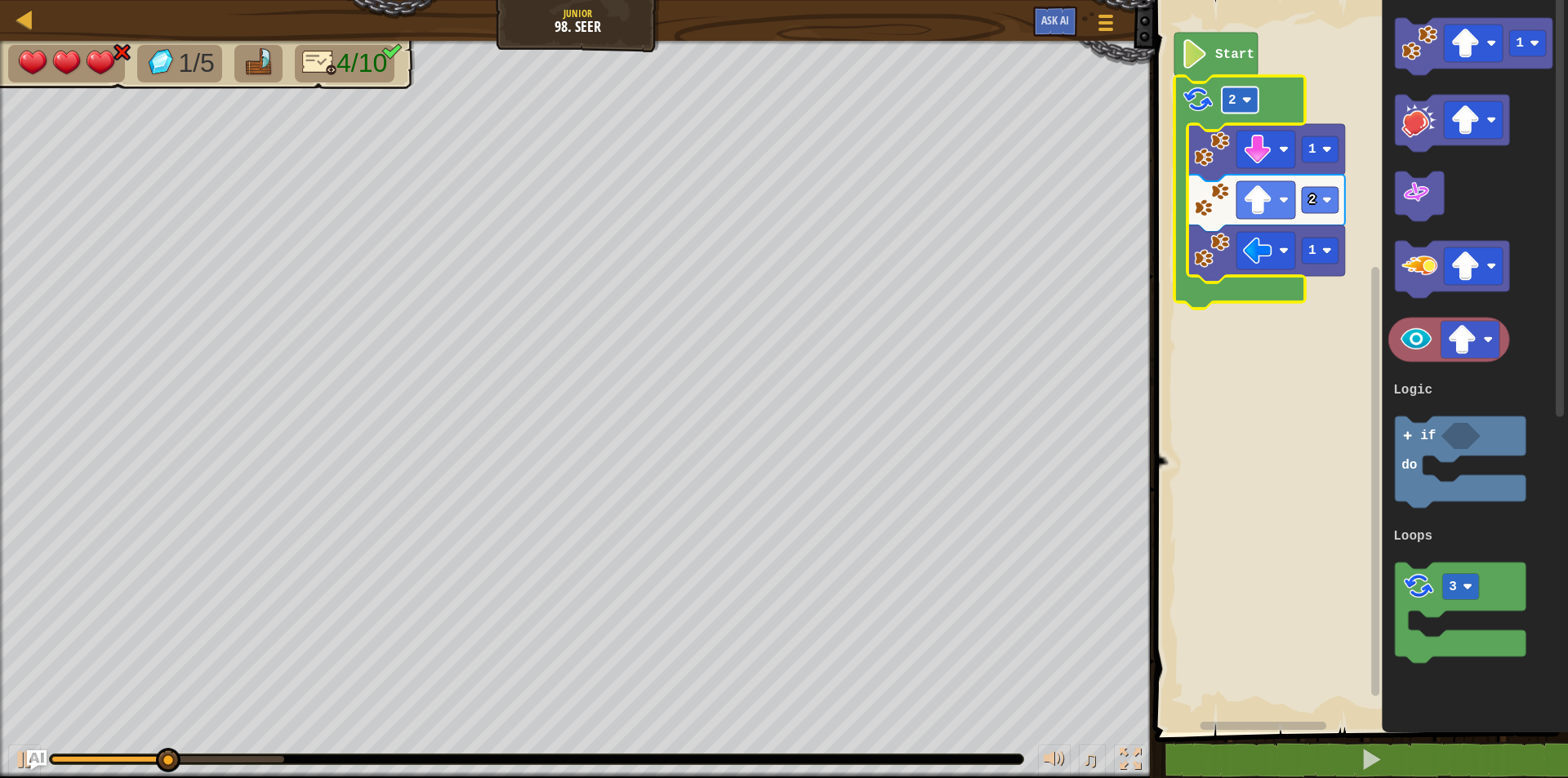
click at [1240, 94] on rect "Blockly Workspace" at bounding box center [1240, 100] width 37 height 26
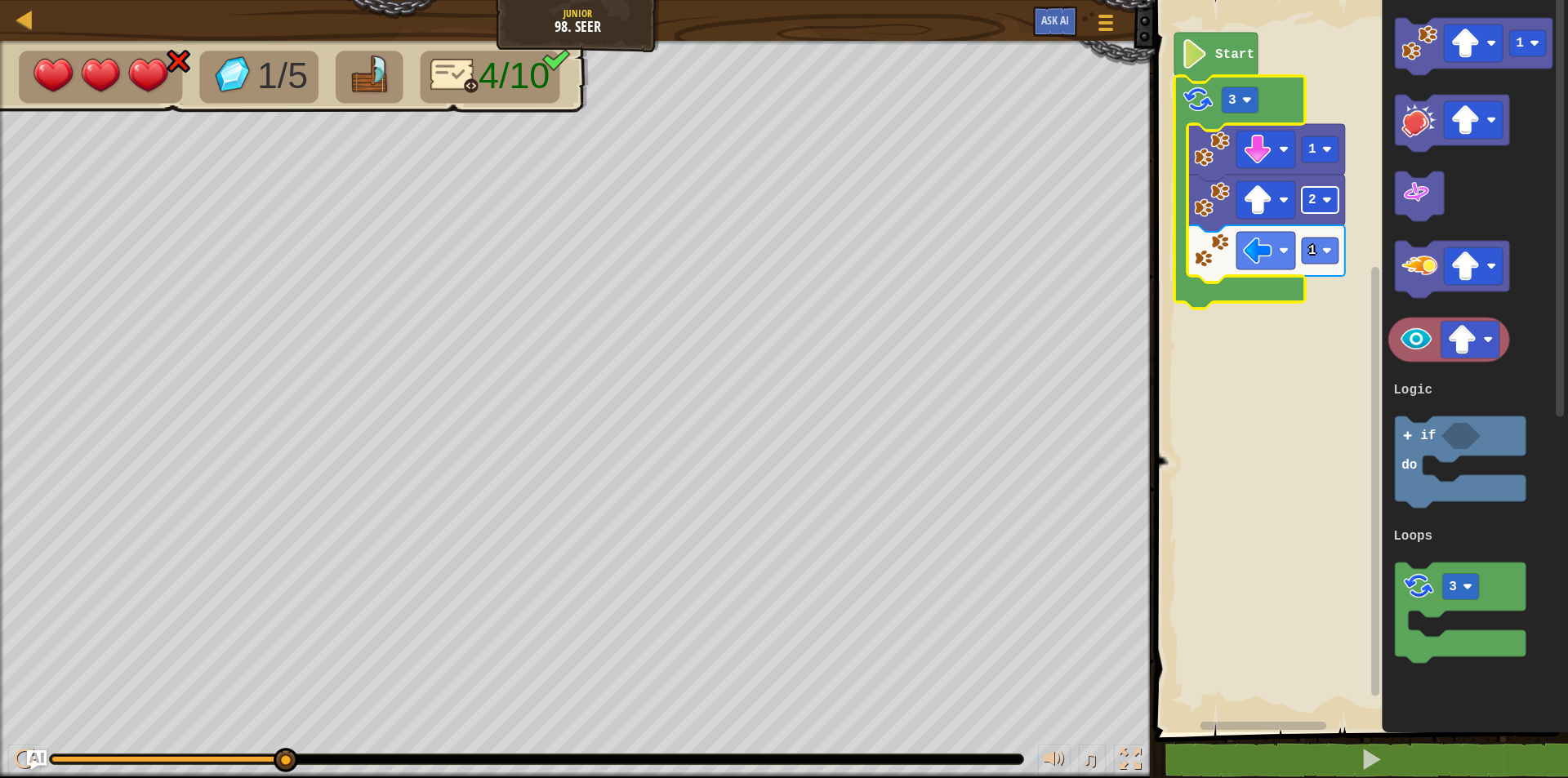
click at [1326, 197] on image "Blockly Workspace" at bounding box center [1327, 200] width 10 height 10
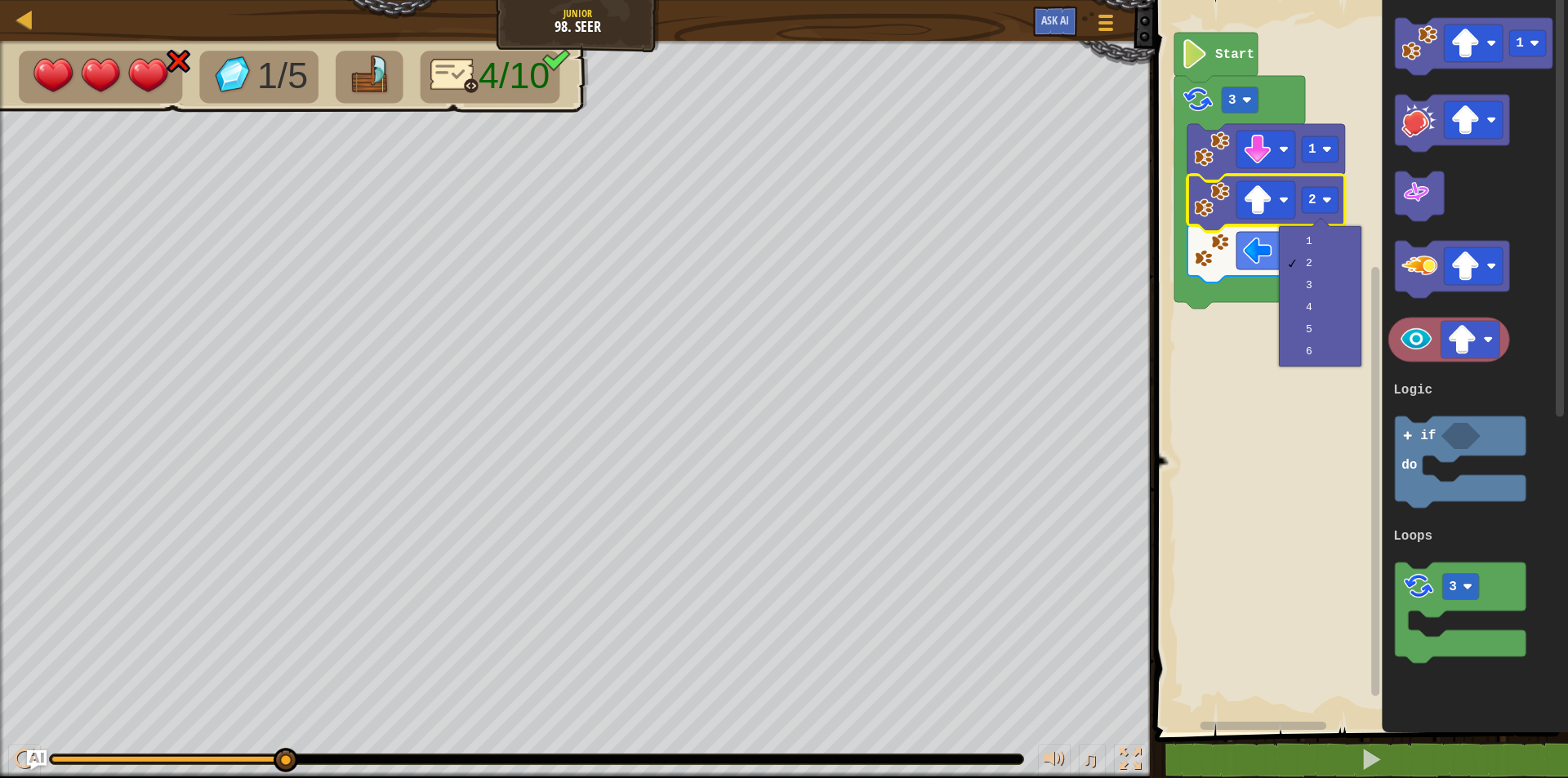
click at [1325, 229] on div at bounding box center [1321, 227] width 19 height 19
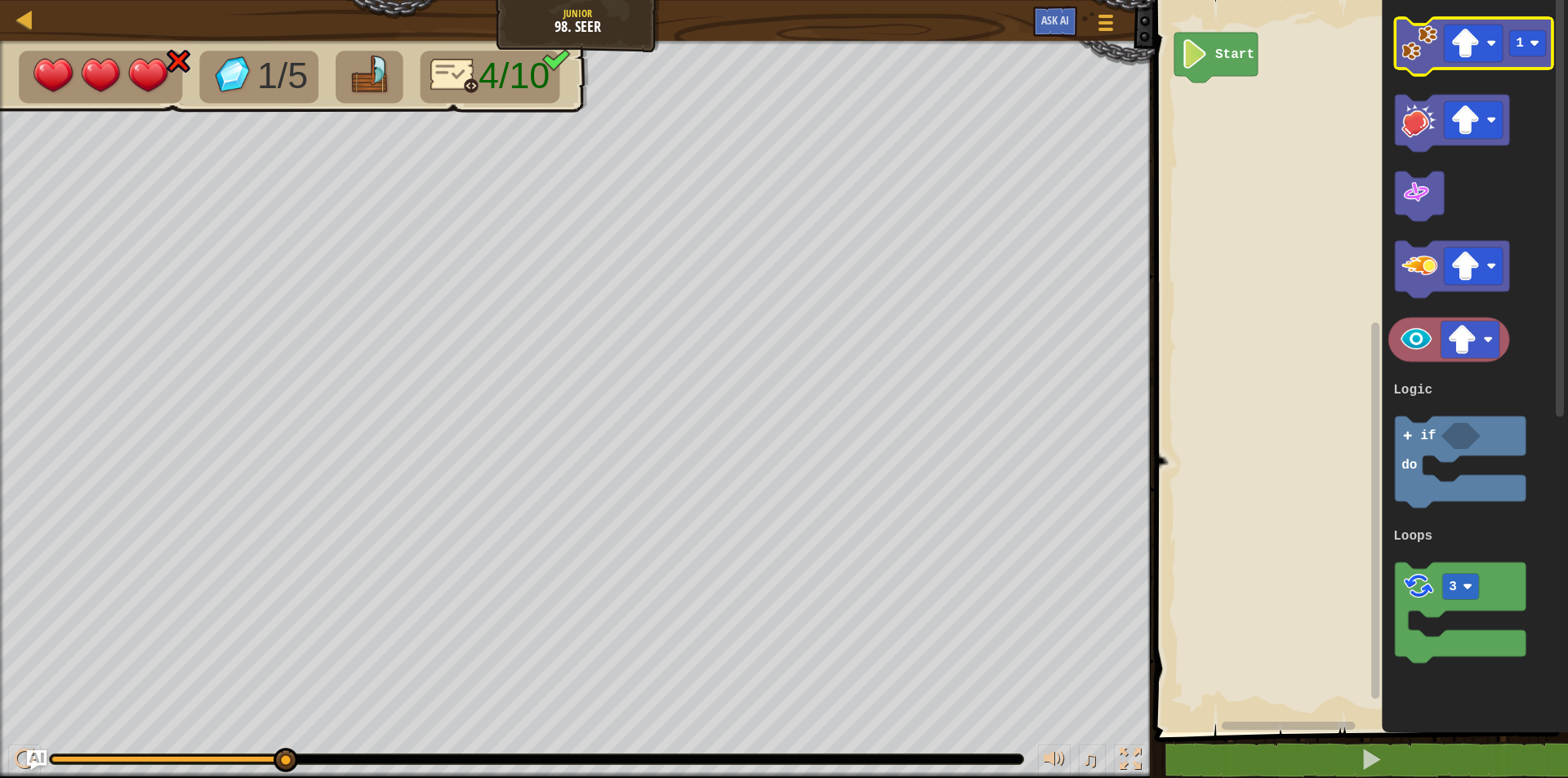
click at [1415, 48] on image "Blockly Workspace" at bounding box center [1420, 44] width 36 height 36
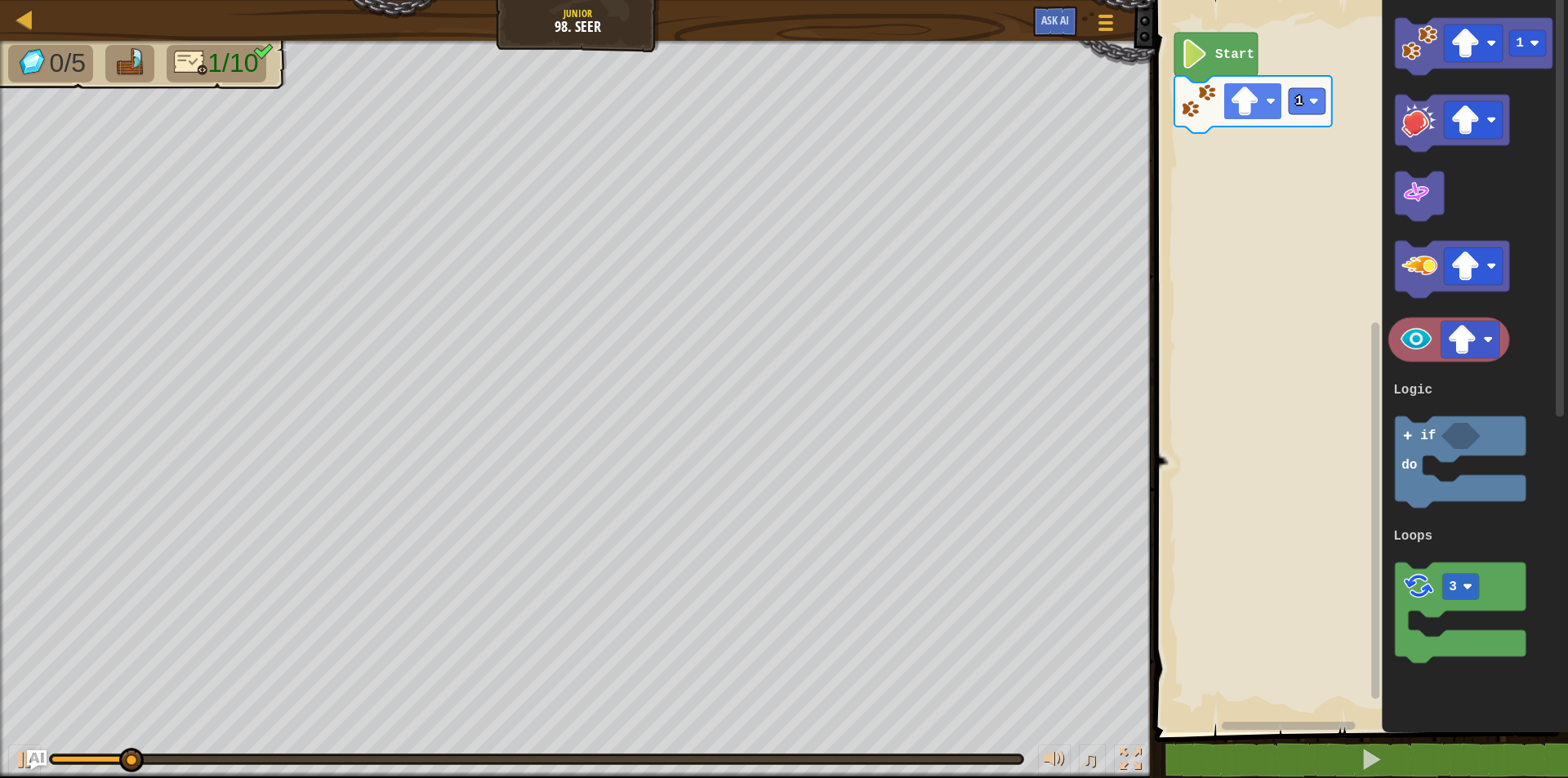
click at [1246, 95] on image "Blockly Workspace" at bounding box center [1244, 101] width 30 height 30
click at [1407, 62] on icon "Blockly Workspace" at bounding box center [1474, 47] width 157 height 57
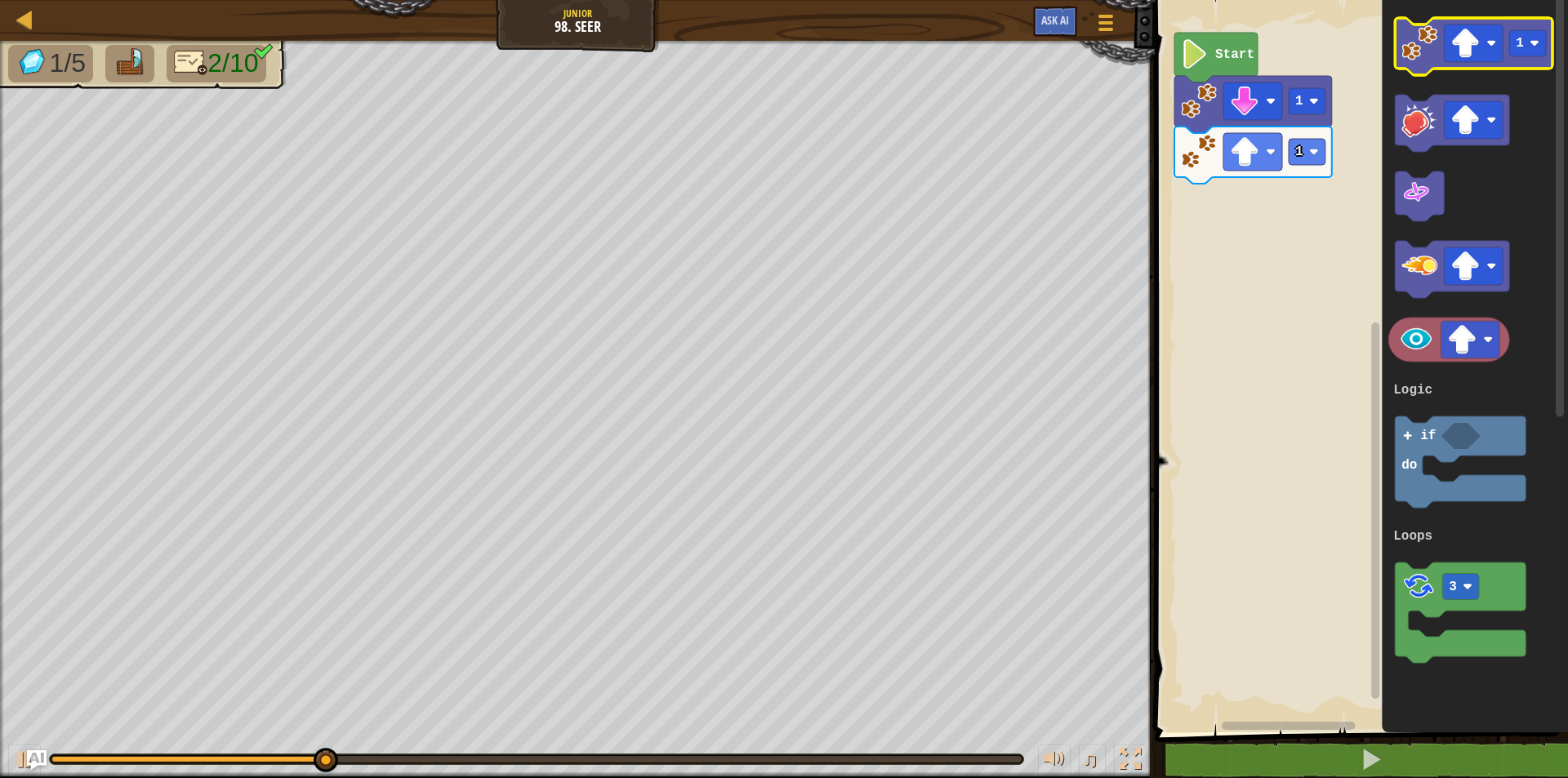
click at [1417, 49] on image "Blockly Workspace" at bounding box center [1420, 44] width 36 height 36
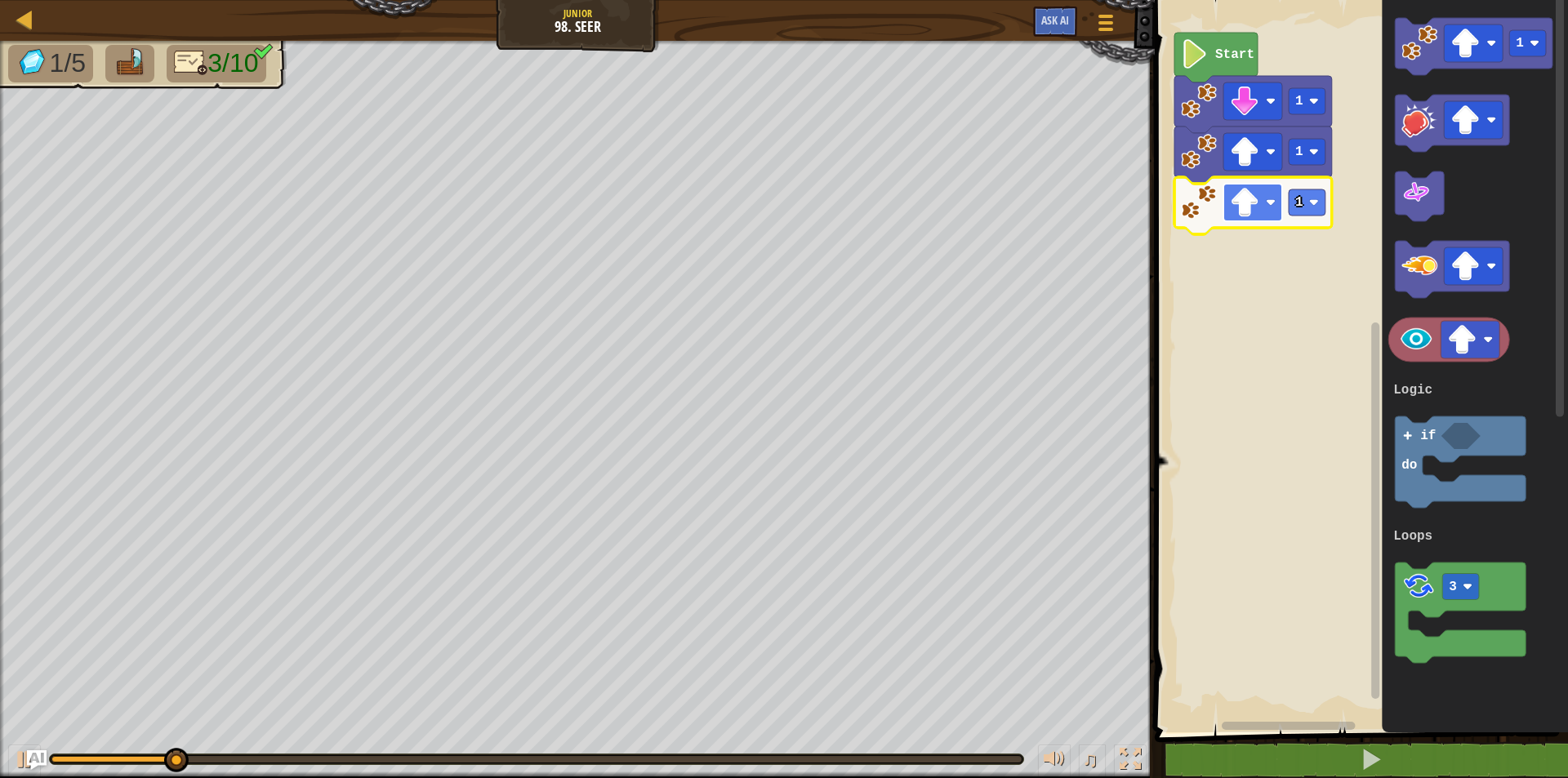
click at [1232, 200] on image "Blockly Workspace" at bounding box center [1244, 202] width 30 height 30
click at [1304, 200] on rect "Blockly Workspace" at bounding box center [1307, 202] width 37 height 26
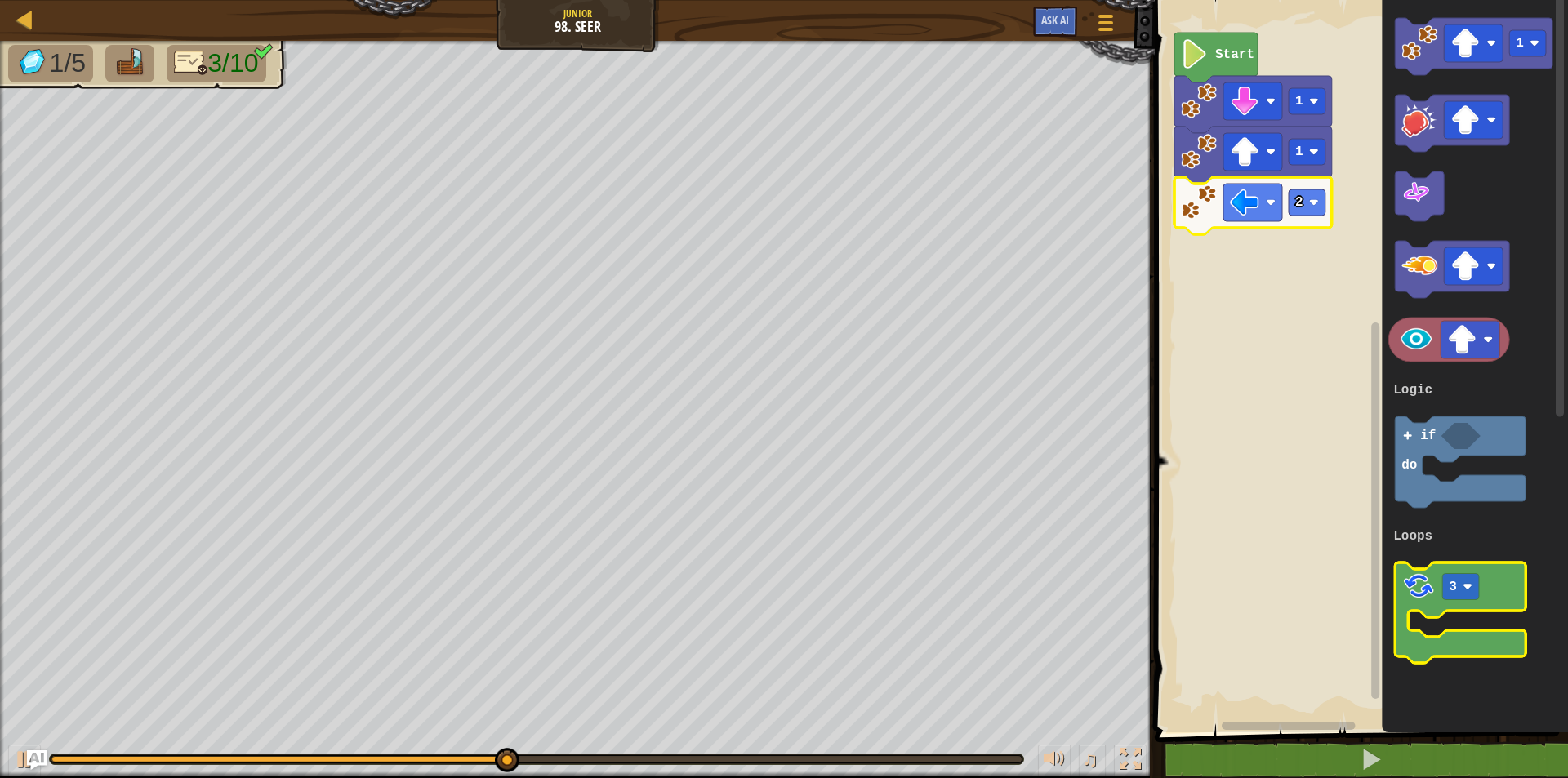
click at [1434, 597] on image "Blockly Workspace" at bounding box center [1419, 586] width 34 height 34
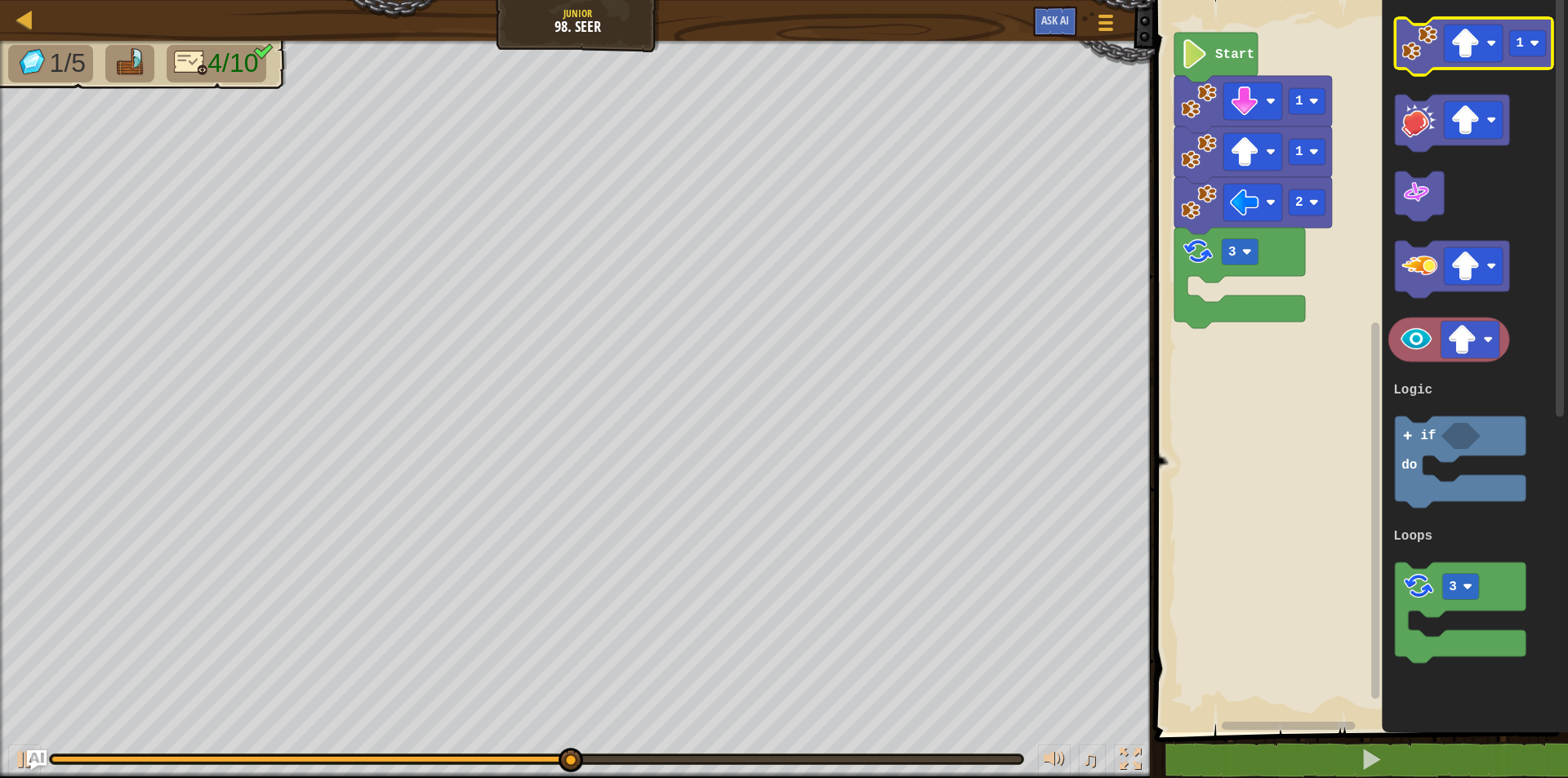
click at [1422, 72] on icon "Blockly Workspace" at bounding box center [1474, 47] width 157 height 57
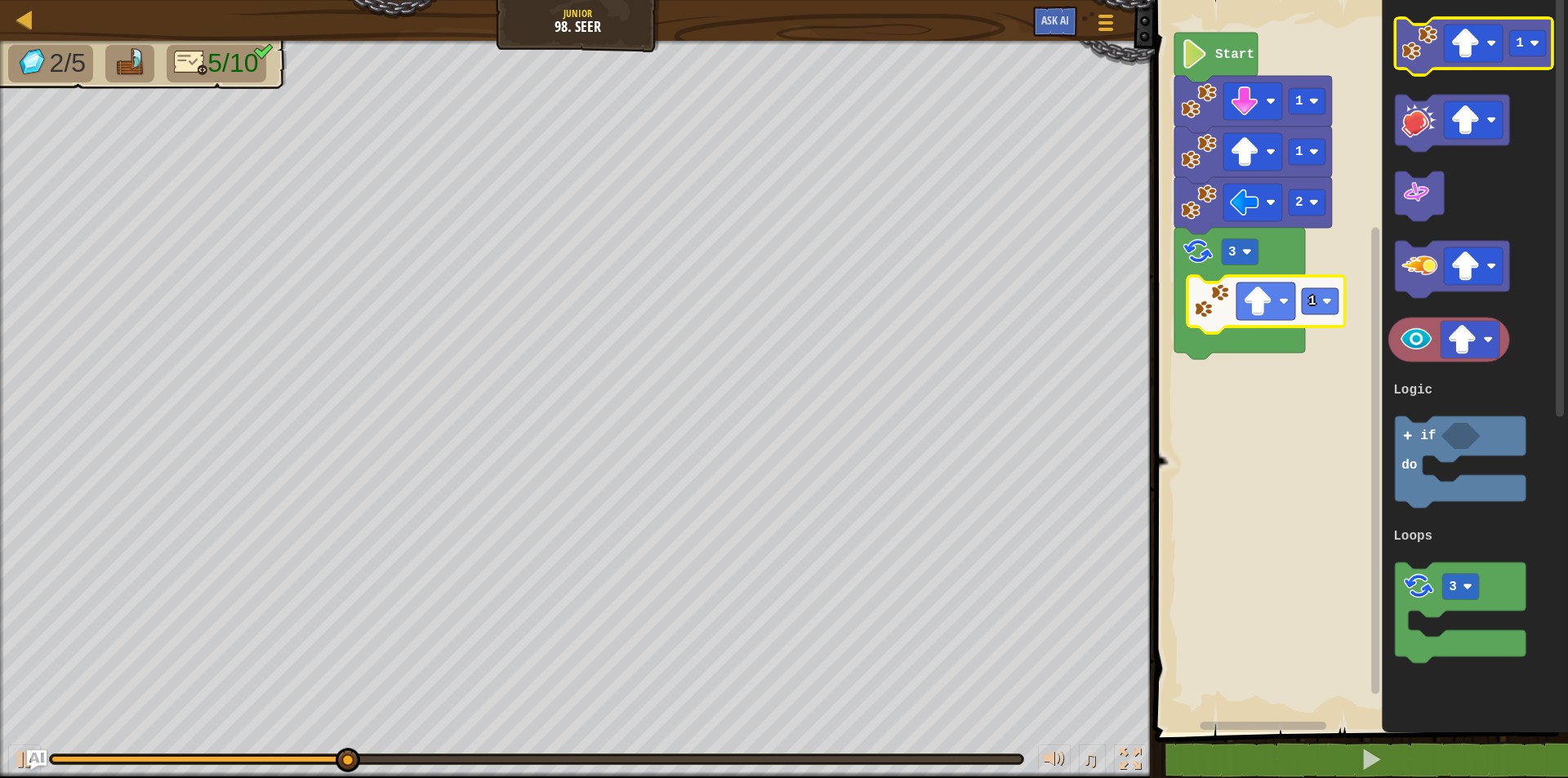
click at [1417, 45] on image "Blockly Workspace" at bounding box center [1420, 44] width 36 height 36
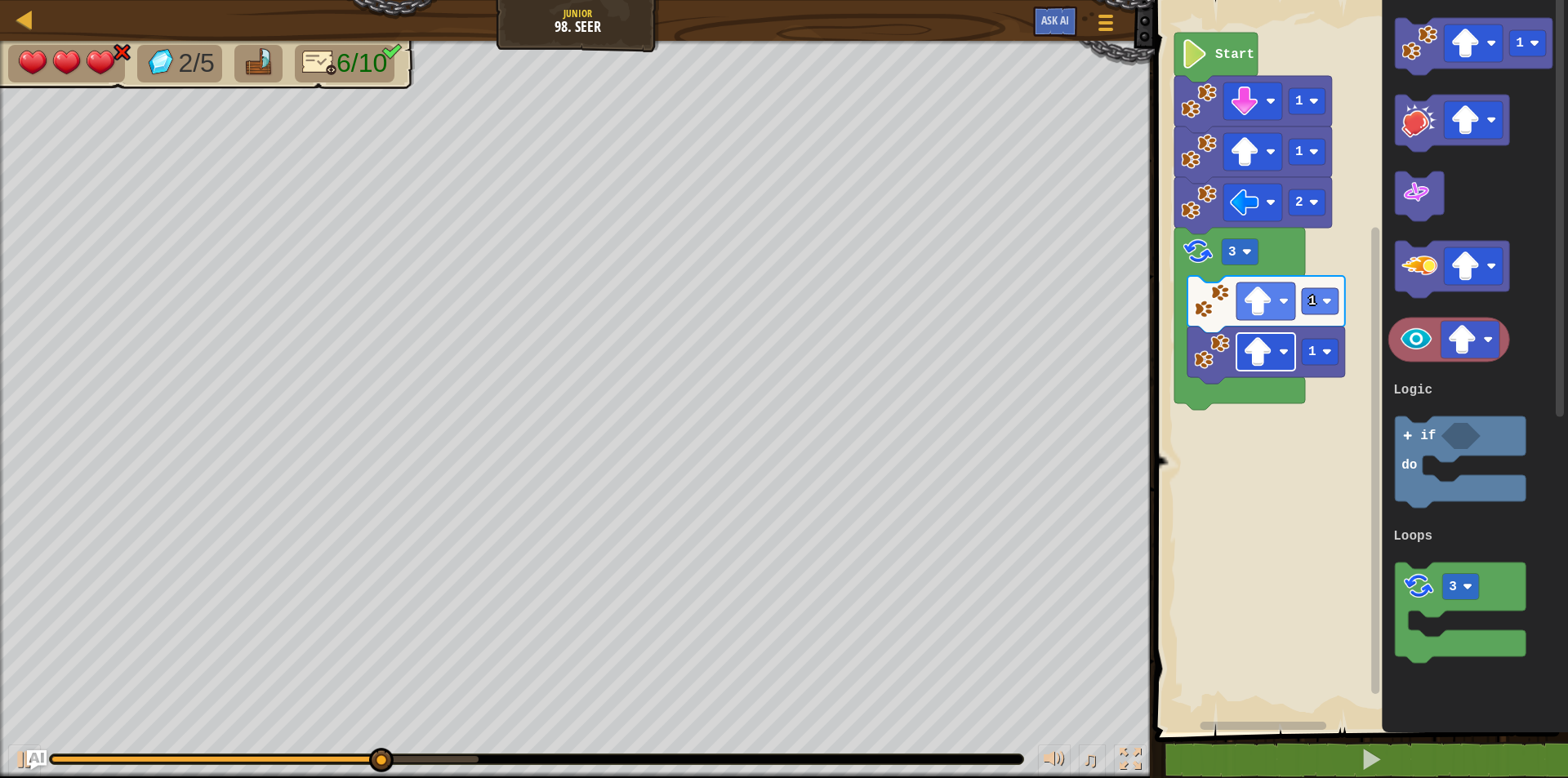
click at [1271, 364] on image "Blockly Workspace" at bounding box center [1257, 352] width 30 height 30
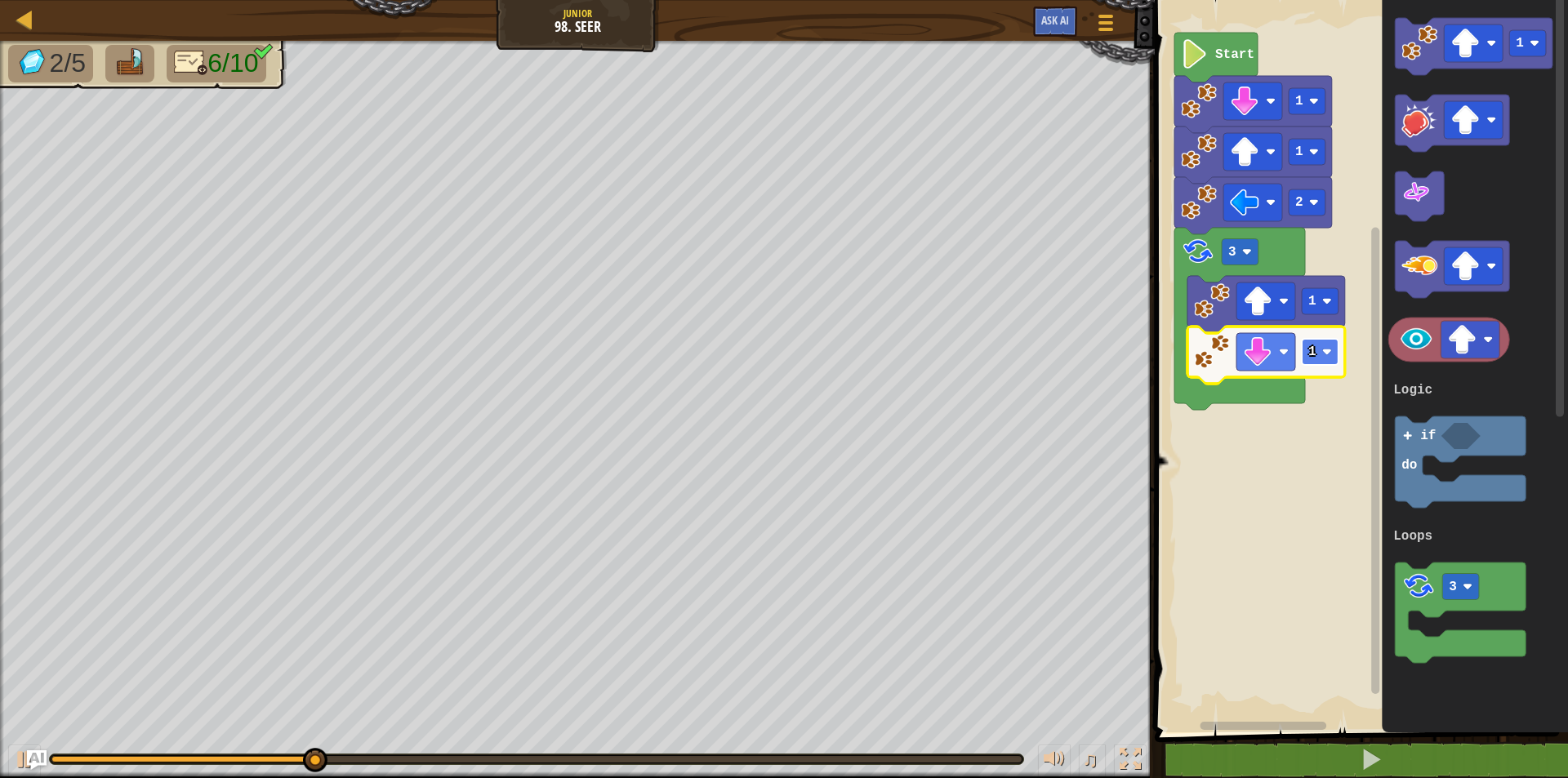
click at [1308, 357] on text "1" at bounding box center [1312, 352] width 9 height 14
click at [1260, 287] on image "Blockly Workspace" at bounding box center [1257, 301] width 30 height 30
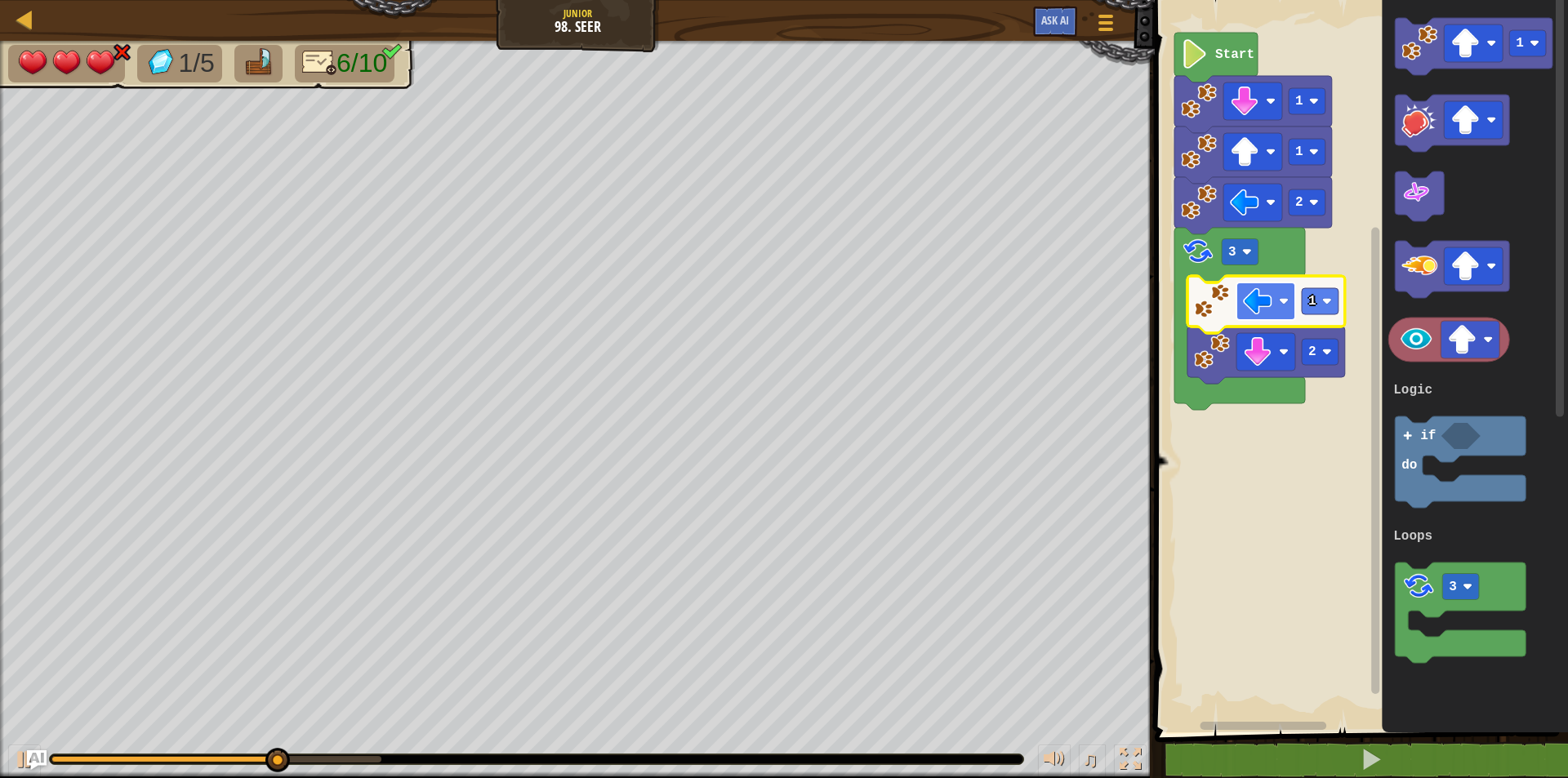
click at [1257, 299] on image "Blockly Workspace" at bounding box center [1257, 301] width 30 height 30
click at [1273, 357] on rect "Blockly Workspace" at bounding box center [1266, 352] width 59 height 37
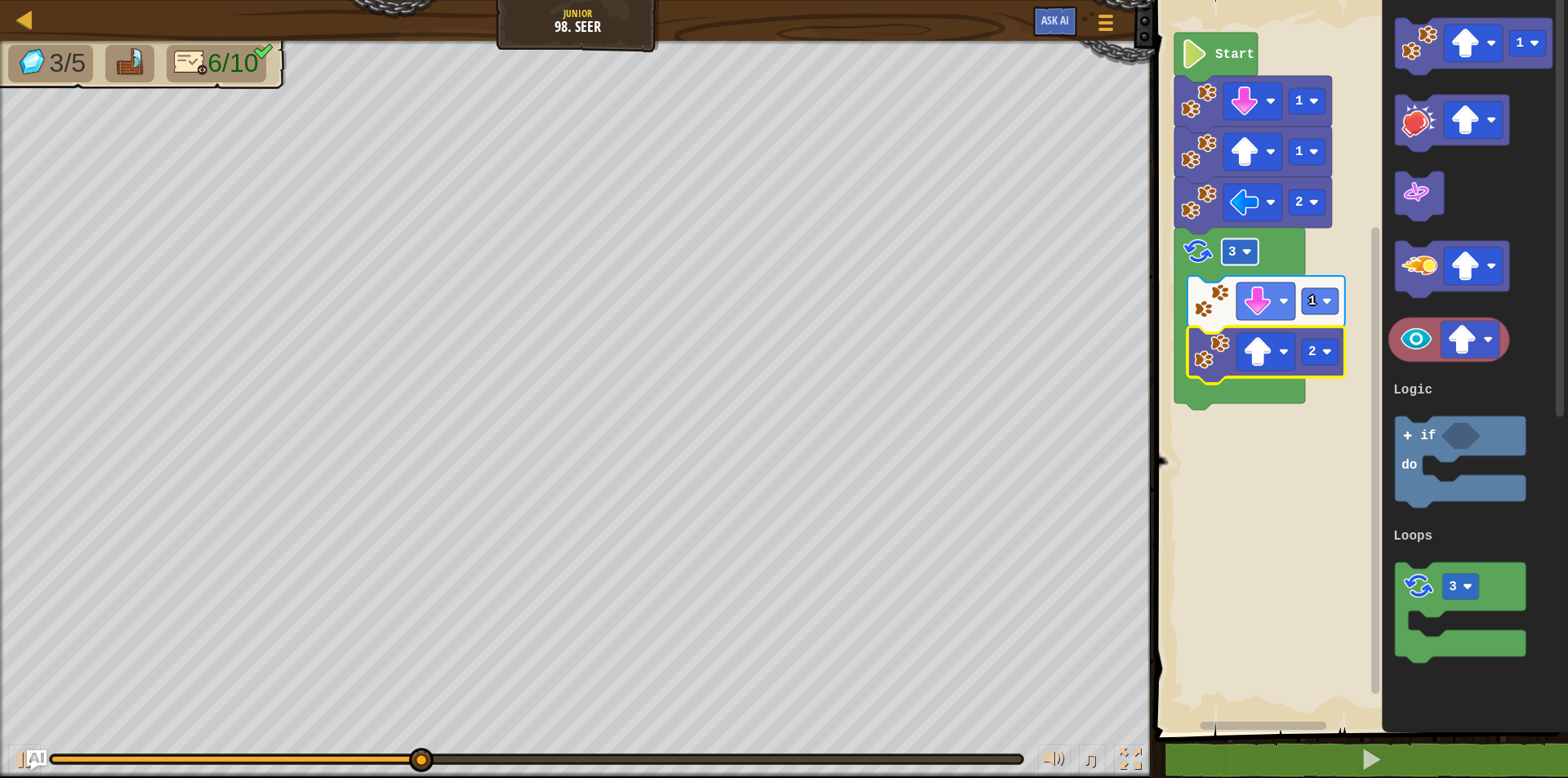
click at [1243, 261] on rect "Blockly Workspace" at bounding box center [1240, 252] width 37 height 26
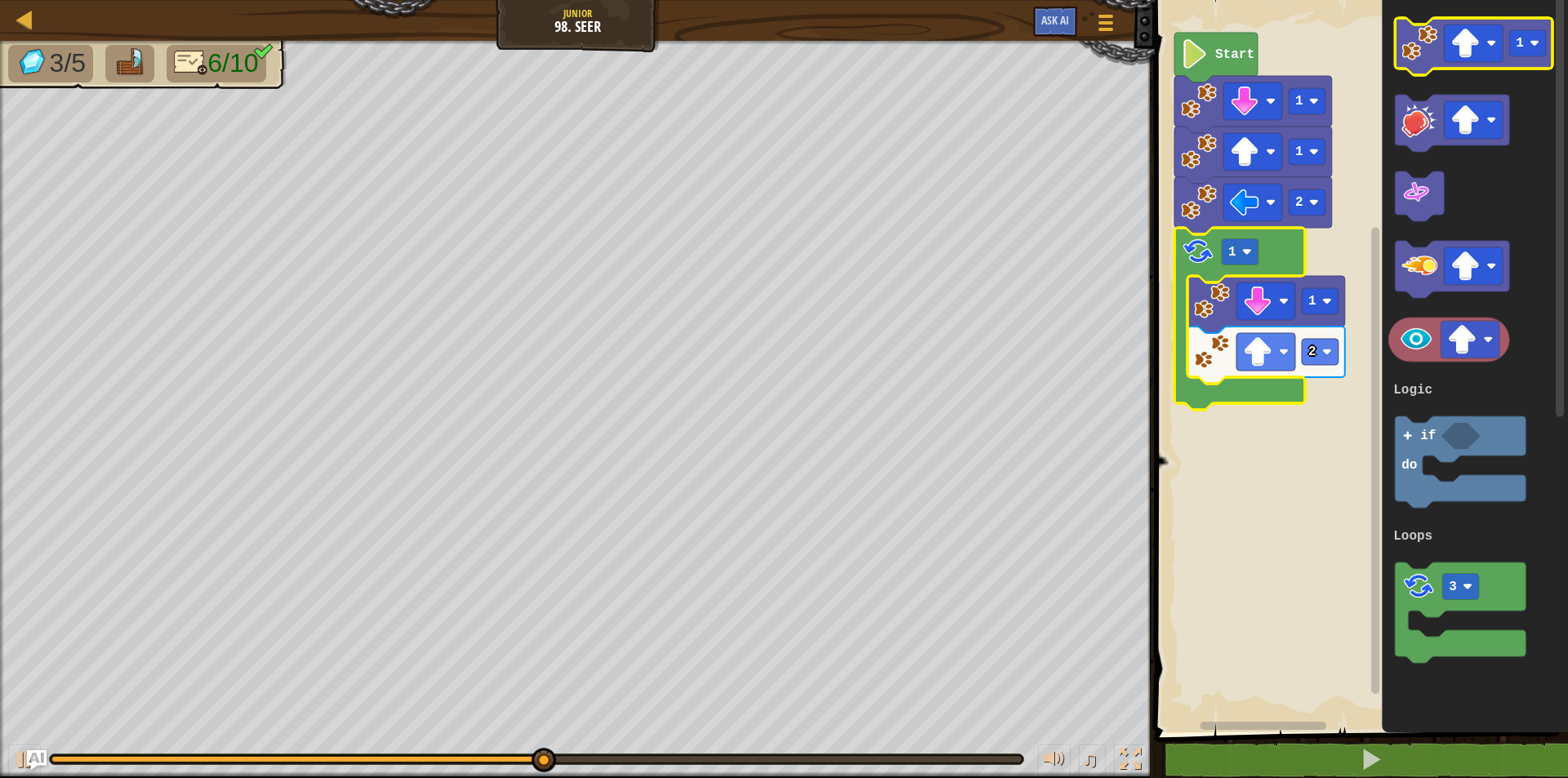
click at [1436, 43] on image "Blockly Workspace" at bounding box center [1420, 44] width 36 height 36
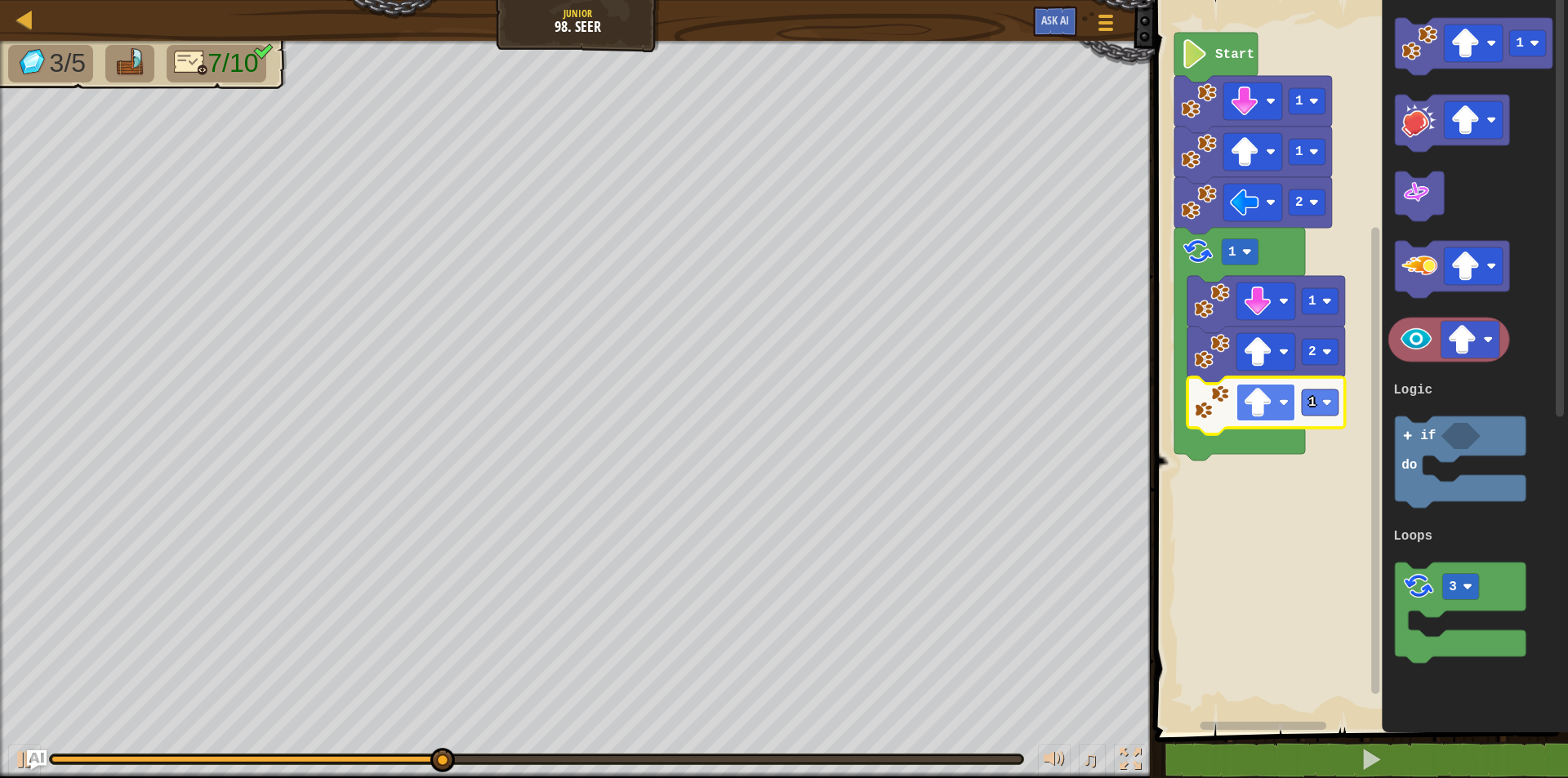
click at [1245, 401] on image "Blockly Workspace" at bounding box center [1257, 402] width 30 height 30
click at [1402, 49] on image "Blockly Workspace" at bounding box center [1420, 44] width 36 height 36
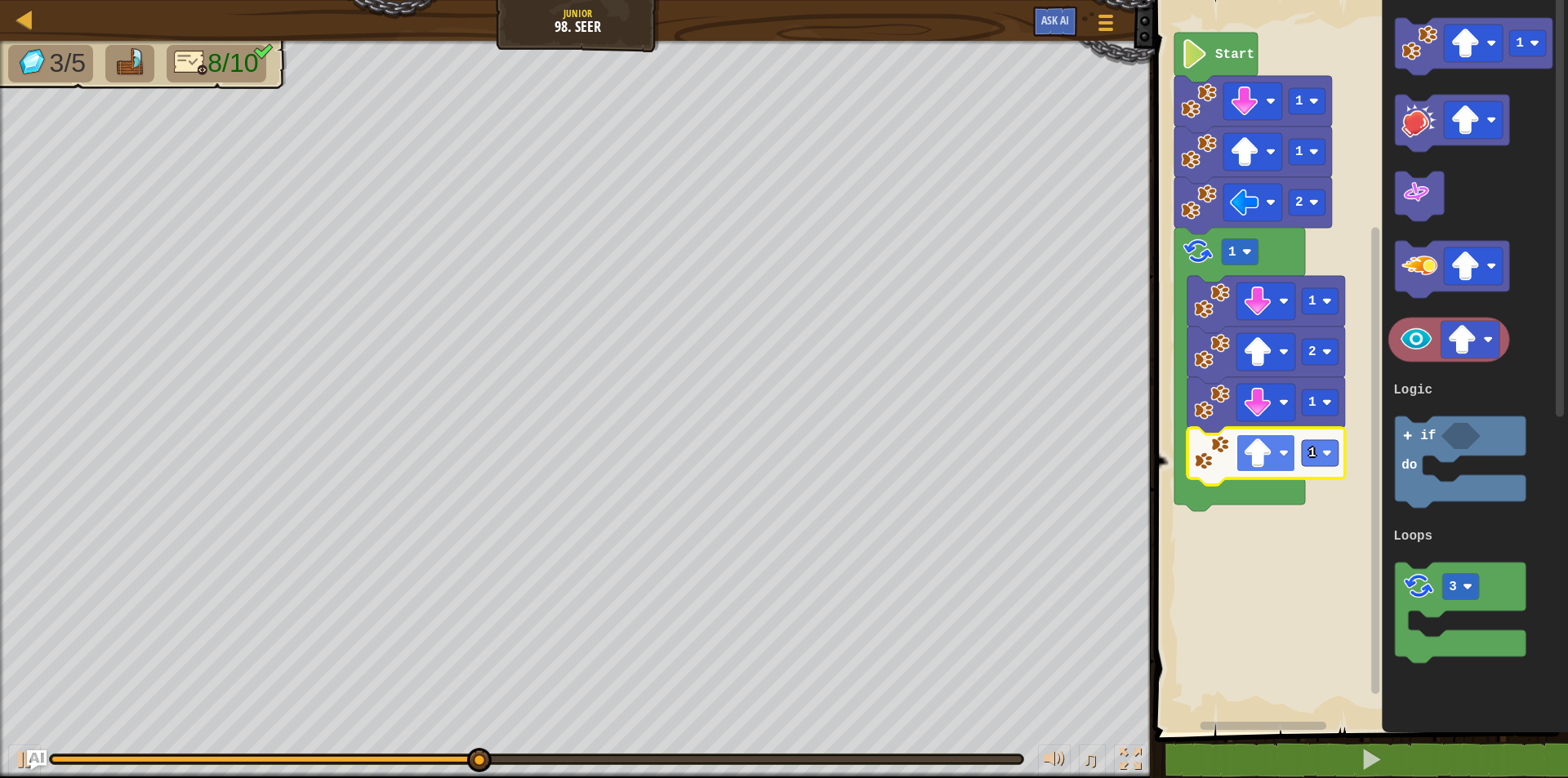
click at [1265, 459] on image "Blockly Workspace" at bounding box center [1257, 453] width 30 height 30
click at [1315, 457] on text "1" at bounding box center [1312, 453] width 9 height 14
click at [1232, 250] on text "1" at bounding box center [1232, 252] width 9 height 14
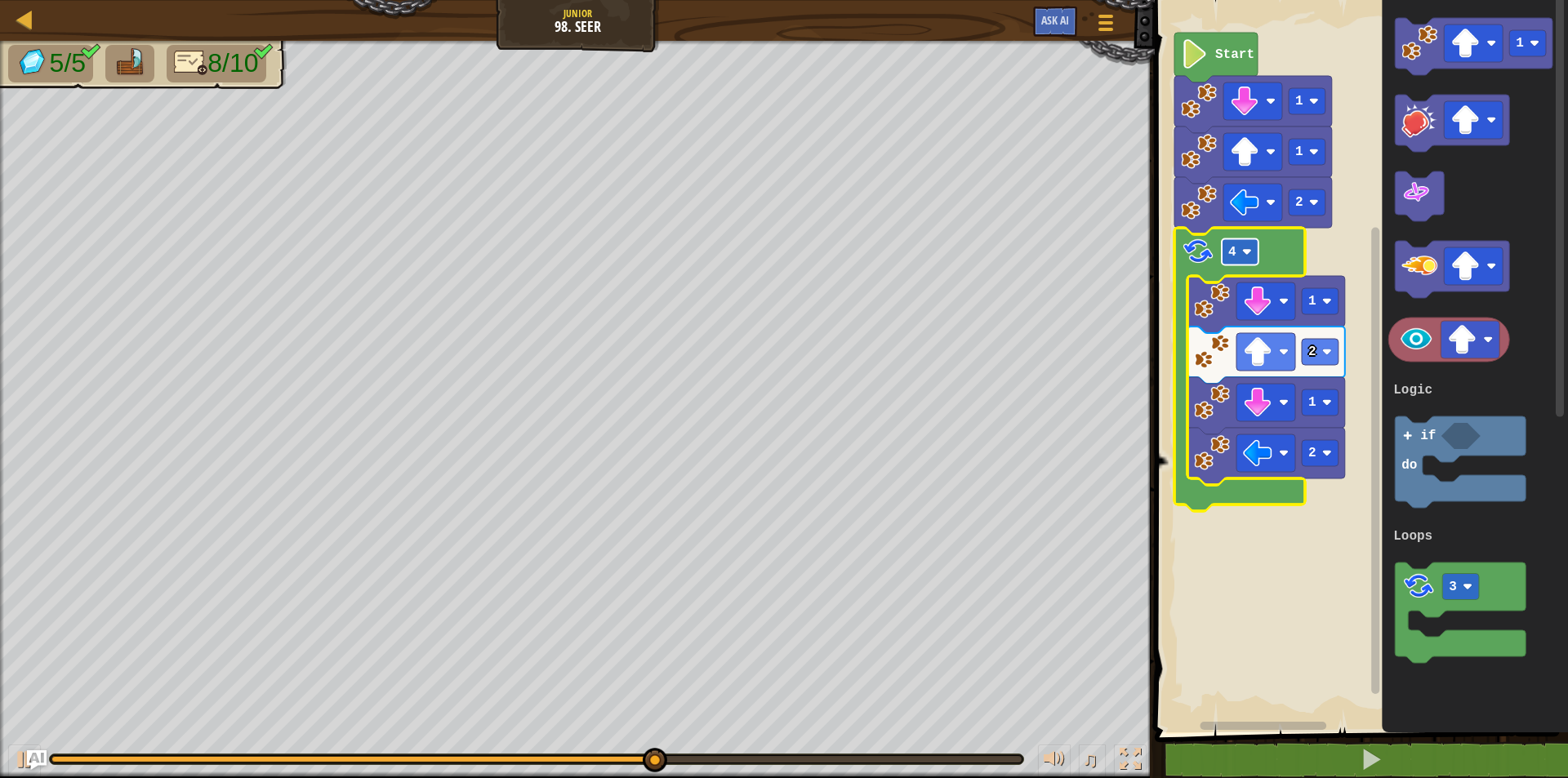
click at [1236, 255] on rect "Blockly Workspace" at bounding box center [1240, 252] width 37 height 26
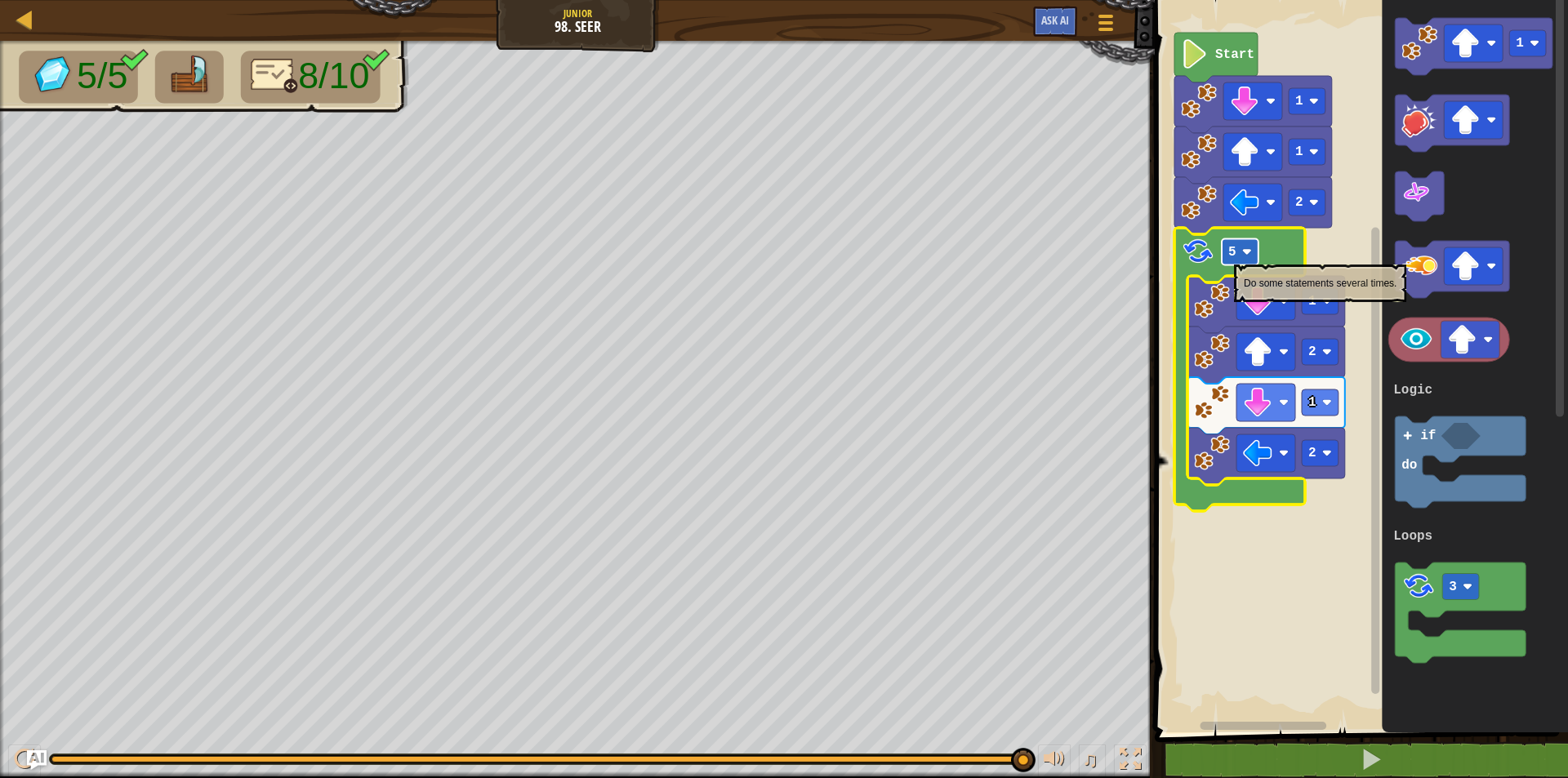
click at [1234, 256] on text "5" at bounding box center [1232, 252] width 9 height 14
